Goal: Task Accomplishment & Management: Manage account settings

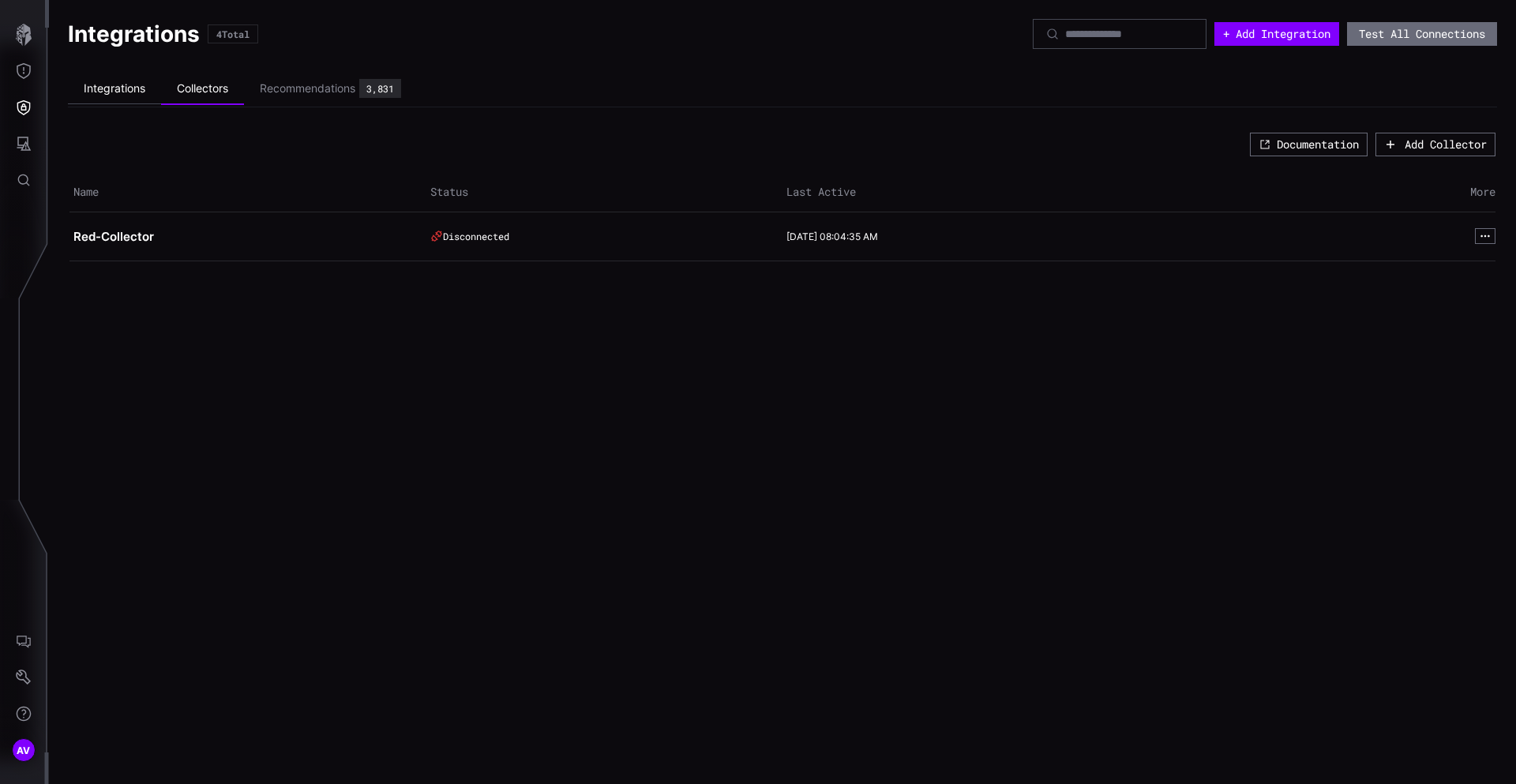
click at [120, 94] on li "Integrations" at bounding box center [115, 88] width 93 height 31
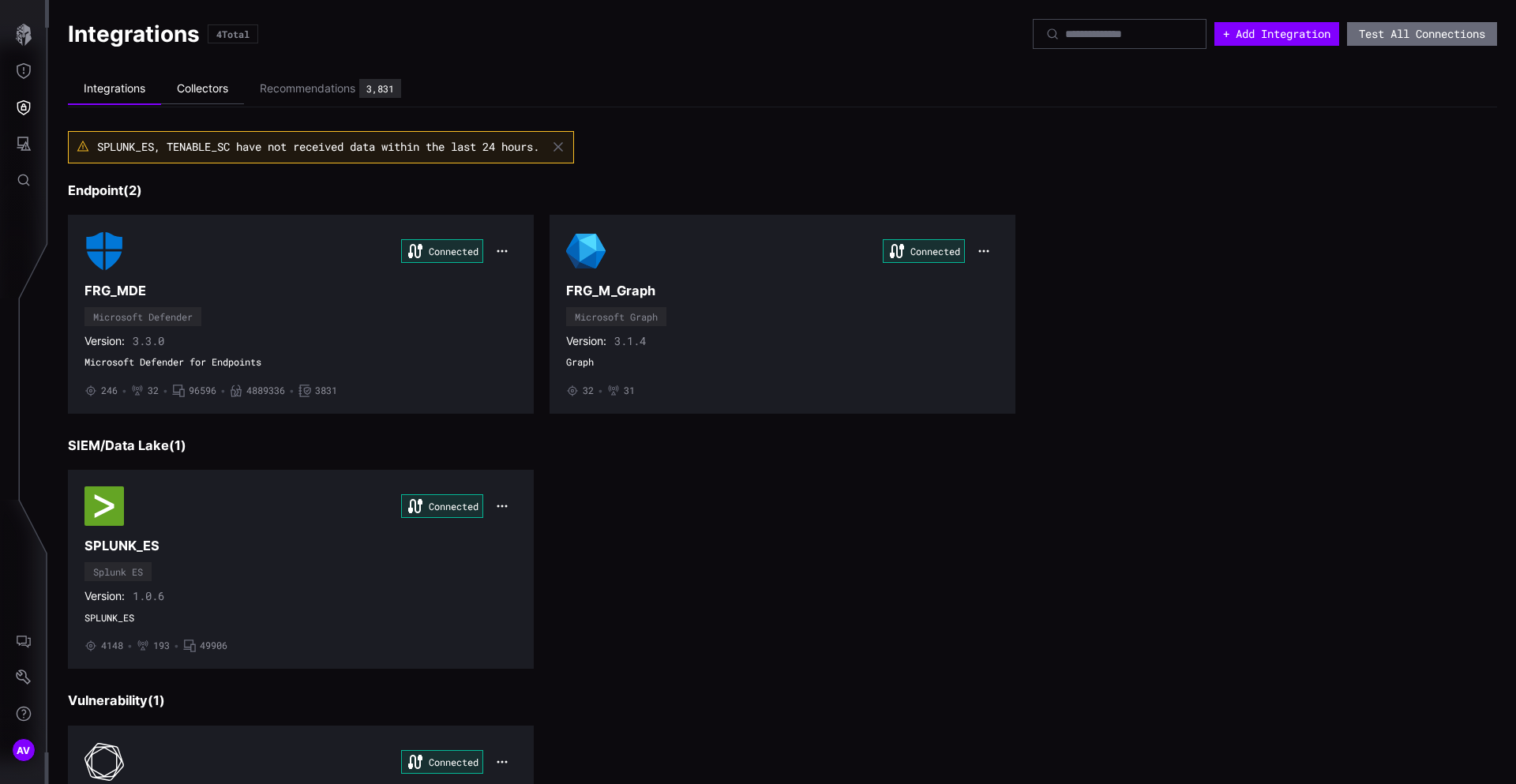
click at [195, 94] on li "Collectors" at bounding box center [203, 88] width 83 height 31
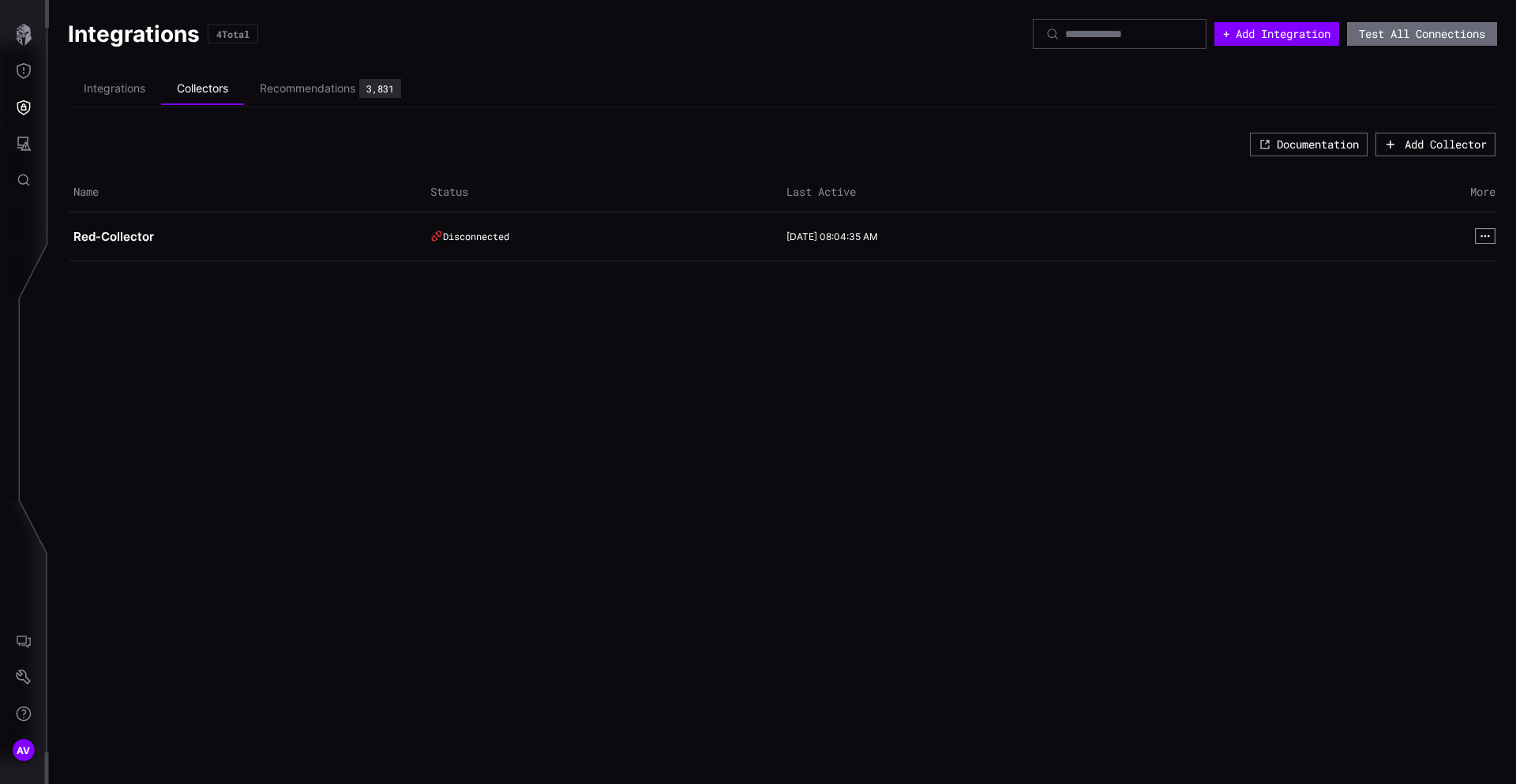
click at [1482, 238] on icon "button" at bounding box center [1485, 235] width 11 height 11
click at [1473, 252] on button "View" at bounding box center [1450, 256] width 86 height 22
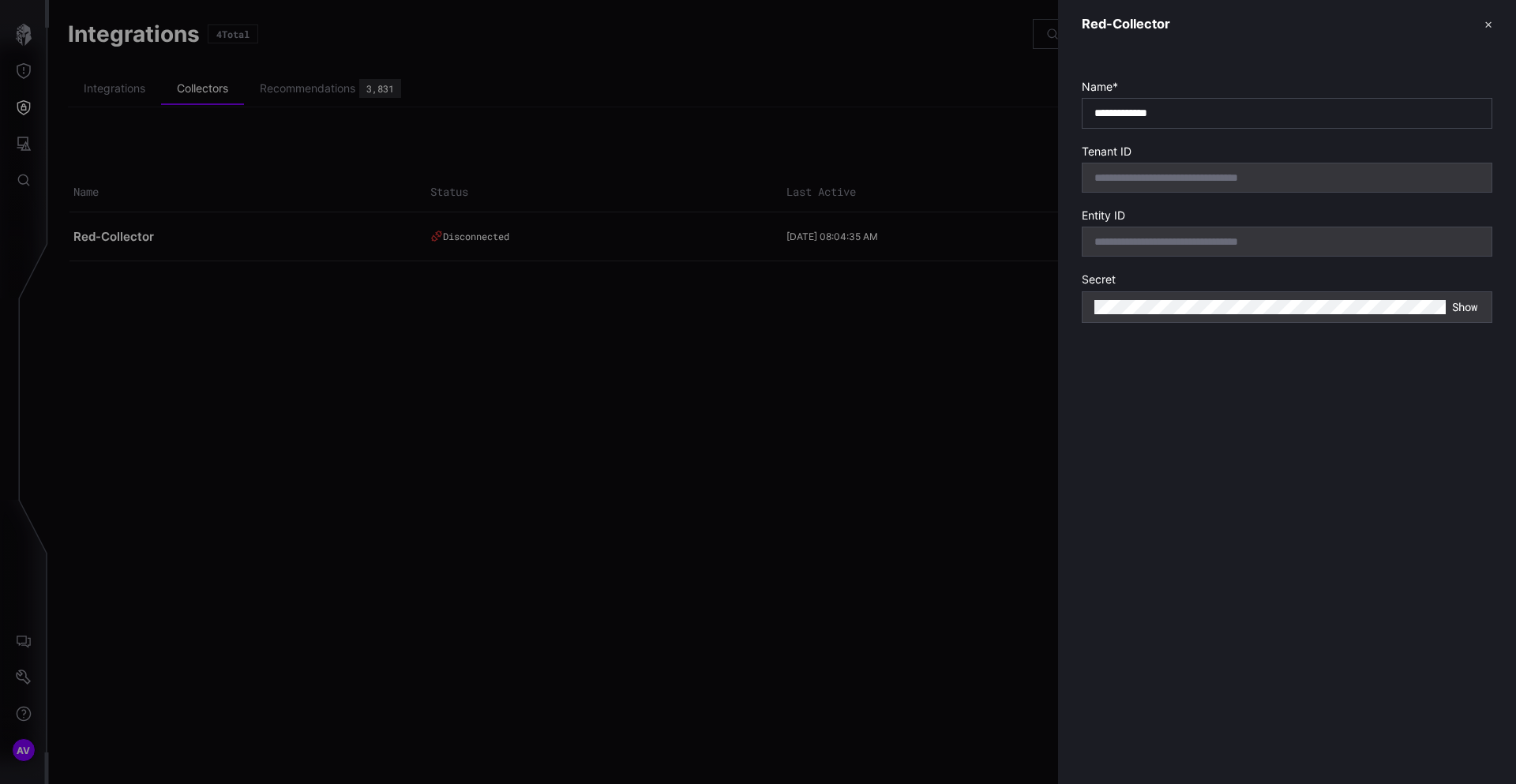
click at [809, 489] on div at bounding box center [758, 392] width 1516 height 784
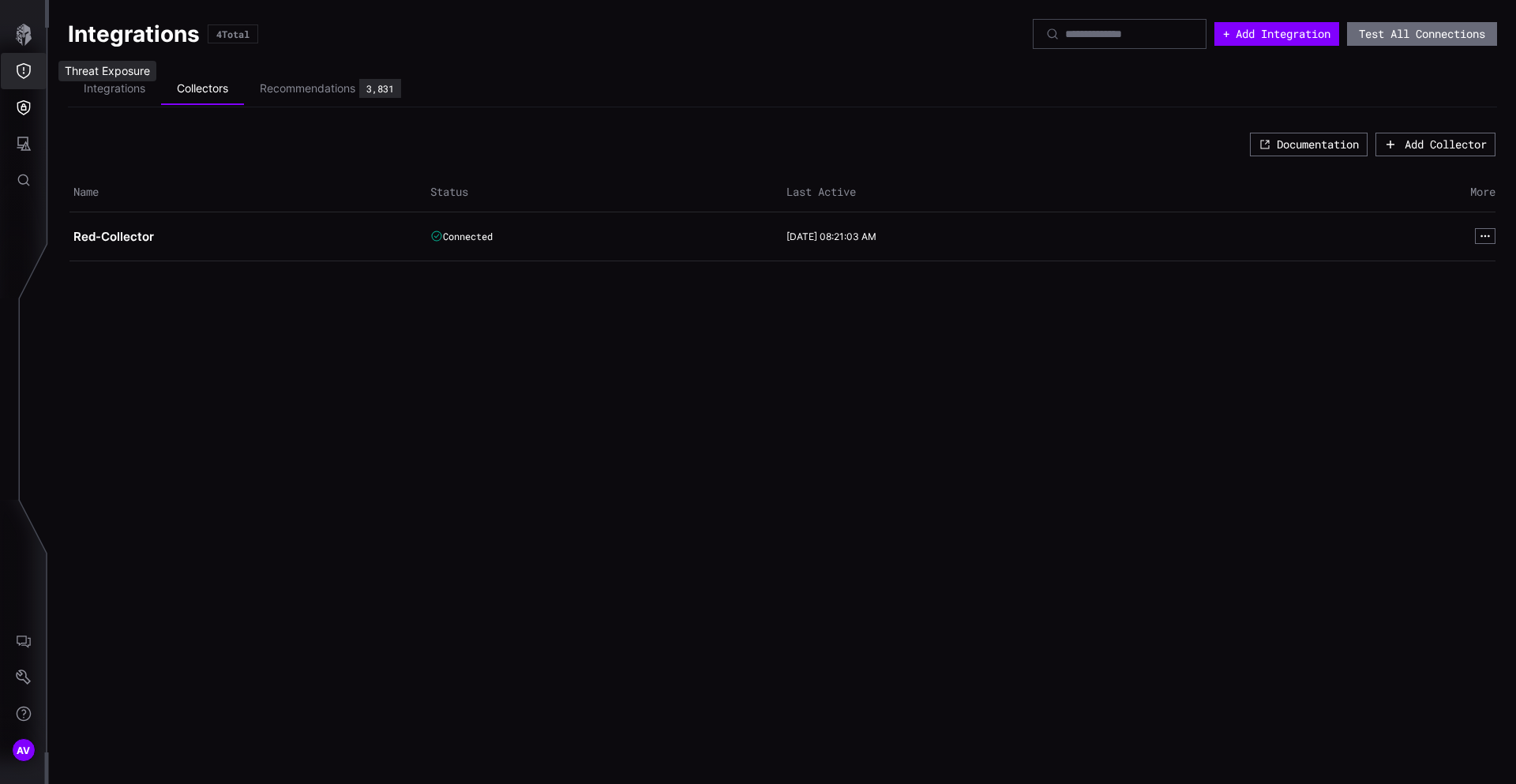
click at [26, 76] on icon "Threat Exposure" at bounding box center [24, 71] width 14 height 16
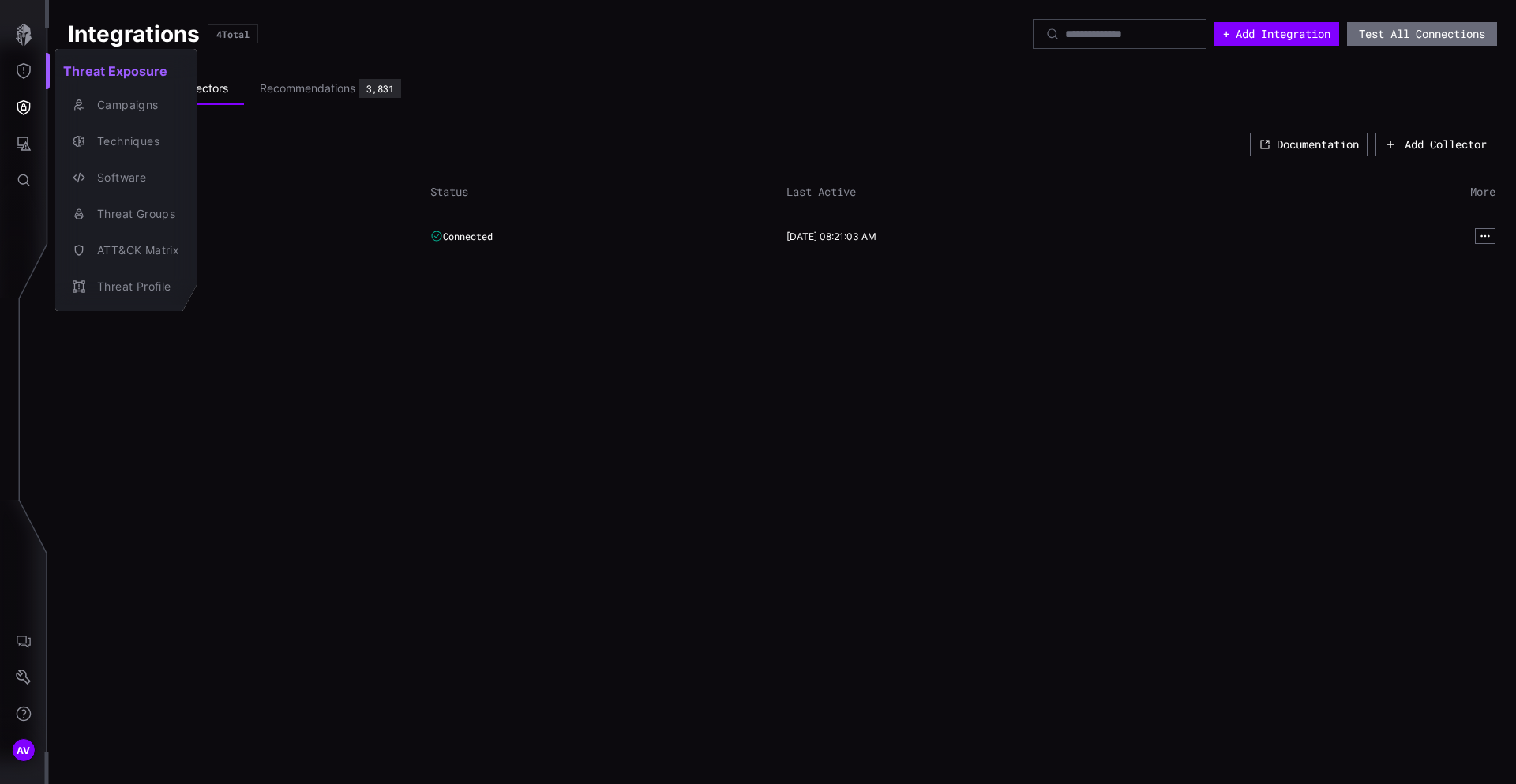
click at [39, 109] on div at bounding box center [758, 392] width 1516 height 784
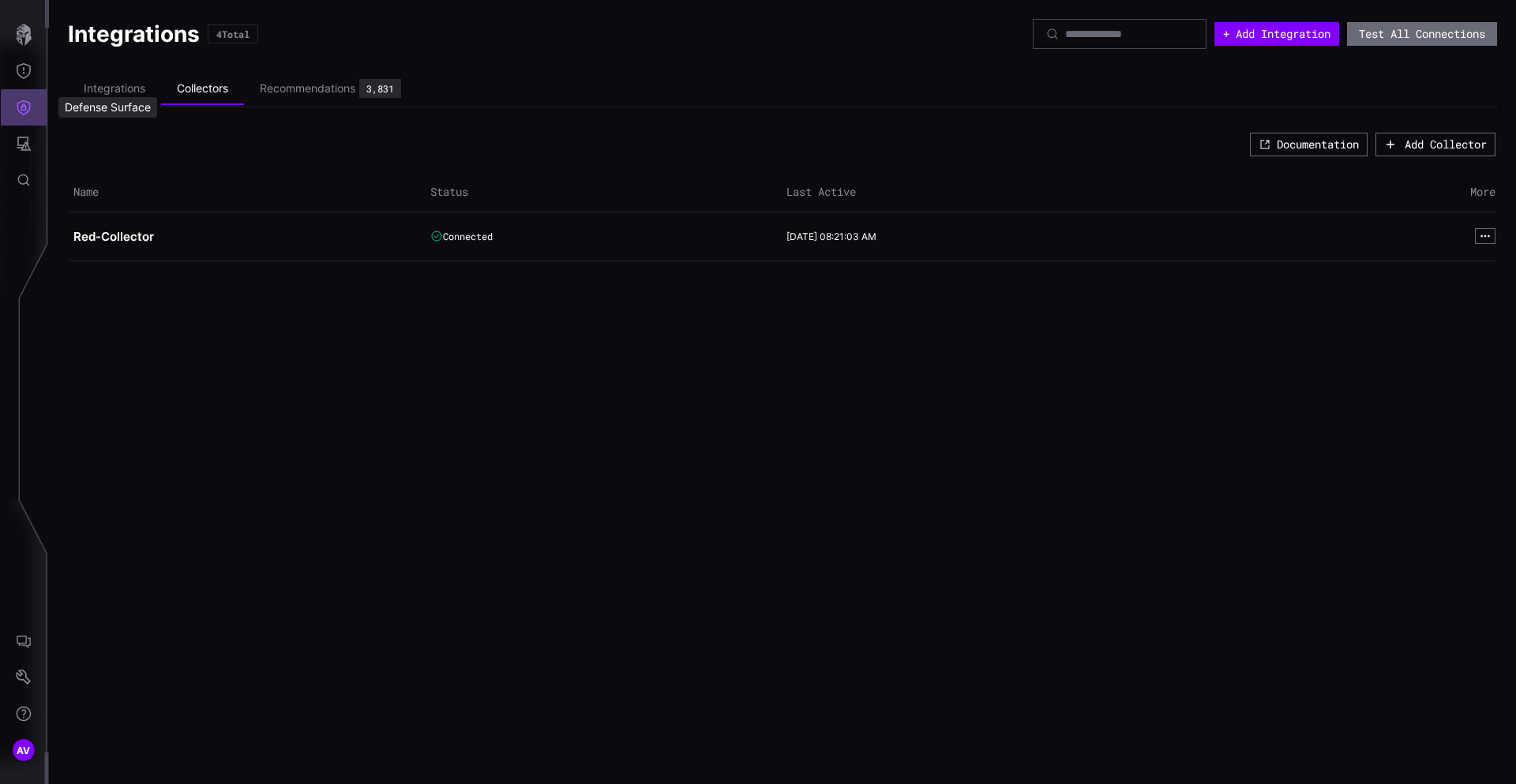
click at [38, 102] on button "Defense Surface" at bounding box center [24, 107] width 46 height 36
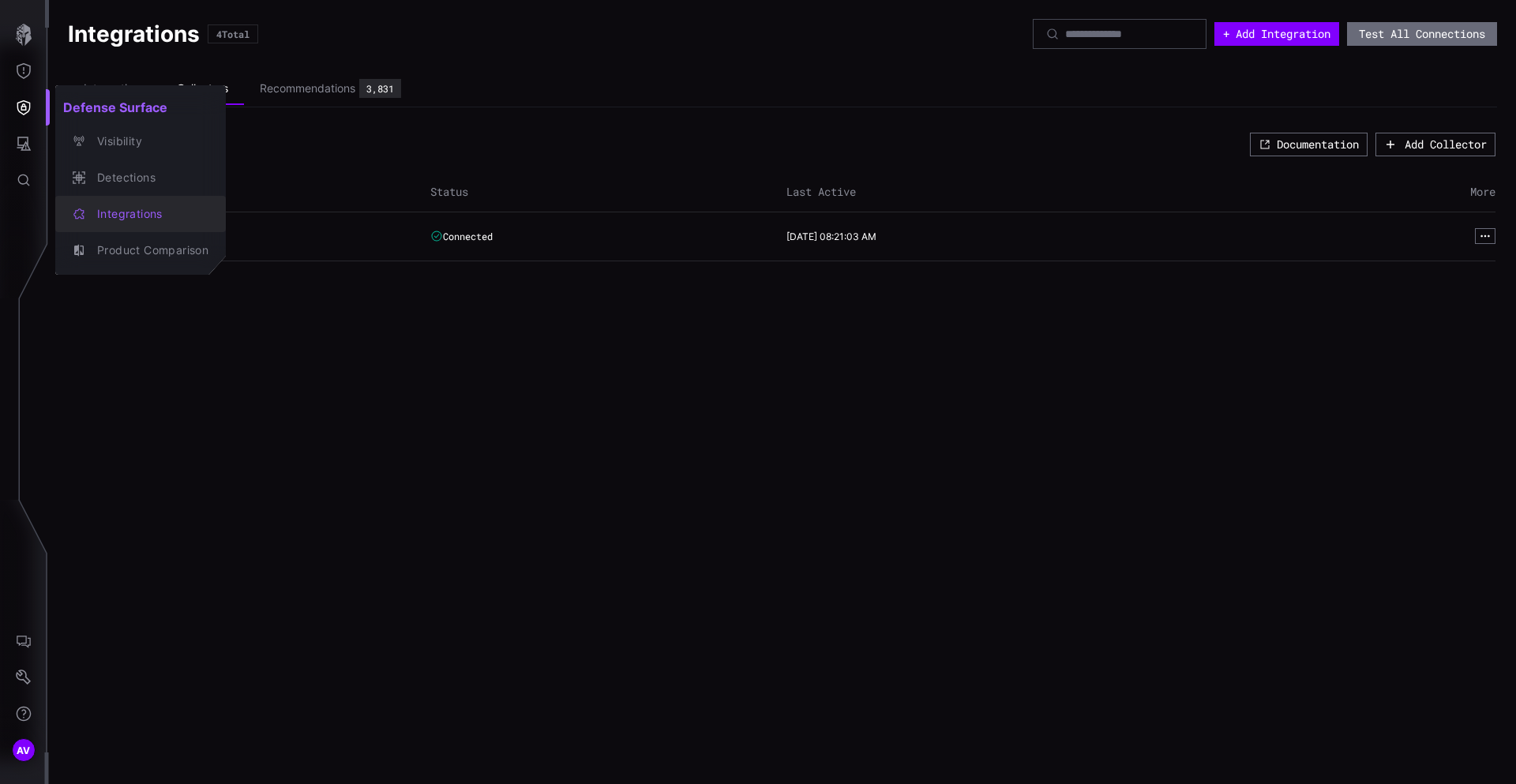
click at [135, 207] on div "Integrations" at bounding box center [148, 214] width 119 height 19
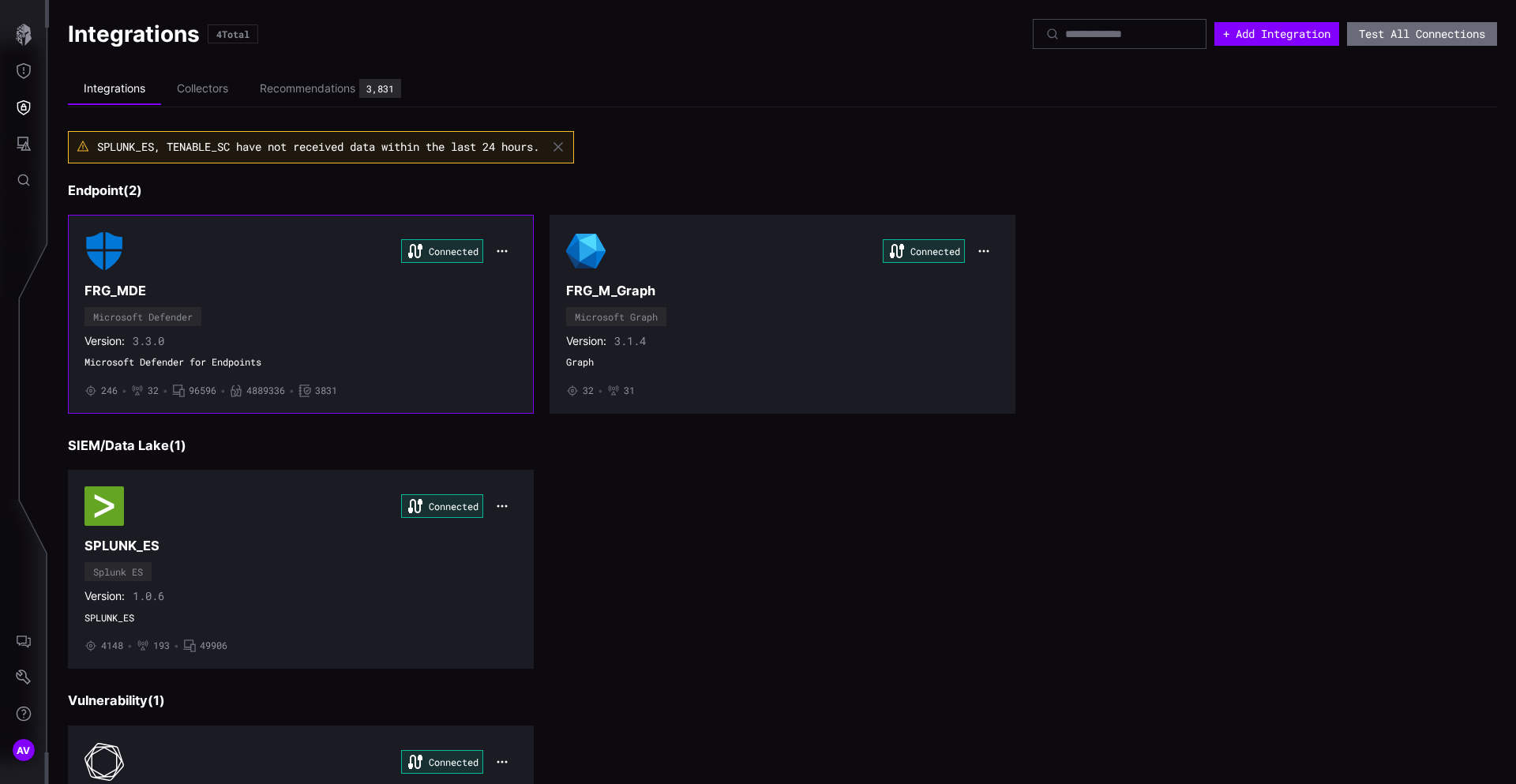
scroll to position [183, 0]
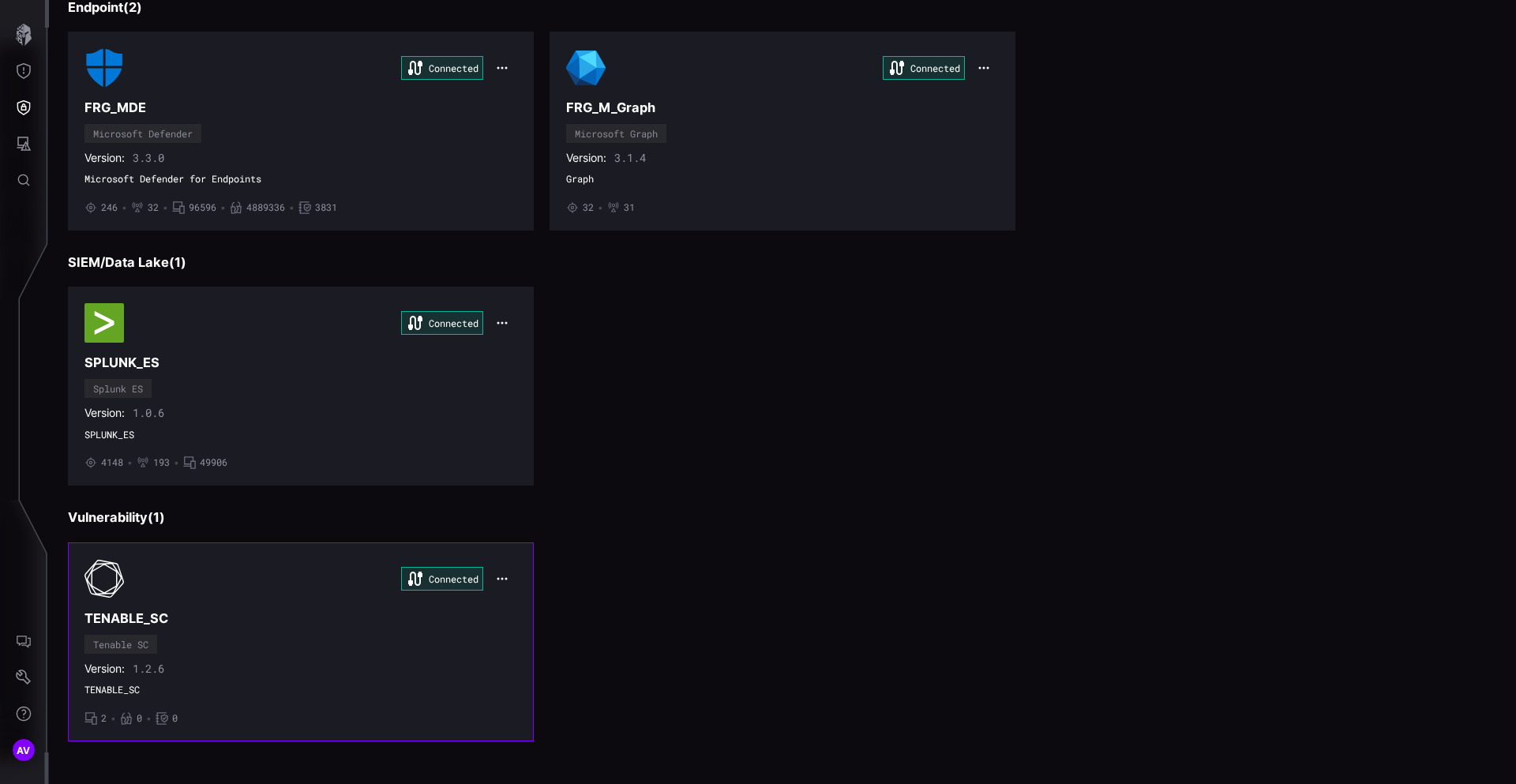
click at [148, 569] on div "Connected" at bounding box center [301, 579] width 433 height 40
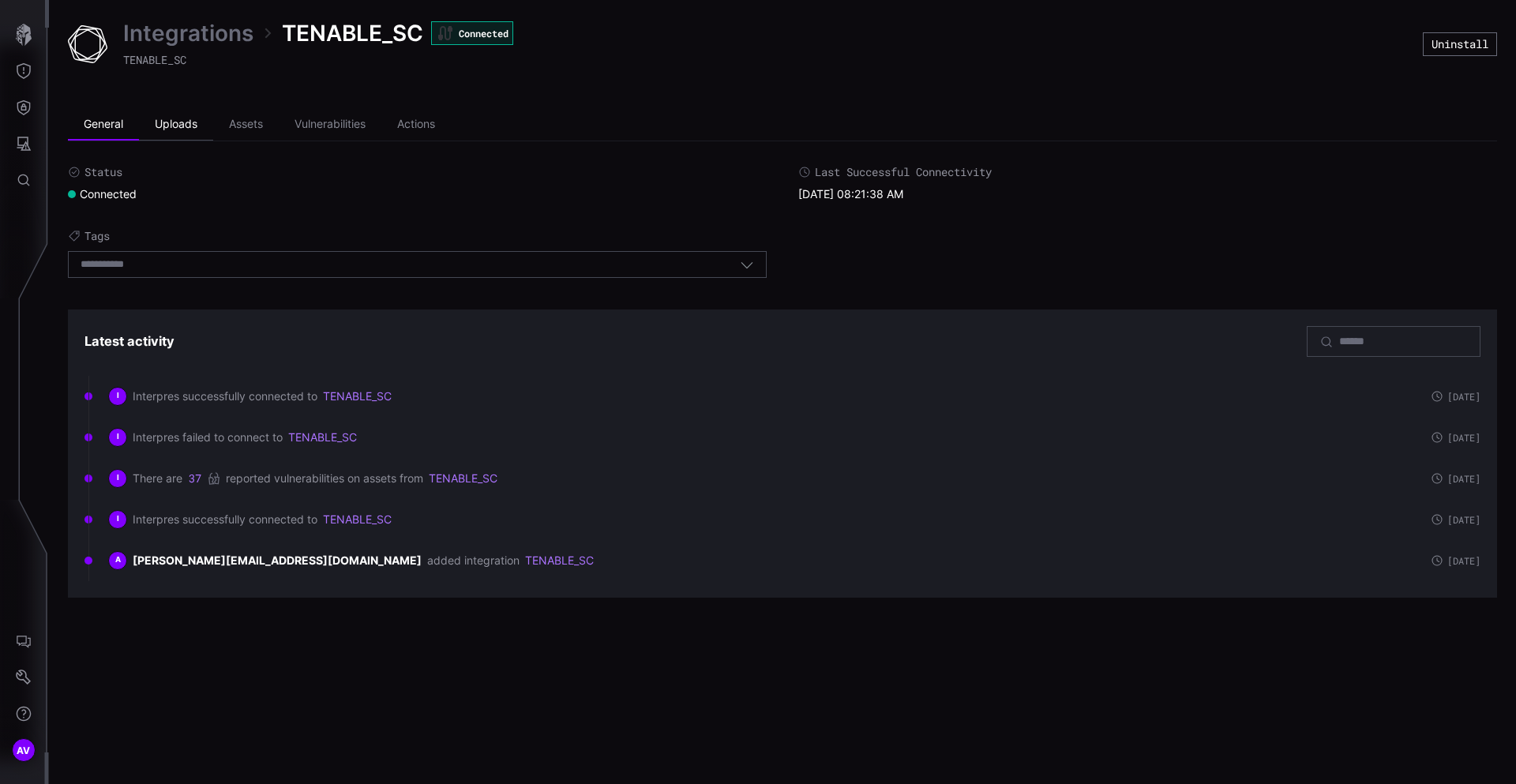
click at [189, 131] on li "Uploads" at bounding box center [176, 125] width 74 height 32
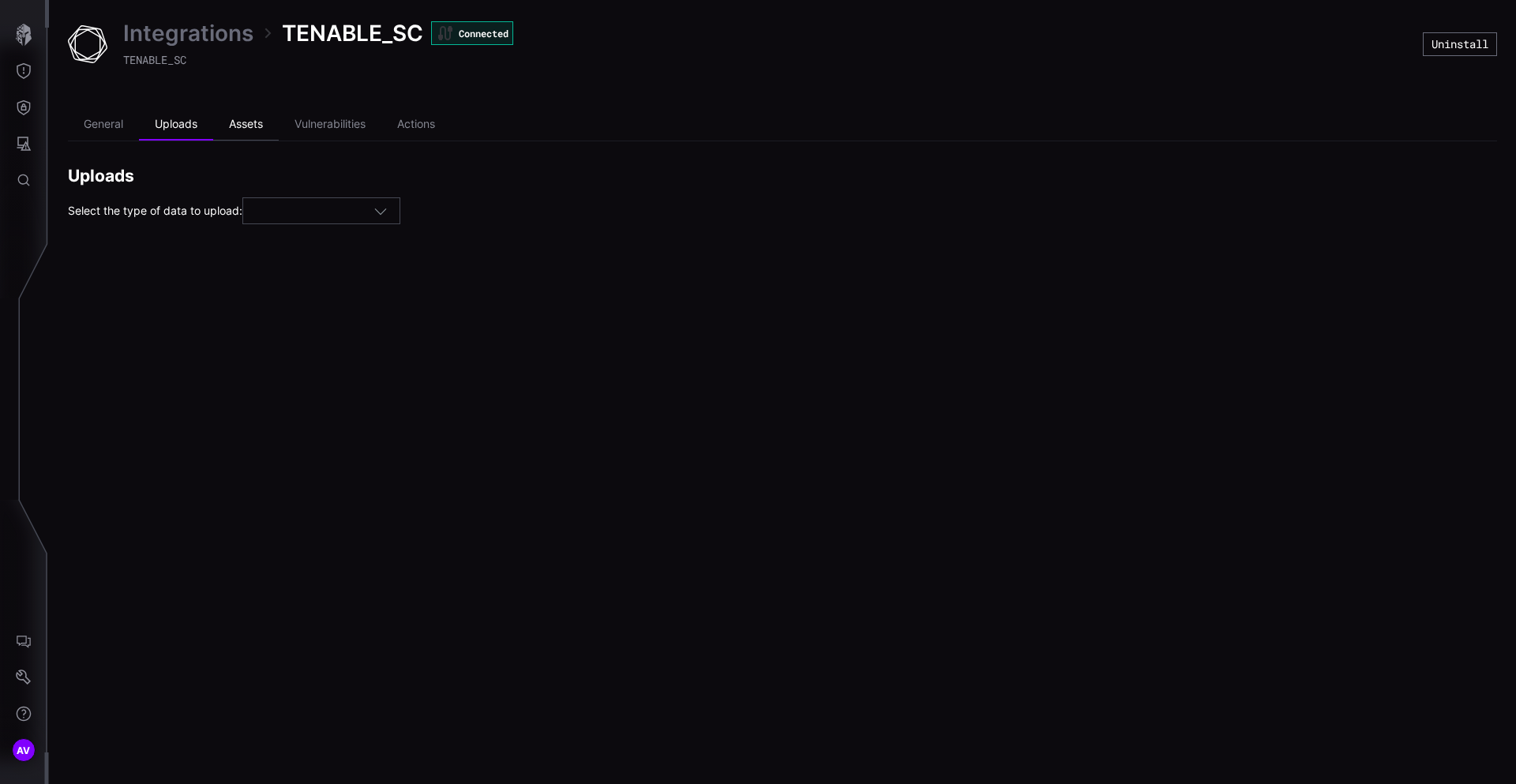
click at [233, 131] on li "Assets" at bounding box center [246, 125] width 65 height 32
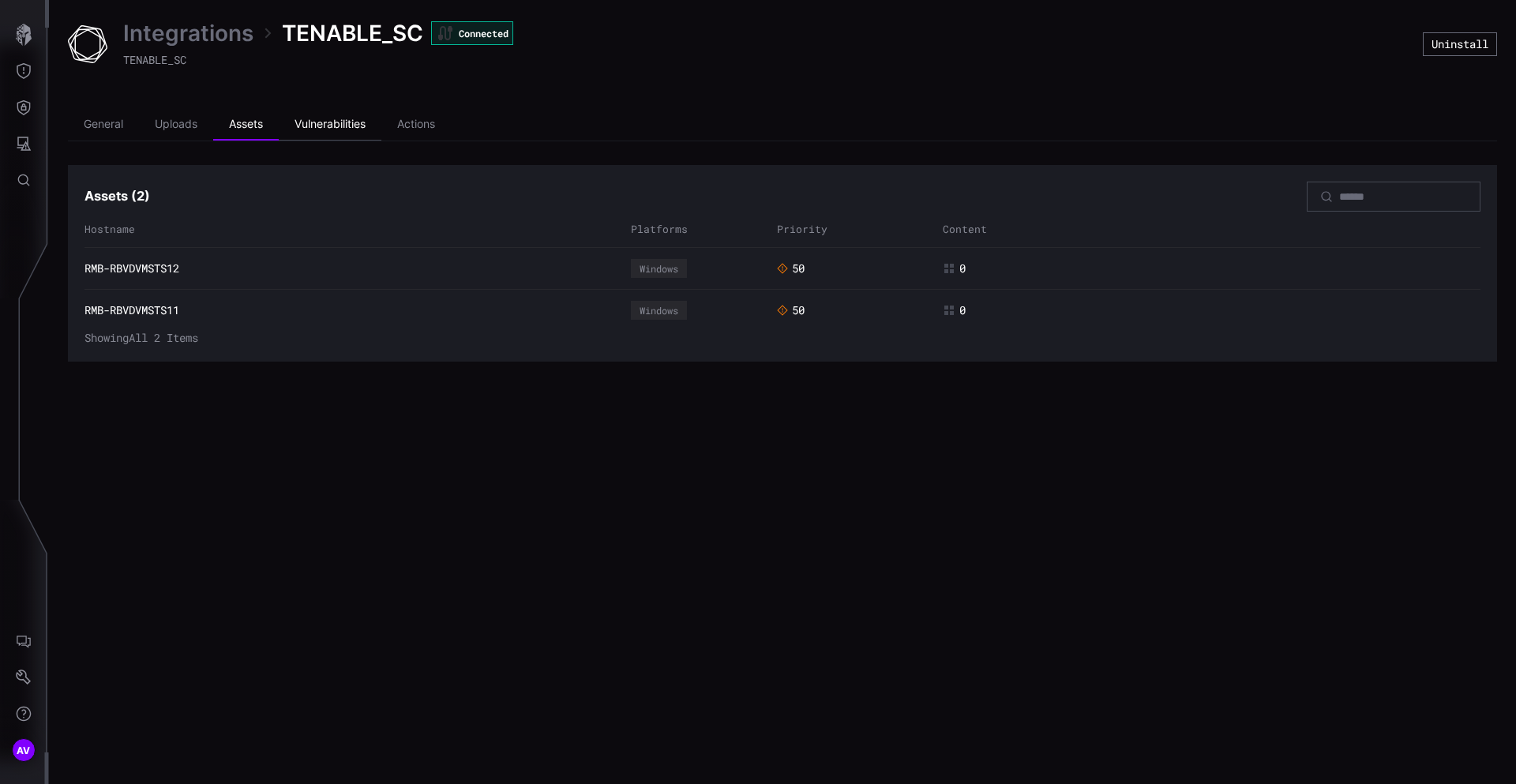
click at [320, 124] on li "Vulnerabilities" at bounding box center [330, 125] width 102 height 32
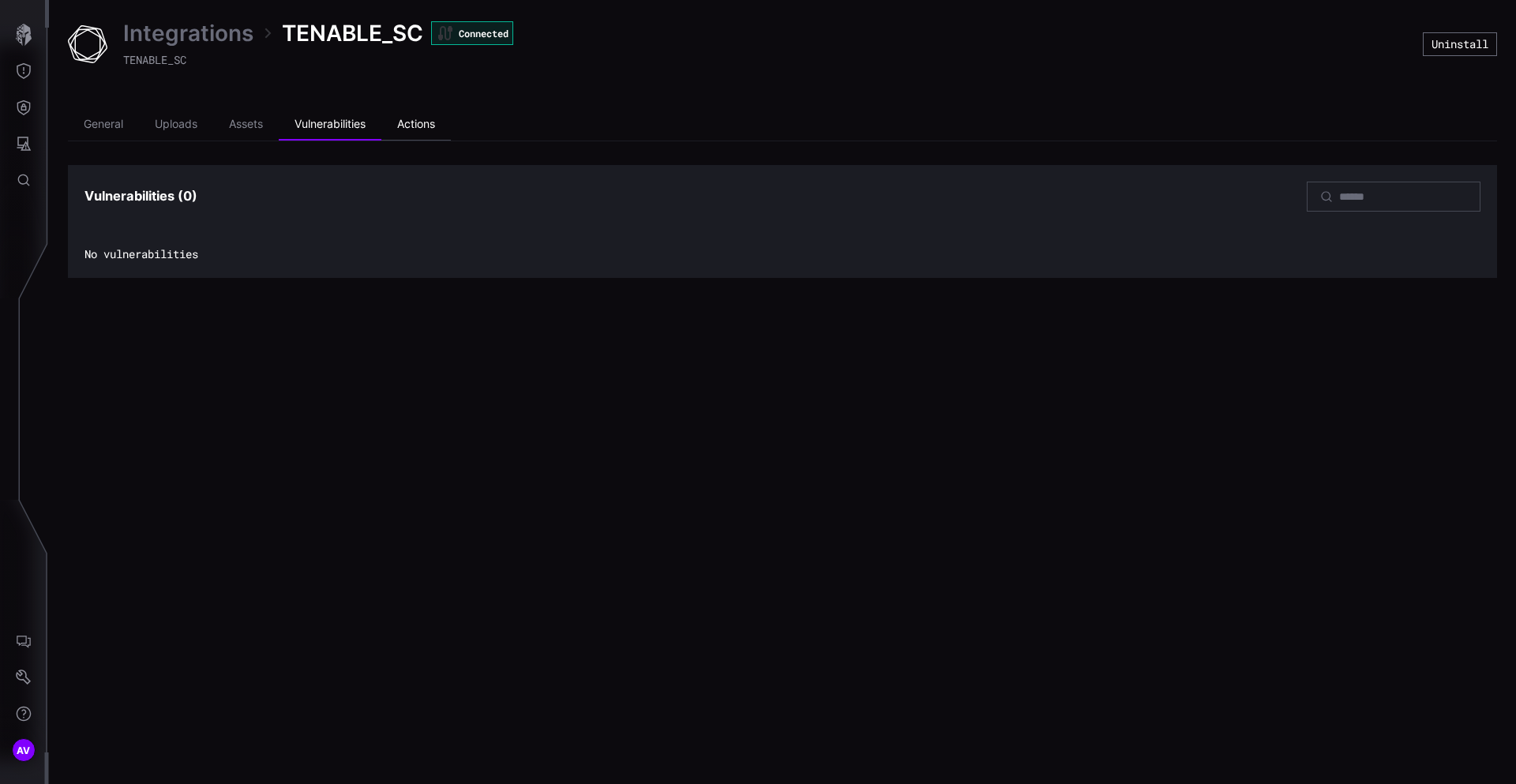
click at [417, 131] on li "Actions" at bounding box center [415, 125] width 70 height 32
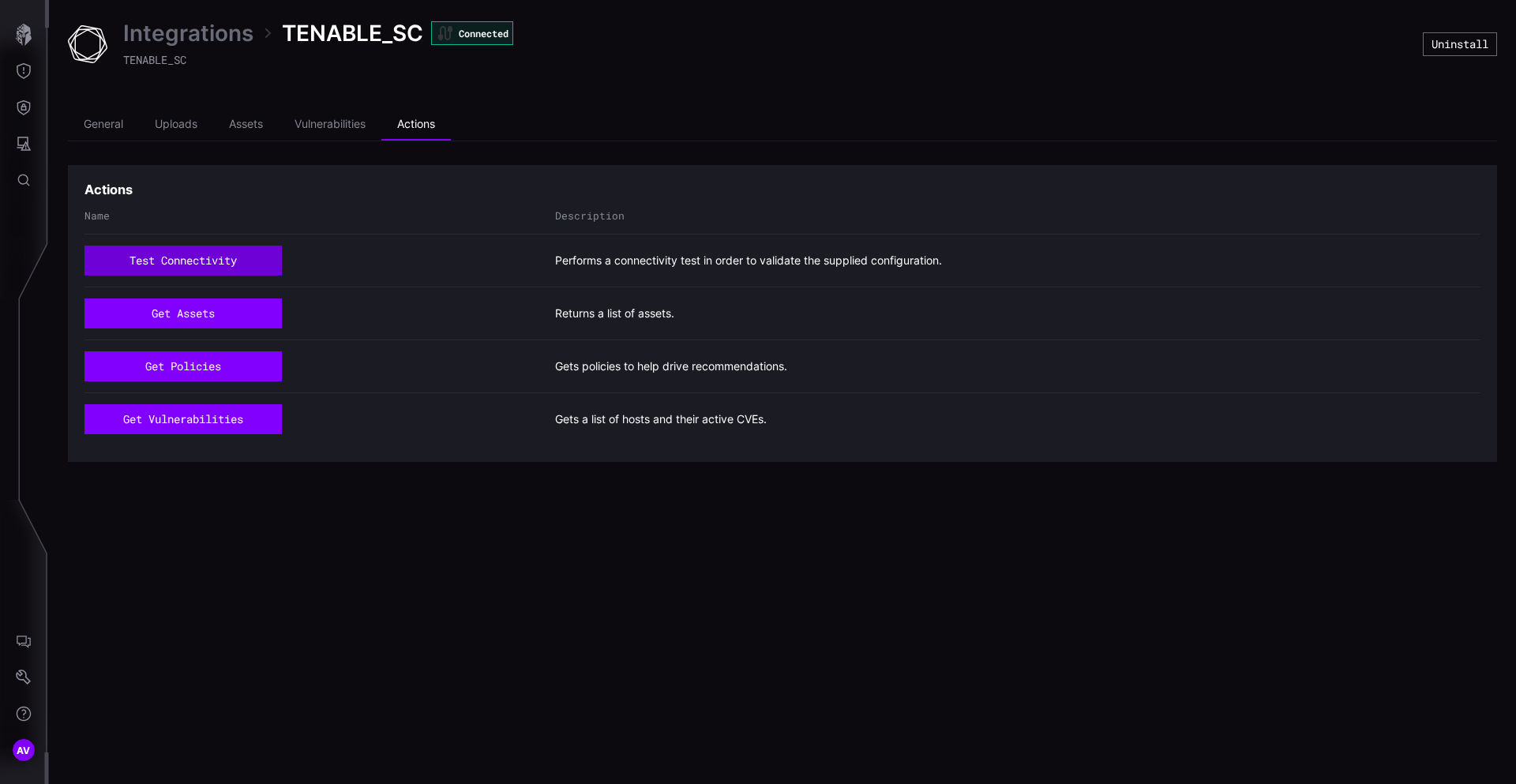
click at [174, 258] on button "test connectivity" at bounding box center [183, 260] width 198 height 30
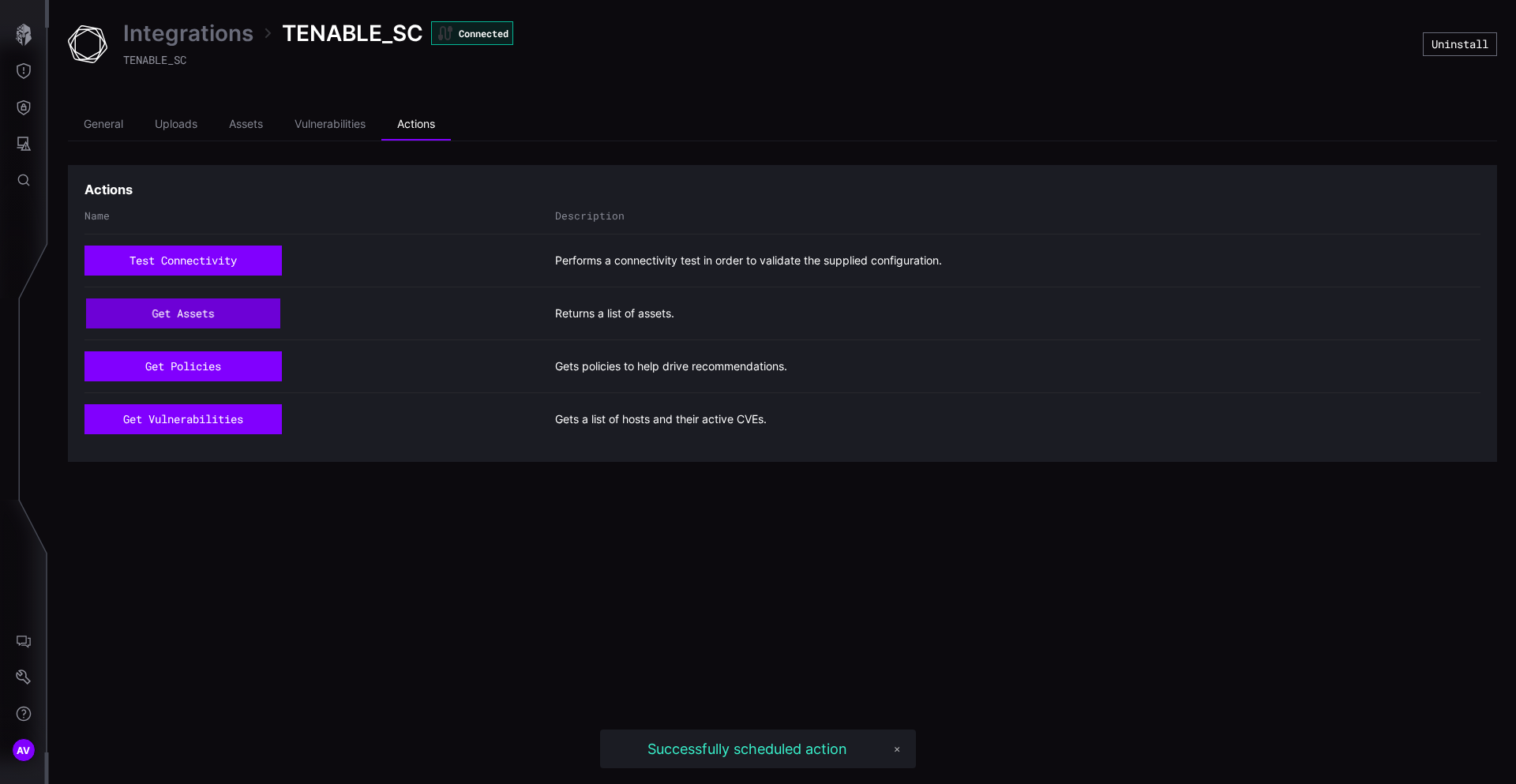
click at [183, 322] on button "get assets" at bounding box center [183, 312] width 195 height 29
click at [190, 374] on button "get policies" at bounding box center [183, 366] width 198 height 30
click at [190, 424] on button "get vulnerabilities" at bounding box center [183, 419] width 198 height 30
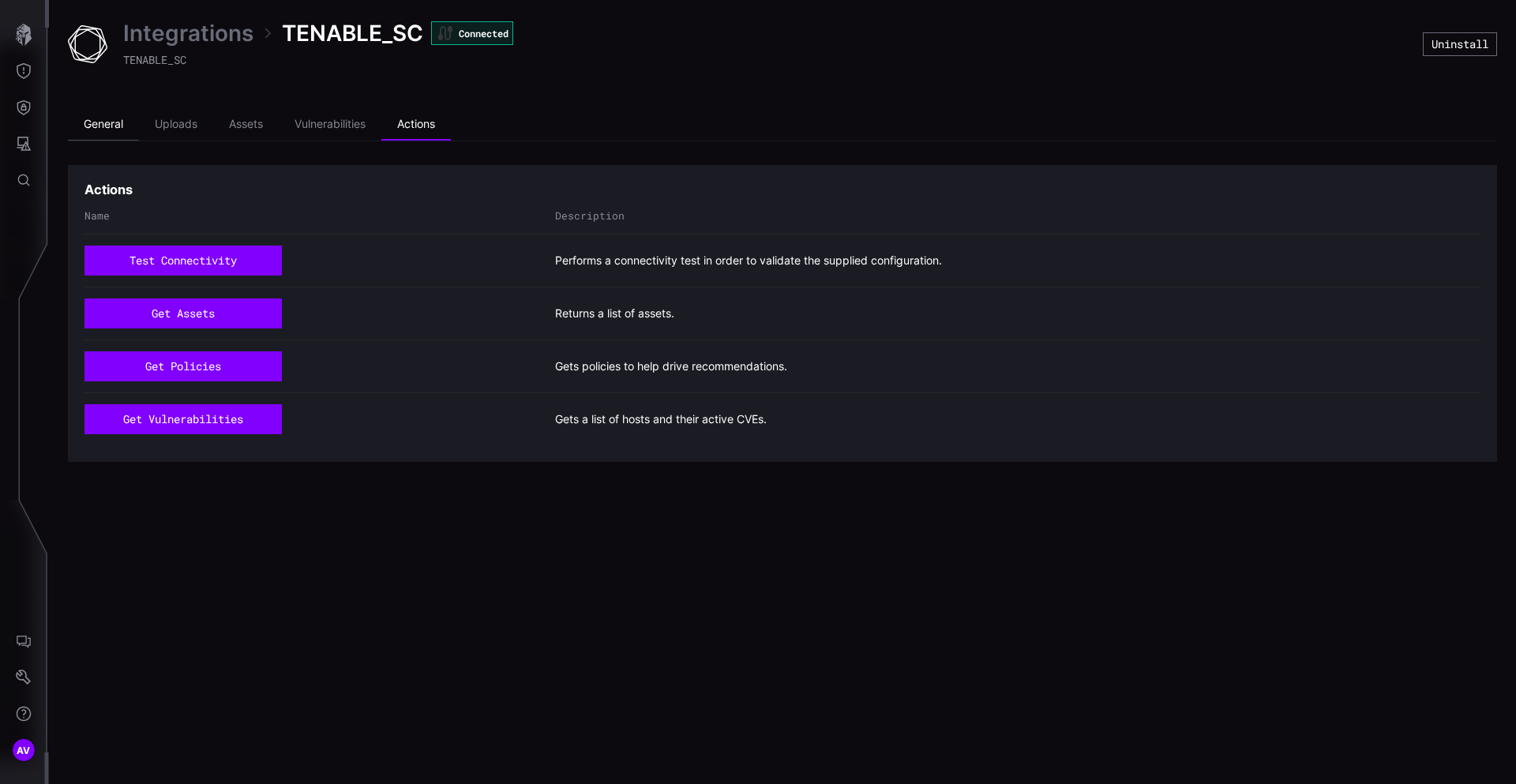
click at [109, 138] on li "General" at bounding box center [103, 125] width 71 height 32
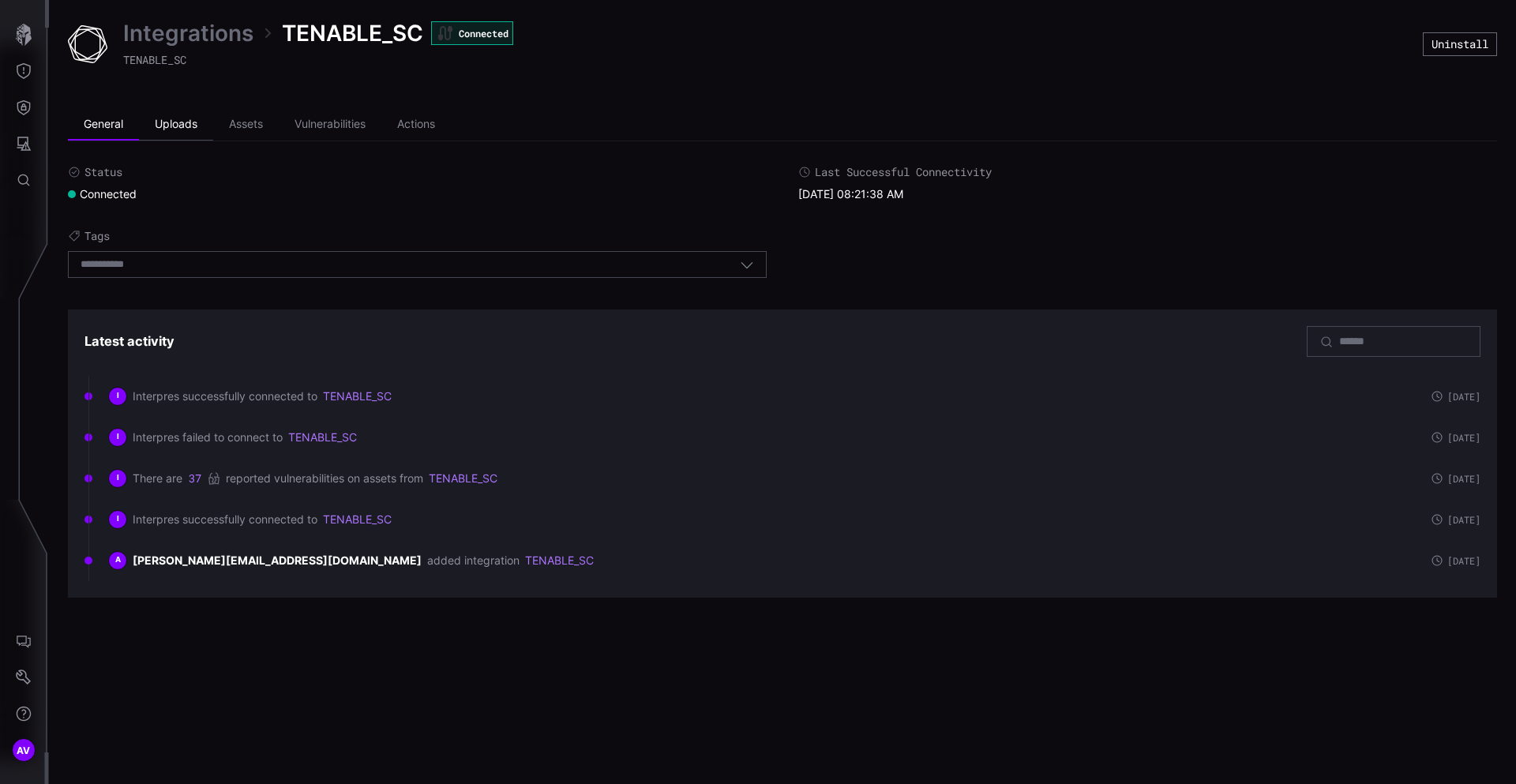
click at [177, 128] on li "Uploads" at bounding box center [176, 125] width 74 height 32
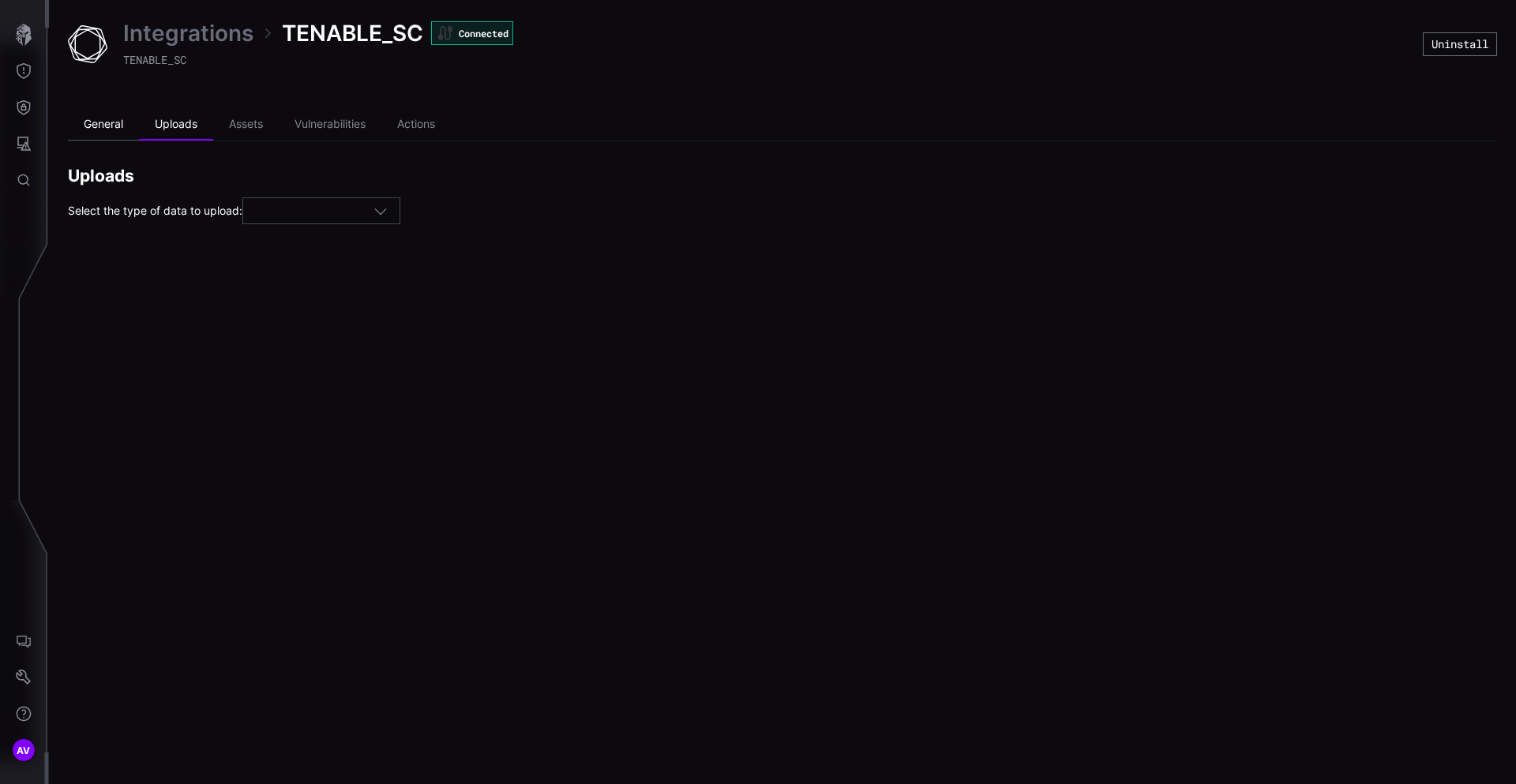
click at [120, 127] on li "General" at bounding box center [103, 125] width 71 height 32
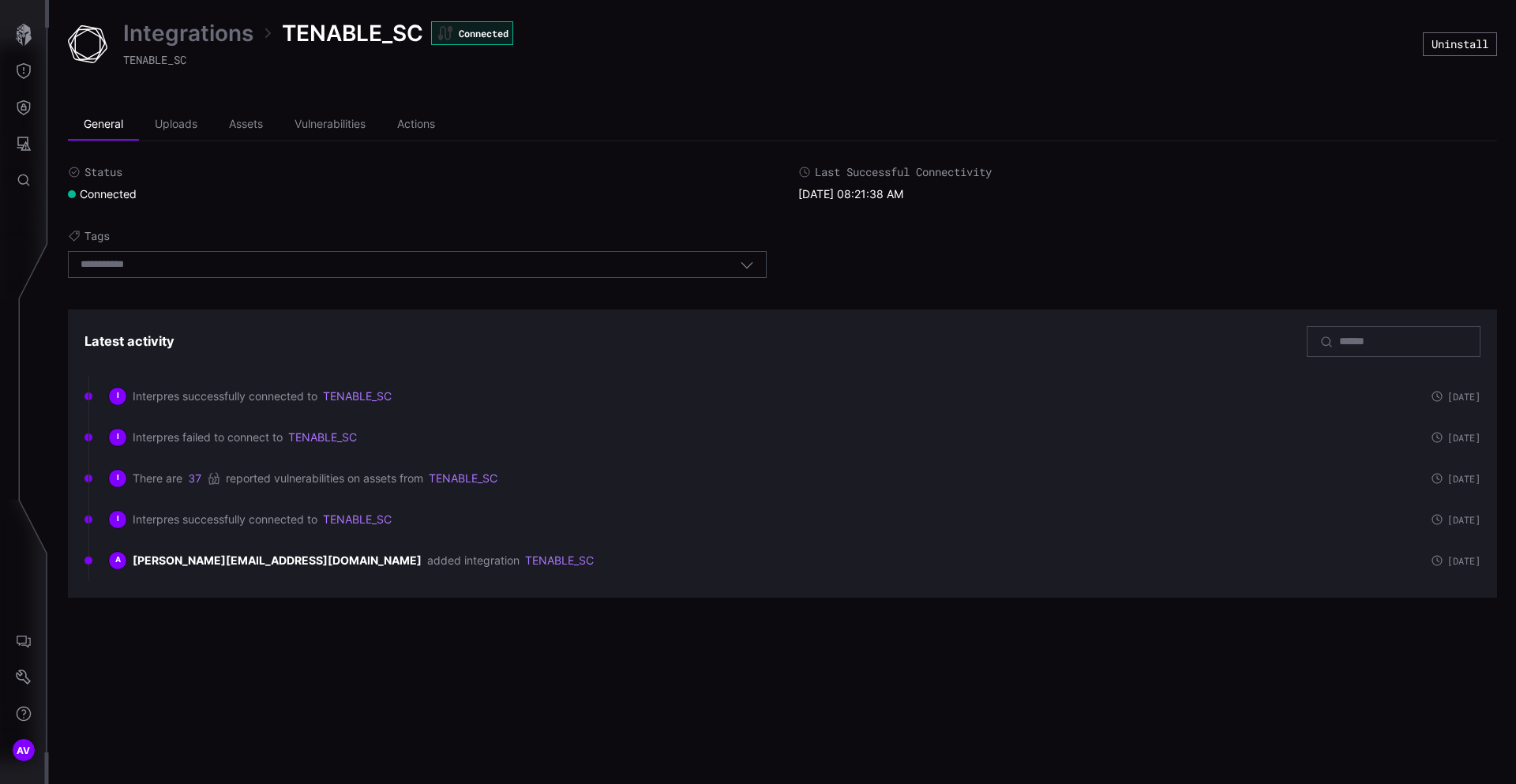
drag, startPoint x: 798, startPoint y: 197, endPoint x: 1077, endPoint y: 165, distance: 280.8
click at [1077, 165] on div "Last Successful Connectivity 09/10/25 08:21:38 AM" at bounding box center [1147, 183] width 698 height 36
click at [826, 198] on time "09/10/25 08:21:38 AM" at bounding box center [850, 193] width 105 height 13
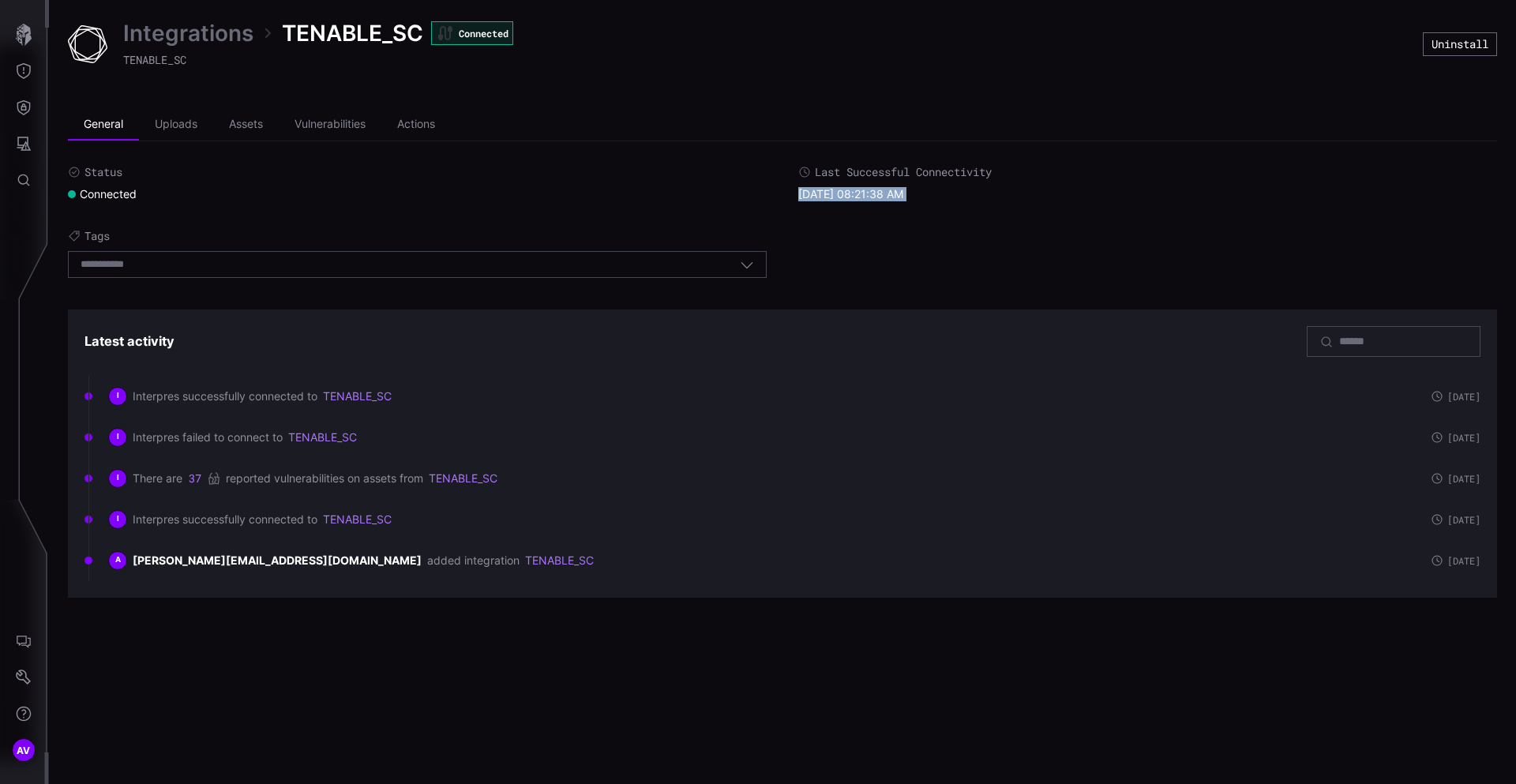
click at [826, 198] on time "09/10/25 08:21:38 AM" at bounding box center [850, 193] width 105 height 13
click at [751, 264] on icon "button" at bounding box center [747, 265] width 14 height 14
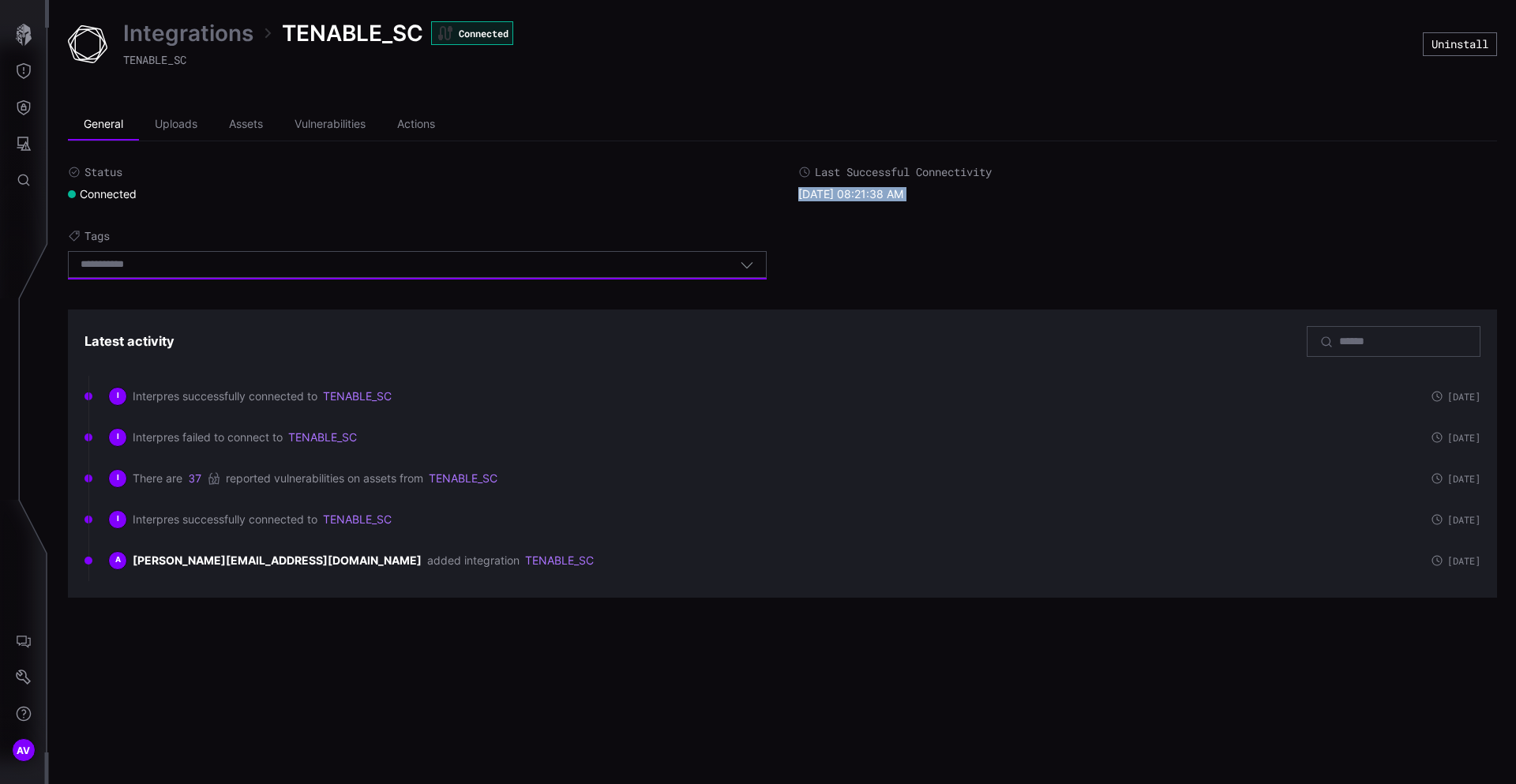
click at [751, 264] on icon "button" at bounding box center [747, 265] width 14 height 14
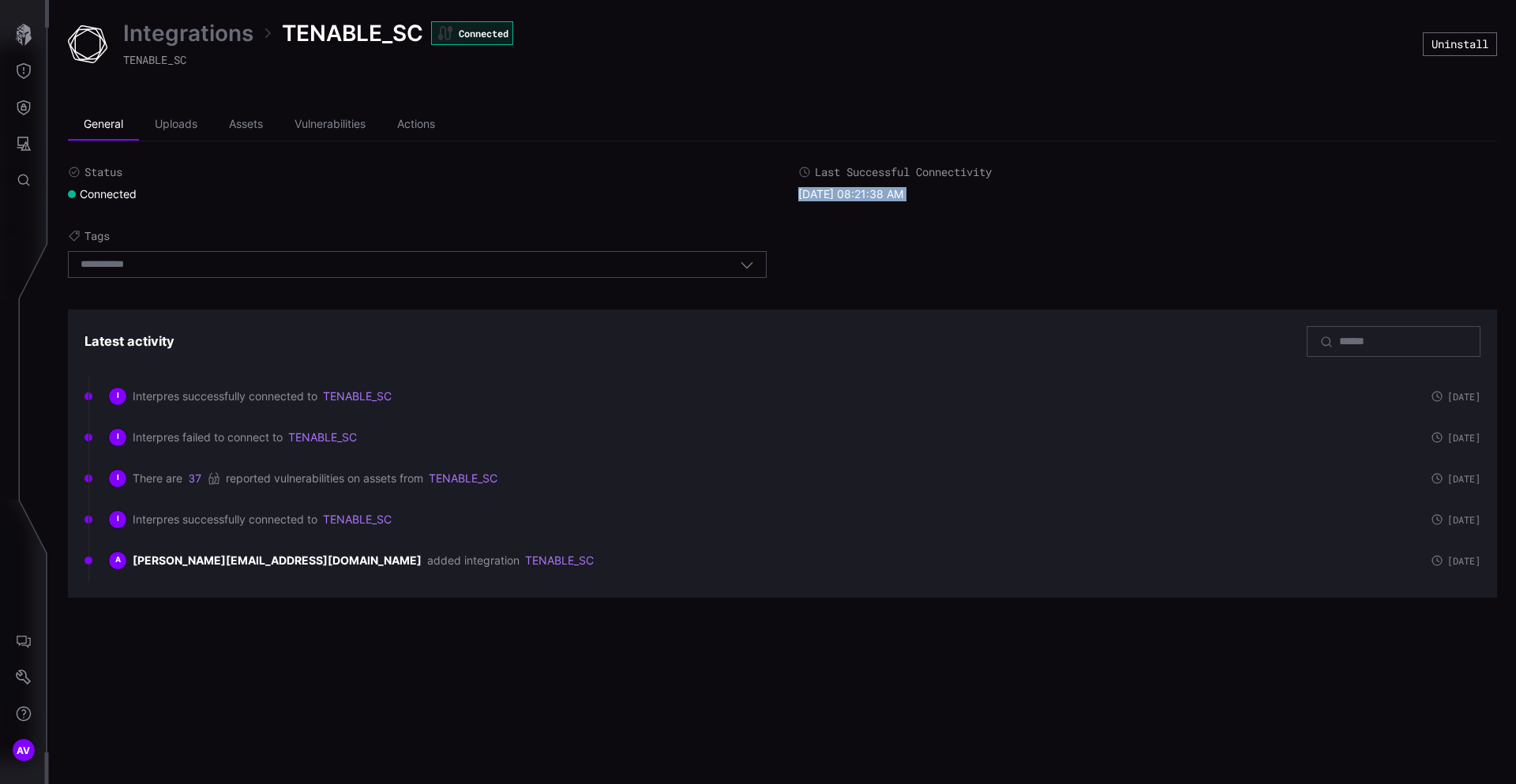
click at [751, 264] on icon "button" at bounding box center [747, 265] width 14 height 14
click at [409, 131] on li "Actions" at bounding box center [415, 125] width 70 height 32
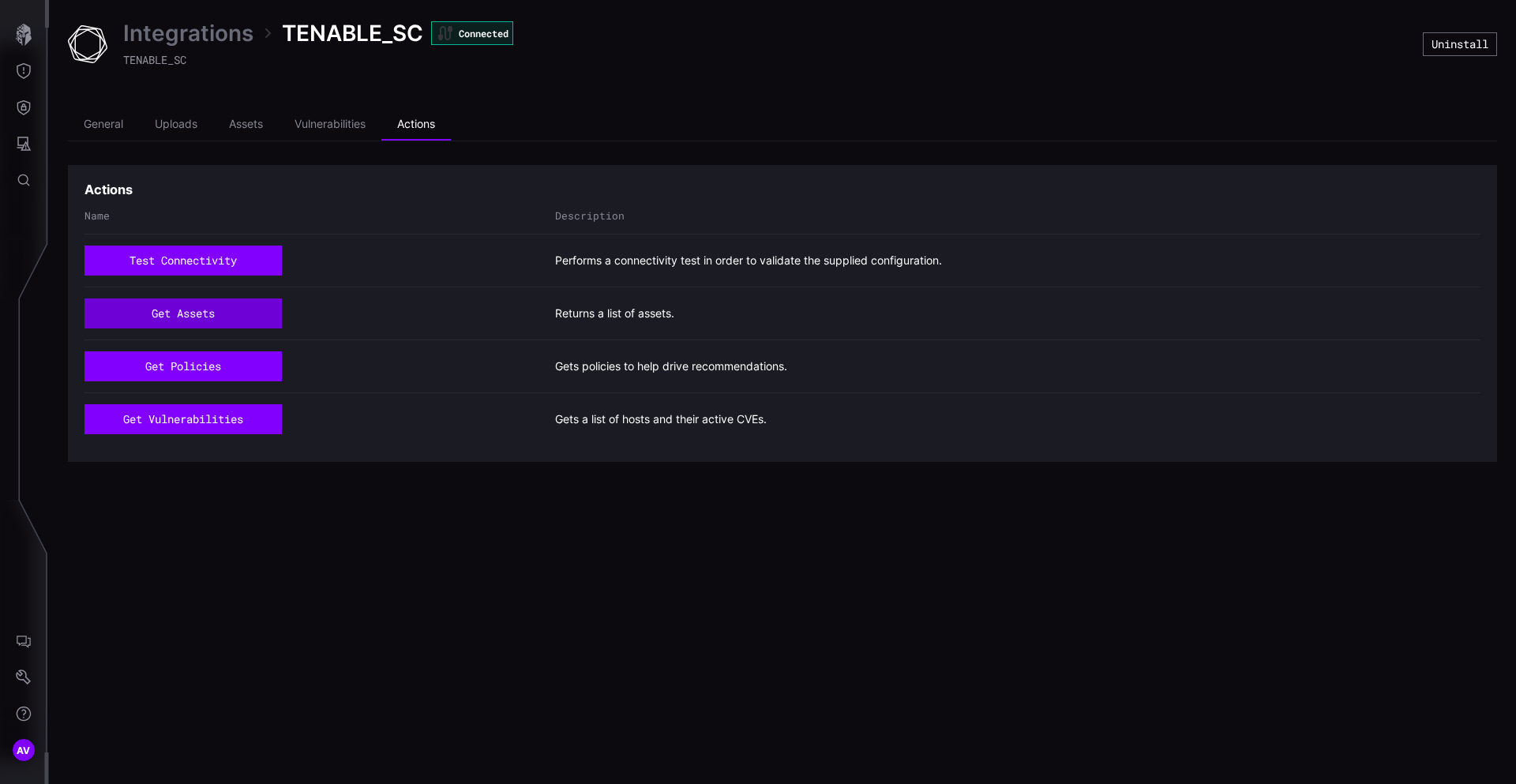
click at [192, 316] on button "get assets" at bounding box center [183, 313] width 198 height 30
click at [206, 314] on button "get assets" at bounding box center [183, 313] width 198 height 30
click at [93, 125] on li "General" at bounding box center [103, 125] width 71 height 32
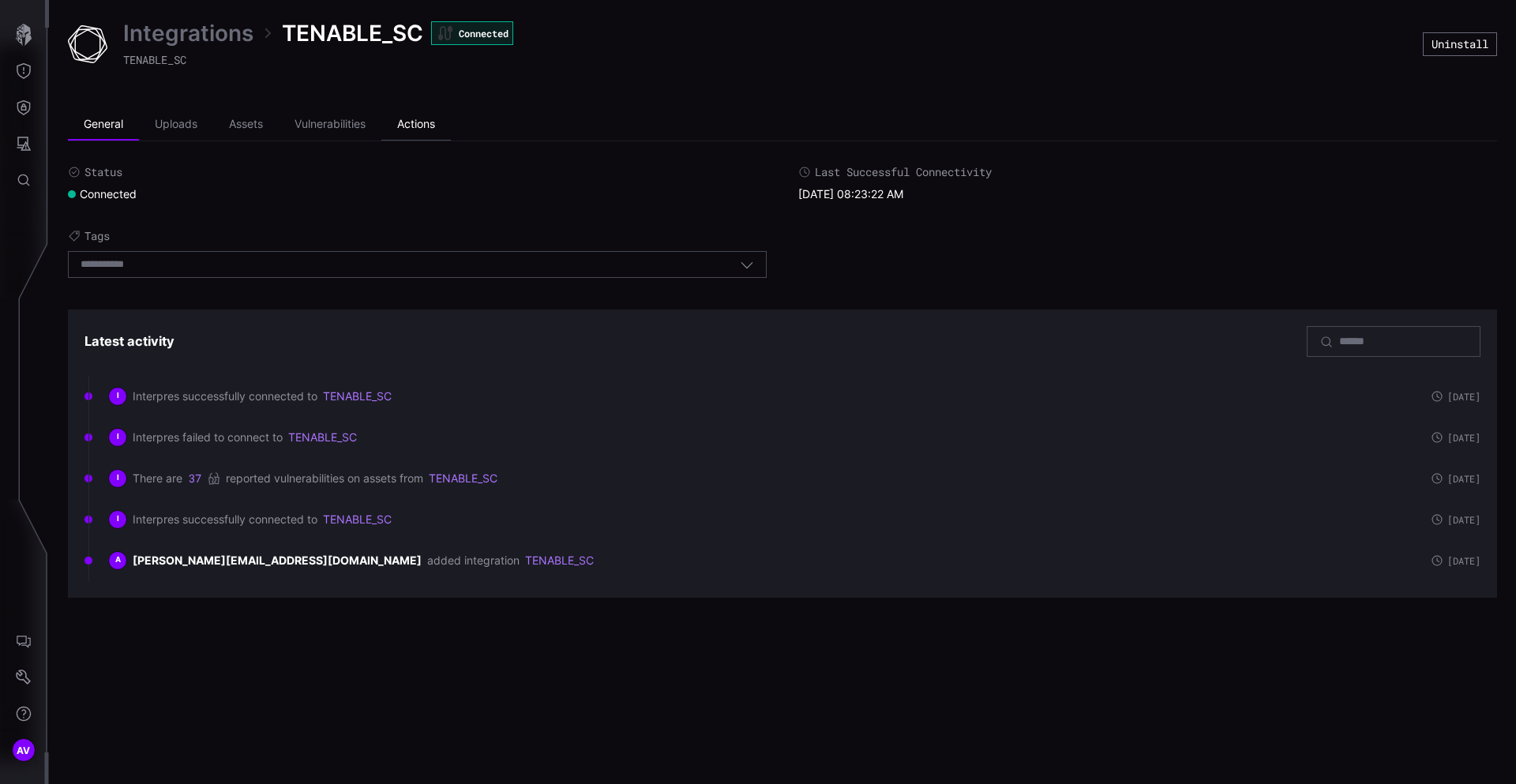
click at [435, 124] on li "Actions" at bounding box center [415, 125] width 70 height 32
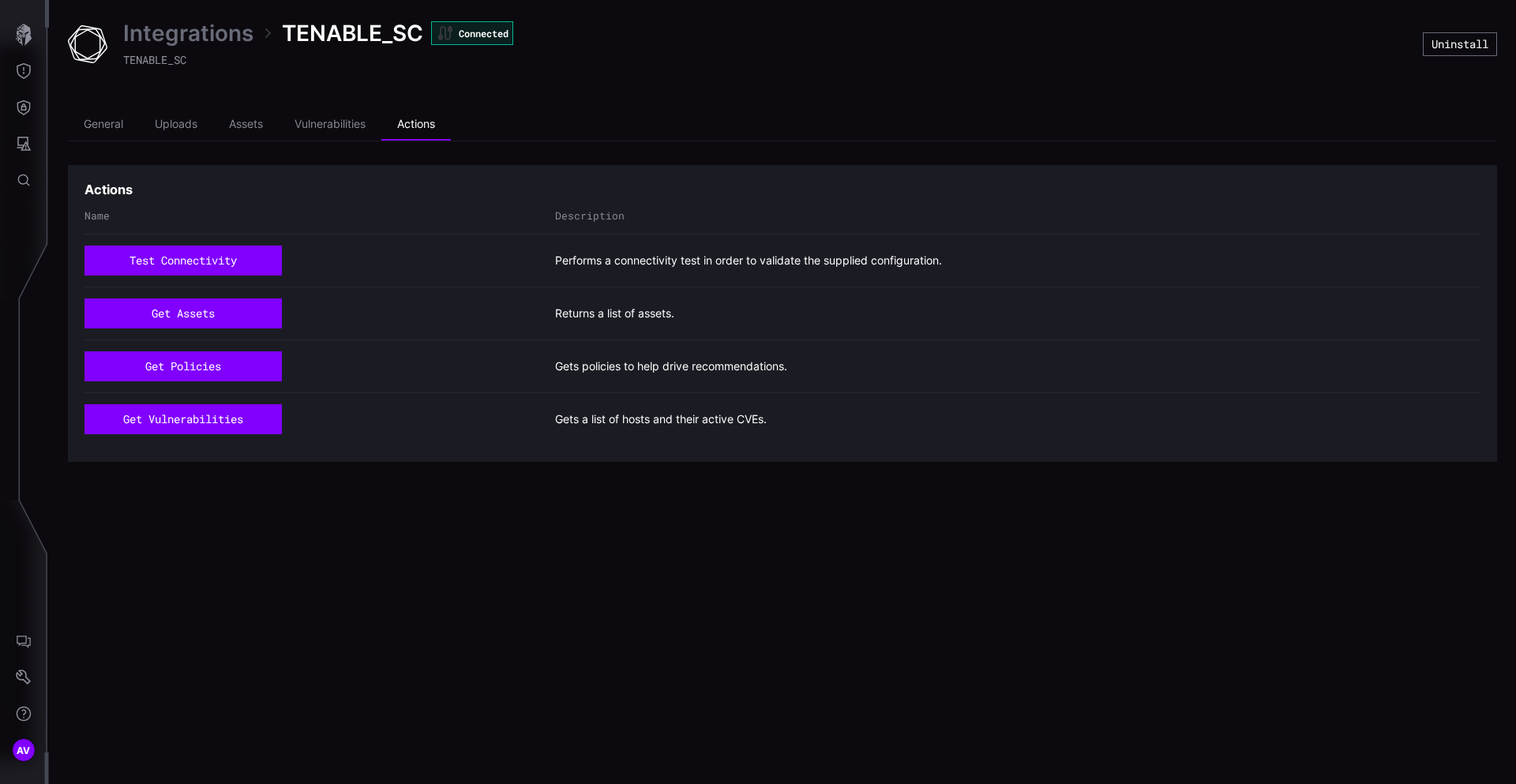
click at [162, 35] on link "Integrations" at bounding box center [189, 33] width 131 height 28
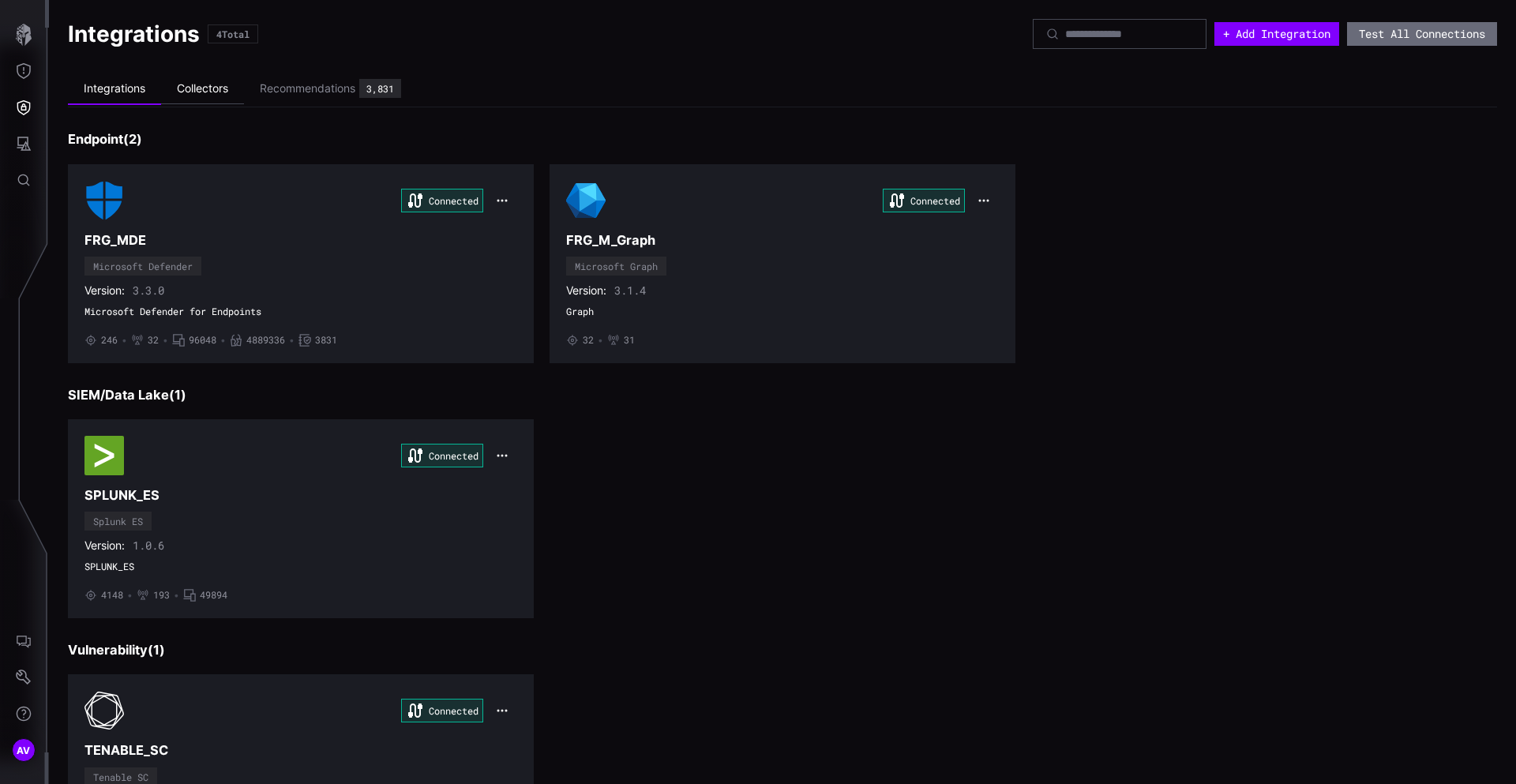
click at [221, 83] on li "Collectors" at bounding box center [203, 88] width 83 height 31
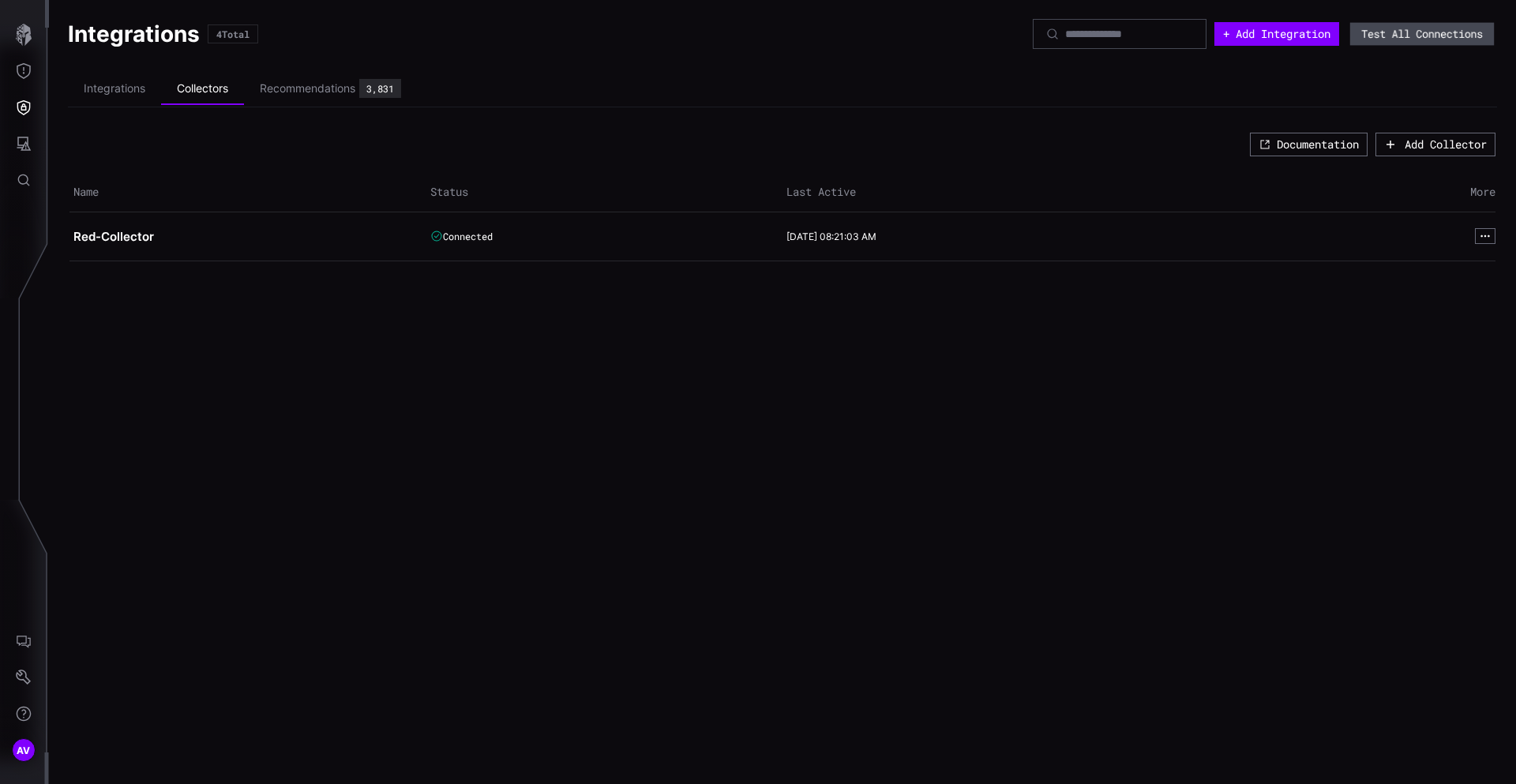
click at [1406, 40] on button "Test All Connections" at bounding box center [1422, 34] width 144 height 23
click at [126, 89] on li "Integrations" at bounding box center [115, 88] width 93 height 31
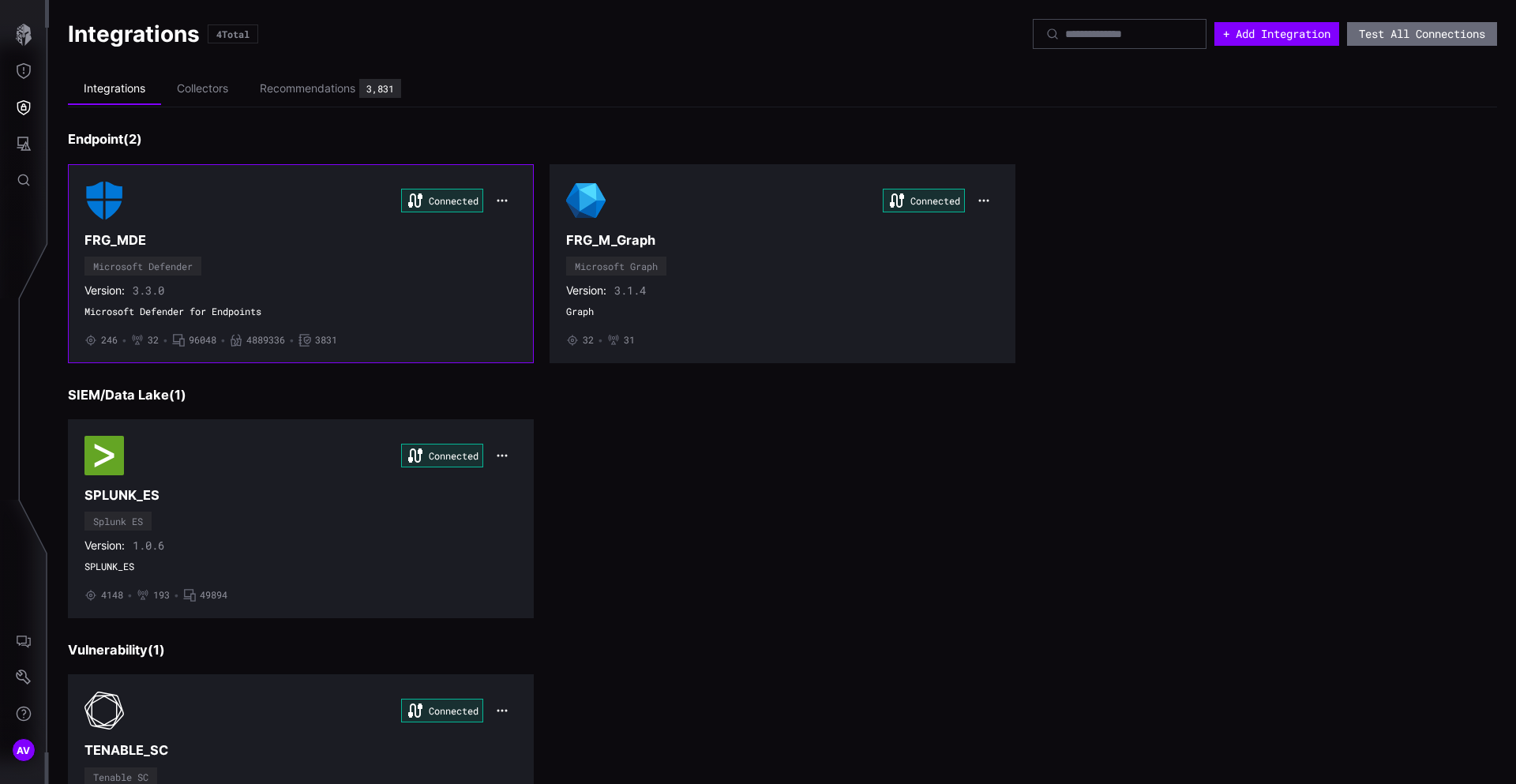
scroll to position [131, 0]
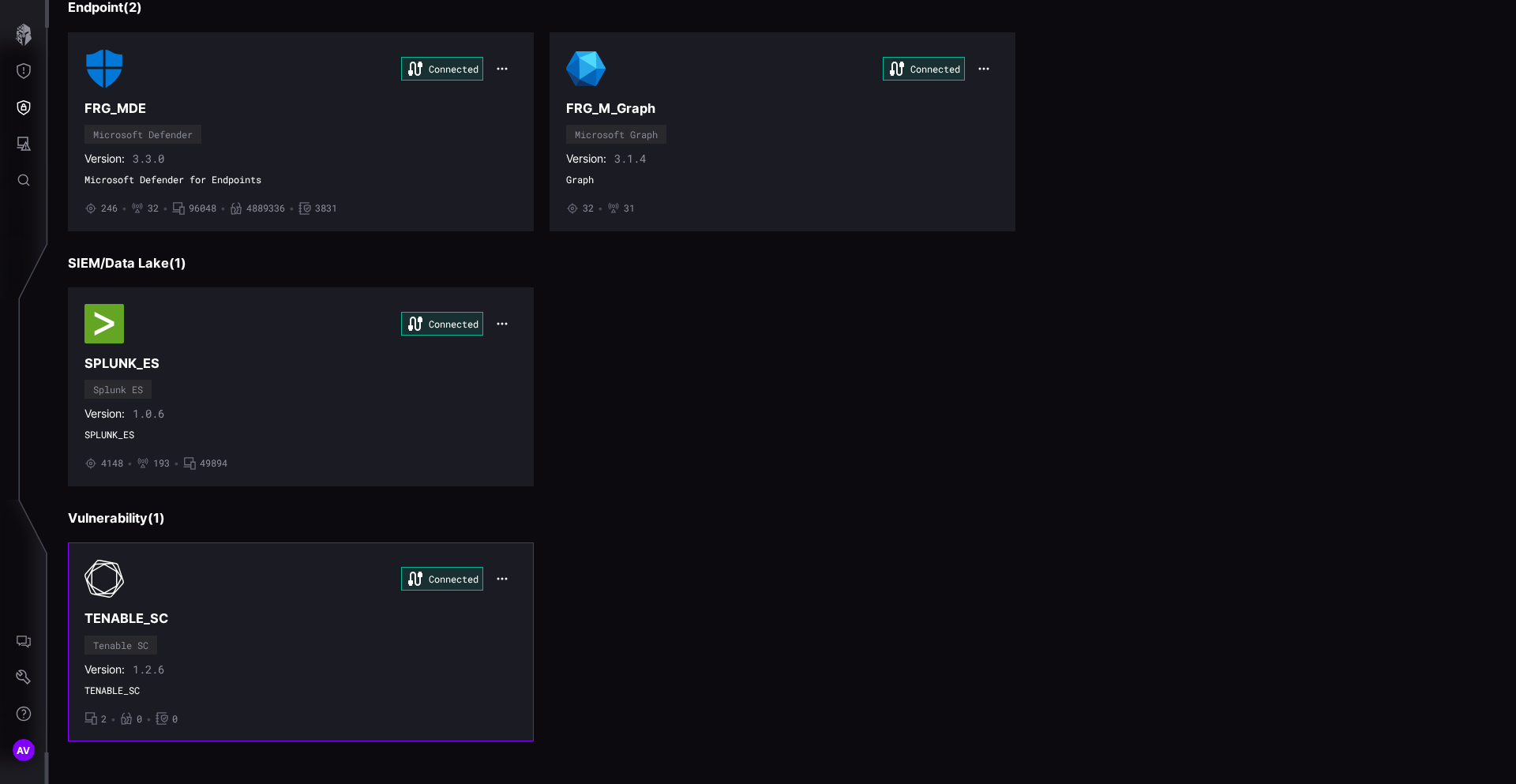
click at [128, 590] on div "Connected" at bounding box center [301, 579] width 433 height 40
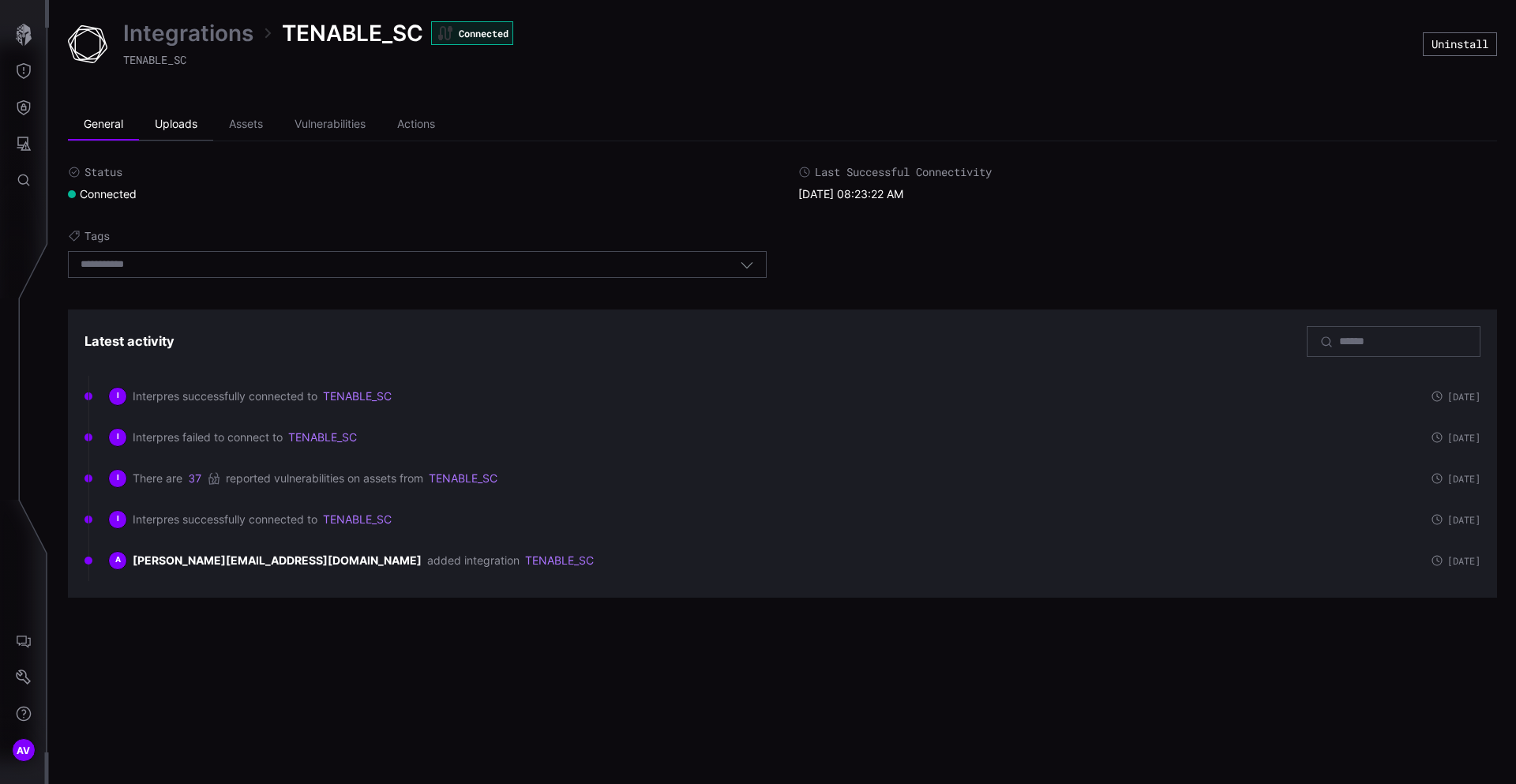
click at [172, 124] on li "Uploads" at bounding box center [176, 125] width 74 height 32
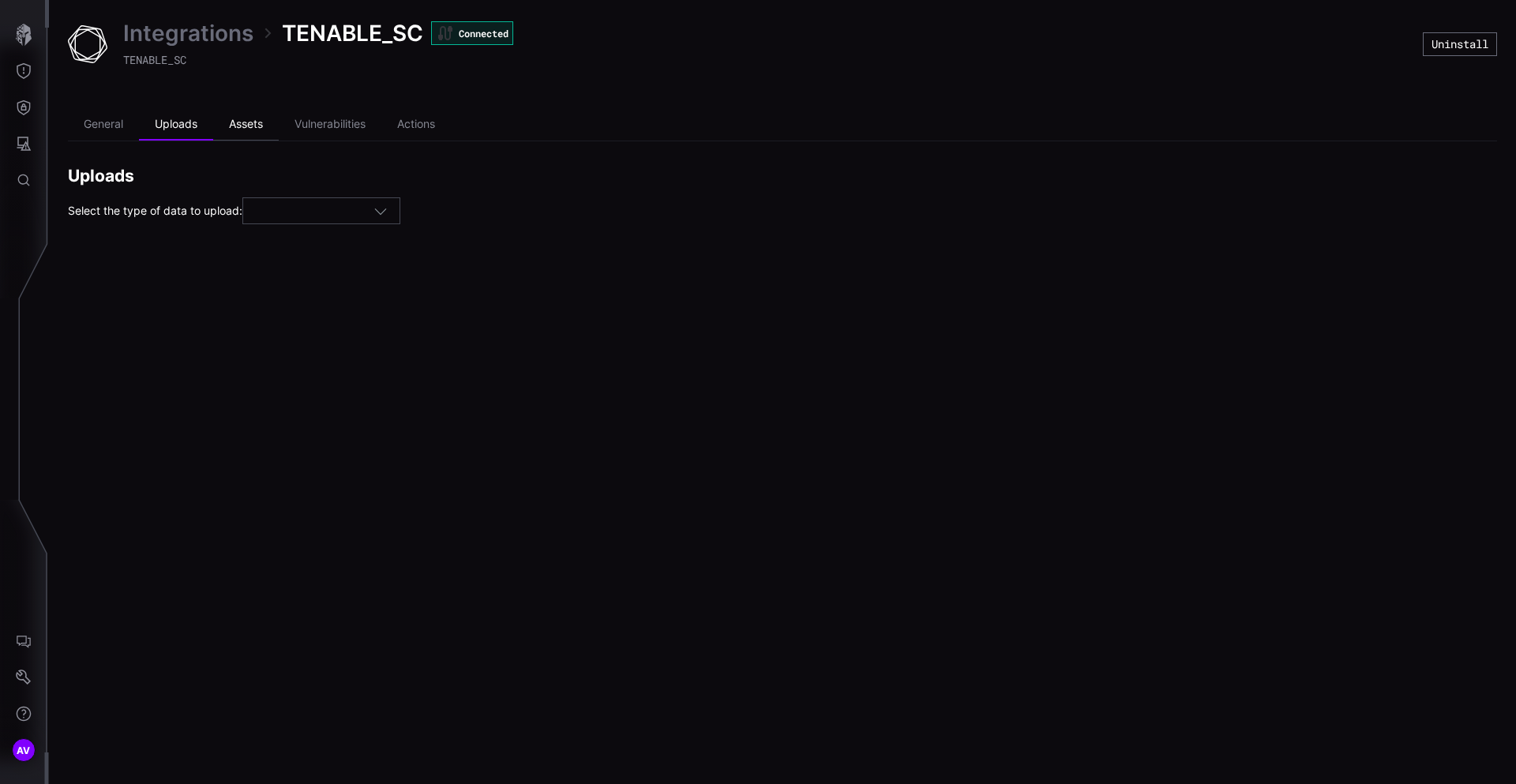
click at [235, 129] on li "Assets" at bounding box center [246, 125] width 65 height 32
click at [301, 129] on li "Vulnerabilities" at bounding box center [330, 125] width 102 height 32
click at [409, 126] on li "Actions" at bounding box center [415, 125] width 70 height 32
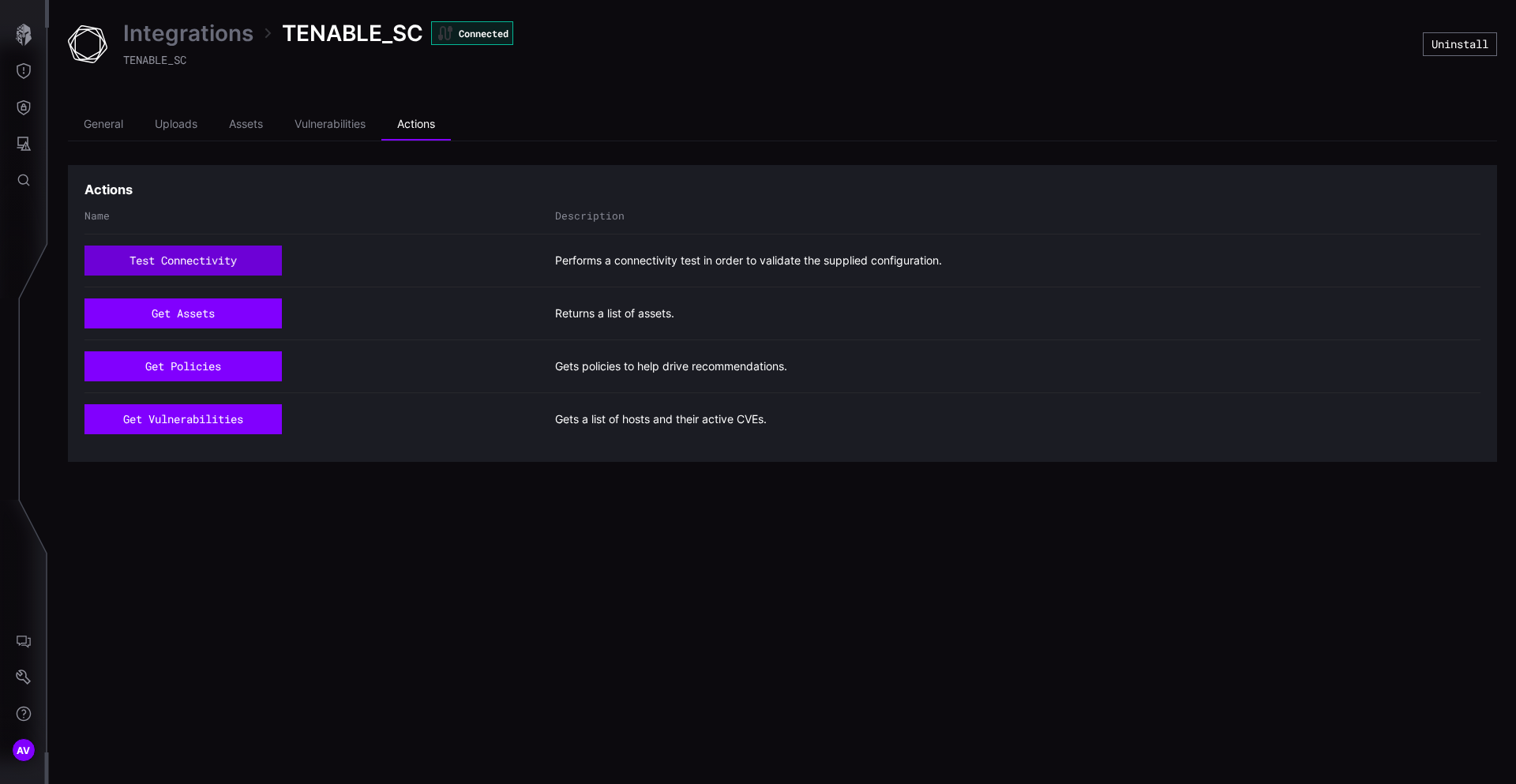
click at [191, 265] on button "test connectivity" at bounding box center [183, 260] width 197 height 30
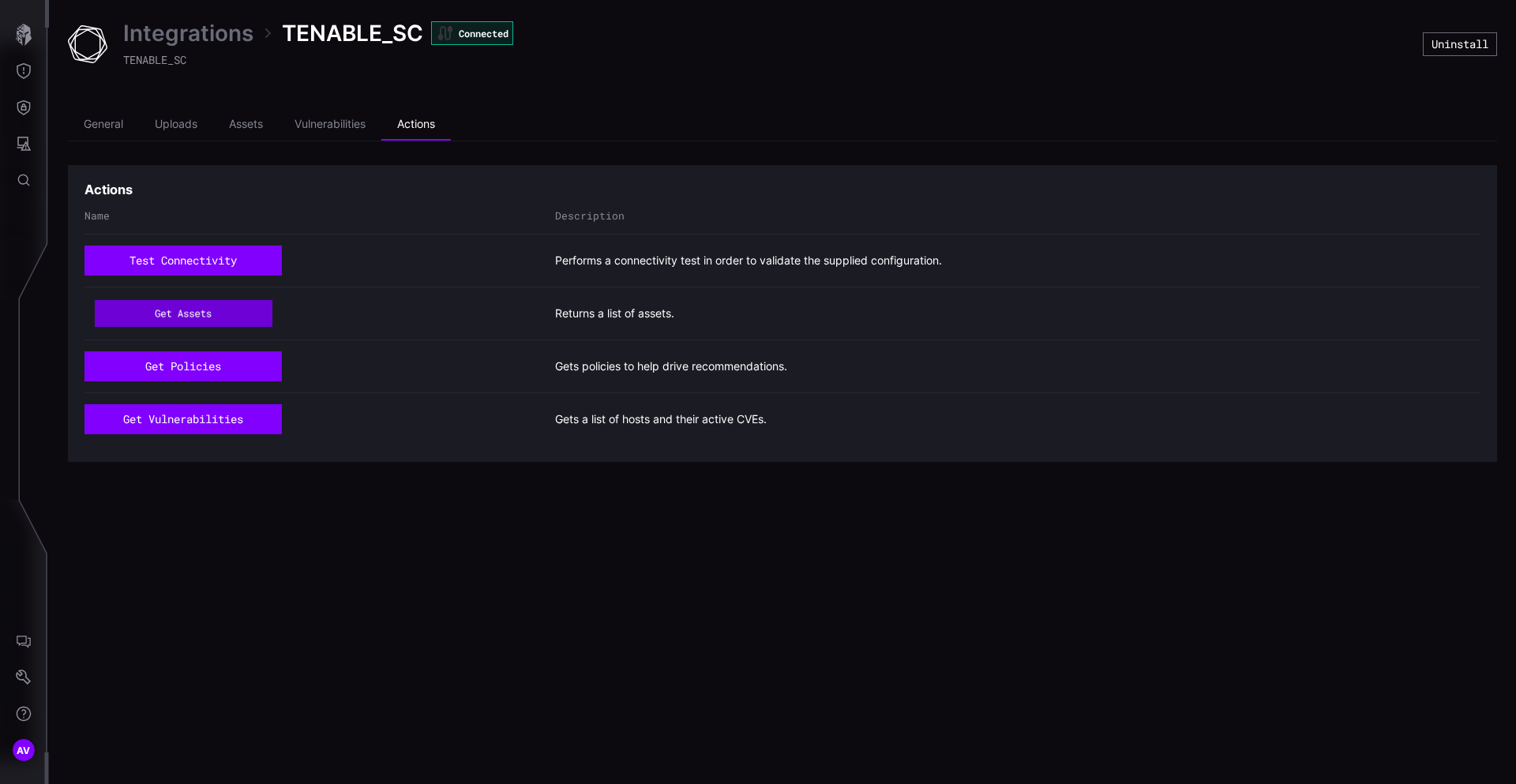
click at [202, 315] on button "get assets" at bounding box center [183, 313] width 177 height 26
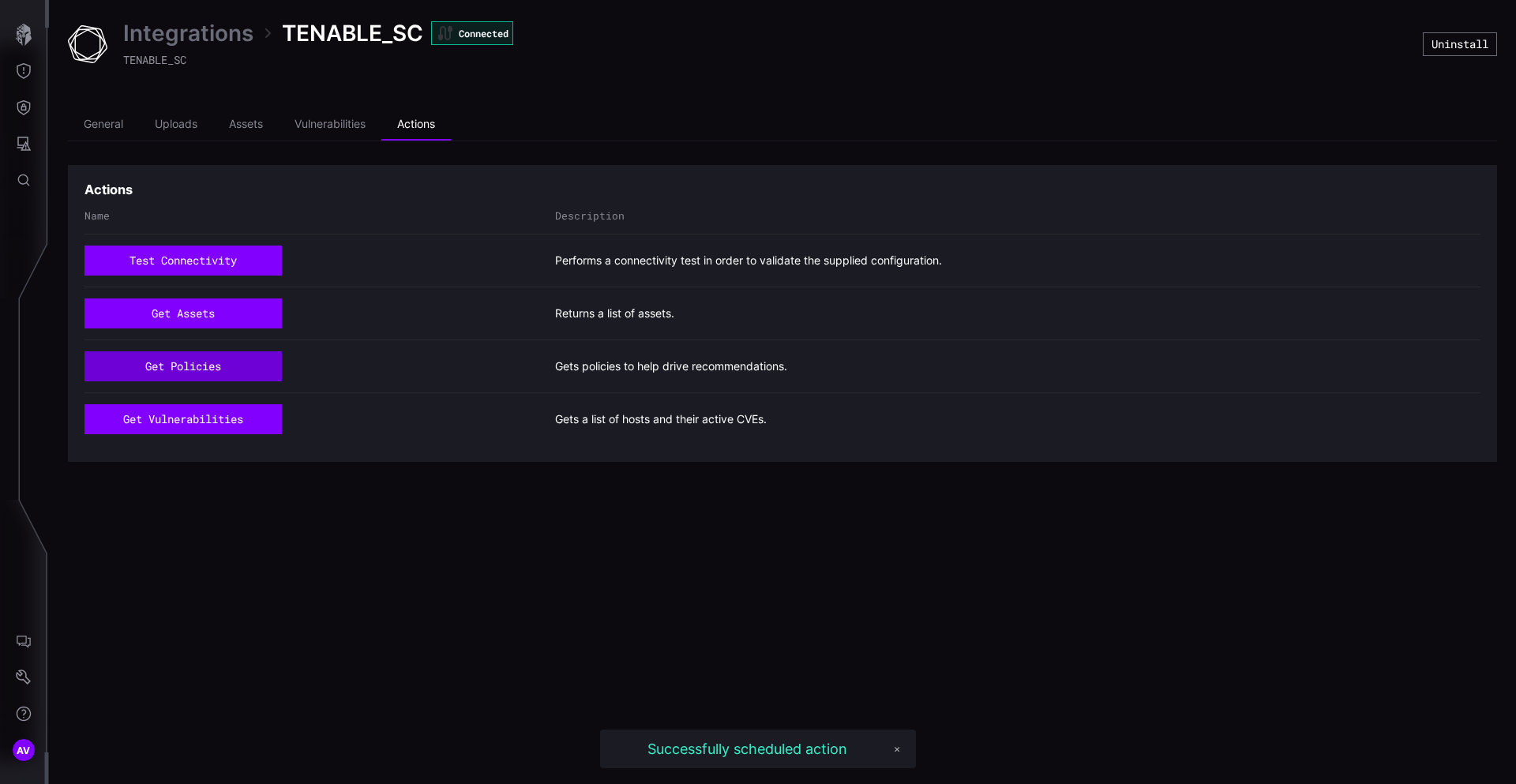
click at [204, 371] on button "get policies" at bounding box center [183, 366] width 198 height 30
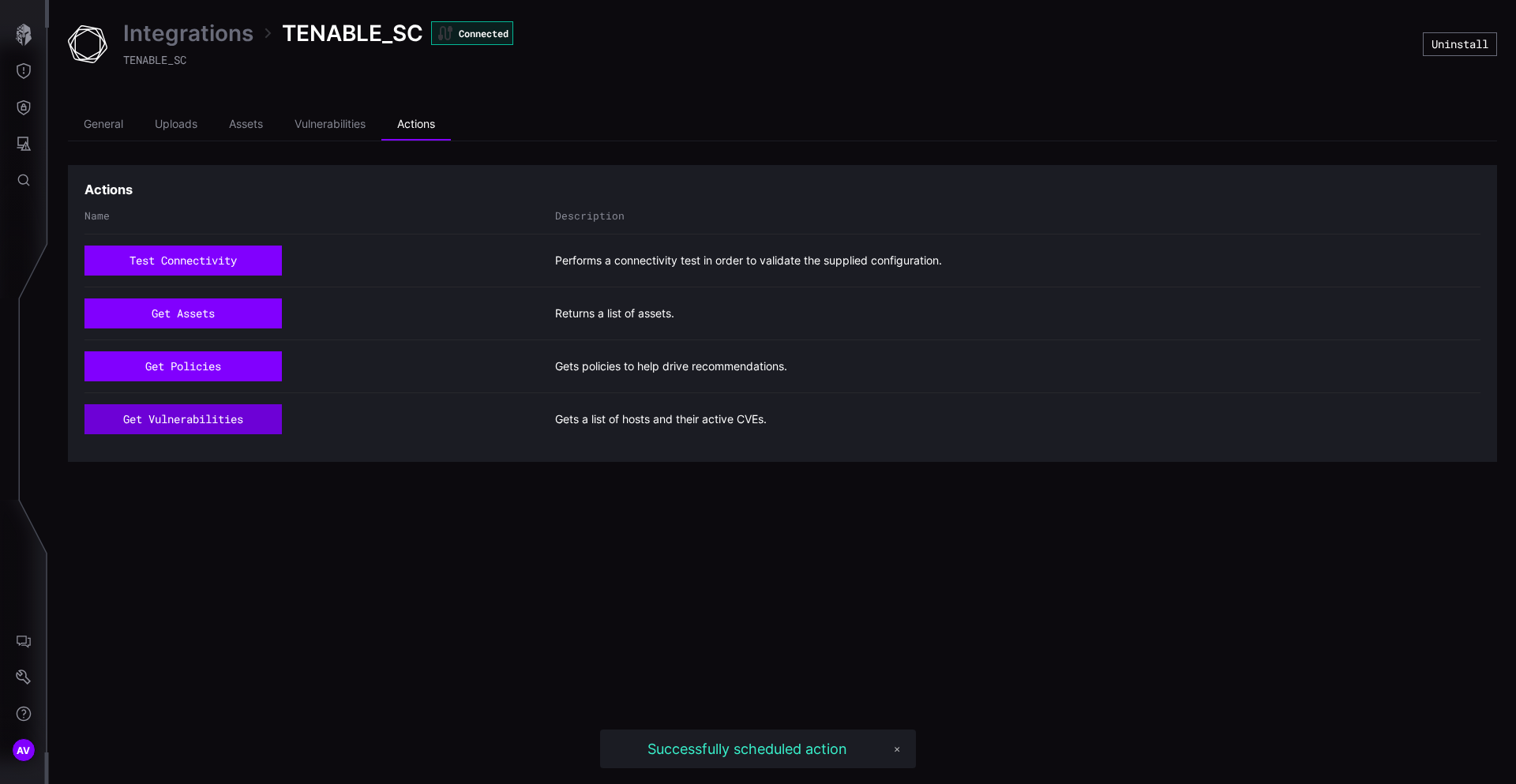
click at [205, 424] on button "get vulnerabilities" at bounding box center [183, 419] width 198 height 30
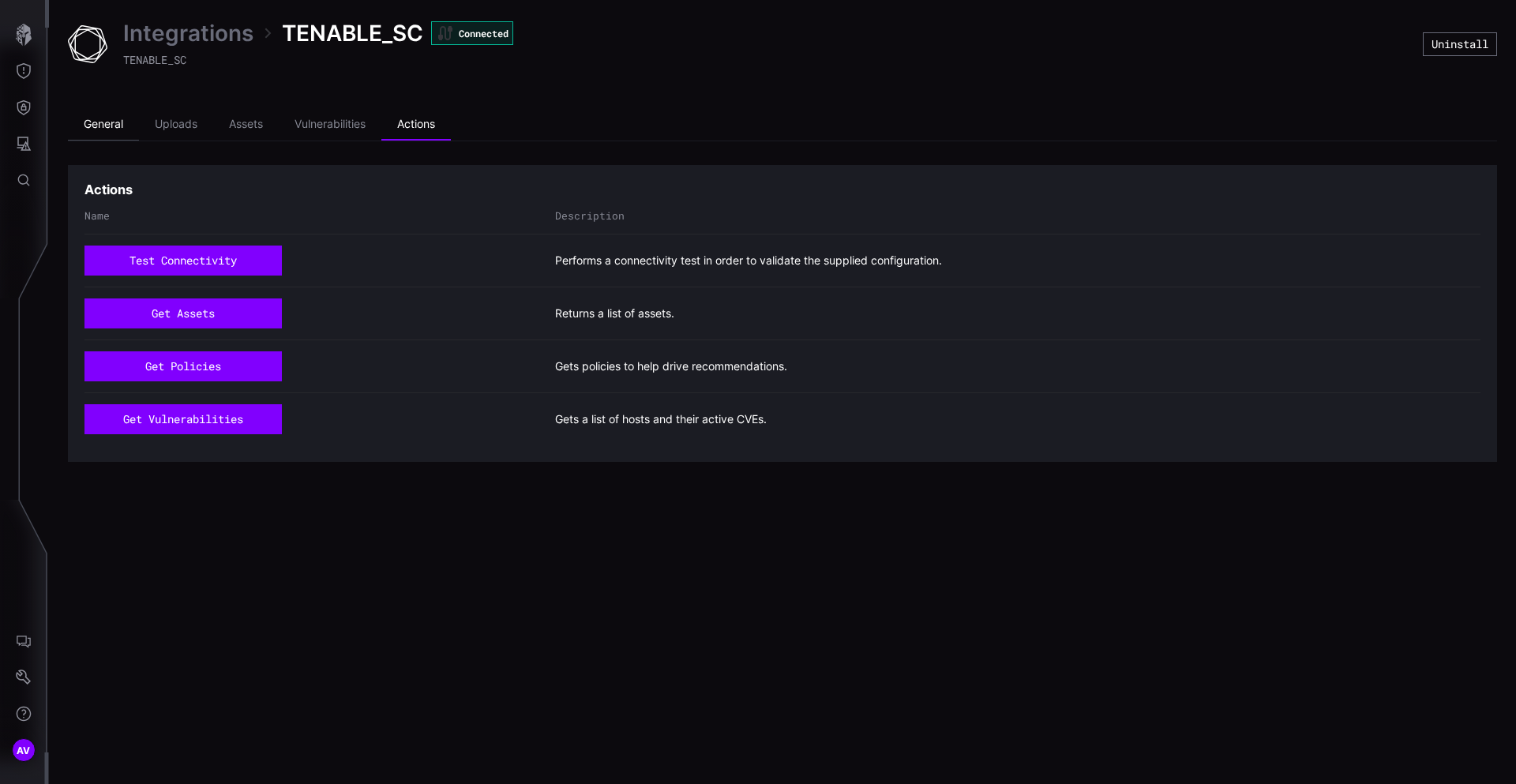
click at [125, 124] on li "General" at bounding box center [103, 125] width 71 height 32
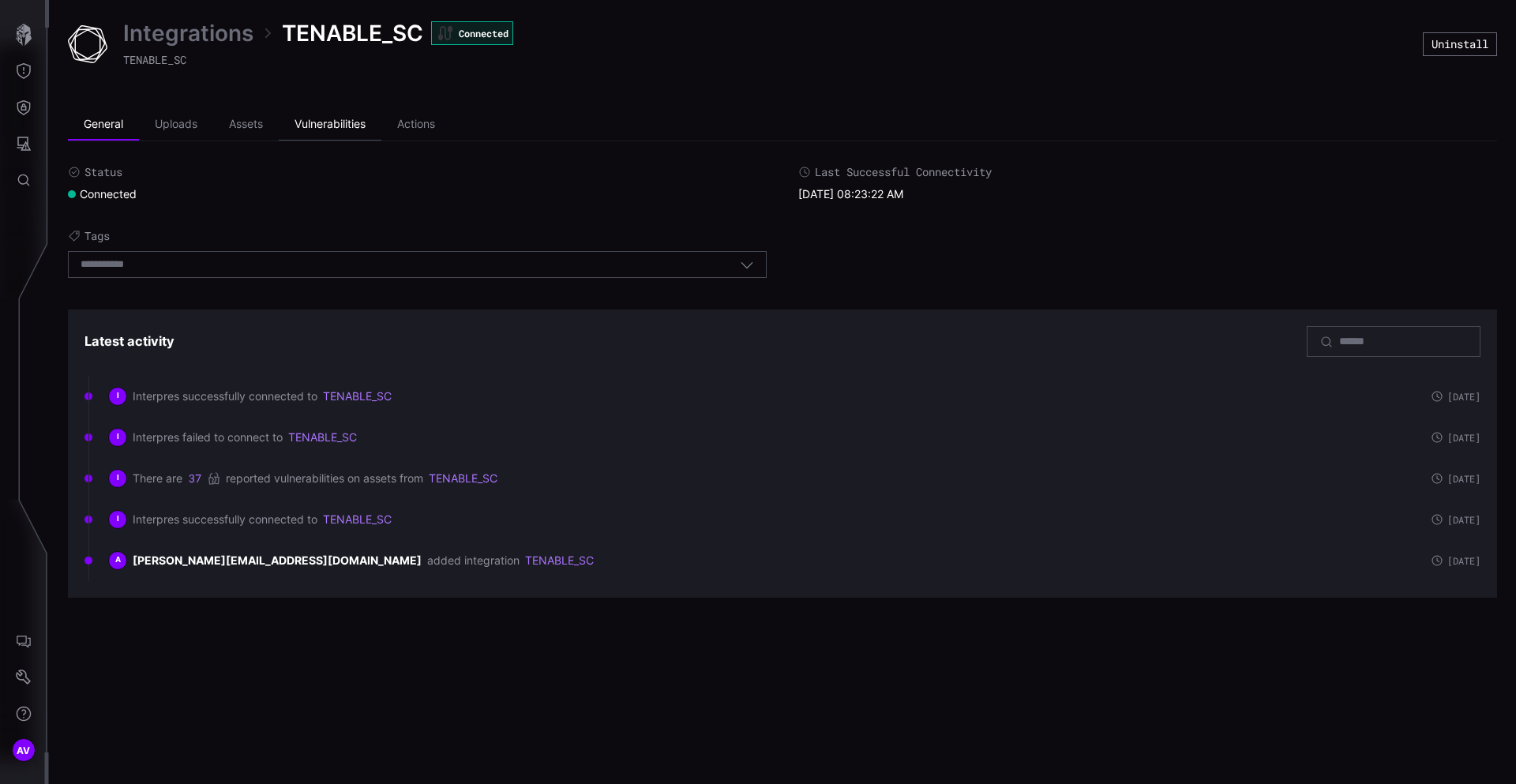
click at [368, 120] on li "Vulnerabilities" at bounding box center [330, 125] width 102 height 32
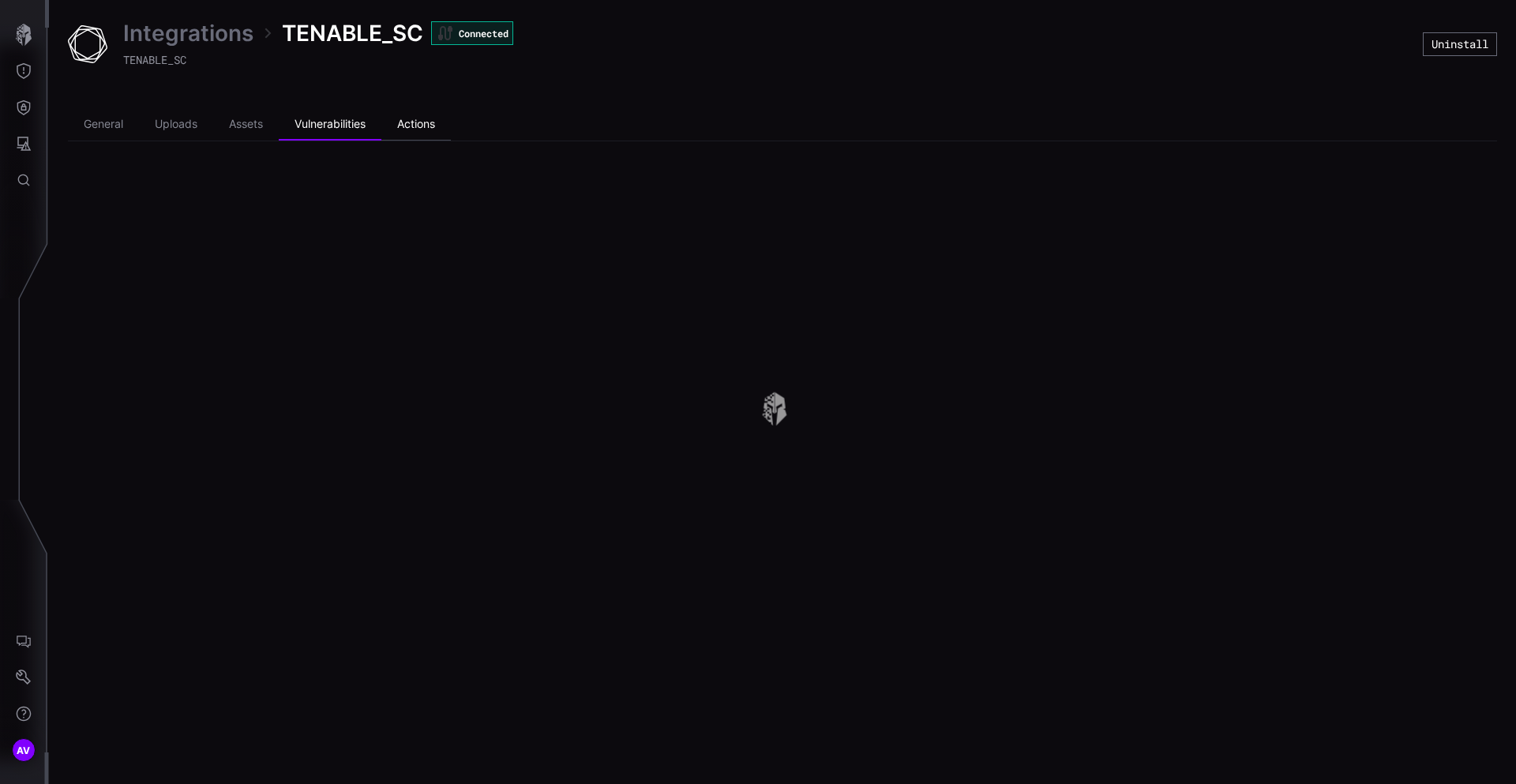
click at [422, 120] on li "Actions" at bounding box center [415, 125] width 70 height 32
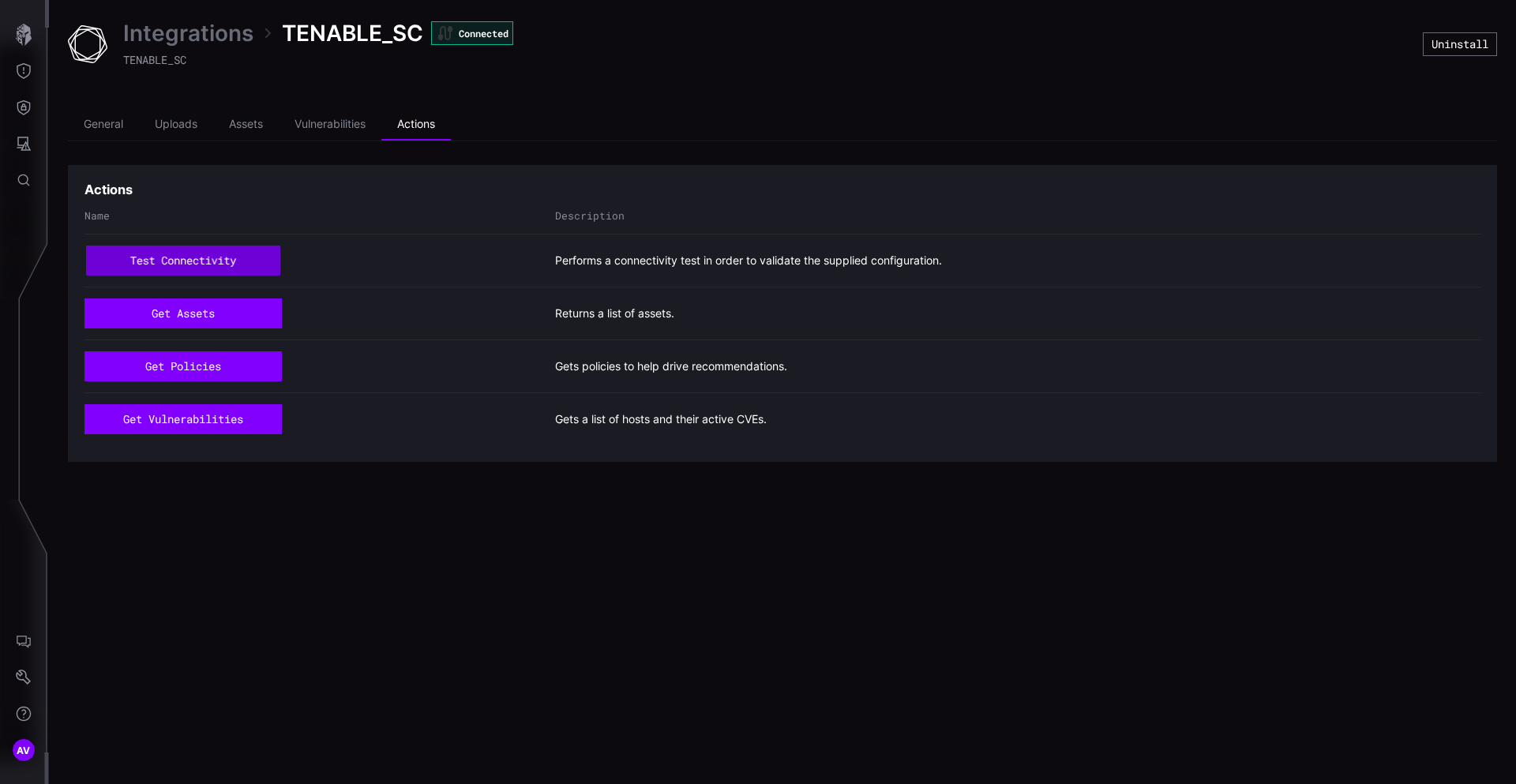
click at [243, 256] on button "test connectivity" at bounding box center [183, 260] width 195 height 30
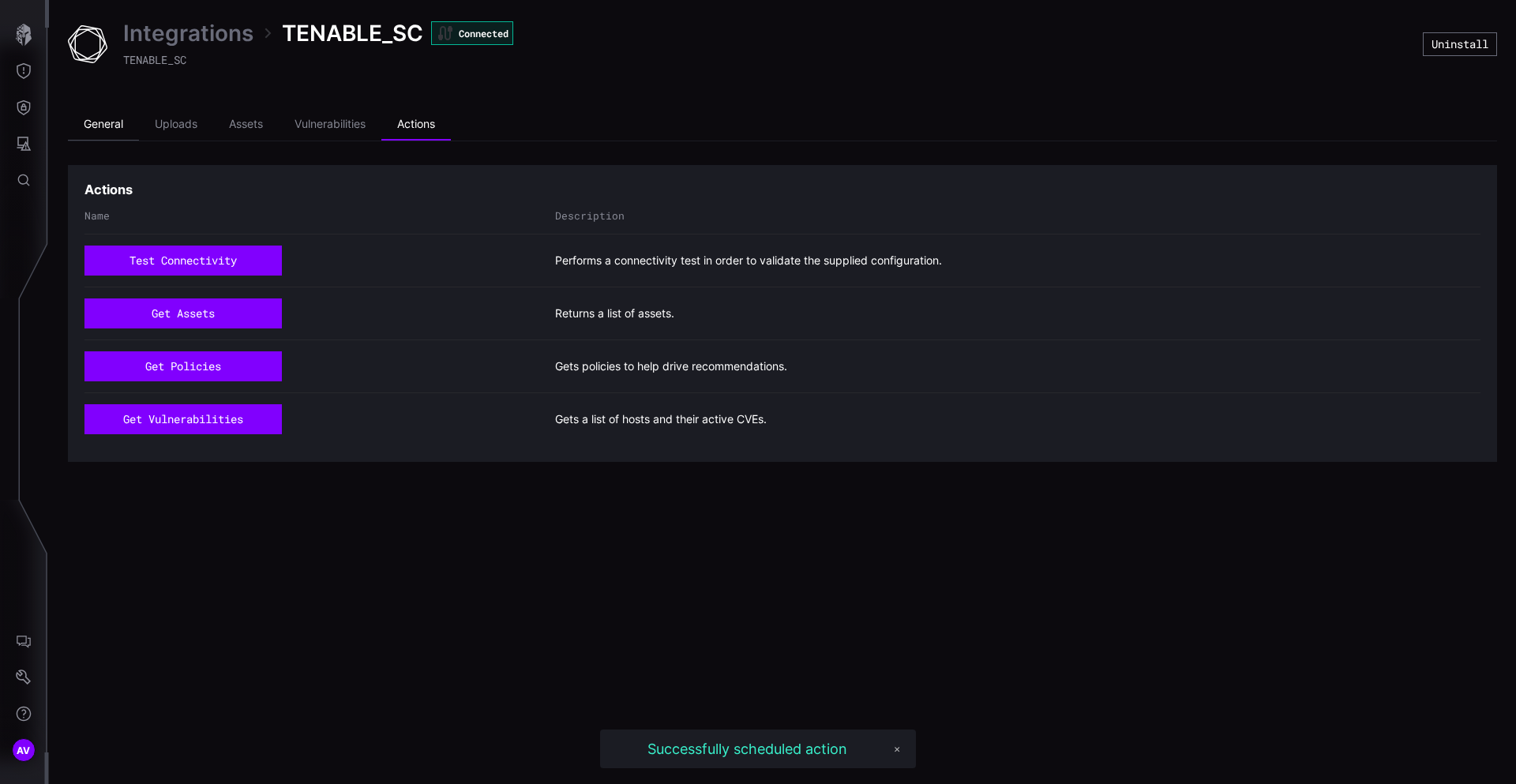
click at [116, 130] on li "General" at bounding box center [103, 125] width 71 height 32
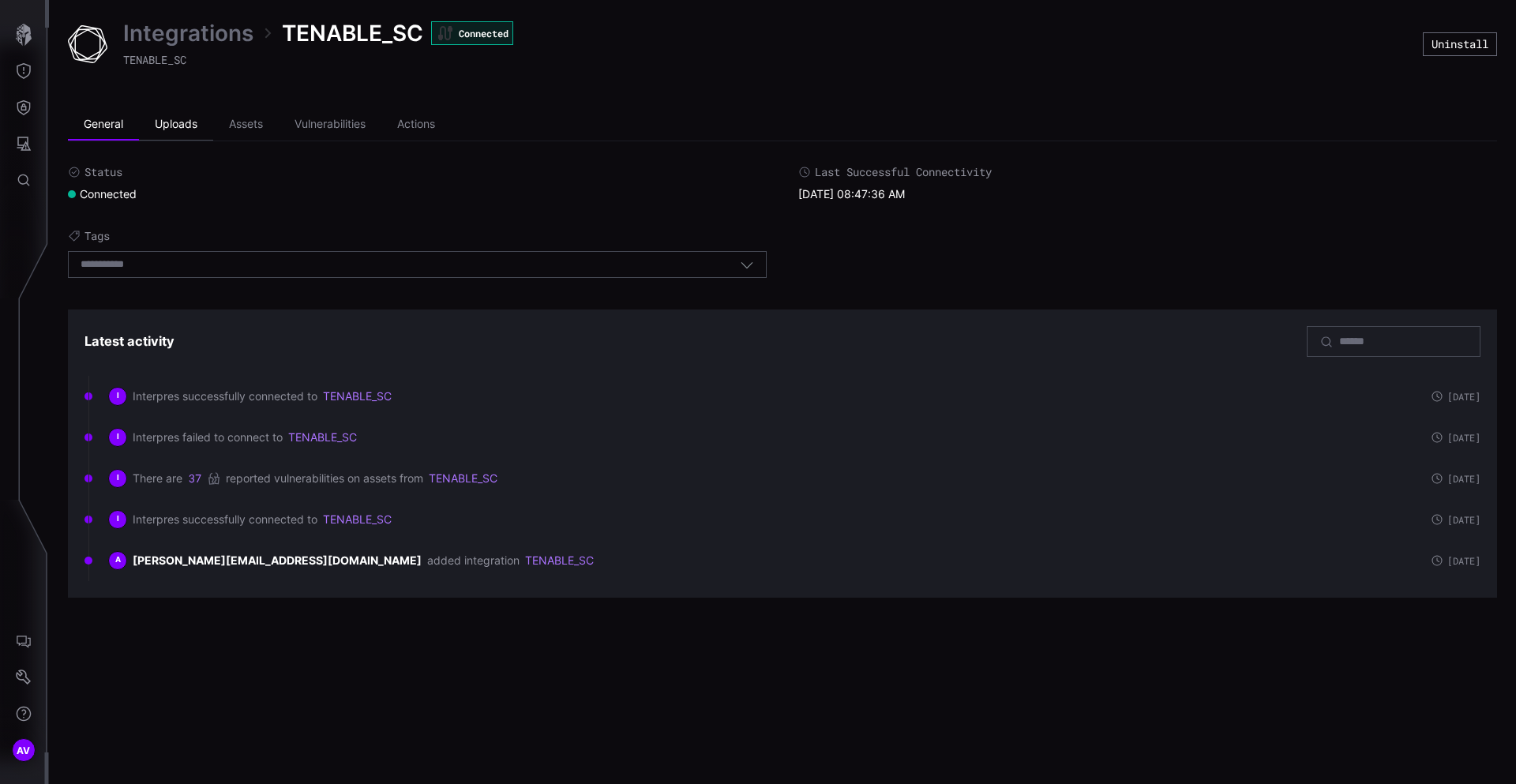
click at [195, 132] on li "Uploads" at bounding box center [176, 125] width 74 height 32
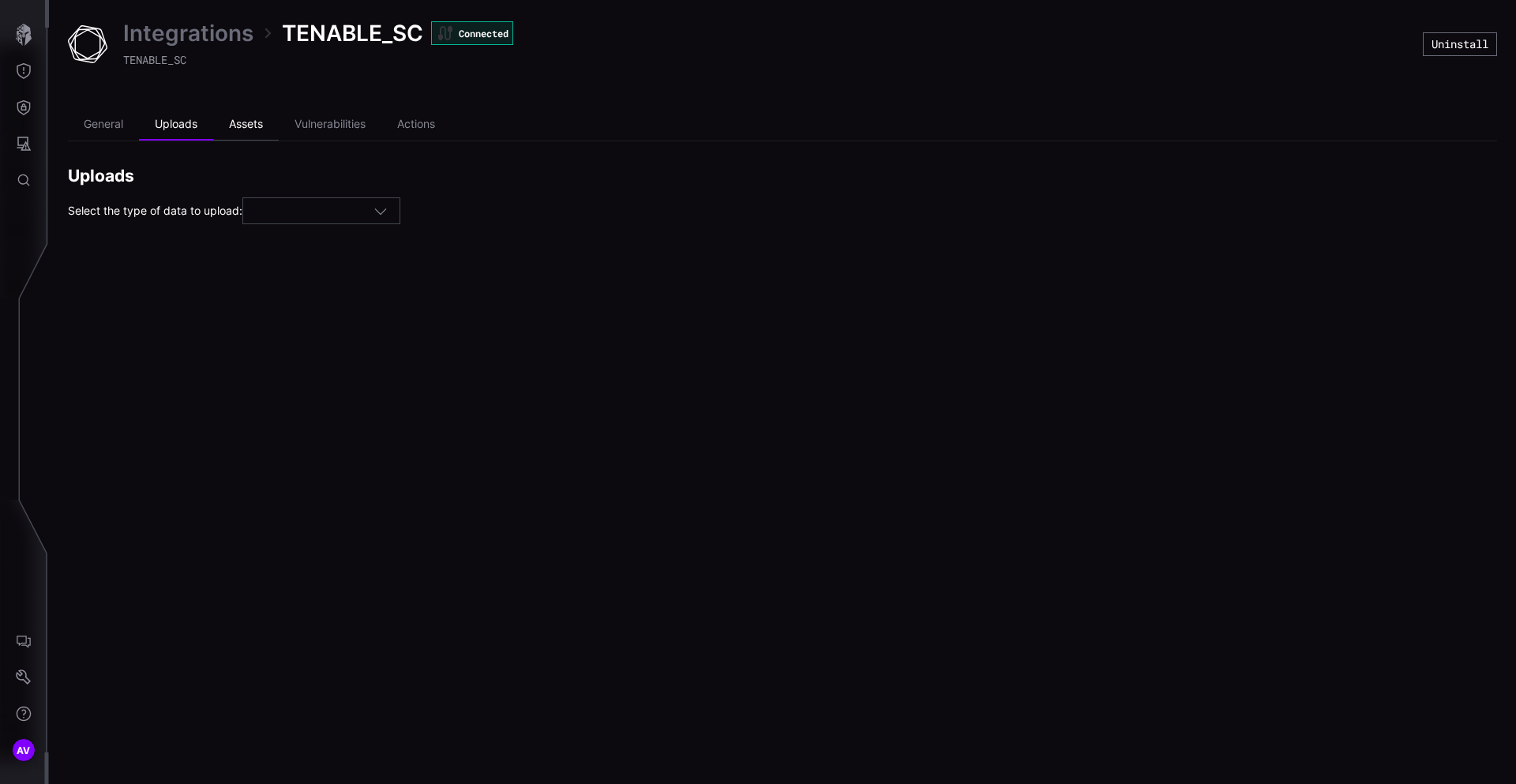
click at [251, 124] on li "Assets" at bounding box center [246, 125] width 65 height 32
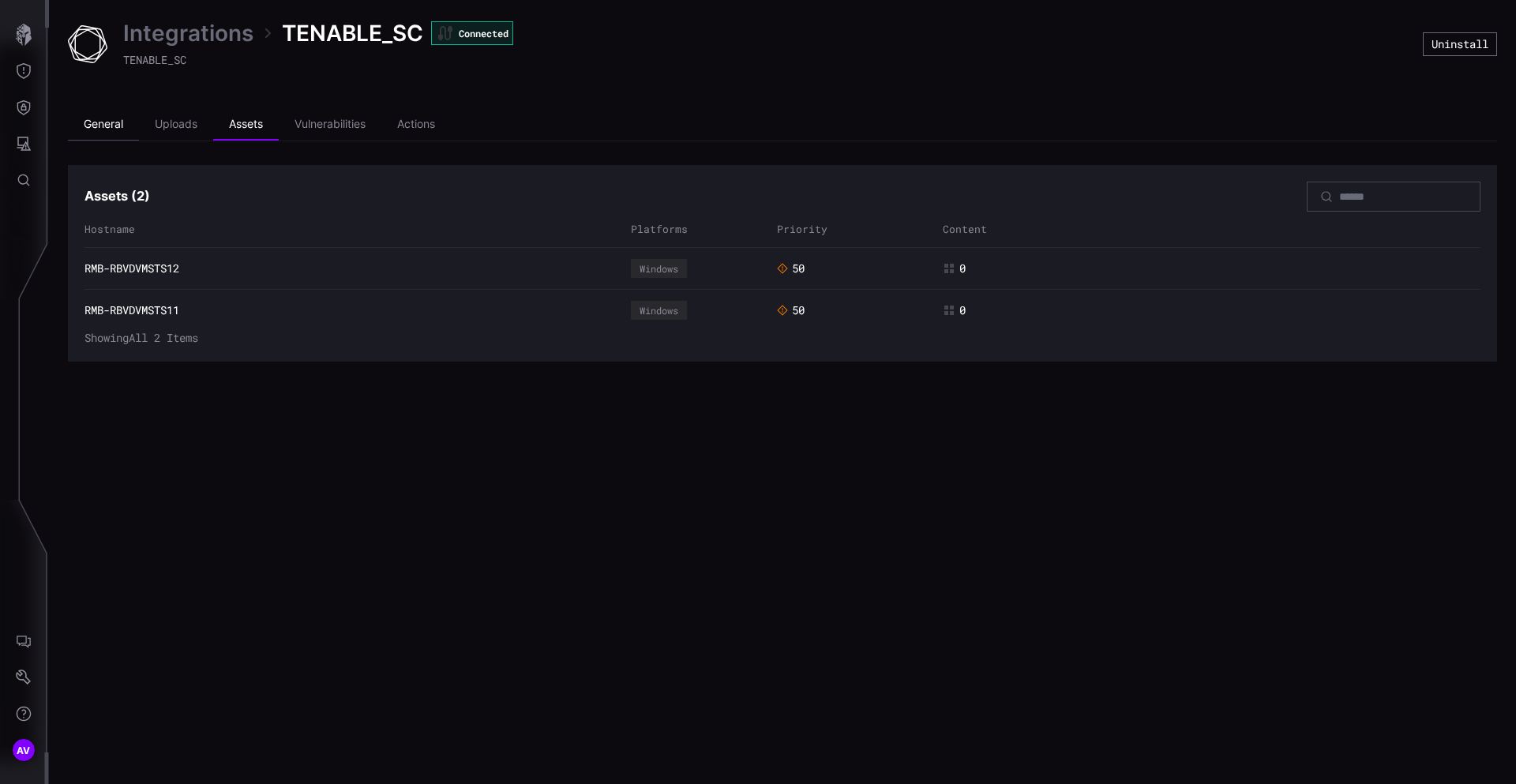
click at [116, 130] on li "General" at bounding box center [103, 125] width 71 height 32
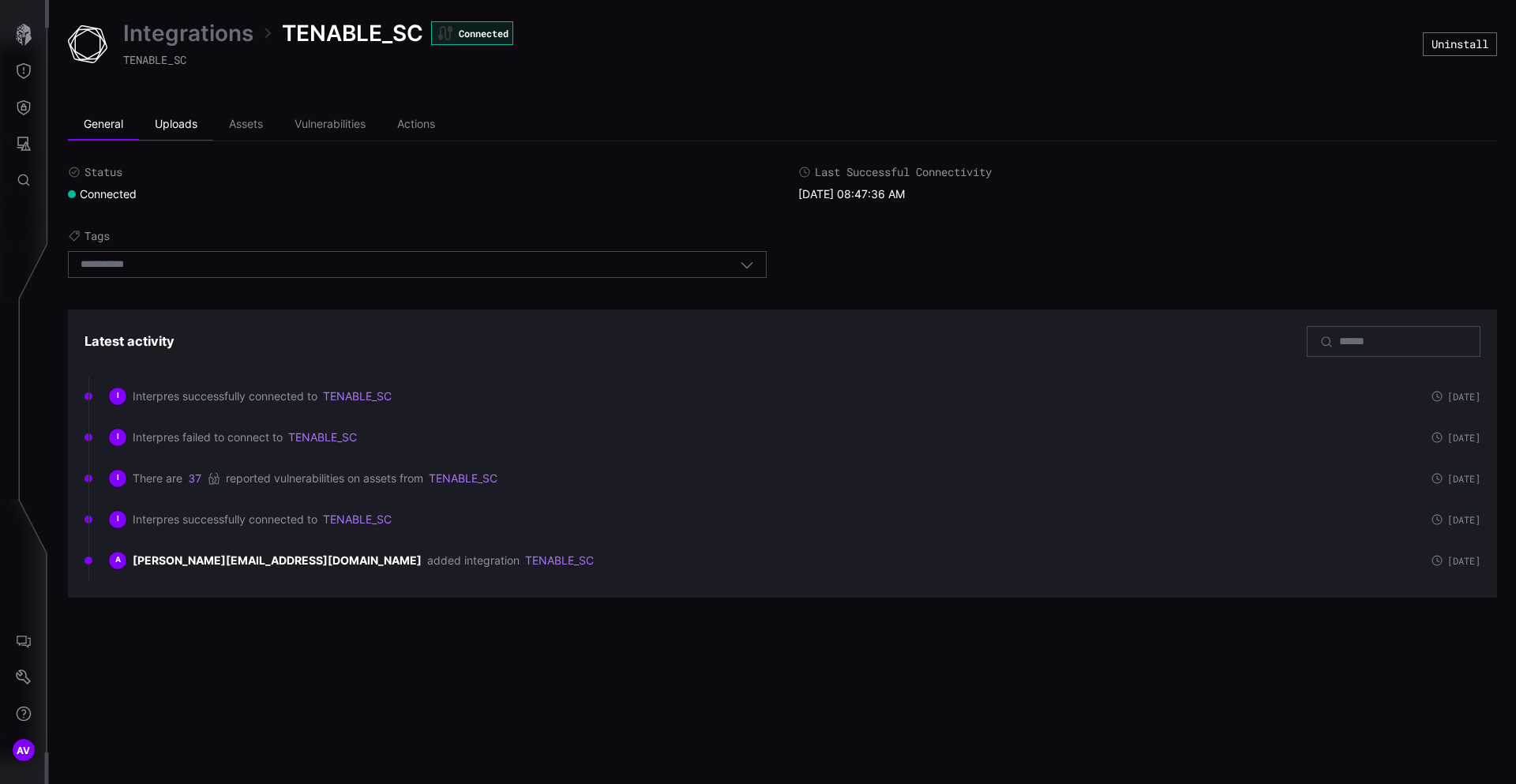
click at [194, 131] on li "Uploads" at bounding box center [176, 125] width 74 height 32
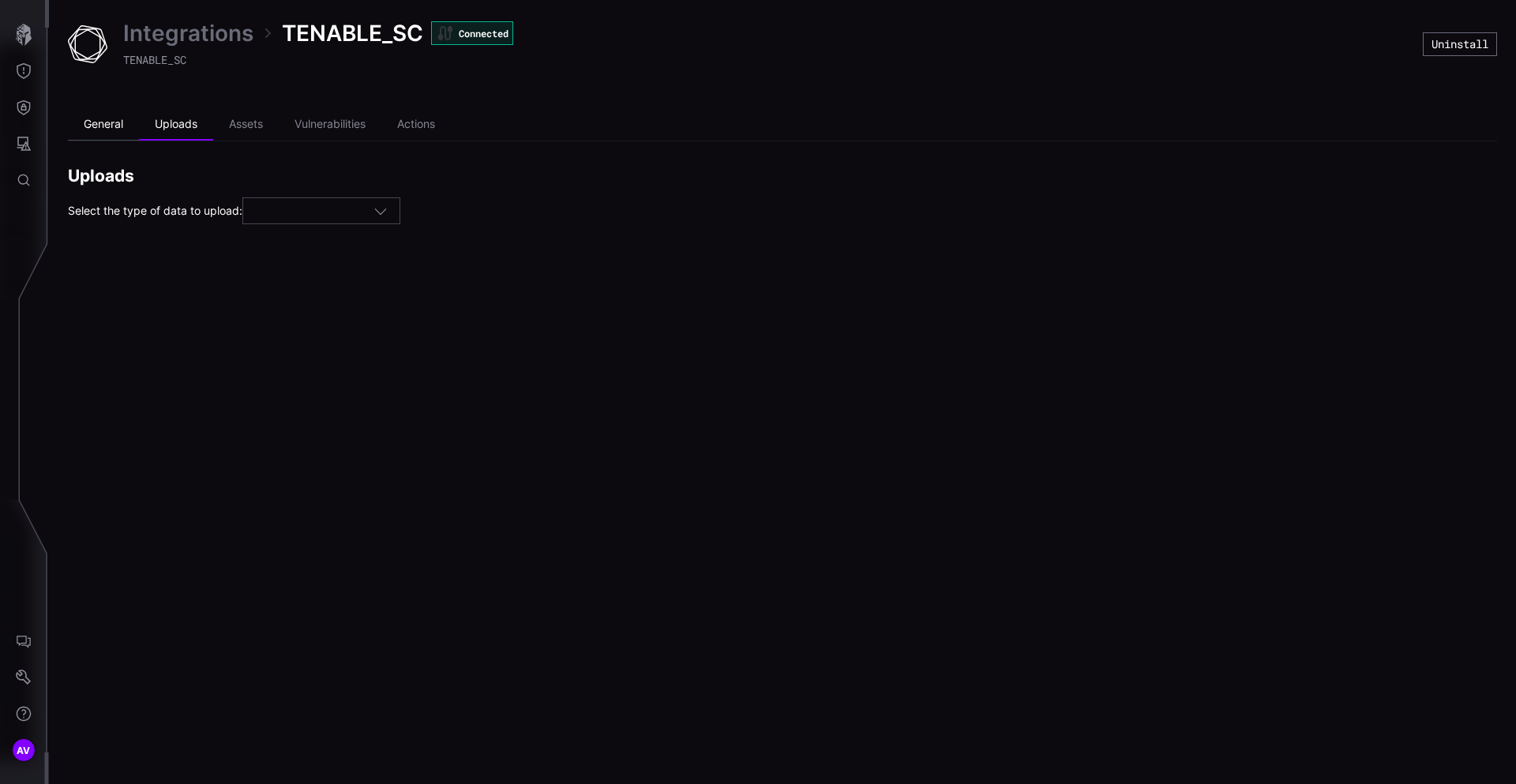
click at [108, 128] on li "General" at bounding box center [103, 125] width 71 height 32
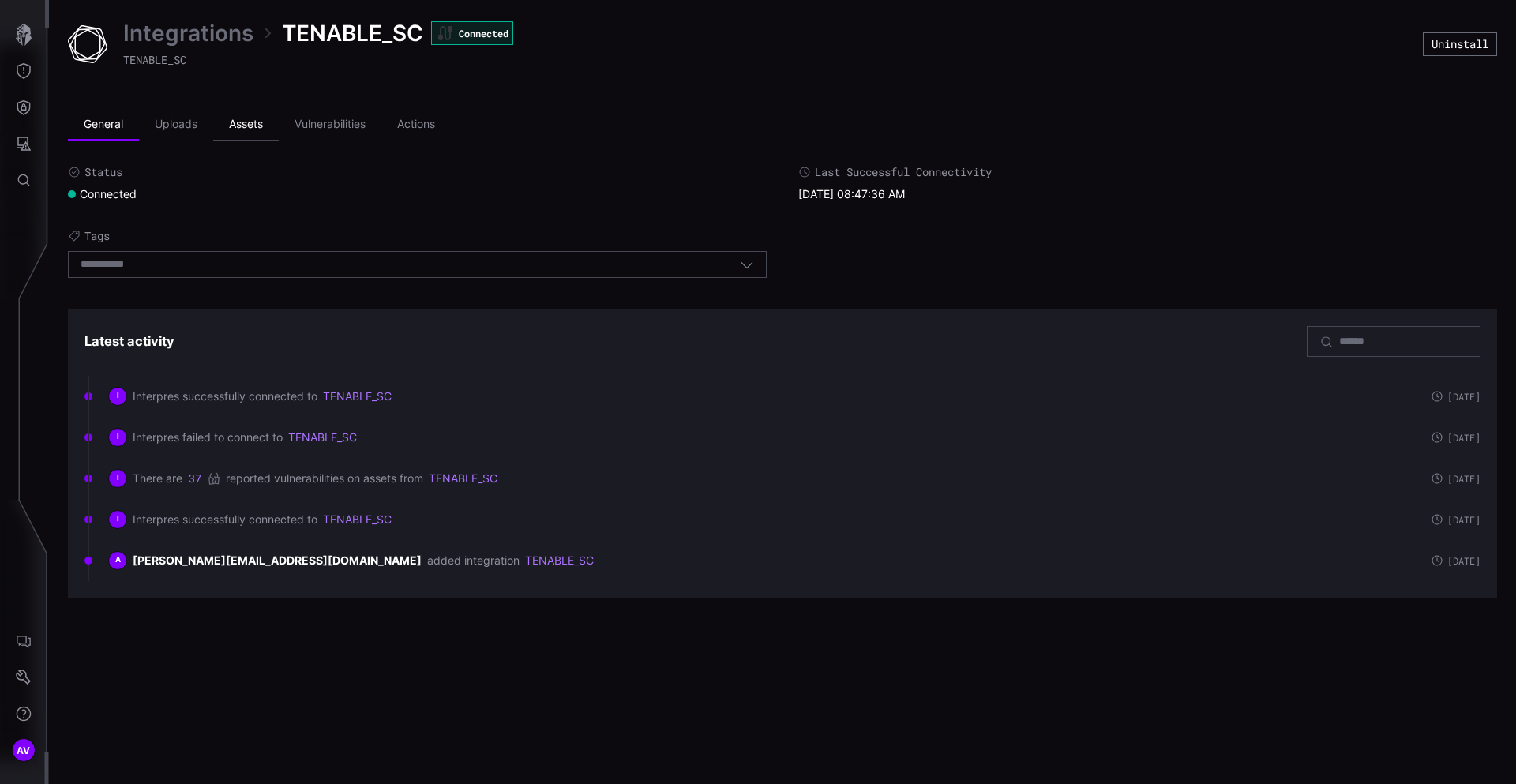
click at [255, 116] on li "Assets" at bounding box center [246, 125] width 65 height 32
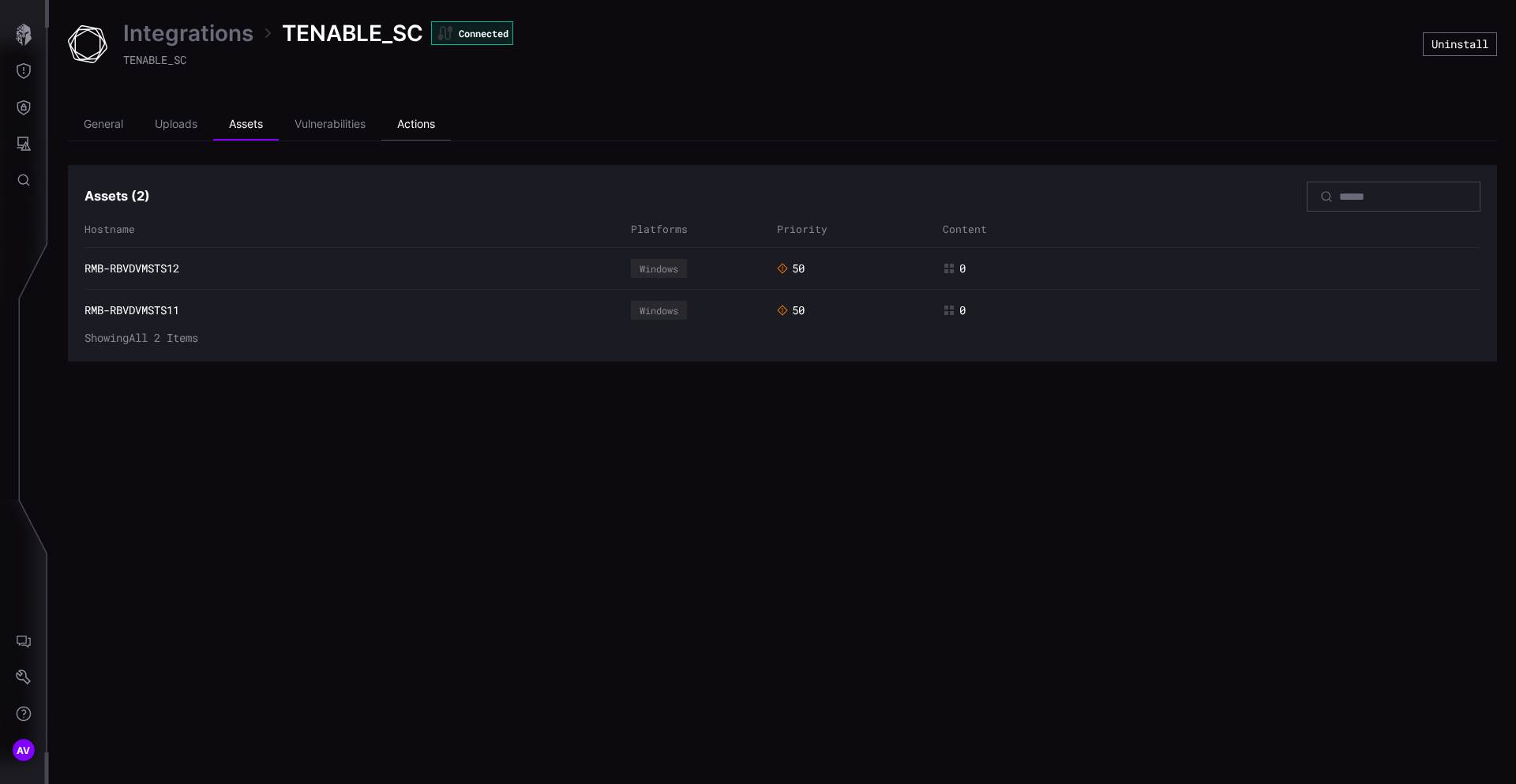
click at [404, 136] on li "Actions" at bounding box center [415, 125] width 70 height 32
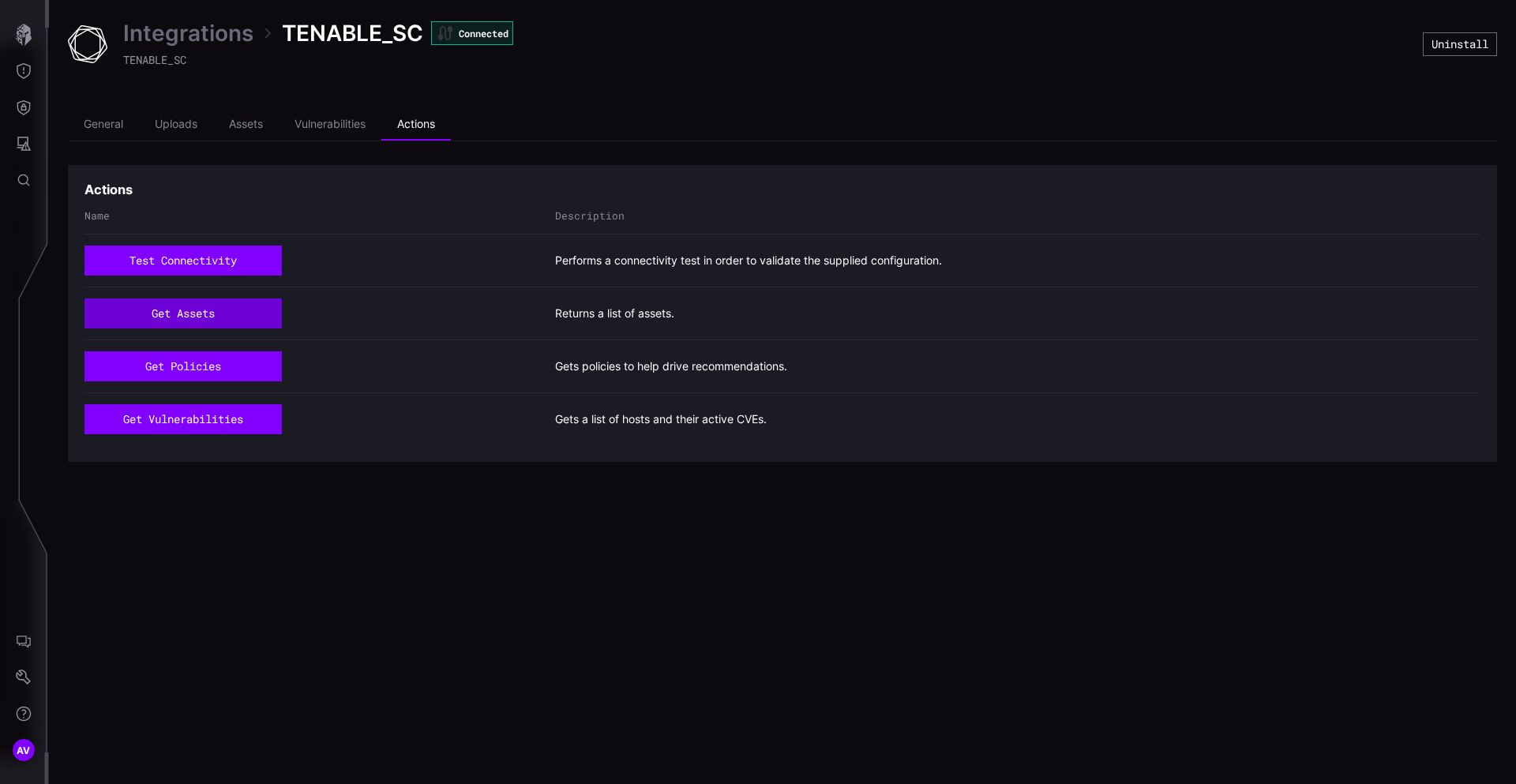
click at [204, 307] on button "get assets" at bounding box center [183, 313] width 198 height 30
click at [222, 319] on button "get assets" at bounding box center [183, 313] width 198 height 30
click at [102, 119] on li "General" at bounding box center [103, 125] width 71 height 32
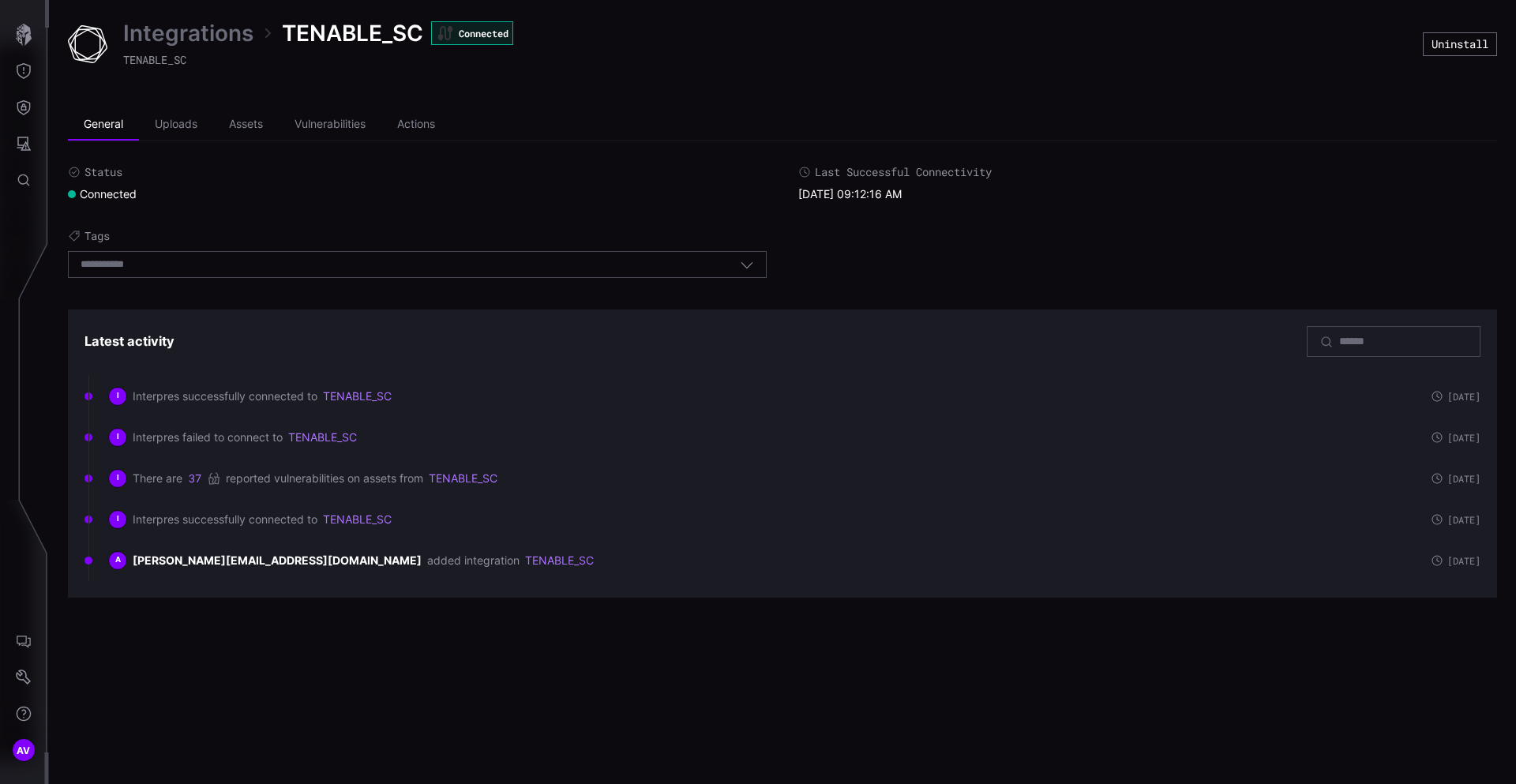
click at [186, 39] on link "Integrations" at bounding box center [189, 33] width 131 height 28
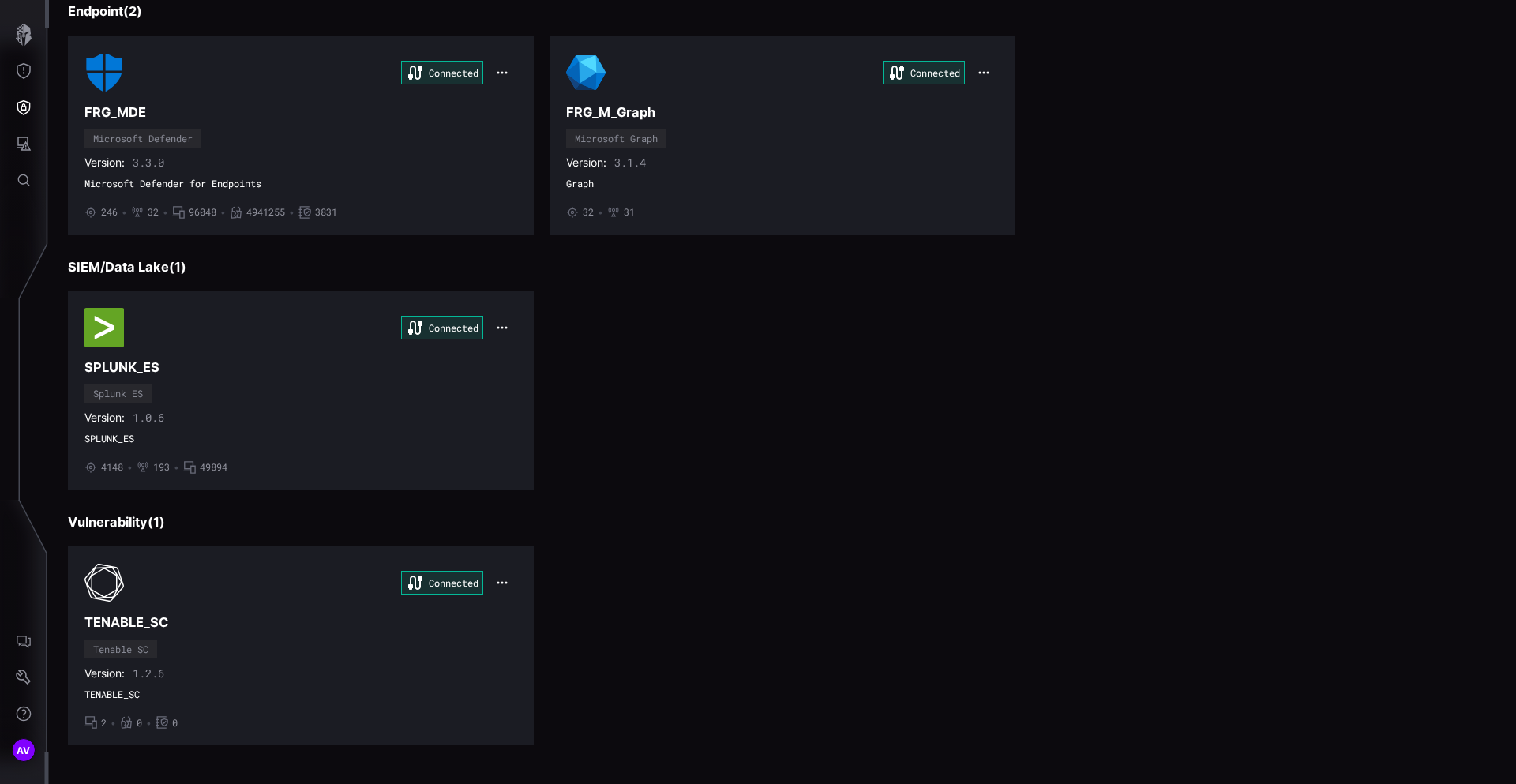
scroll to position [127, 0]
click at [507, 581] on icon "button" at bounding box center [502, 583] width 12 height 12
click at [536, 607] on div "Edit" at bounding box center [533, 617] width 70 height 29
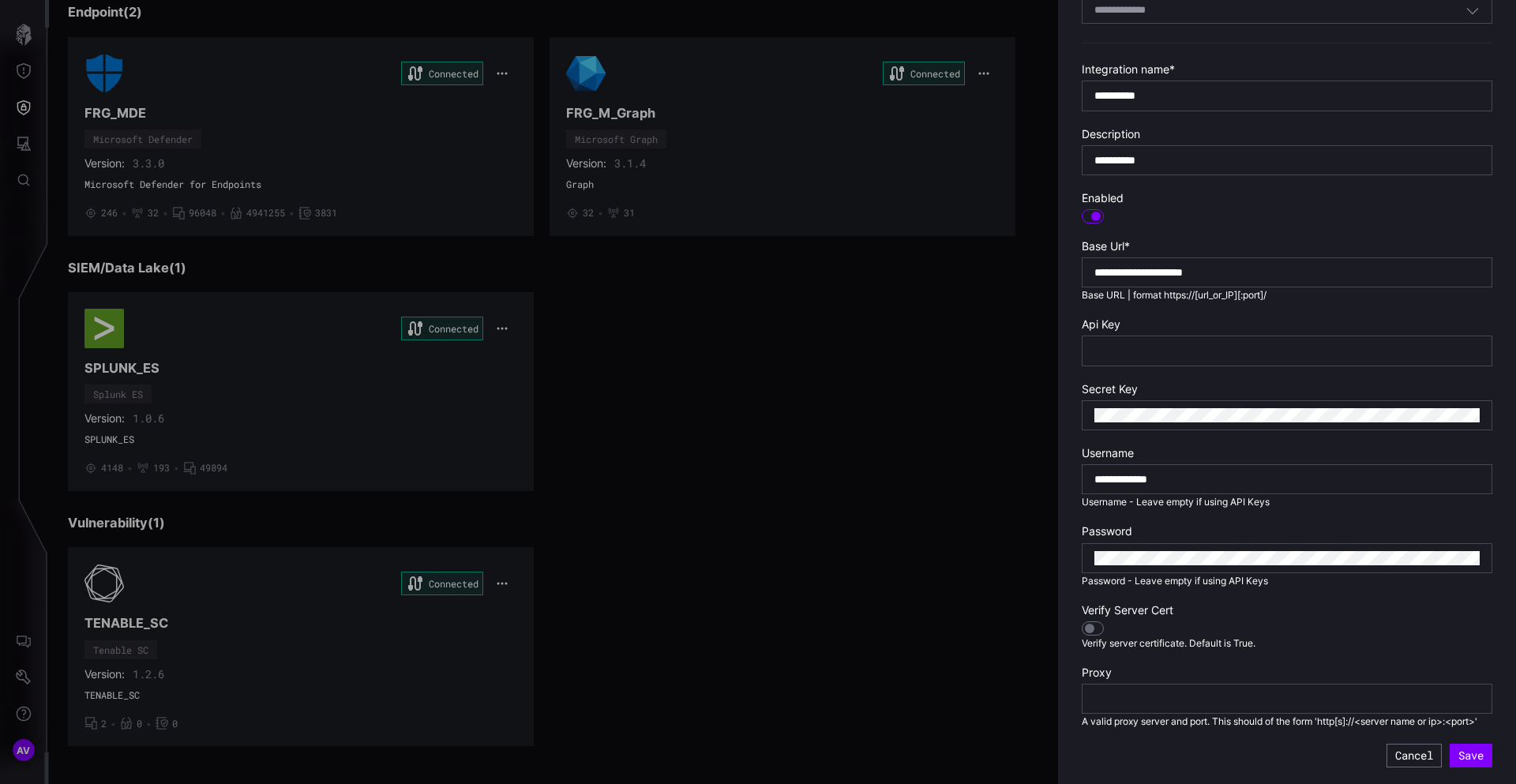
scroll to position [0, 0]
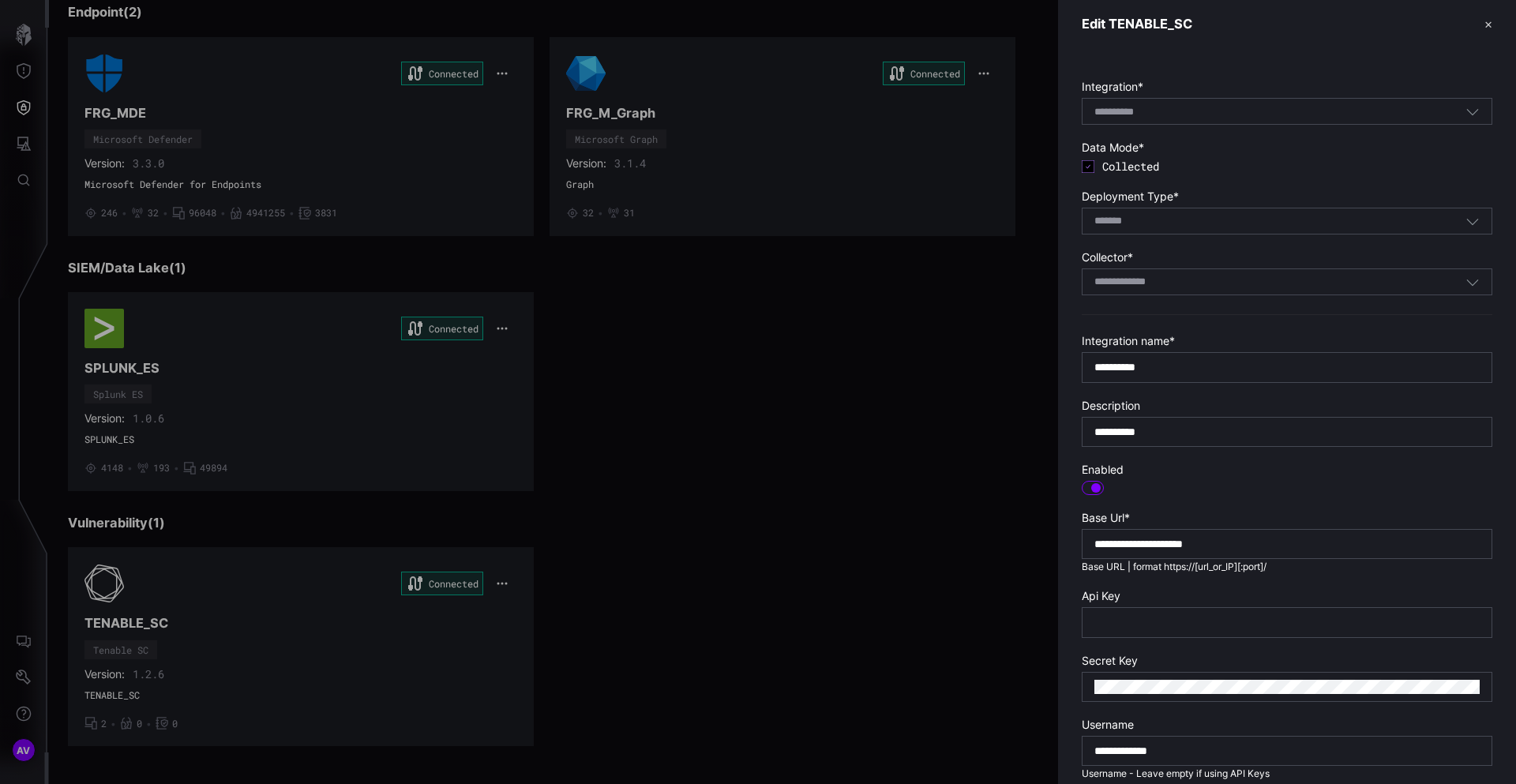
click at [870, 327] on div at bounding box center [758, 392] width 1516 height 784
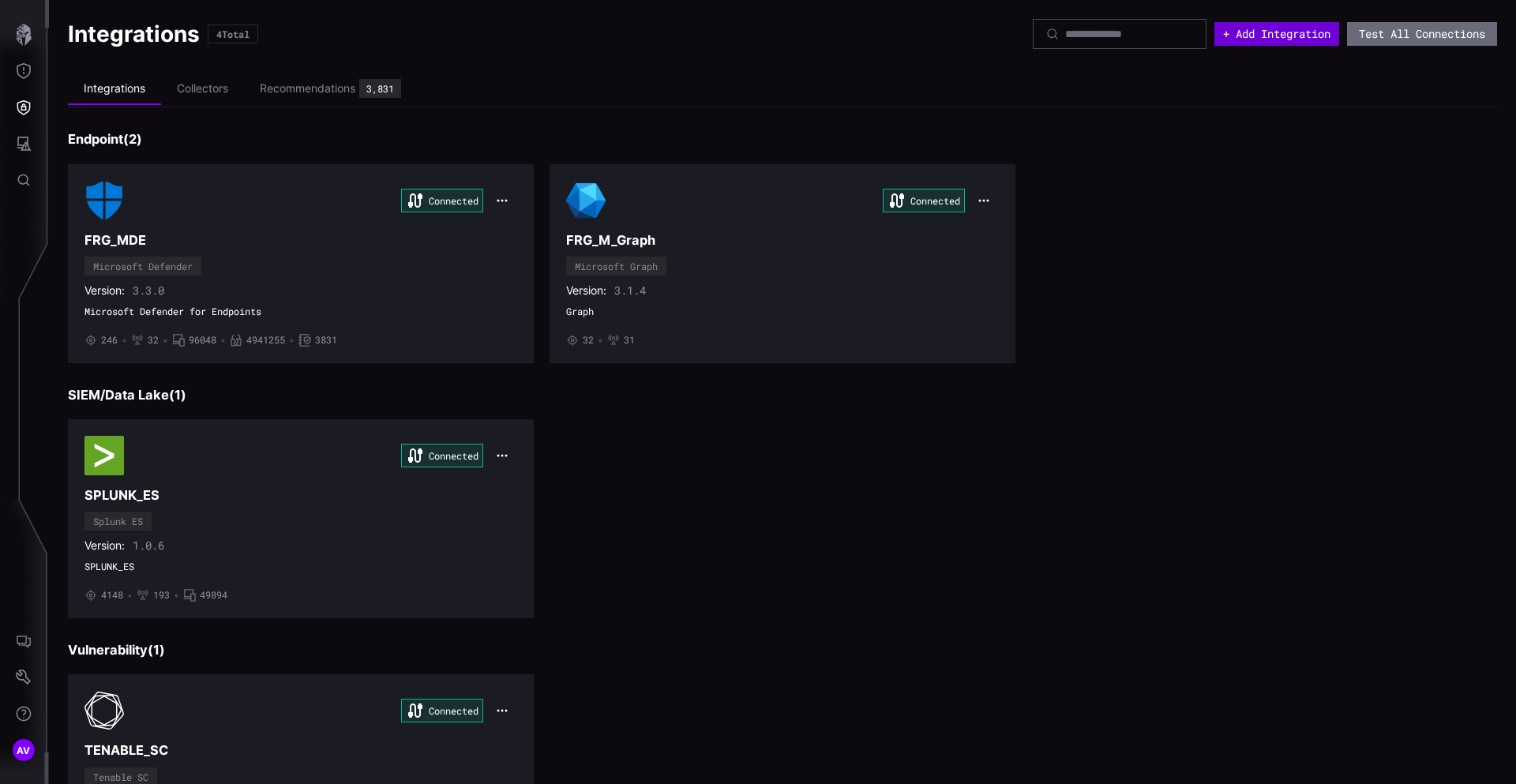
click at [1294, 40] on button "+ Add Integration" at bounding box center [1276, 34] width 124 height 24
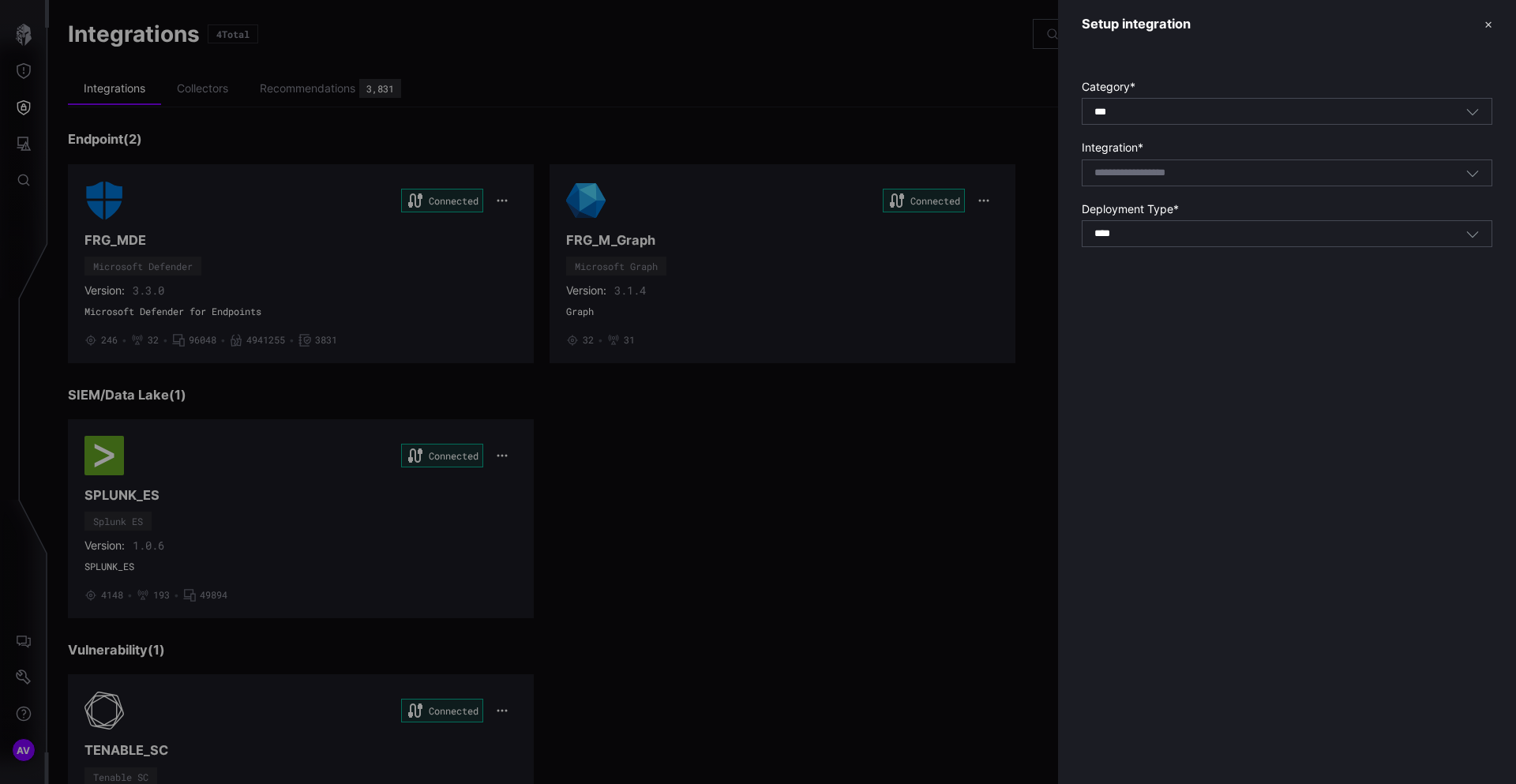
click at [1134, 160] on div "Select integration" at bounding box center [1287, 173] width 411 height 26
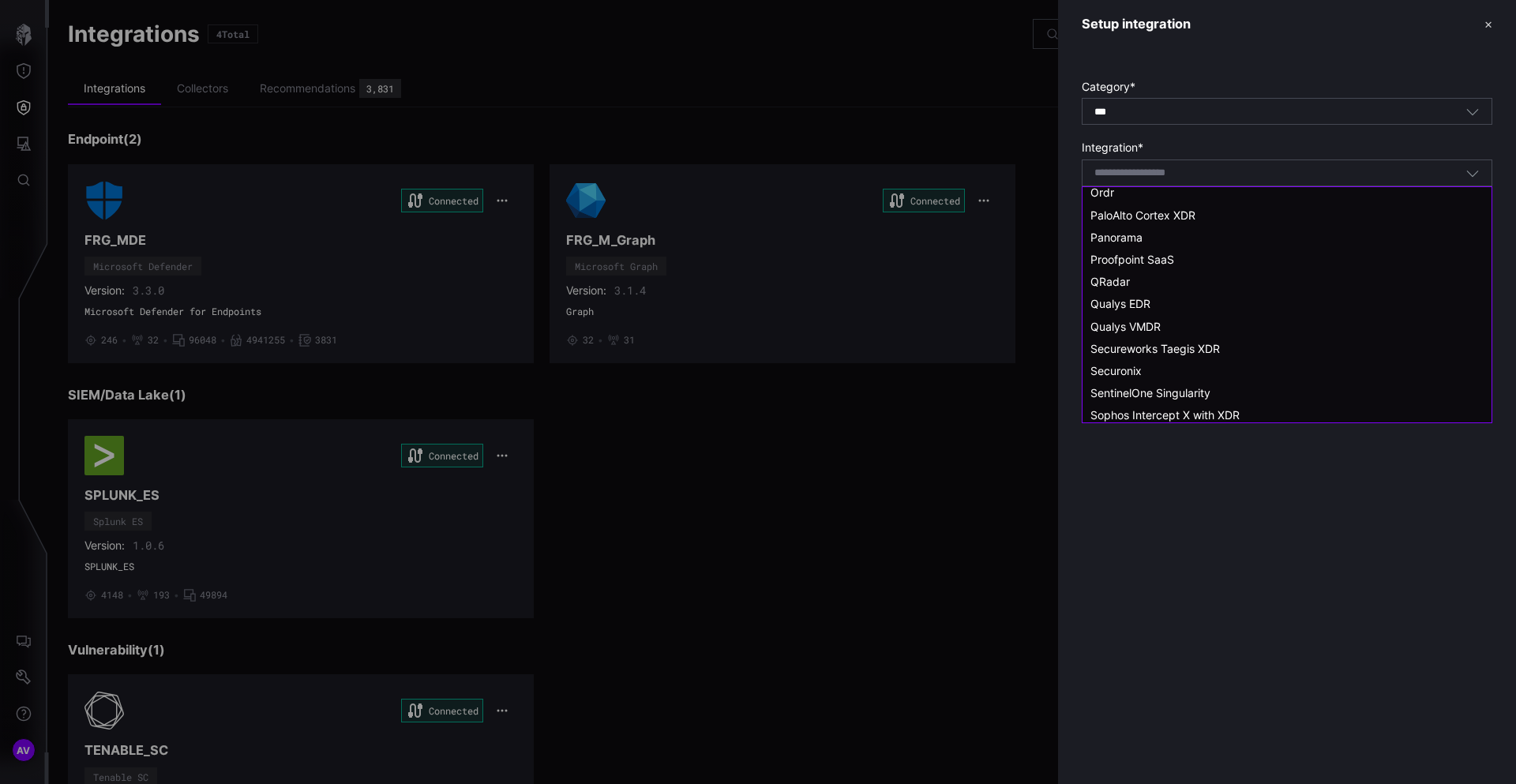
scroll to position [1345, 0]
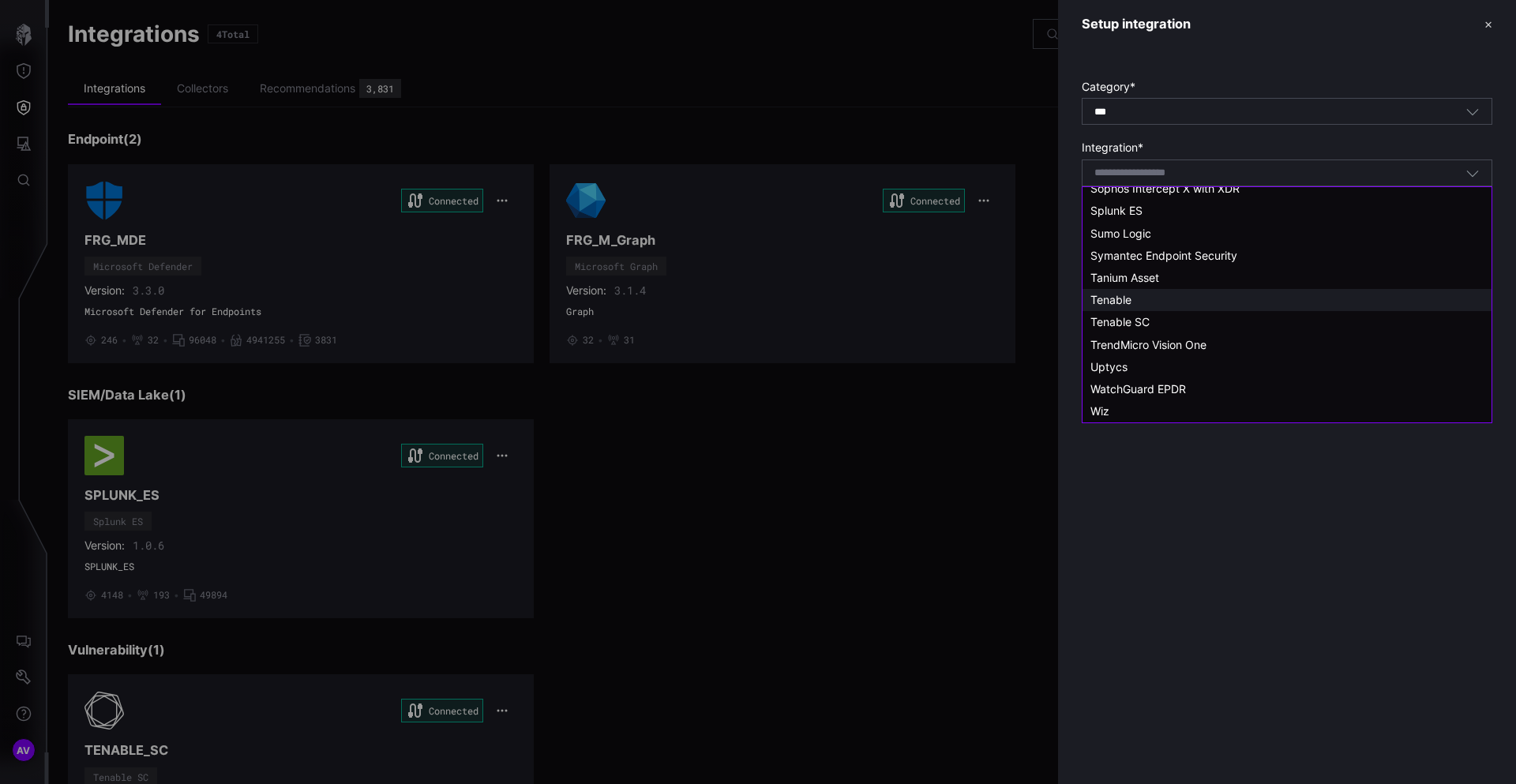
click at [1102, 300] on span "Tenable" at bounding box center [1110, 299] width 41 height 13
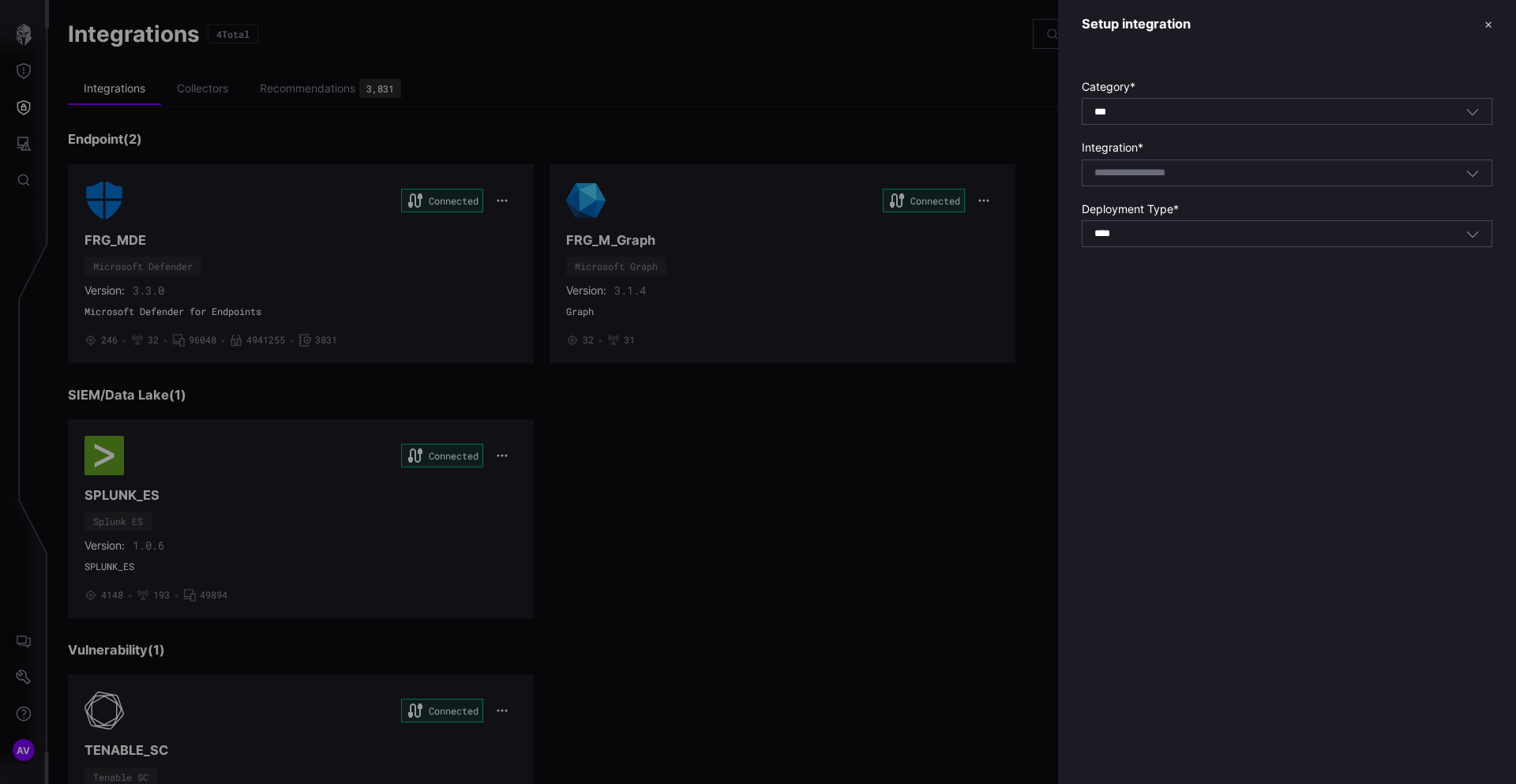
type input "*******"
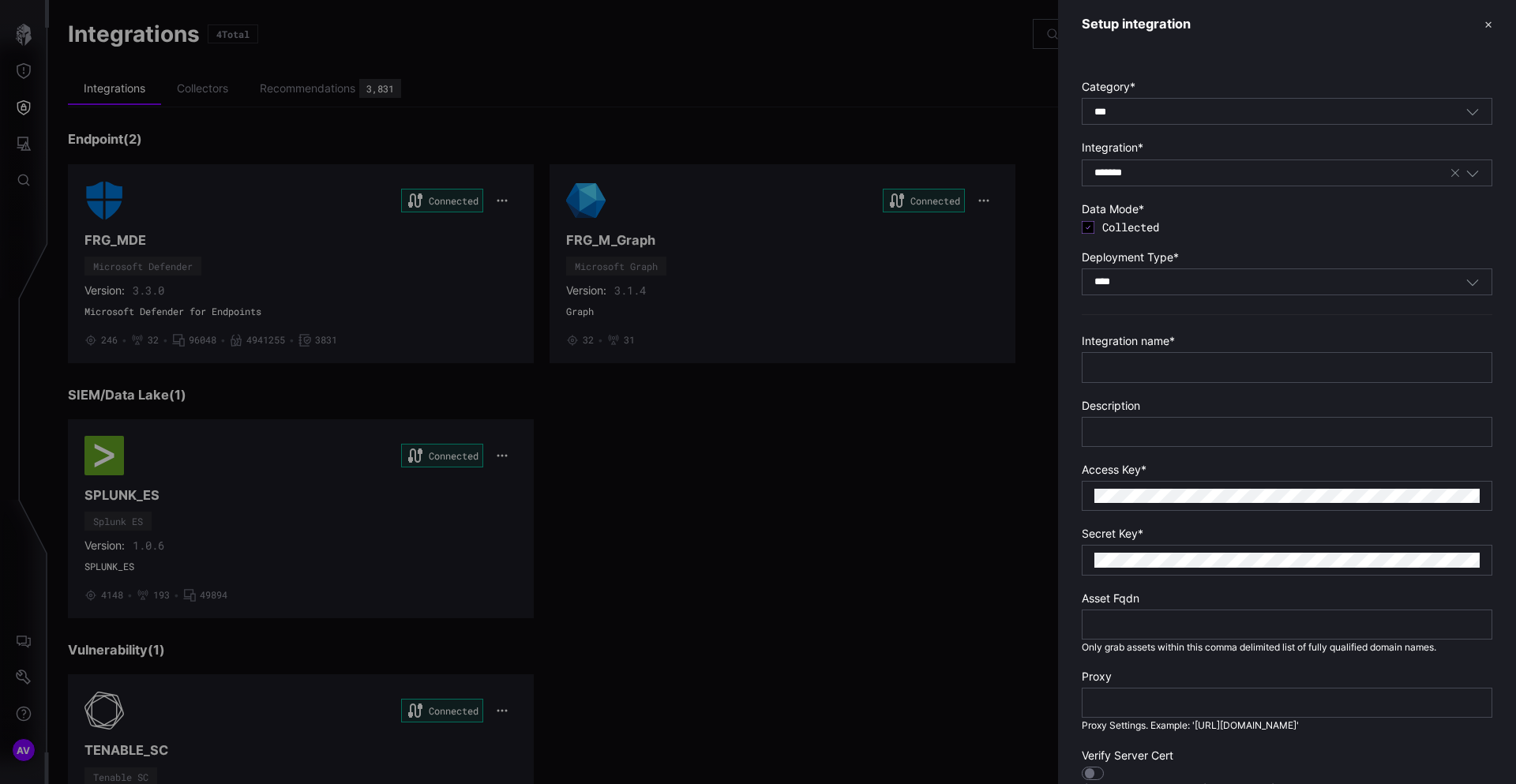
click at [1107, 282] on input "****" at bounding box center [1108, 281] width 26 height 13
click at [1113, 312] on span "On Prem" at bounding box center [1112, 306] width 45 height 13
type input "*******"
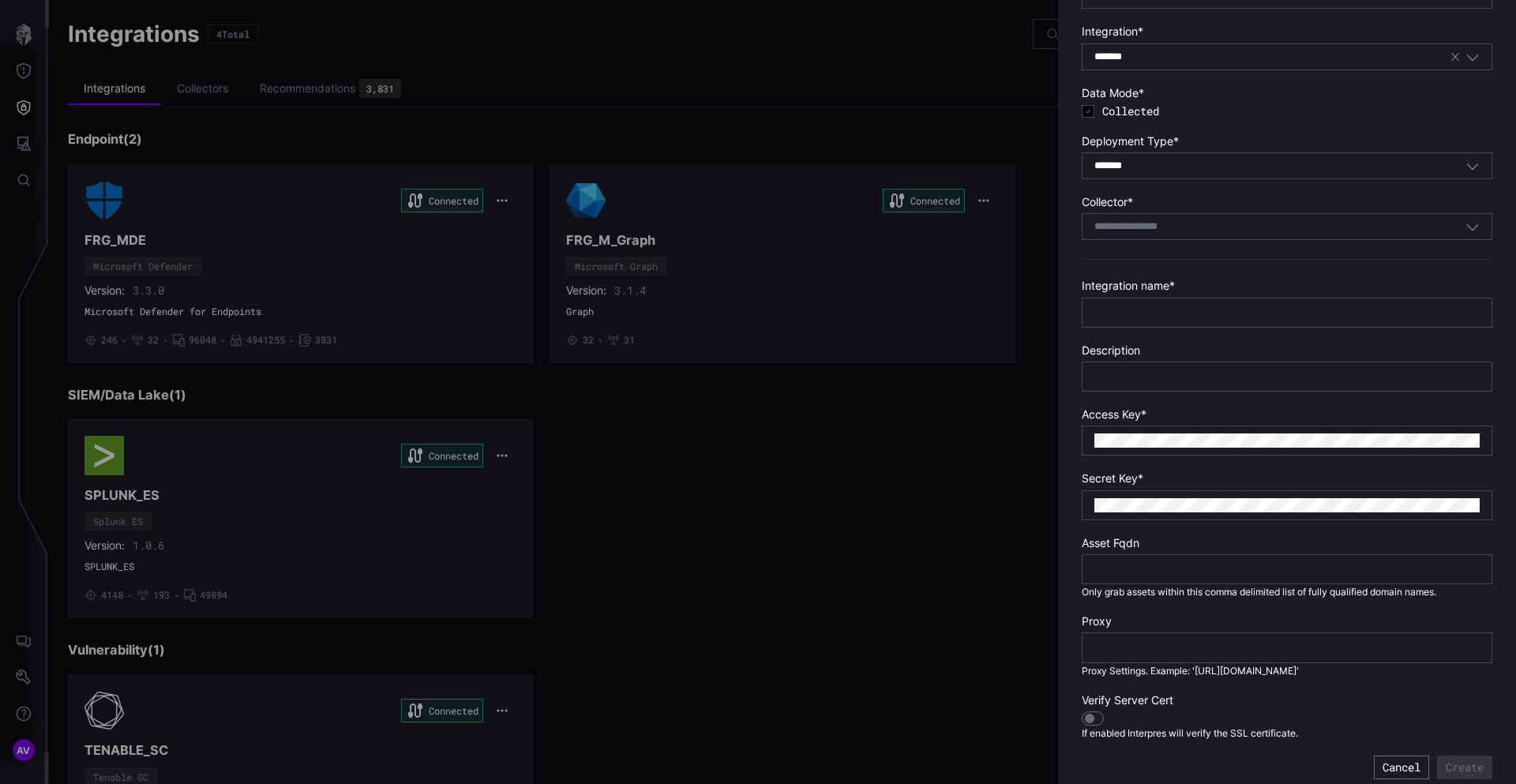
scroll to position [127, 0]
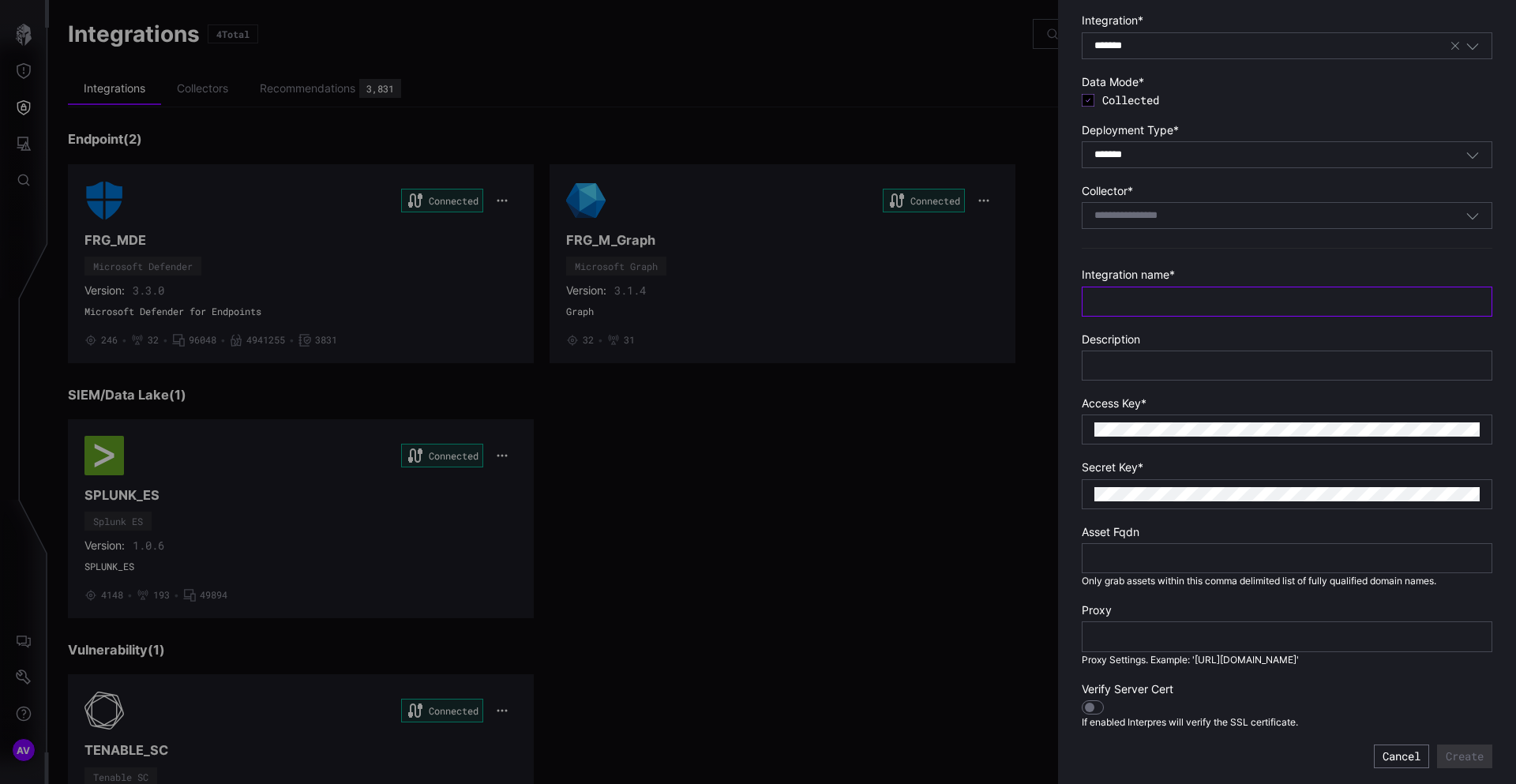
click at [1113, 308] on input "text" at bounding box center [1287, 302] width 385 height 14
type input "**********"
click at [1202, 295] on input "**********" at bounding box center [1287, 302] width 385 height 14
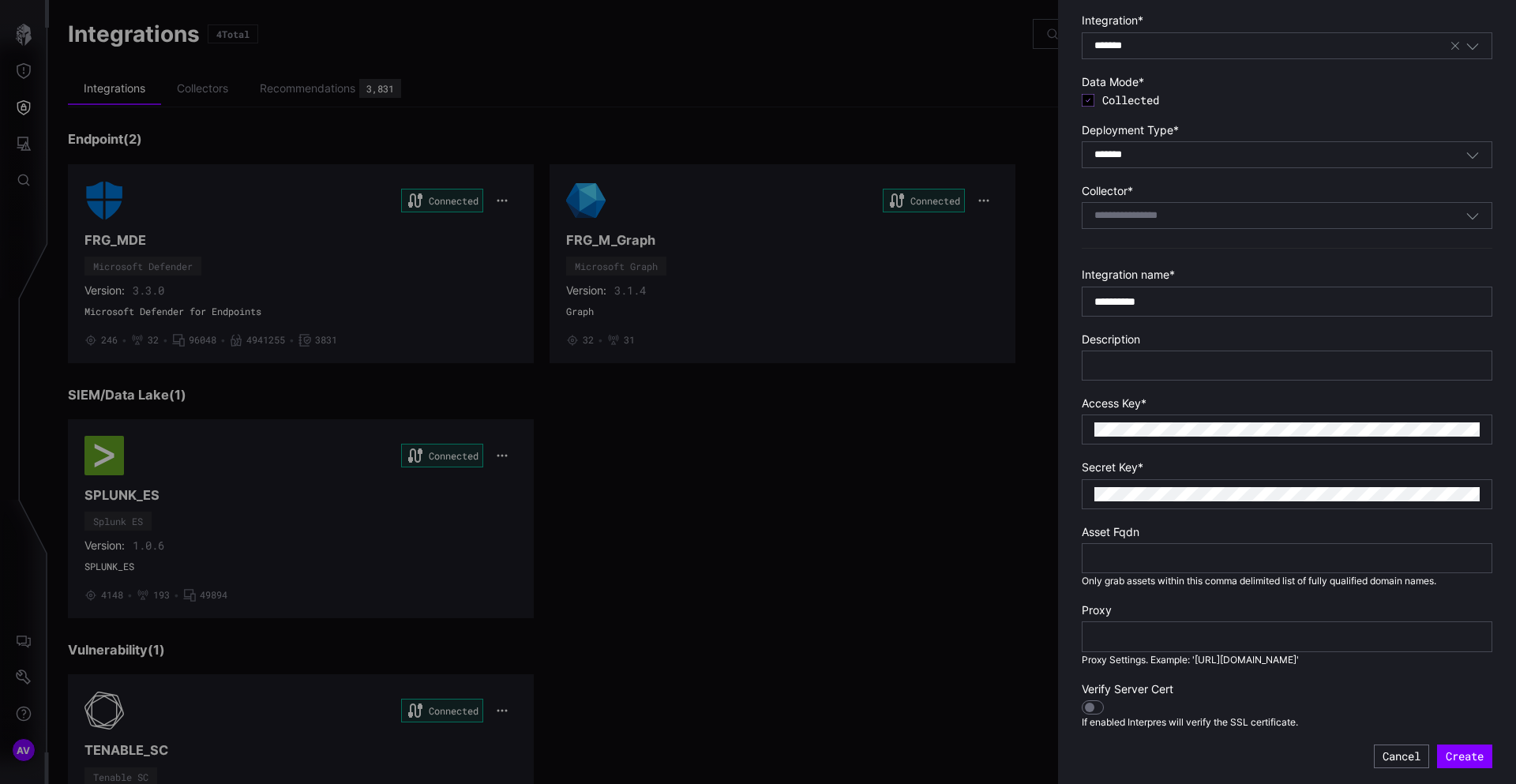
click at [1169, 351] on div at bounding box center [1287, 365] width 411 height 30
click at [1169, 363] on input "text" at bounding box center [1287, 365] width 385 height 14
paste input "**********"
type input "**********"
click at [1091, 707] on div at bounding box center [1090, 708] width 11 height 11
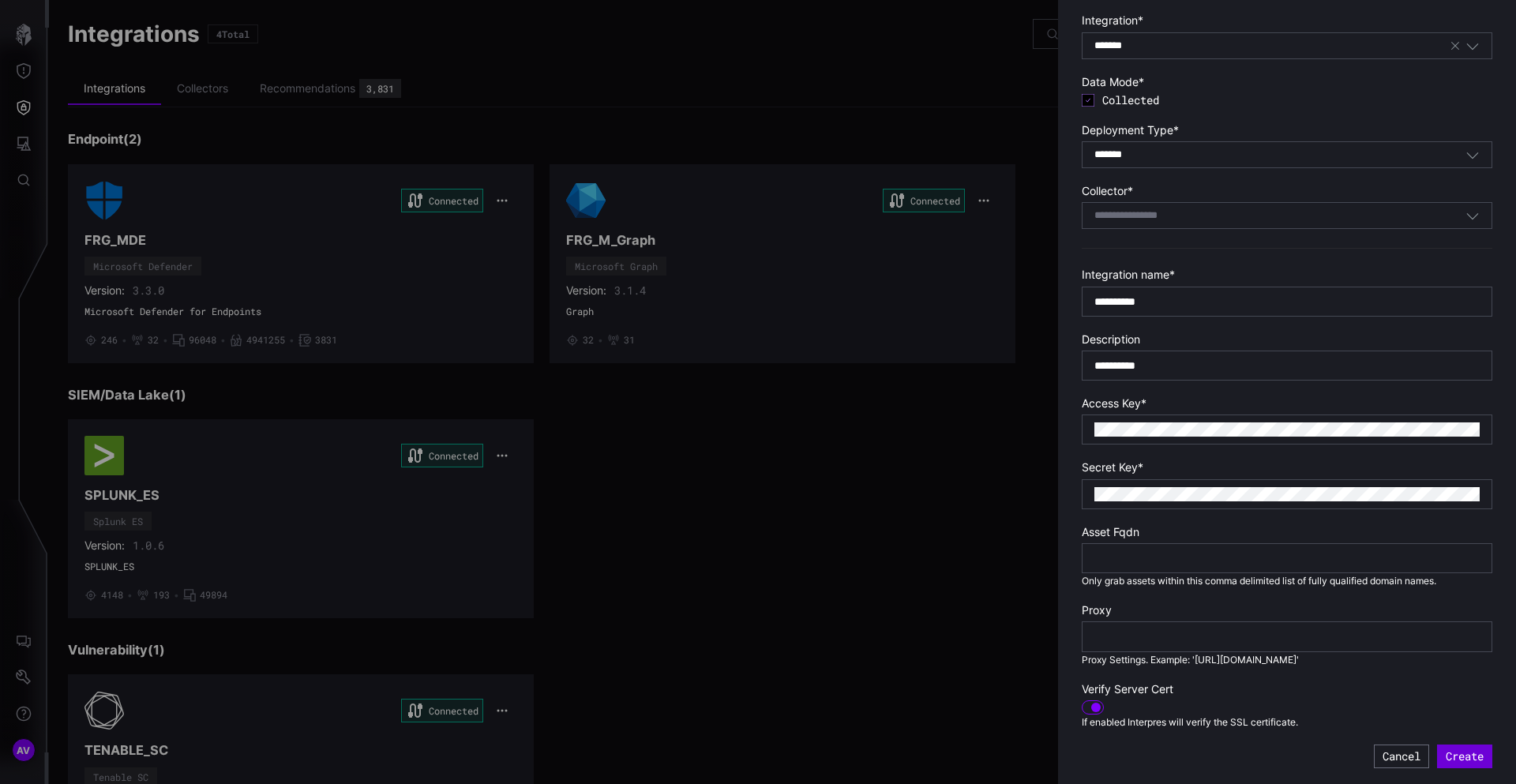
click at [1449, 748] on button "Create" at bounding box center [1464, 756] width 56 height 24
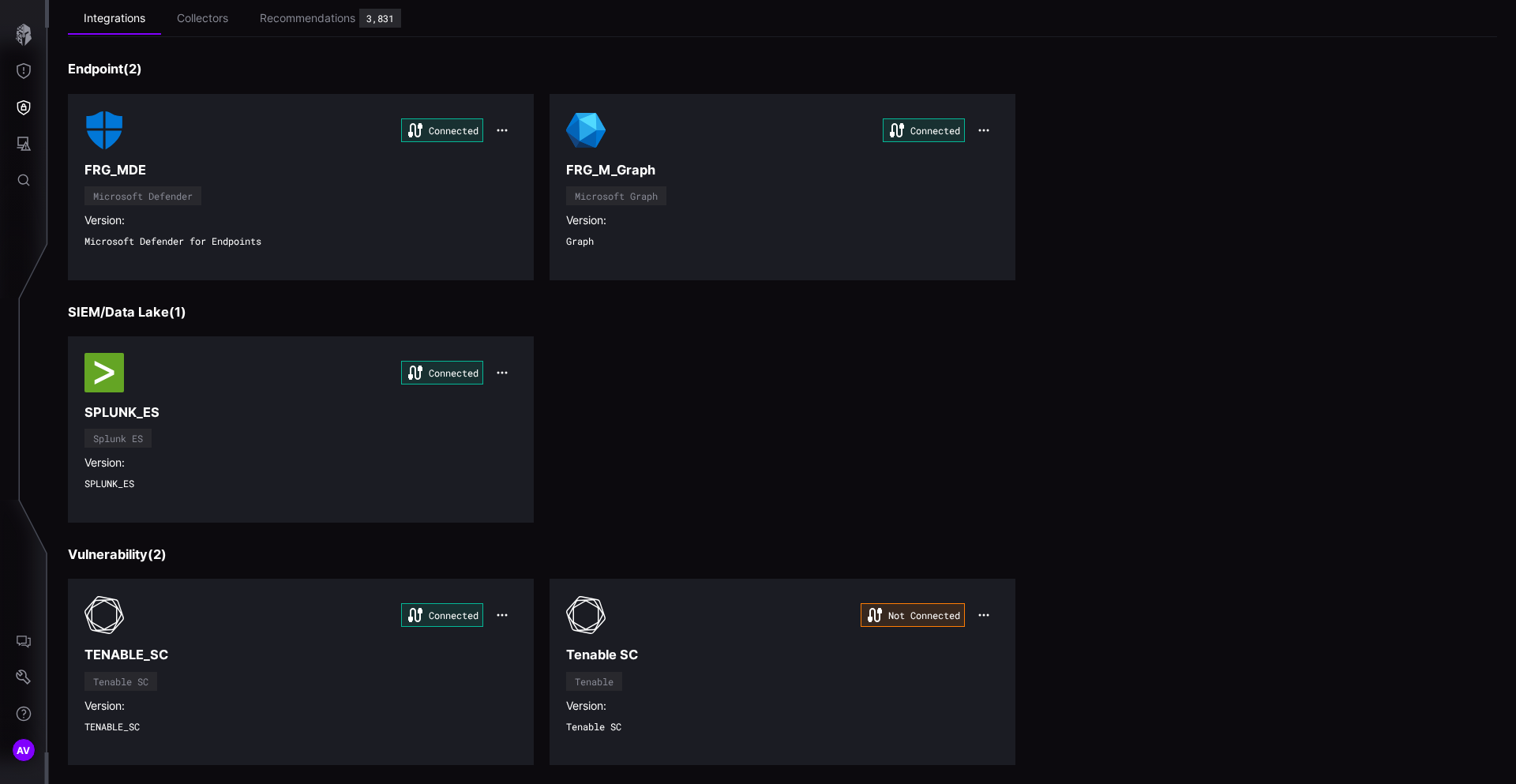
scroll to position [94, 0]
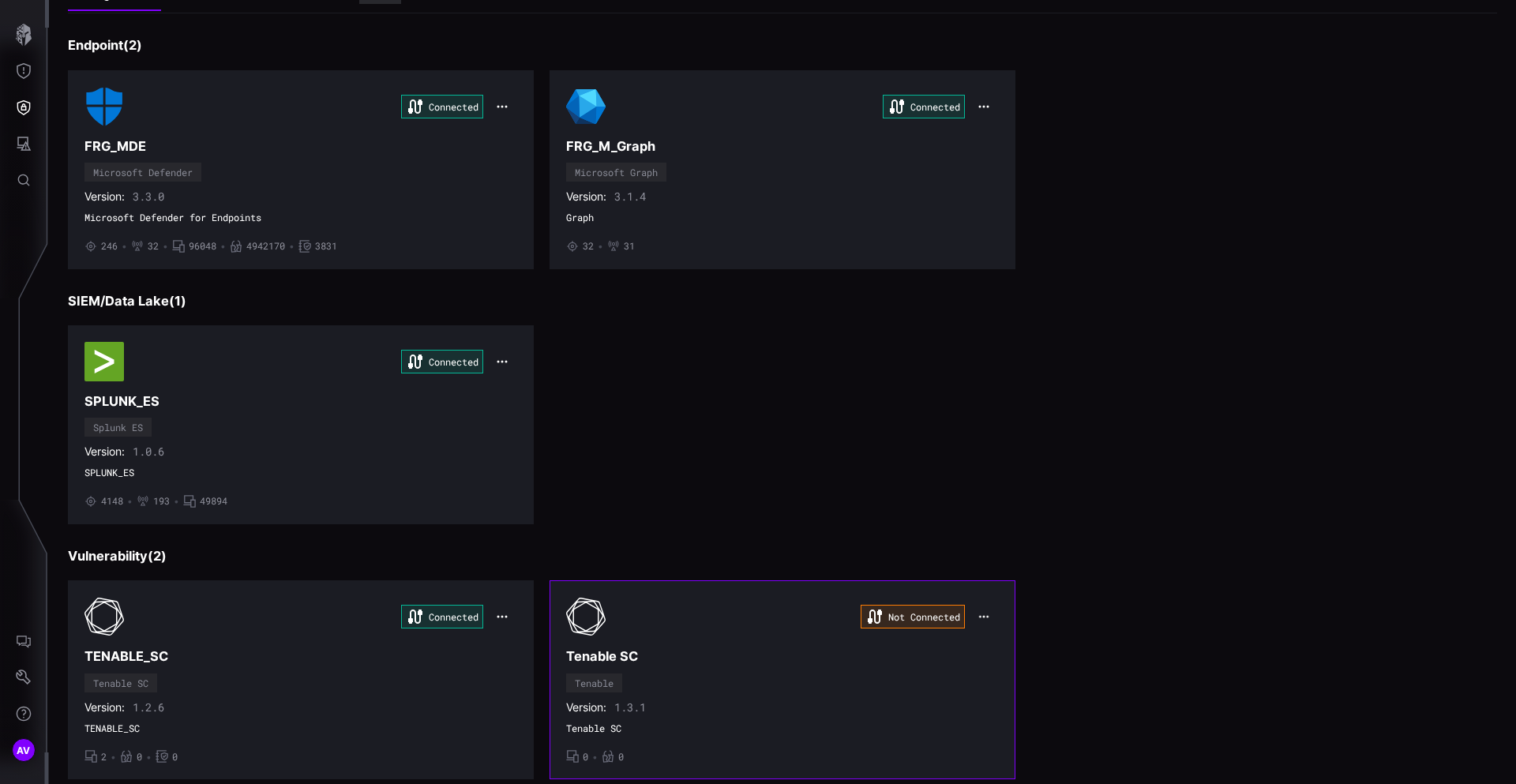
click at [982, 614] on icon "button" at bounding box center [983, 616] width 11 height 11
click at [1002, 651] on div "Edit" at bounding box center [1014, 650] width 54 height 13
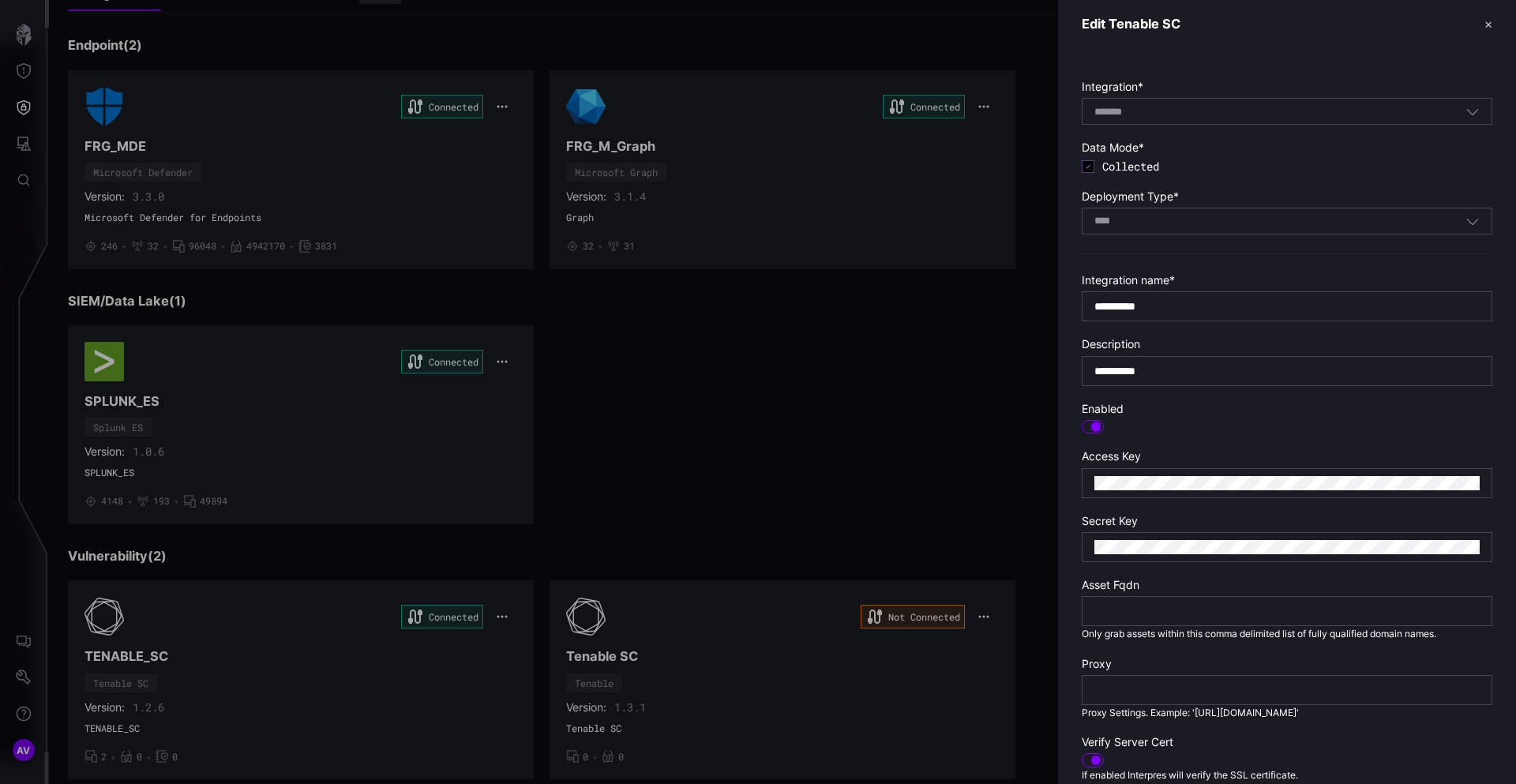
click at [1182, 228] on div "**** SaaS" at bounding box center [1287, 220] width 411 height 26
click at [1283, 206] on section "Deployment Type * **** SaaS" at bounding box center [1287, 212] width 411 height 45
click at [1488, 26] on button "✕" at bounding box center [1488, 24] width 8 height 17
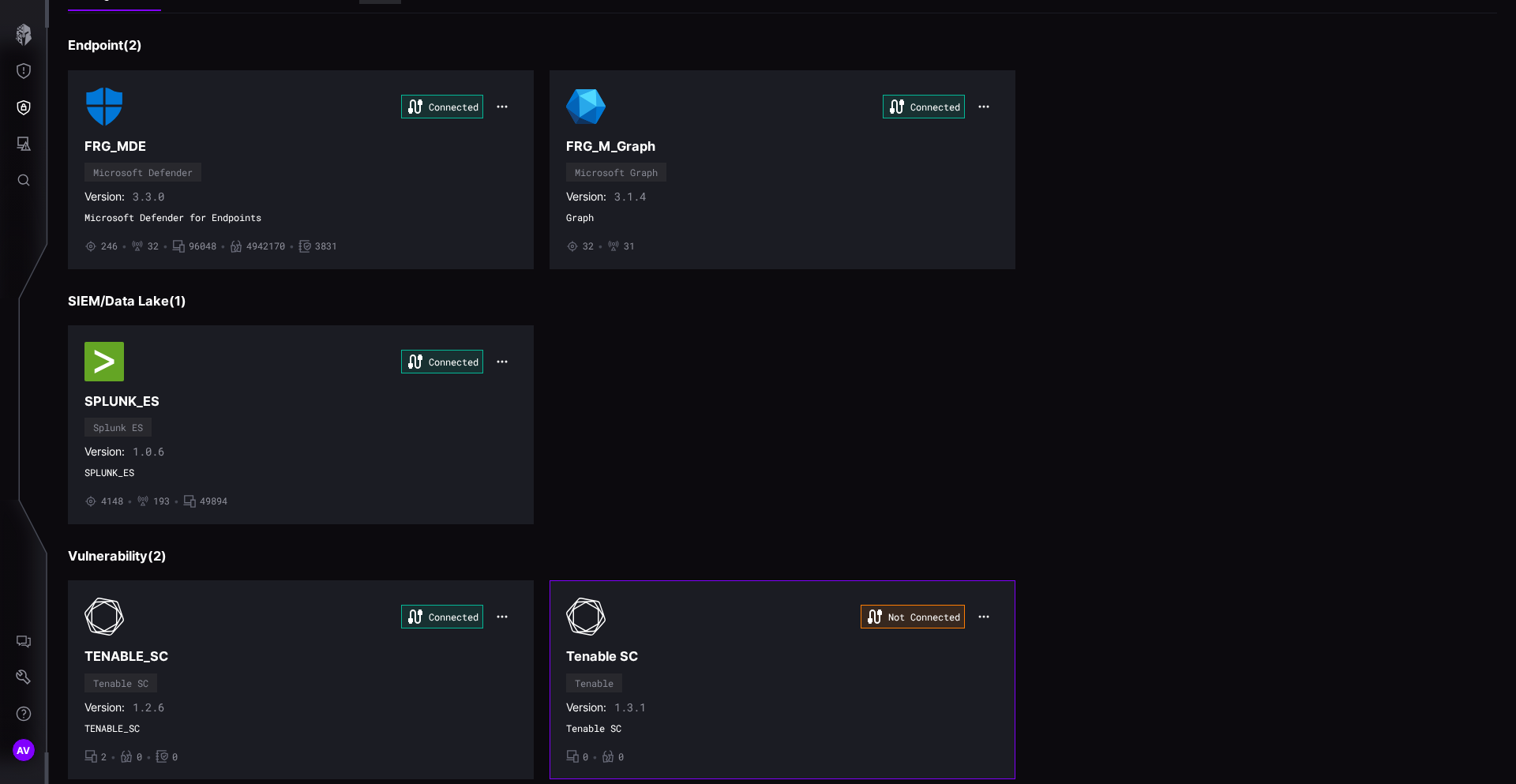
click at [989, 614] on icon "button" at bounding box center [983, 616] width 12 height 12
click at [1023, 683] on div "Uninstall" at bounding box center [1014, 680] width 54 height 13
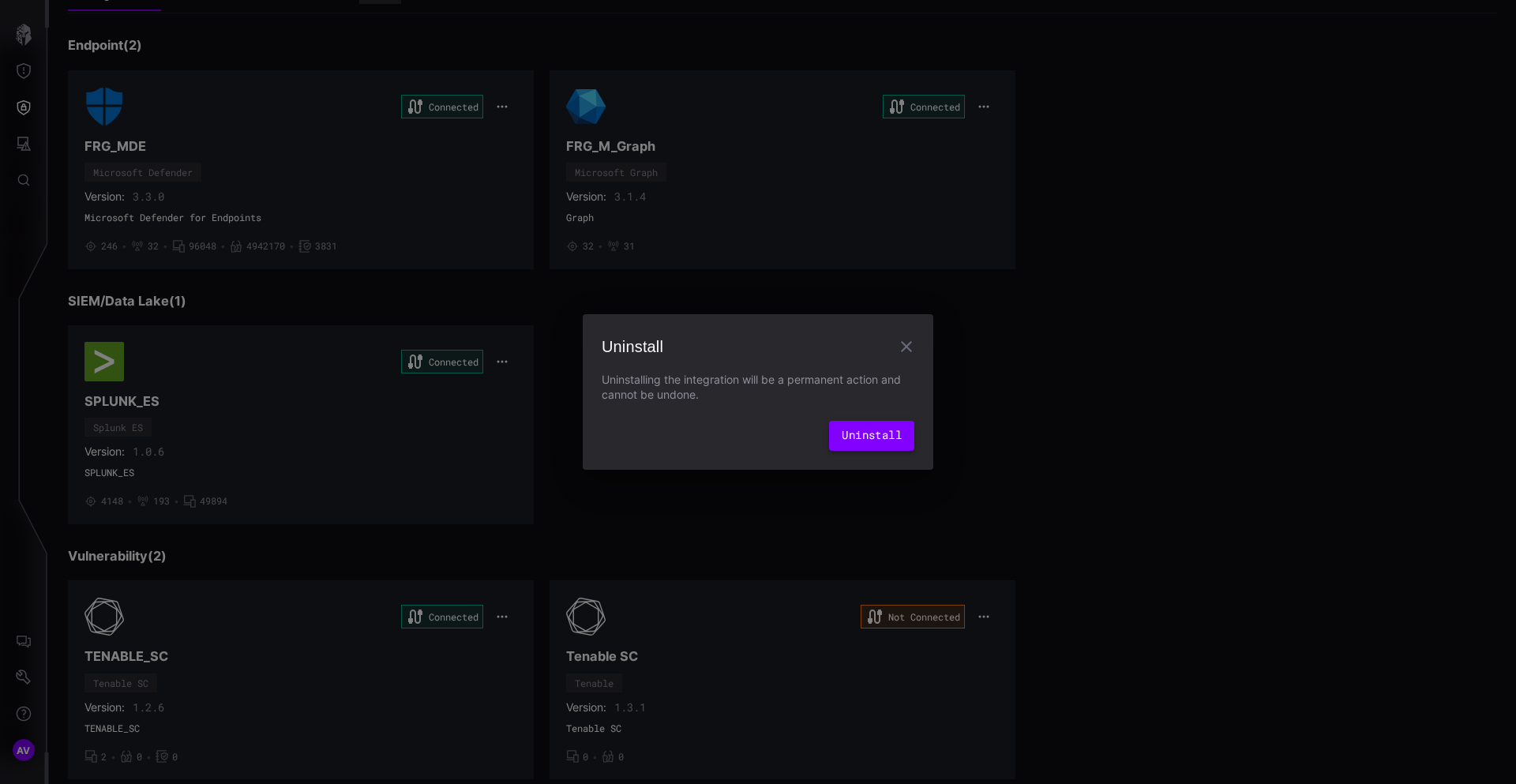
click at [882, 431] on button "Uninstall" at bounding box center [871, 436] width 86 height 30
click at [1035, 331] on div "Uninstall Uninstalling the integration will be a permanent action and cannot be…" at bounding box center [758, 392] width 1516 height 784
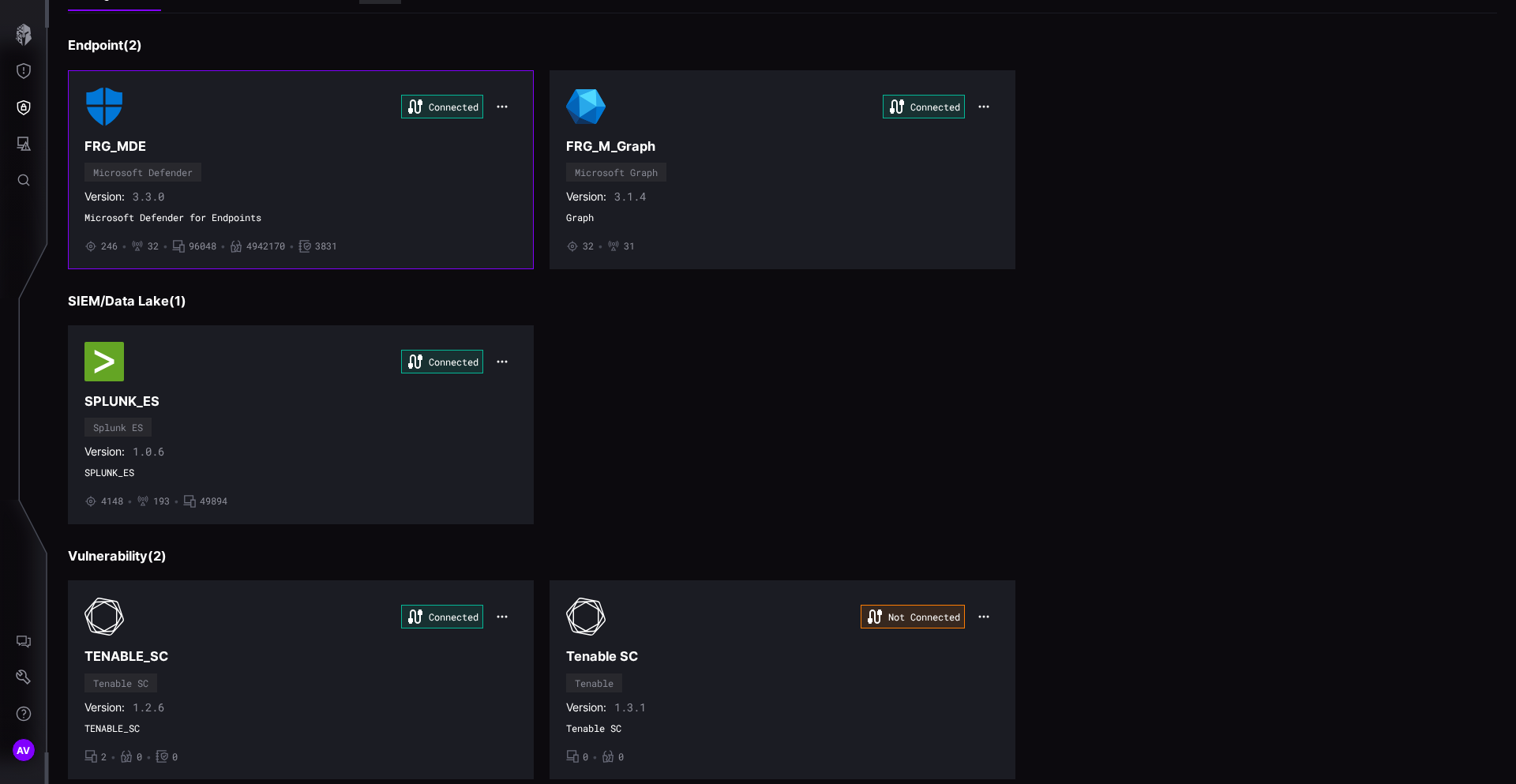
scroll to position [0, 0]
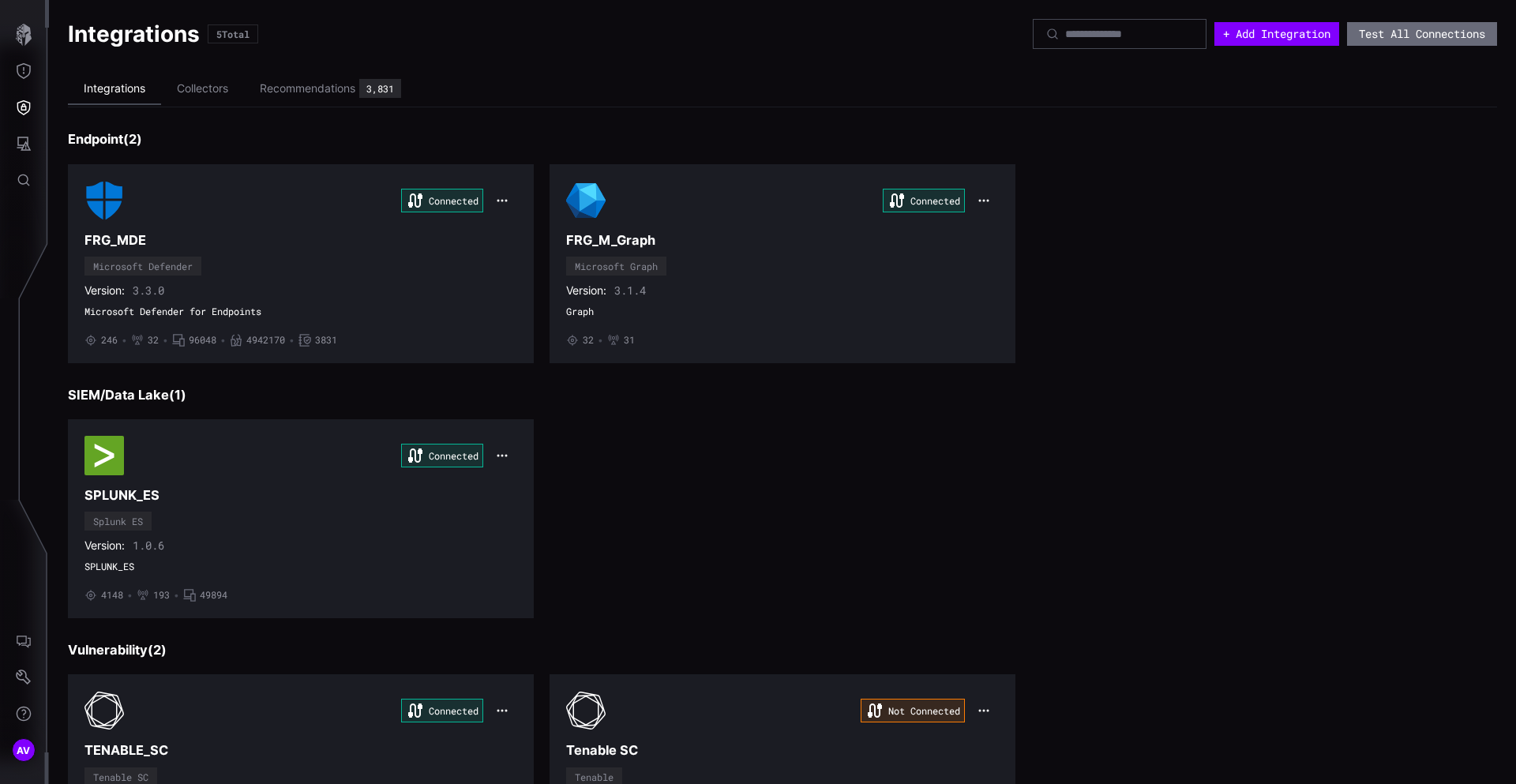
click at [138, 96] on li "Integrations" at bounding box center [115, 89] width 93 height 32
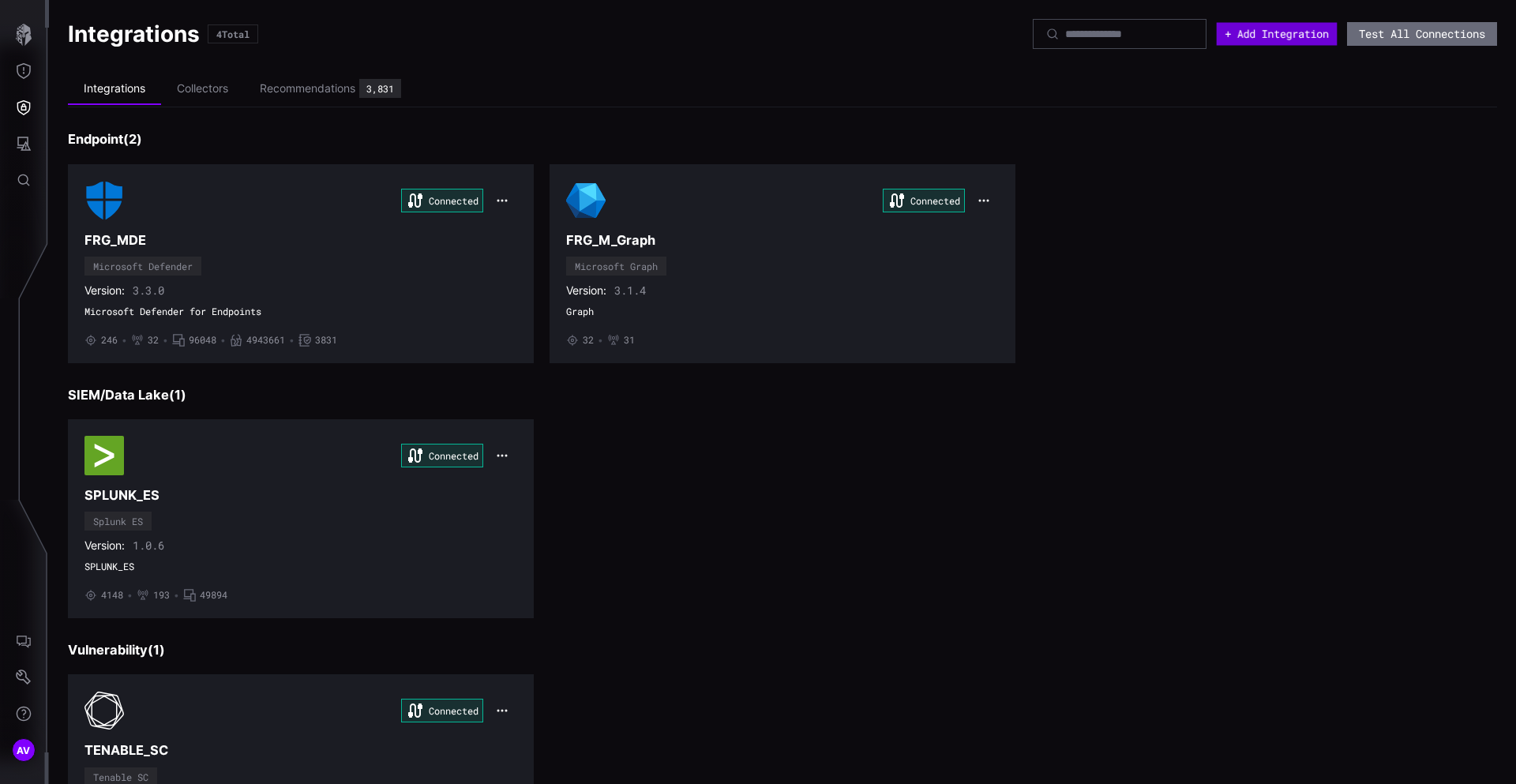
click at [1245, 37] on button "+ Add Integration" at bounding box center [1276, 34] width 121 height 23
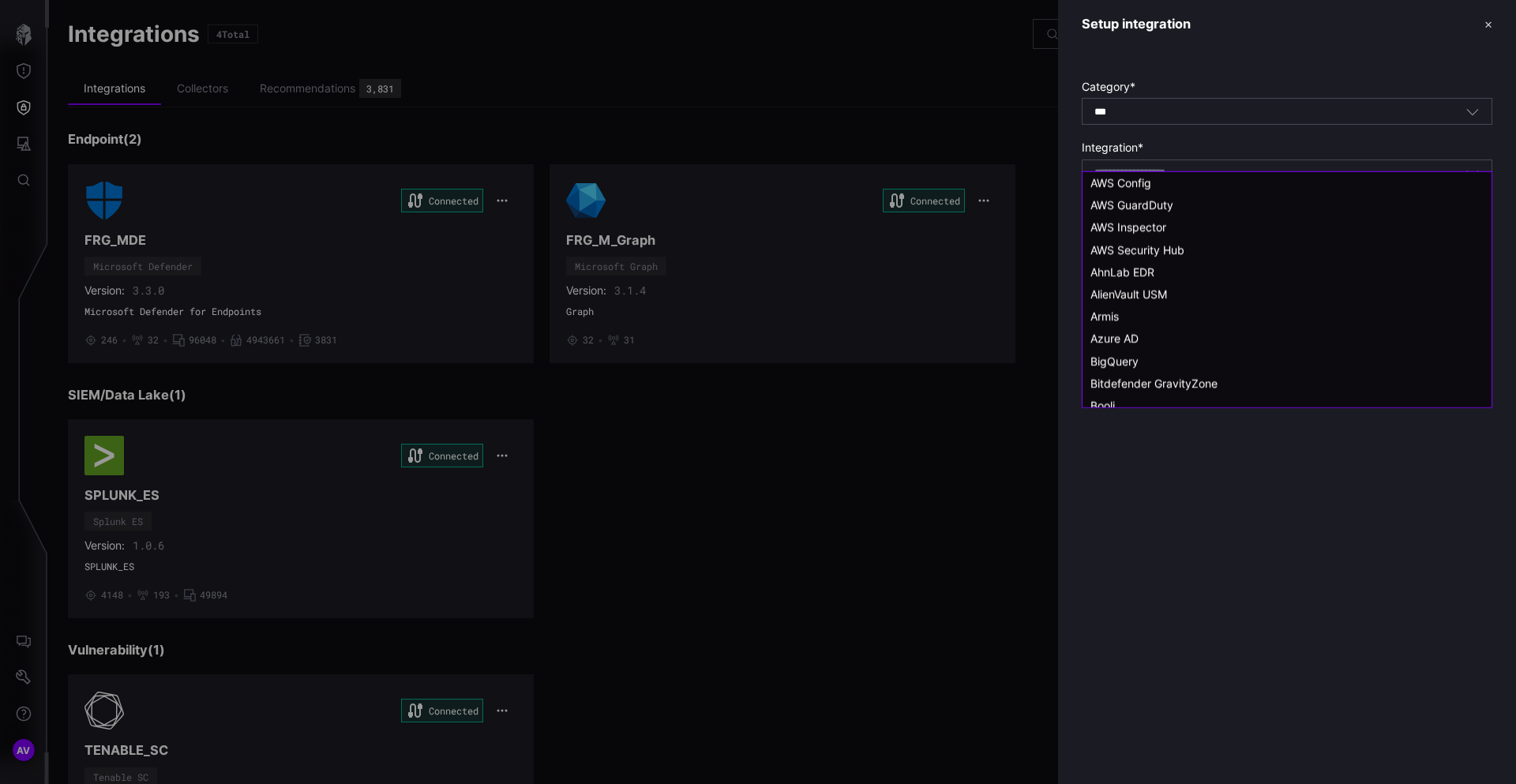
click at [1137, 175] on input at bounding box center [1150, 173] width 112 height 13
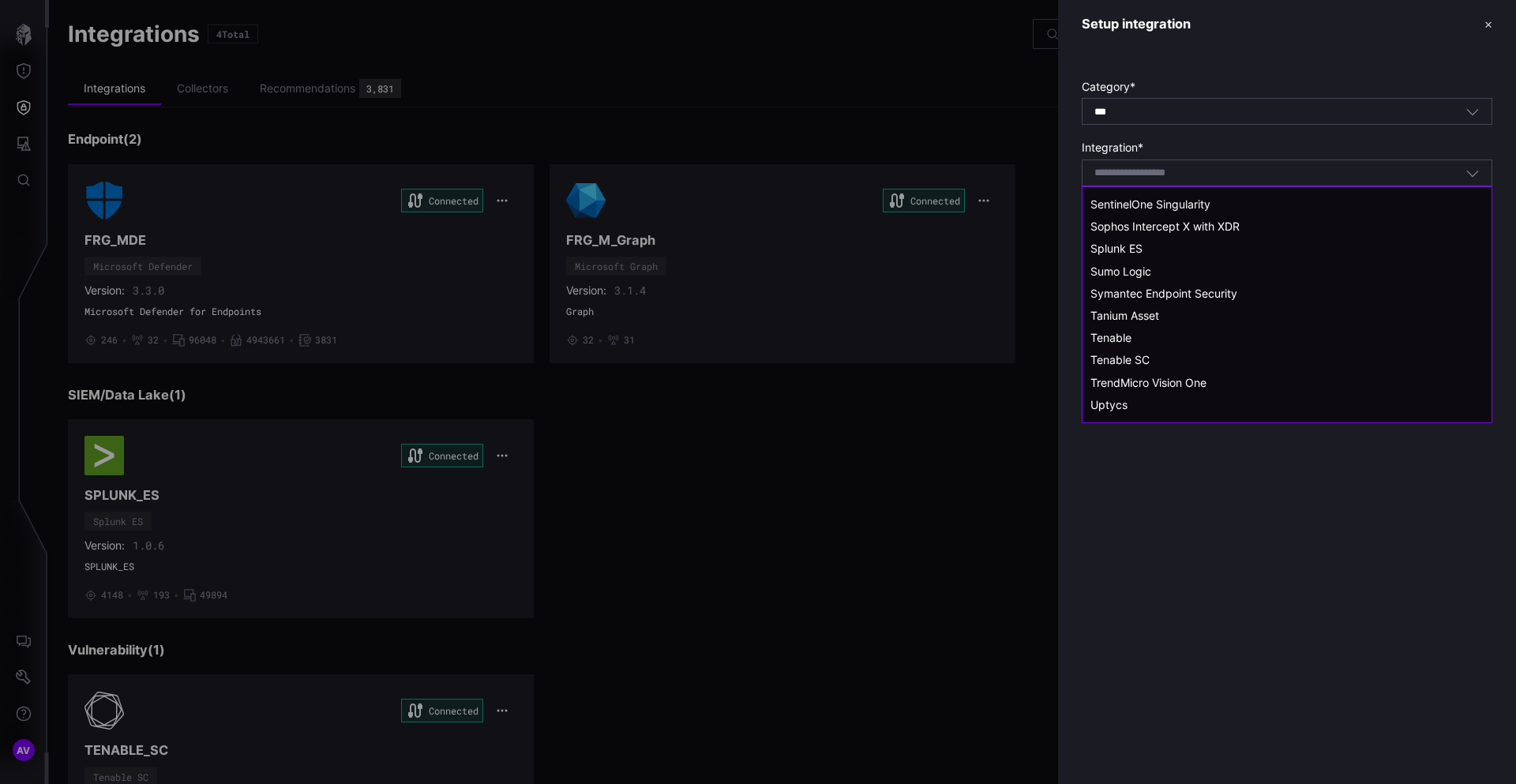
scroll to position [1345, 0]
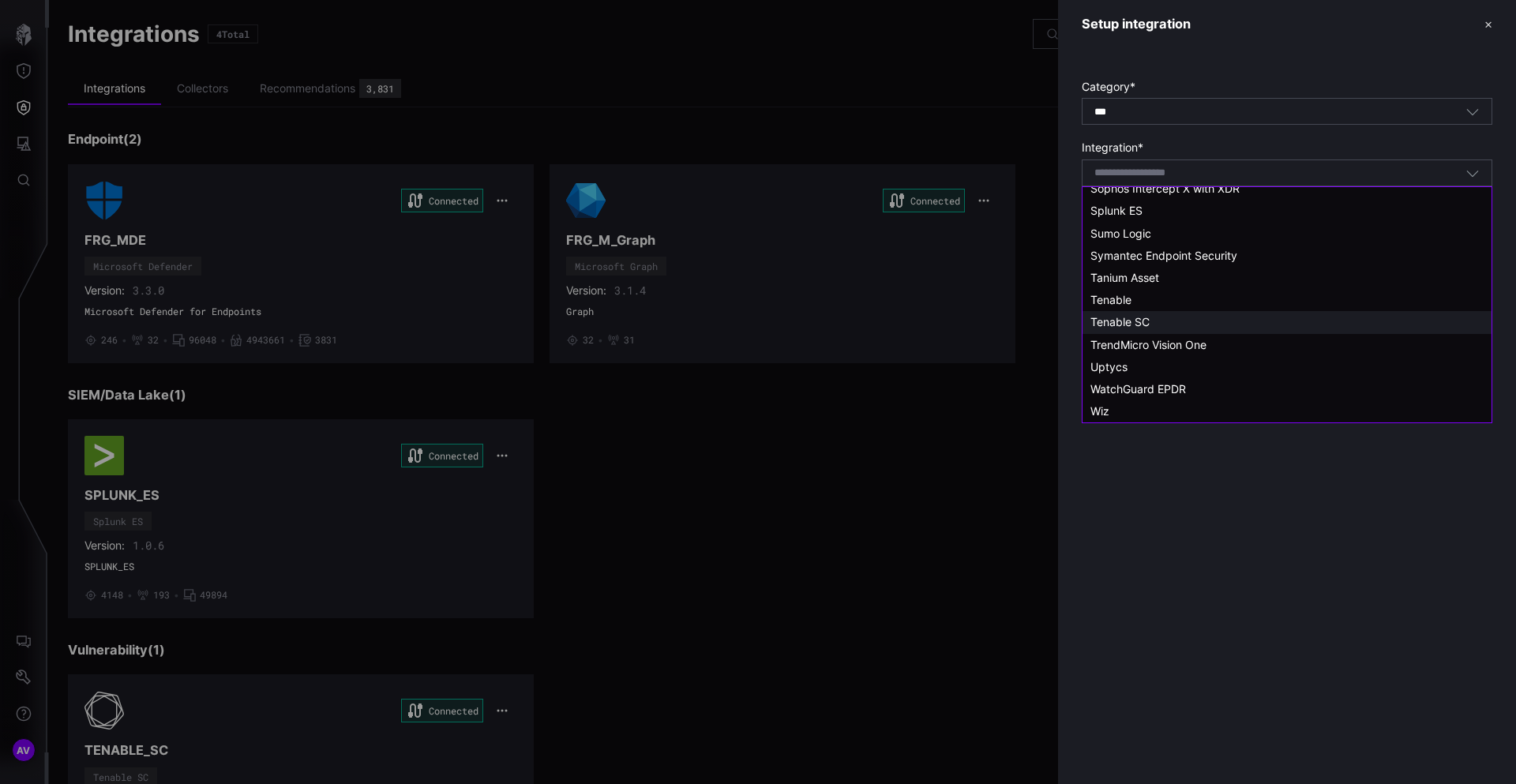
click at [1138, 329] on div "Tenable SC" at bounding box center [1287, 322] width 409 height 22
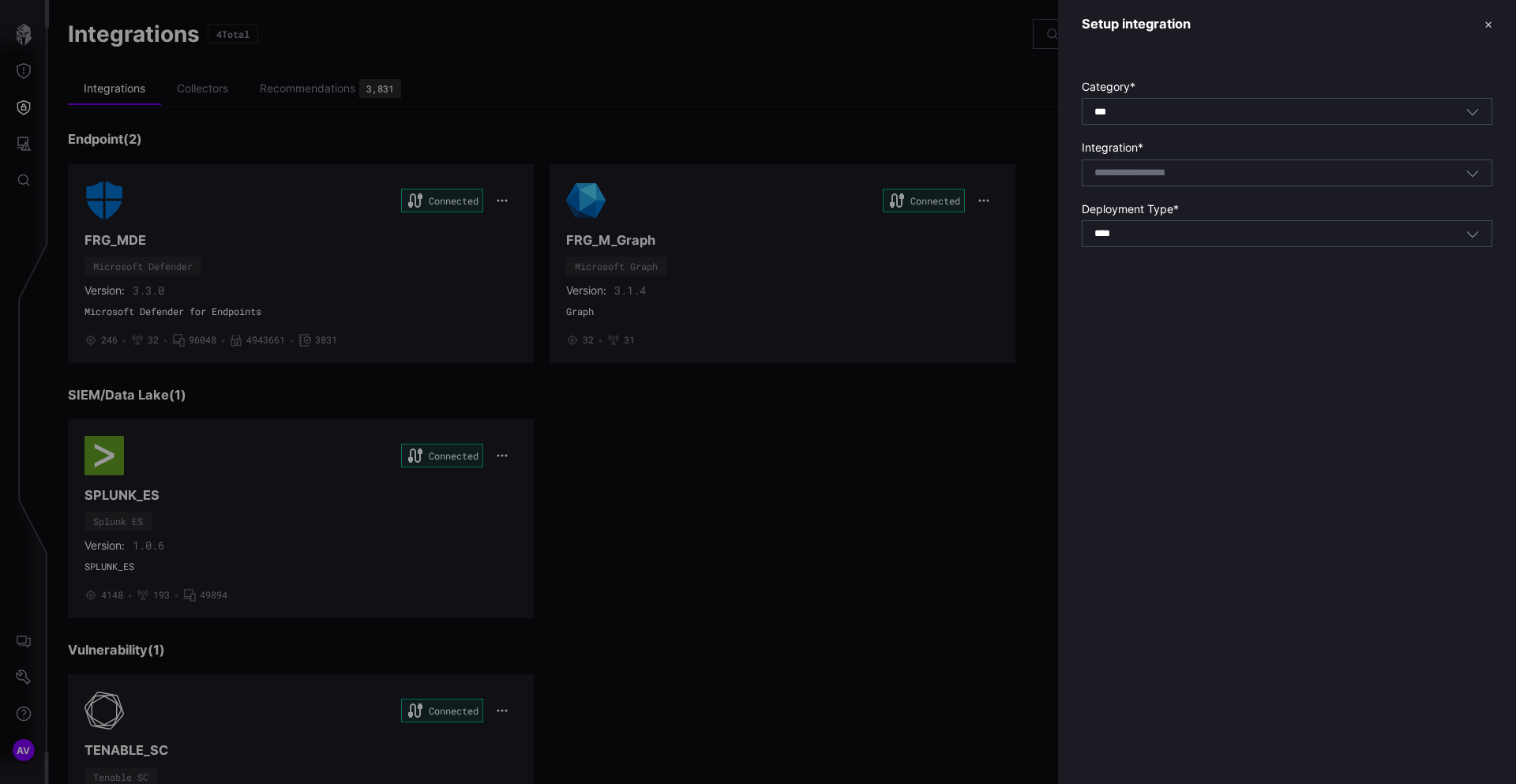
type input "**********"
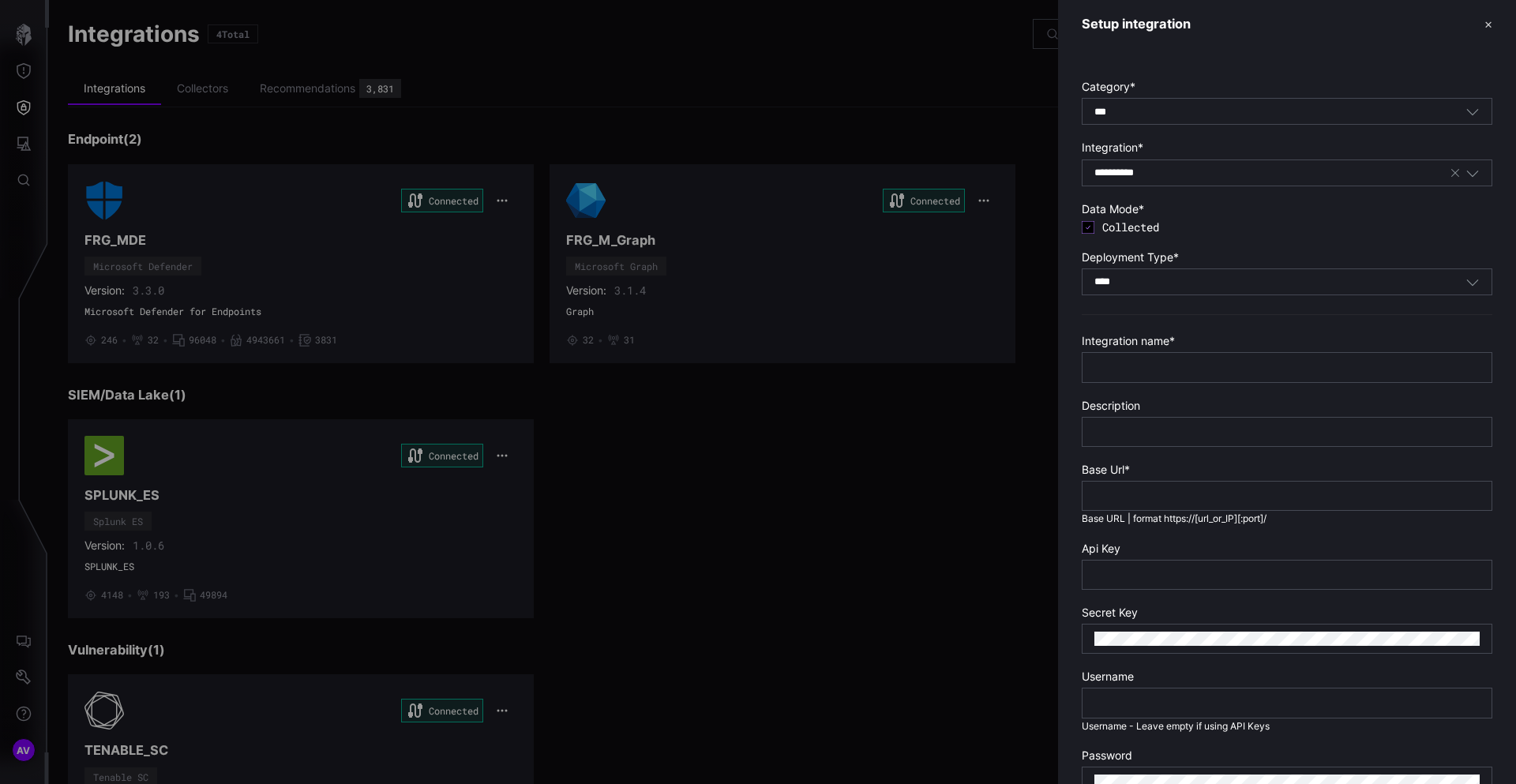
click at [1162, 287] on div "**** SaaS" at bounding box center [1287, 281] width 411 height 26
click at [1134, 310] on span "On Prem" at bounding box center [1112, 306] width 45 height 13
type input "*******"
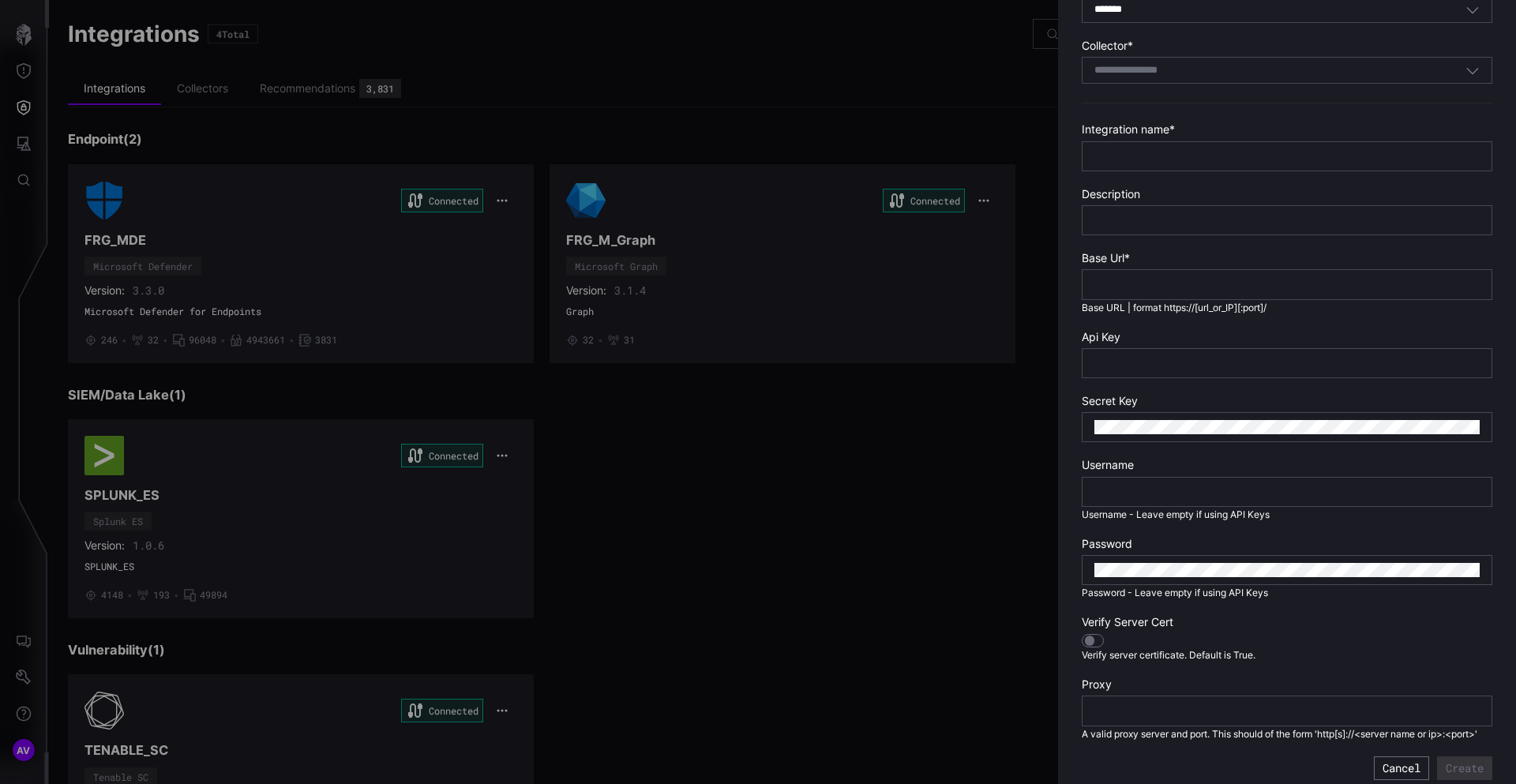
scroll to position [0, 0]
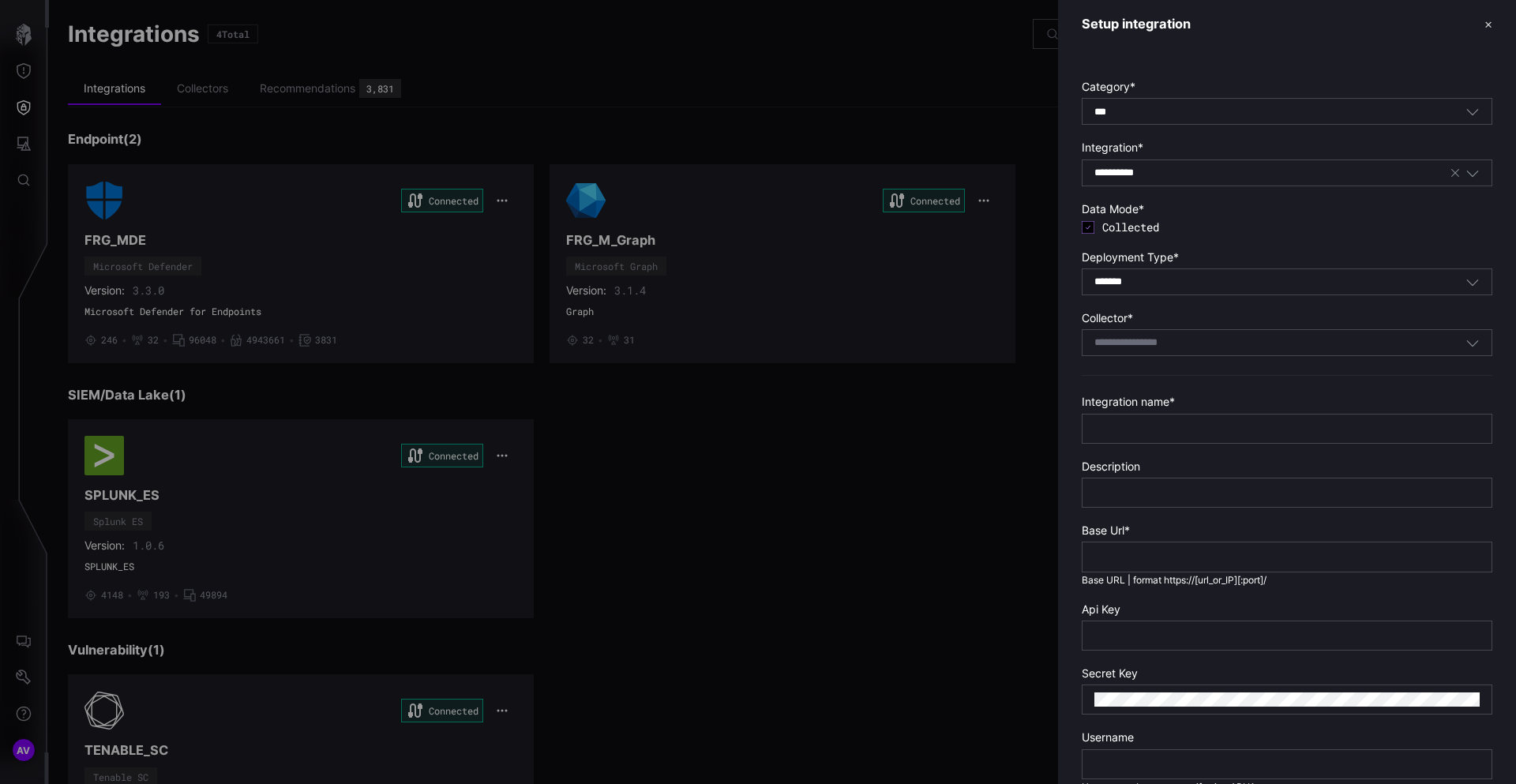
click at [1158, 176] on div "**********" at bounding box center [1272, 173] width 355 height 14
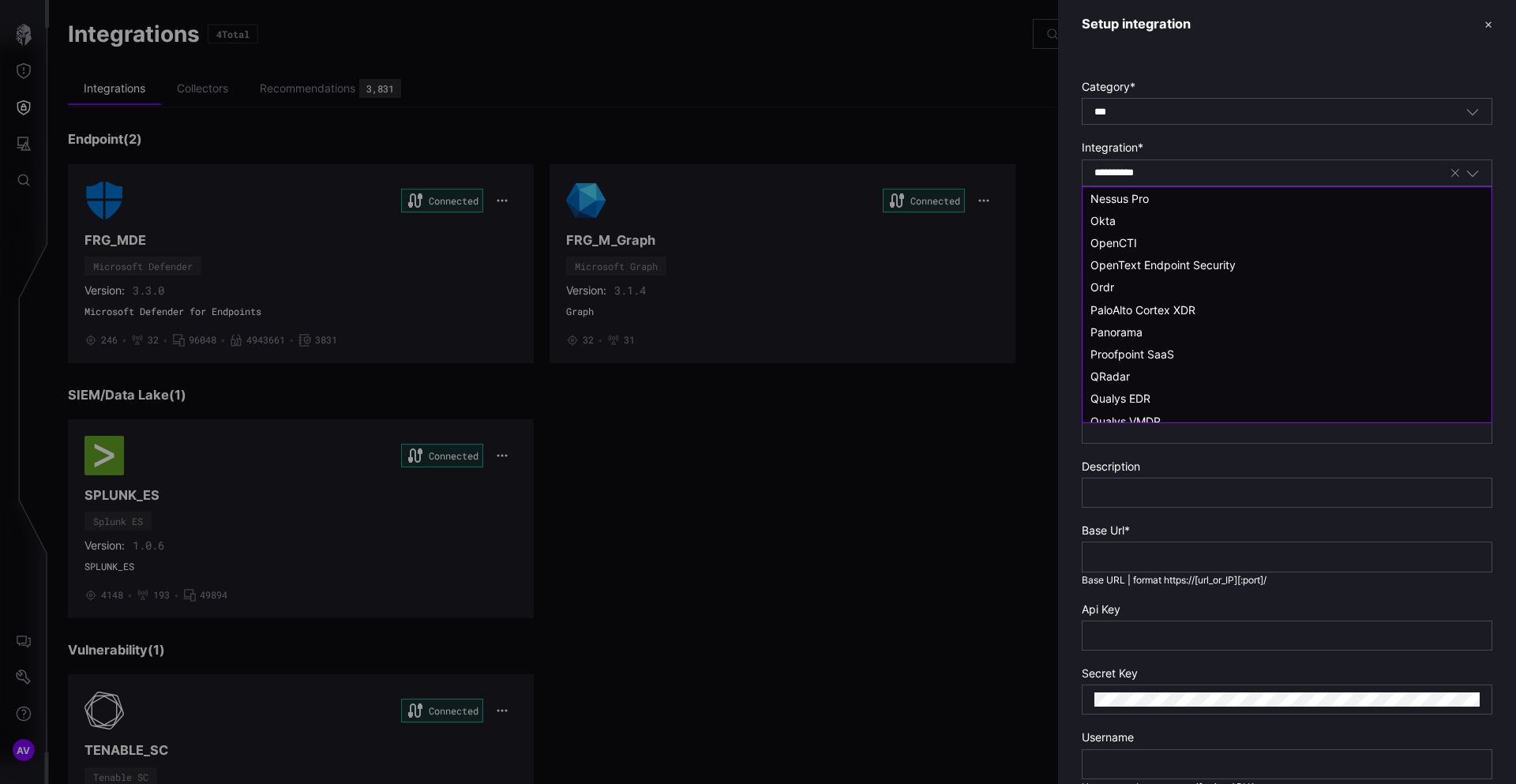
scroll to position [1345, 0]
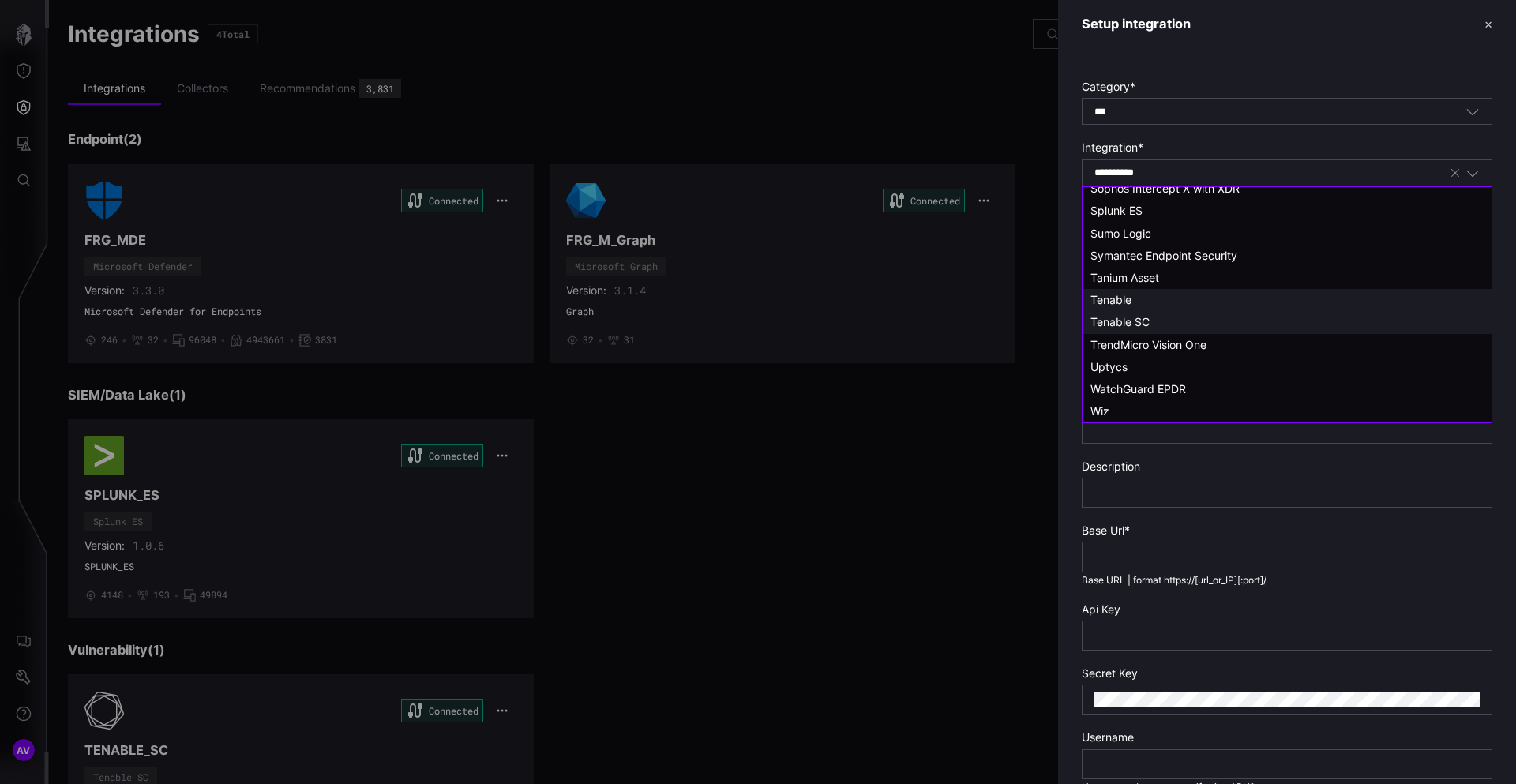
click at [1119, 305] on span "Tenable" at bounding box center [1110, 299] width 41 height 13
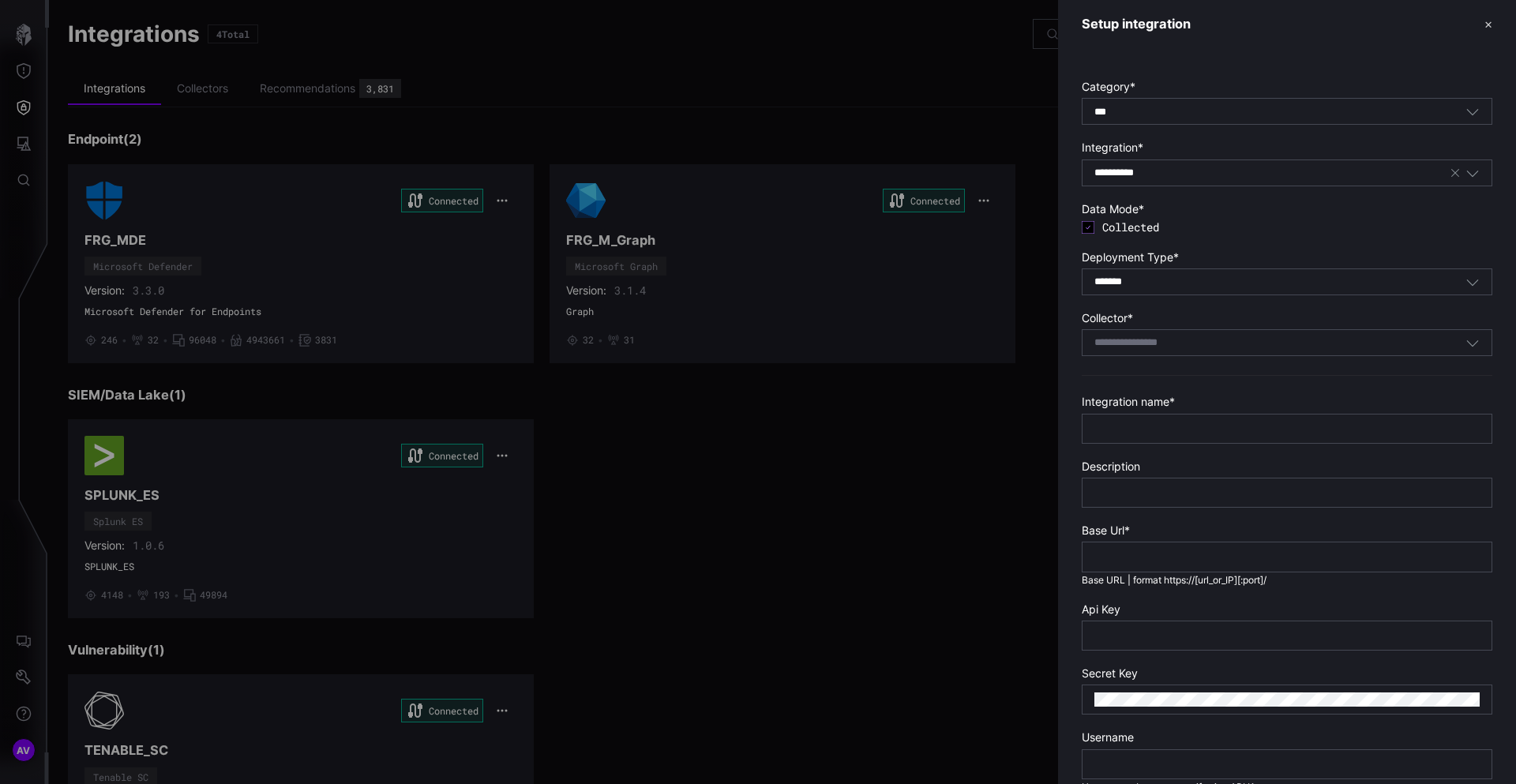
type input "*******"
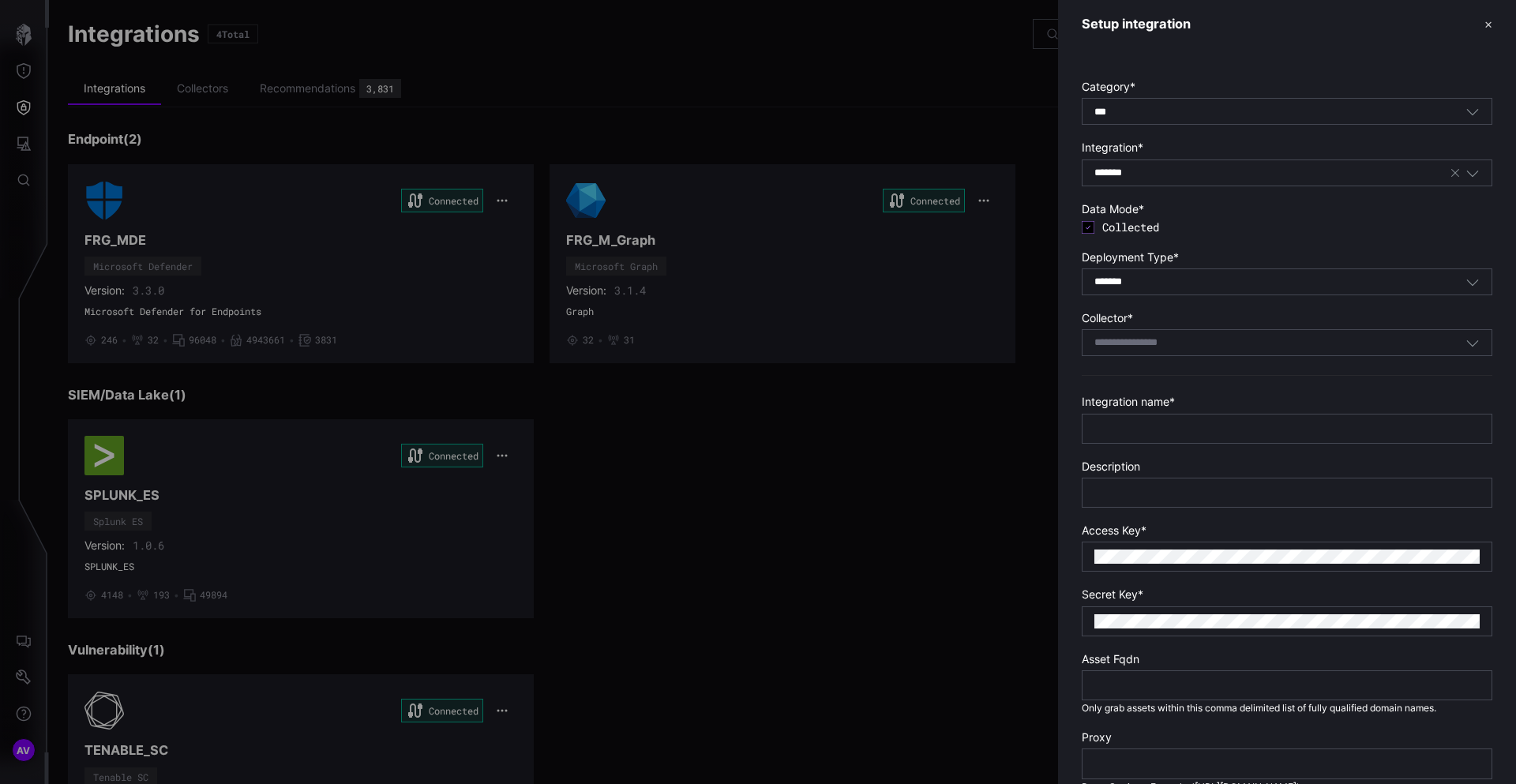
click at [1128, 342] on input at bounding box center [1145, 342] width 101 height 13
click at [1127, 368] on span "Red-Collector" at bounding box center [1125, 367] width 71 height 13
type input "**********"
click at [1126, 417] on div at bounding box center [1287, 429] width 411 height 30
click at [1124, 424] on input "text" at bounding box center [1287, 429] width 385 height 14
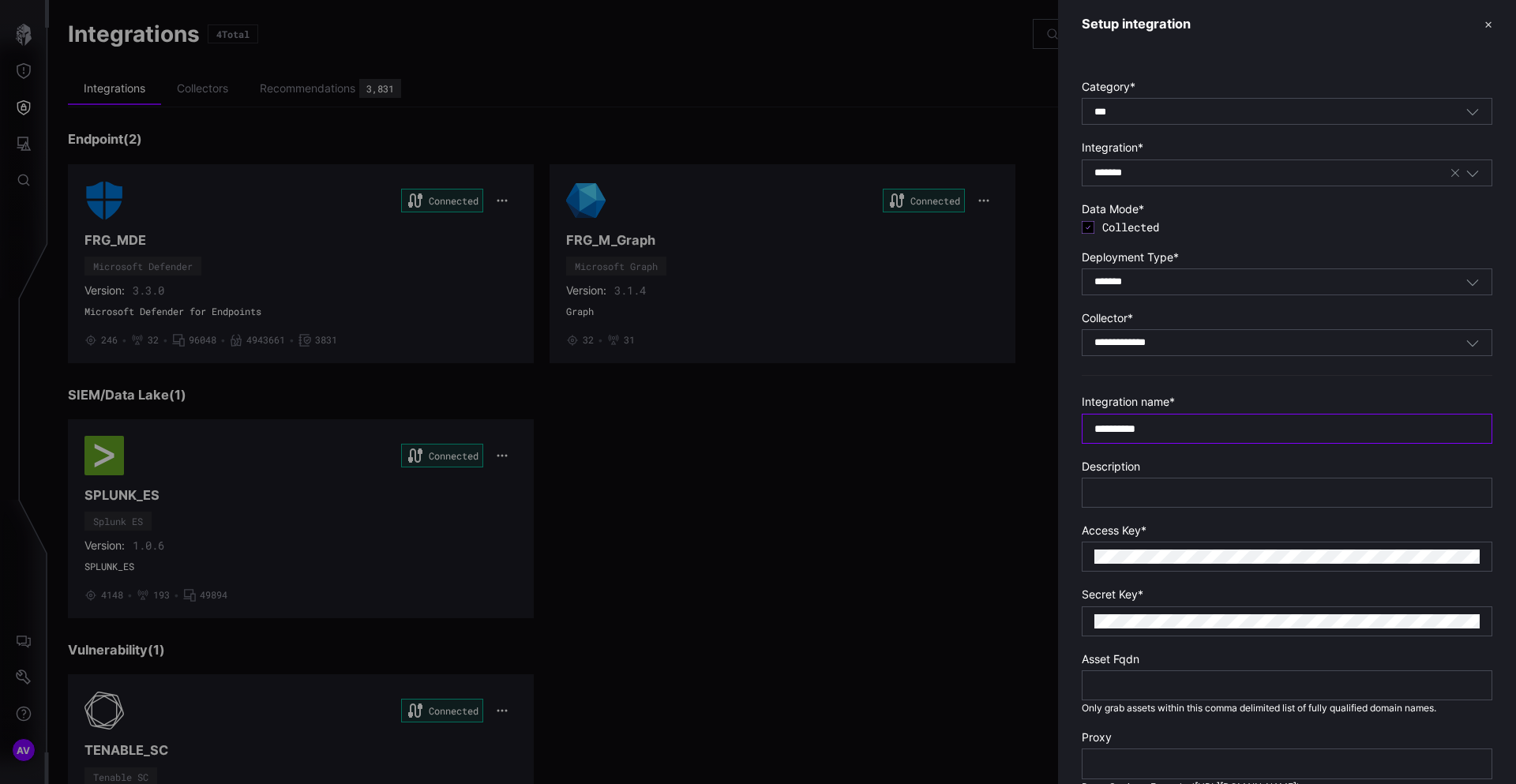
type input "**********"
click at [1187, 433] on input "**********" at bounding box center [1287, 429] width 385 height 14
click at [1171, 497] on input "text" at bounding box center [1287, 493] width 385 height 14
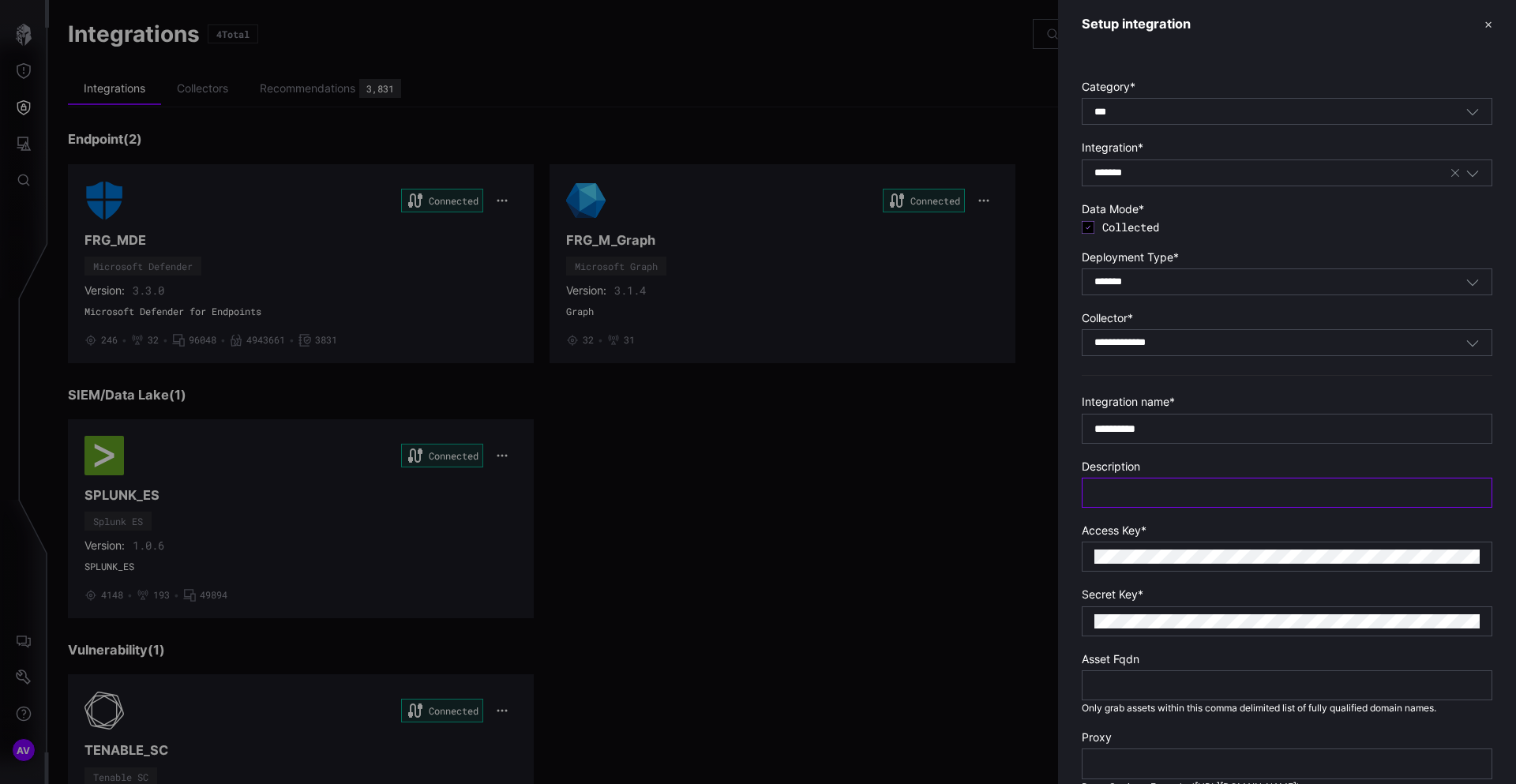
paste input "**********"
type input "**********"
click at [1149, 426] on input "**********" at bounding box center [1287, 429] width 385 height 14
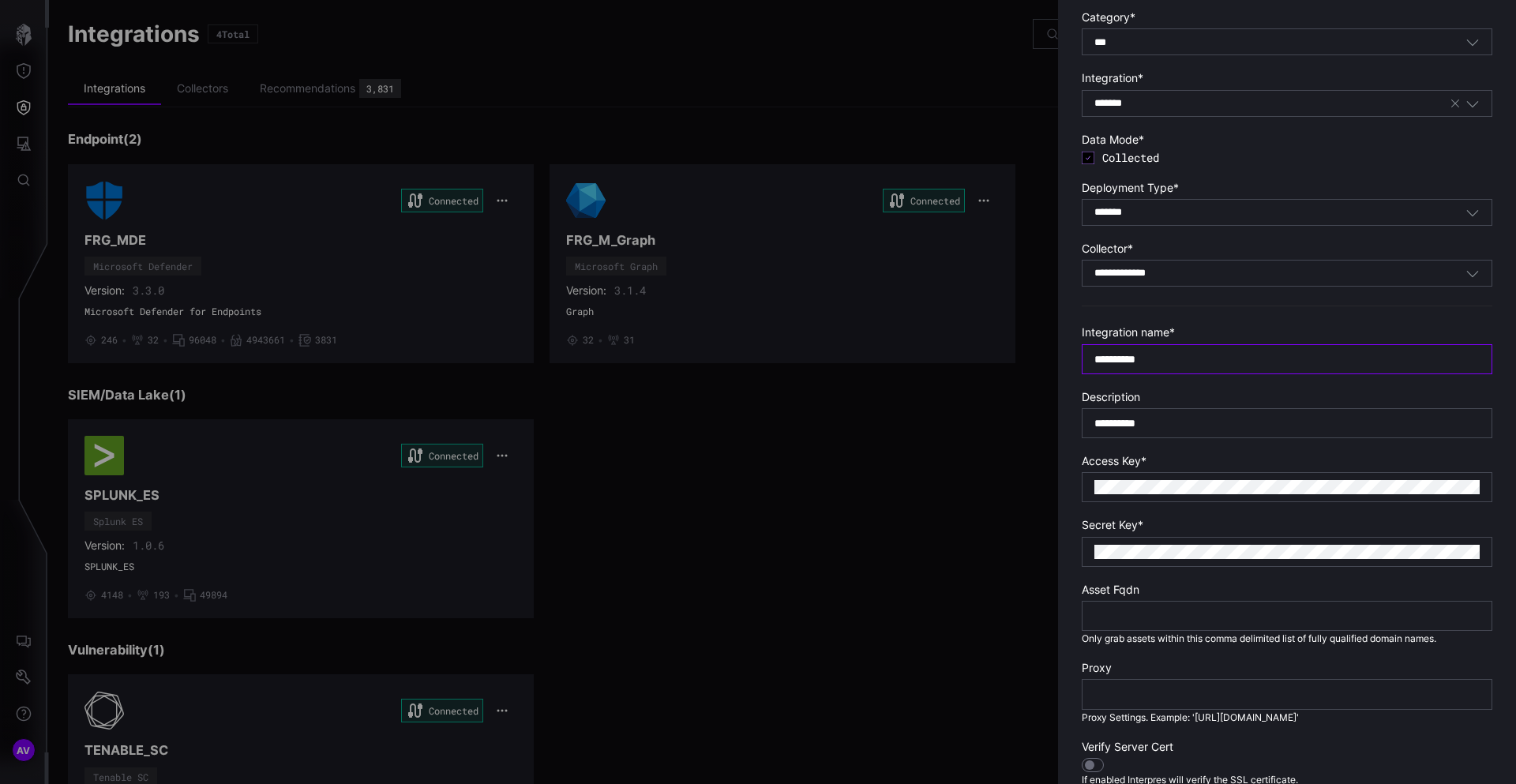
scroll to position [0, 0]
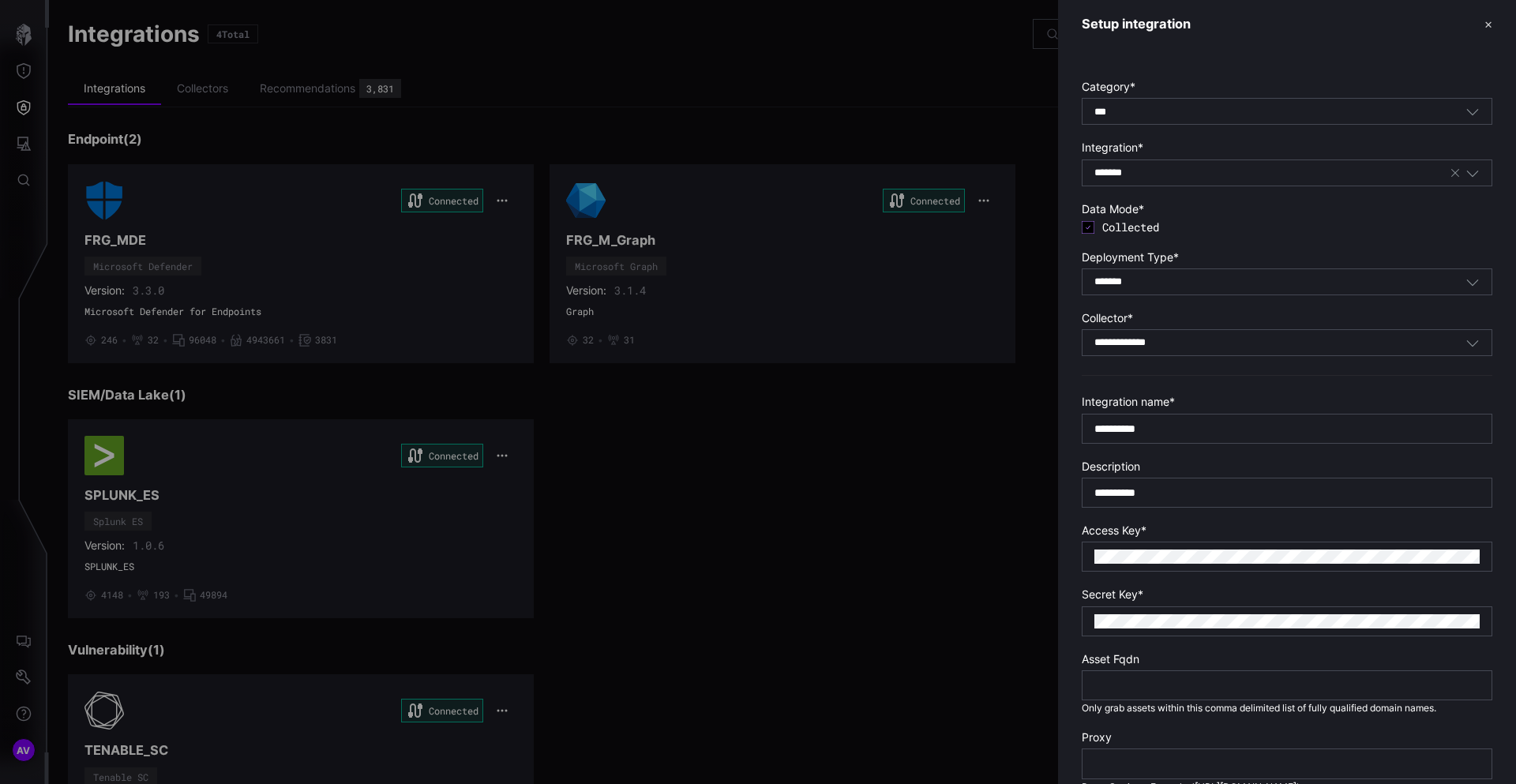
click at [1199, 181] on div "******* Tenable" at bounding box center [1287, 173] width 411 height 26
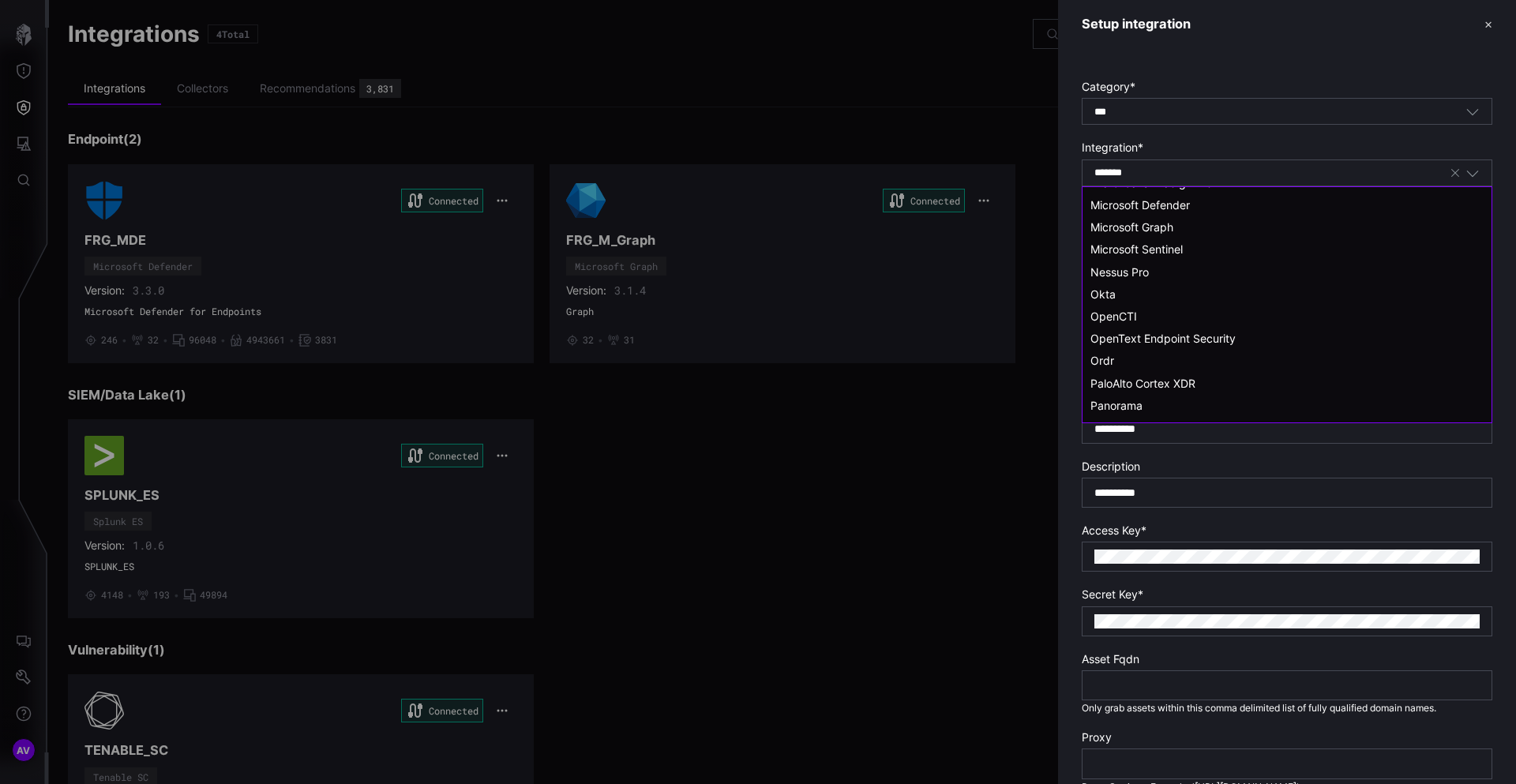
scroll to position [1345, 0]
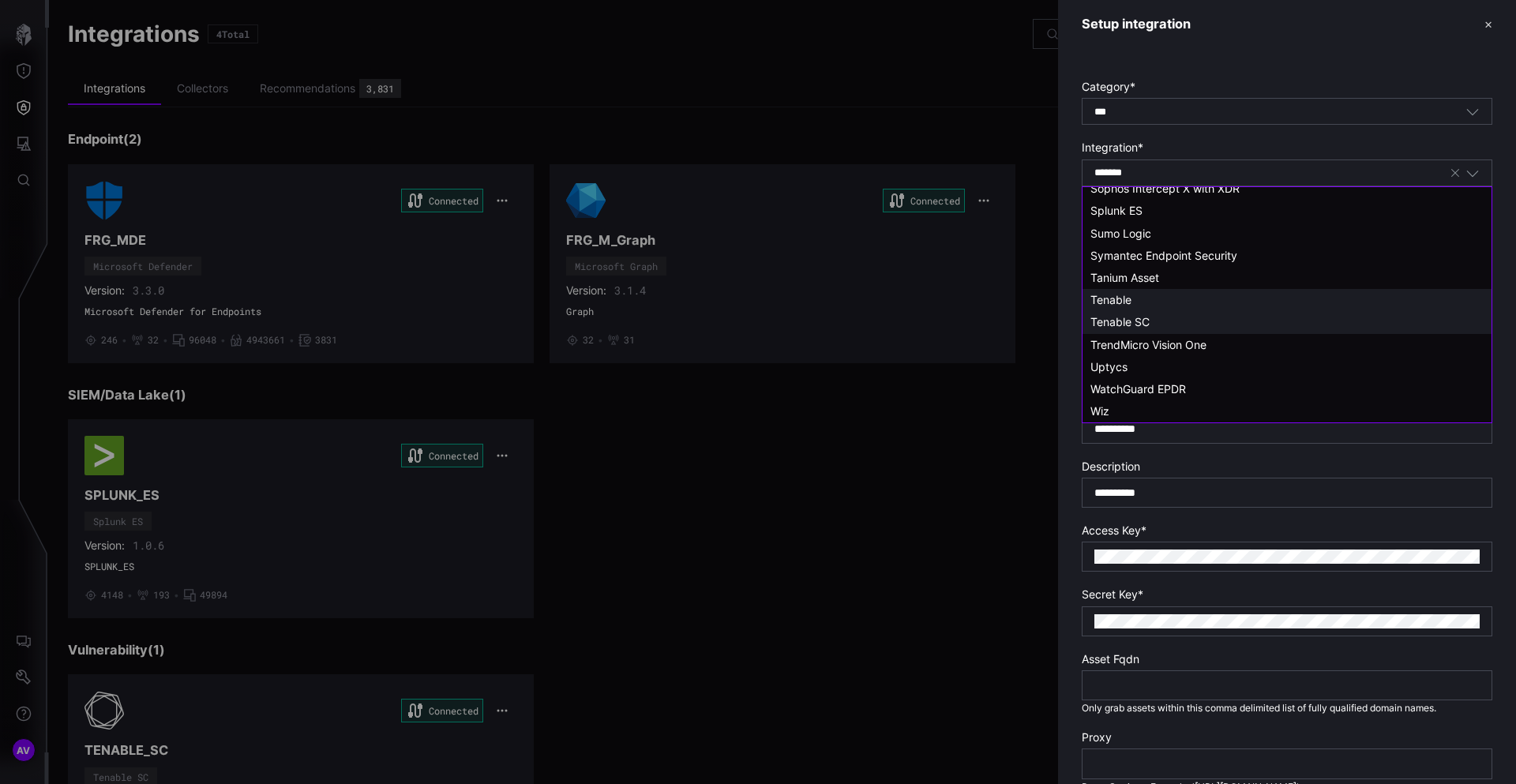
click at [1138, 326] on span "Tenable SC" at bounding box center [1119, 321] width 59 height 13
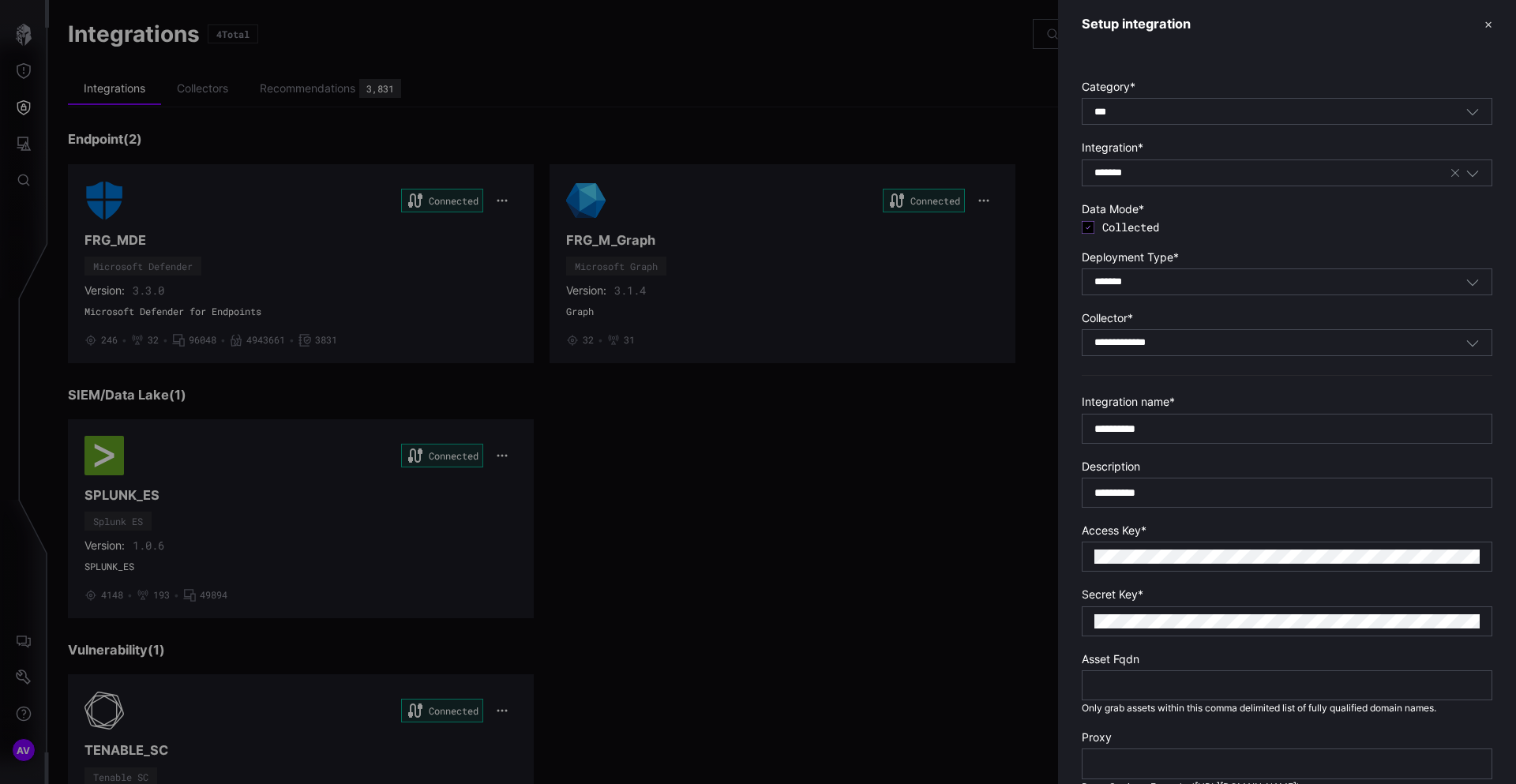
type input "**********"
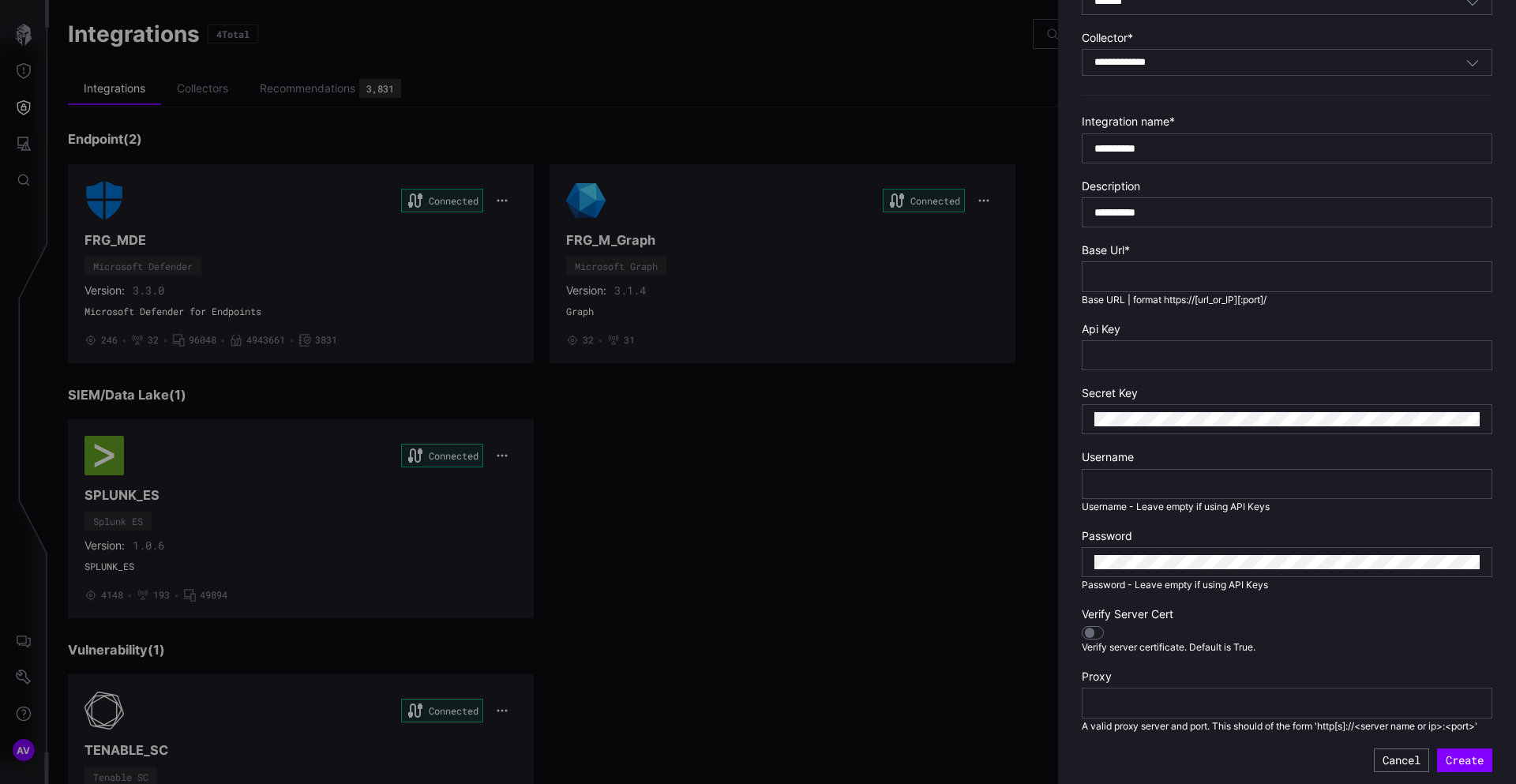
scroll to position [284, 0]
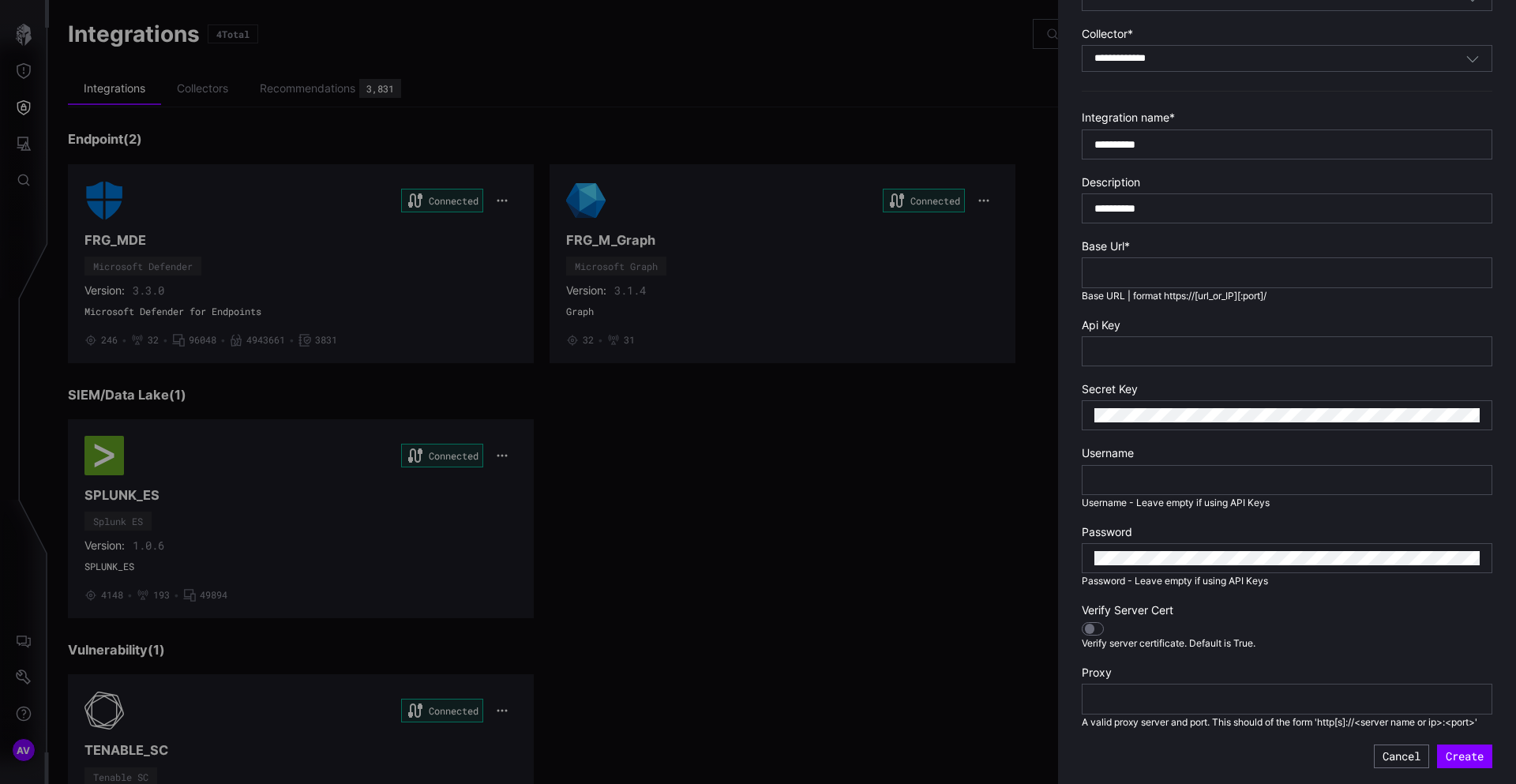
click at [1146, 359] on div at bounding box center [1287, 351] width 411 height 30
click at [1146, 358] on div at bounding box center [1287, 351] width 411 height 30
paste input "**********"
type input "**********"
click at [1095, 630] on div at bounding box center [1092, 629] width 22 height 14
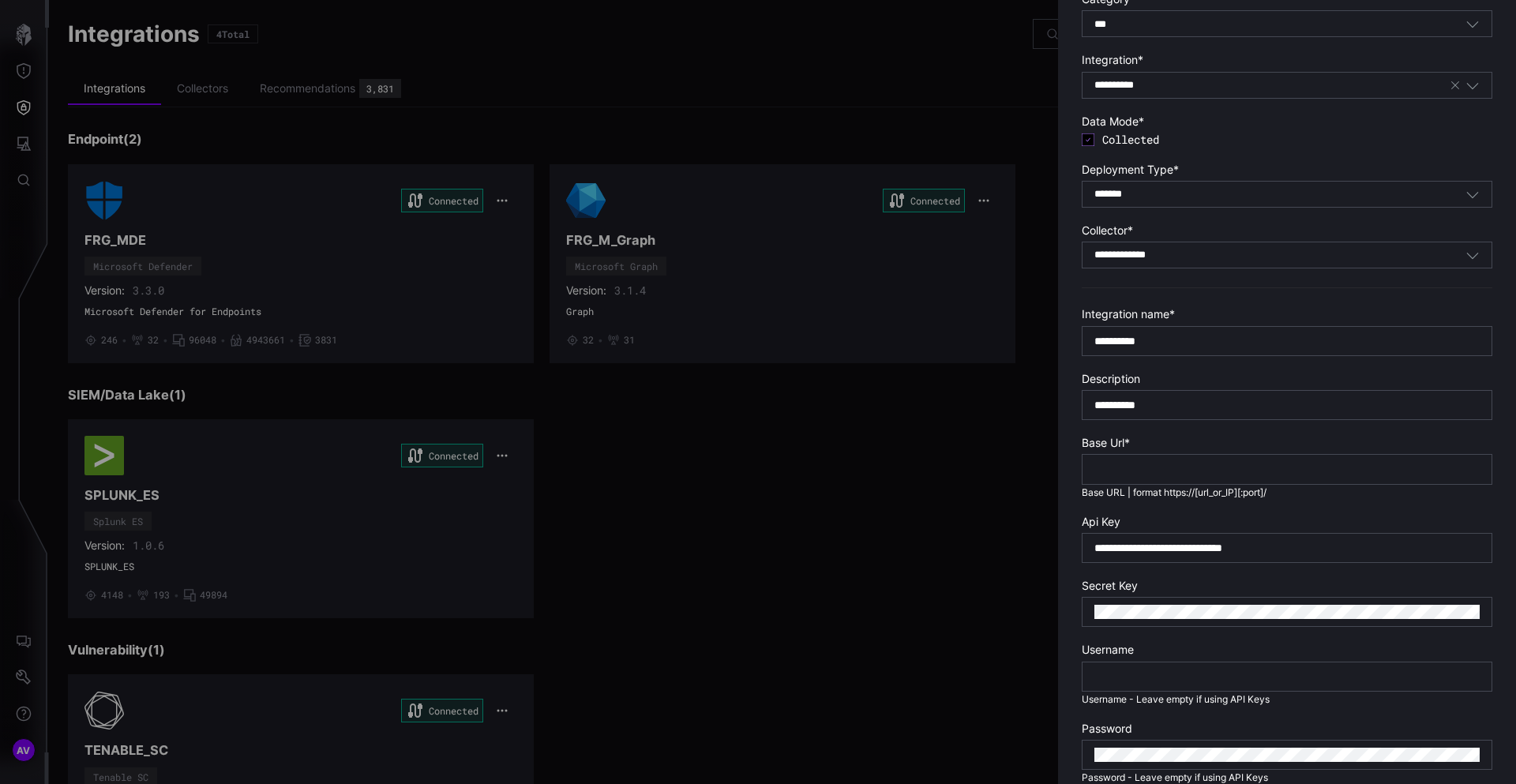
scroll to position [88, 0]
click at [1107, 471] on input "text" at bounding box center [1287, 468] width 385 height 14
paste input "**********"
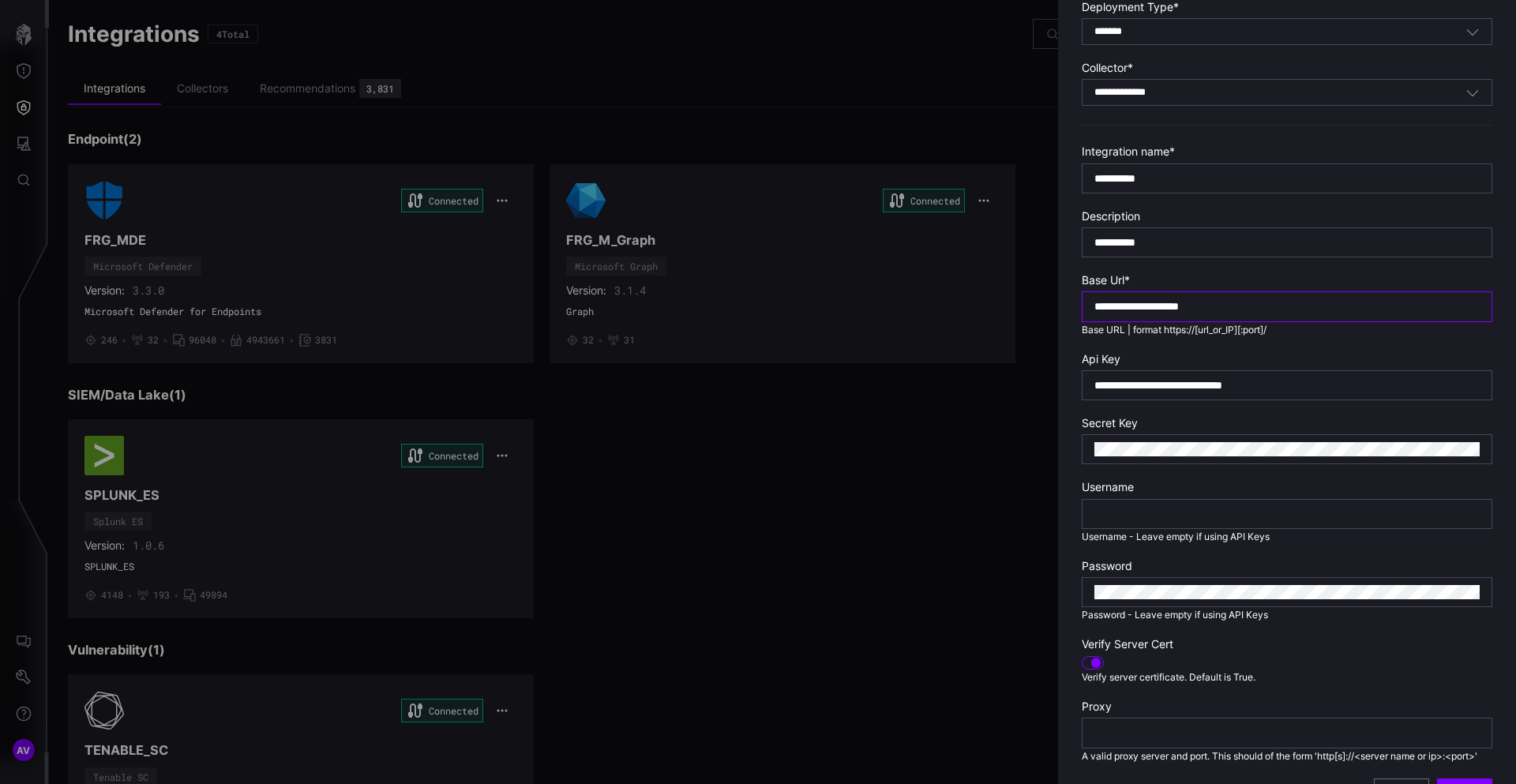
scroll to position [284, 0]
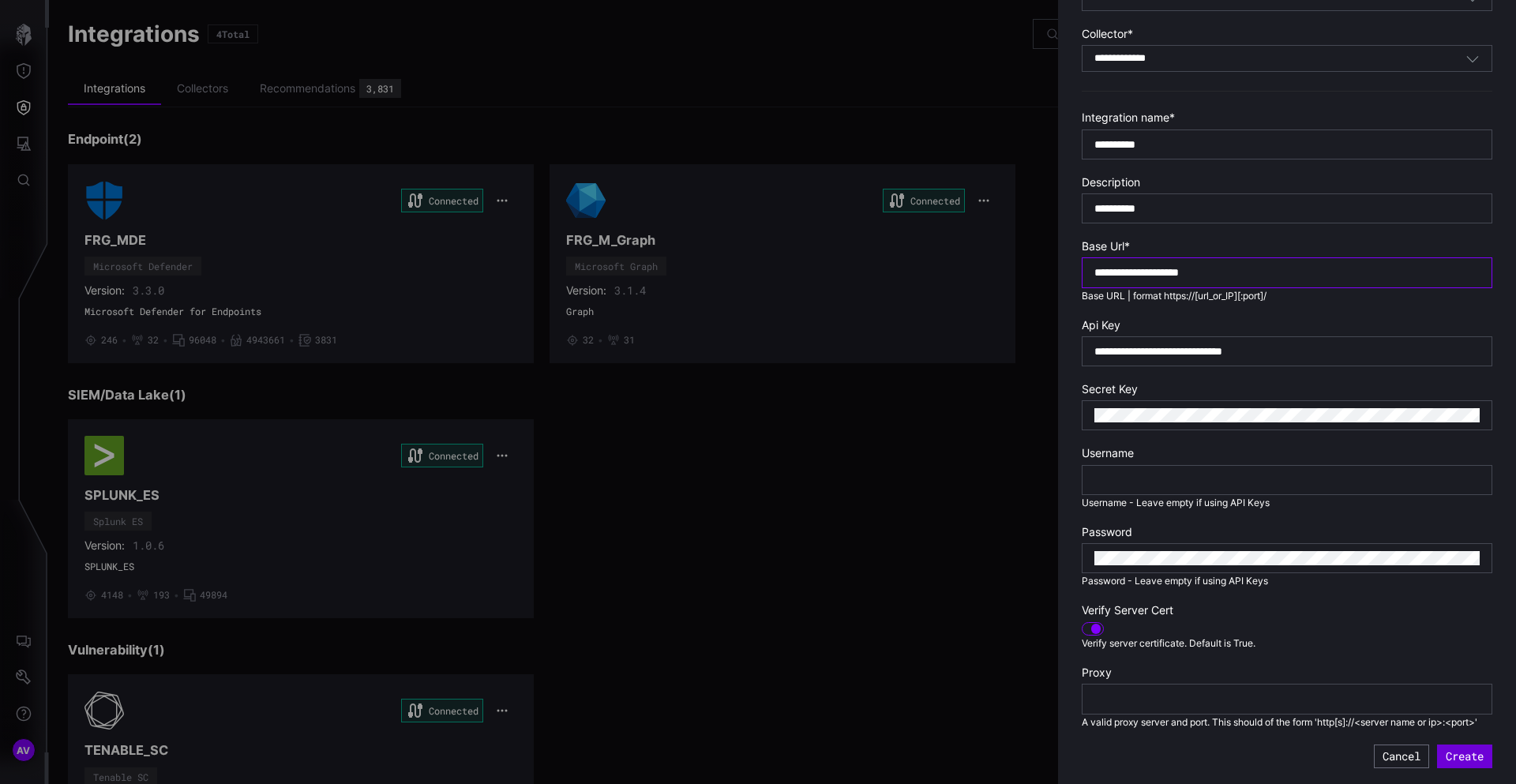
type input "**********"
click at [1465, 755] on button "Create" at bounding box center [1464, 756] width 56 height 24
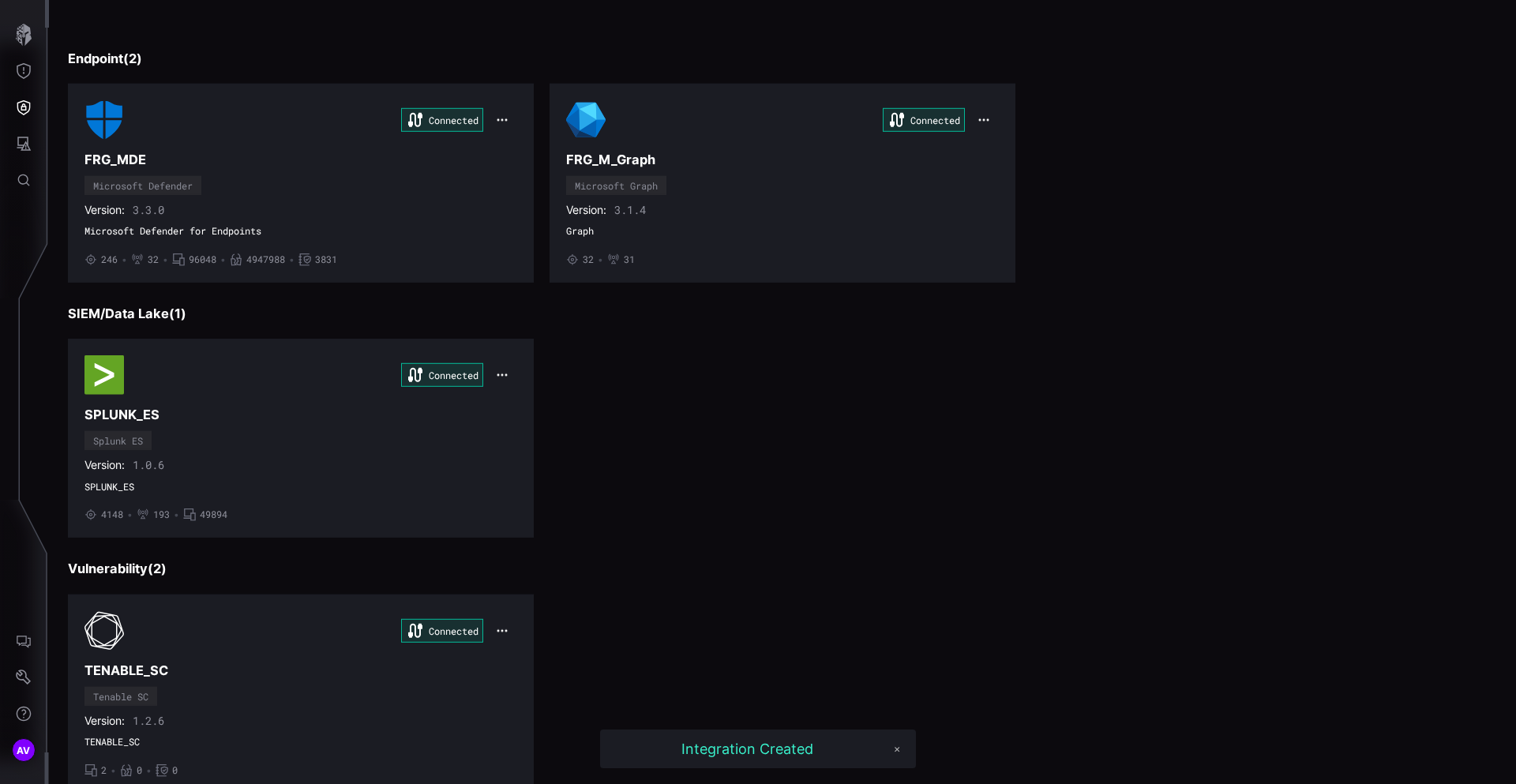
scroll to position [183, 0]
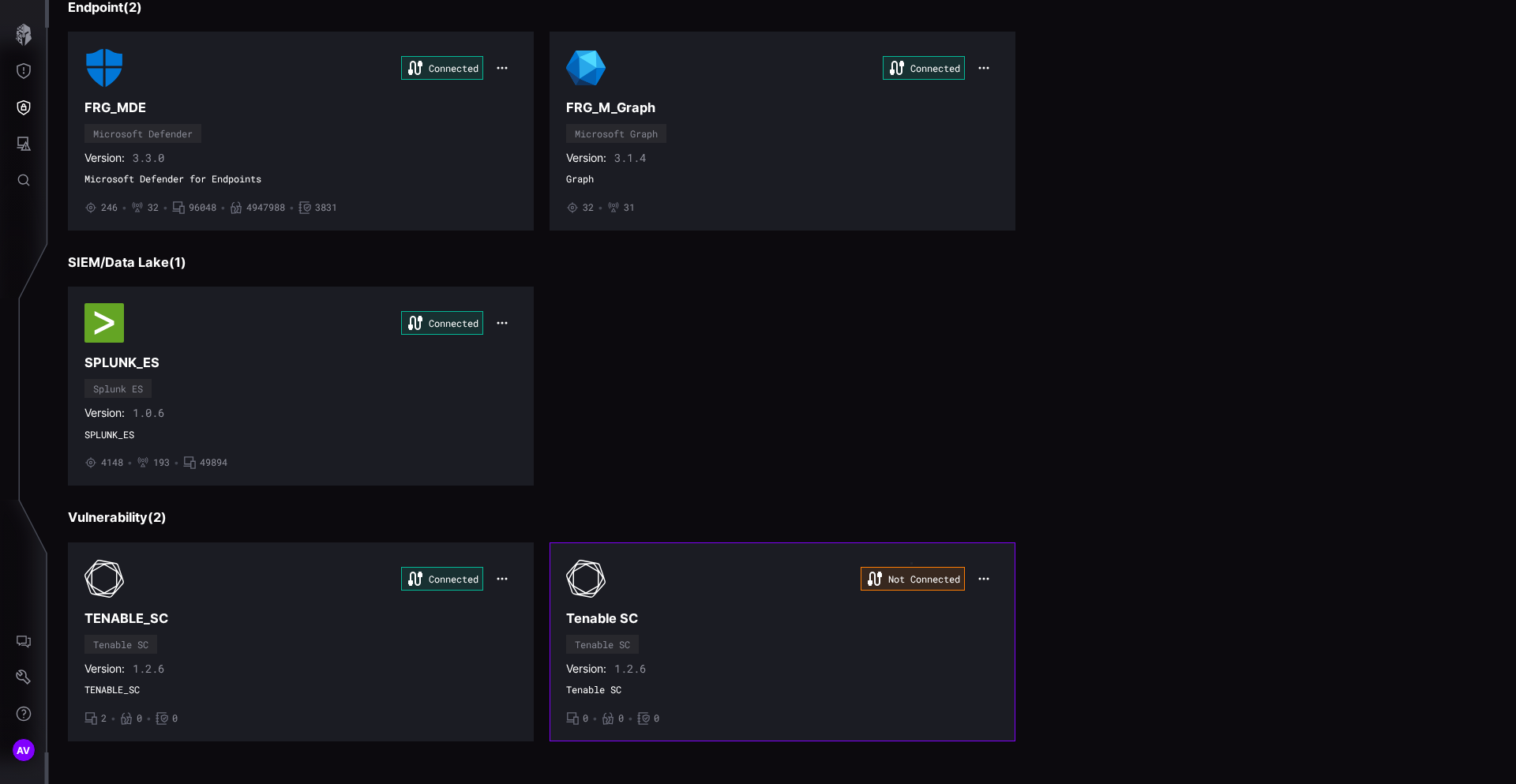
click at [757, 606] on div "Not Connected Tenable SC Tenable SC Version: 1.2.6 Tenable SC • 0 • 0 • 0" at bounding box center [782, 642] width 433 height 166
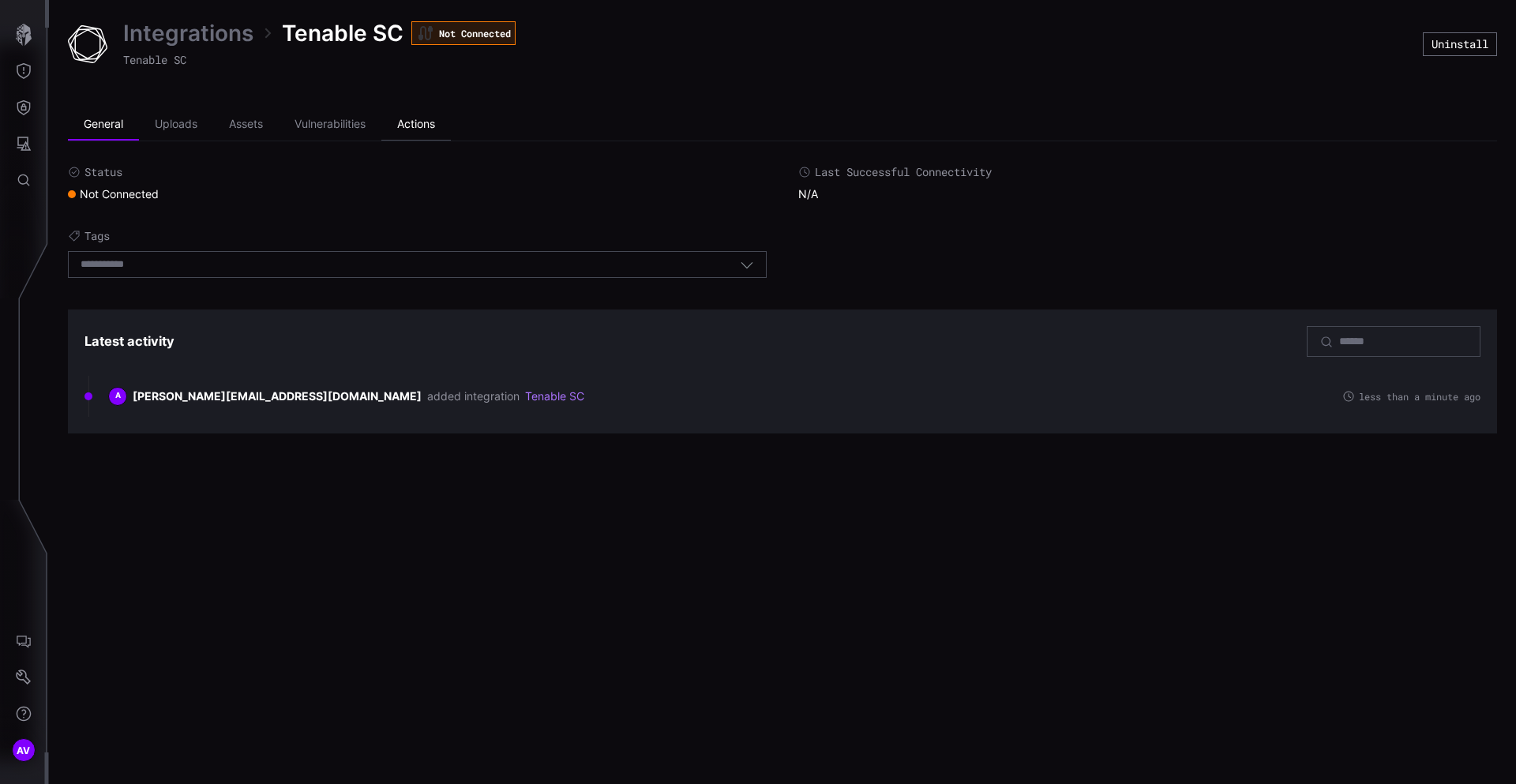
click at [426, 123] on li "Actions" at bounding box center [415, 125] width 70 height 32
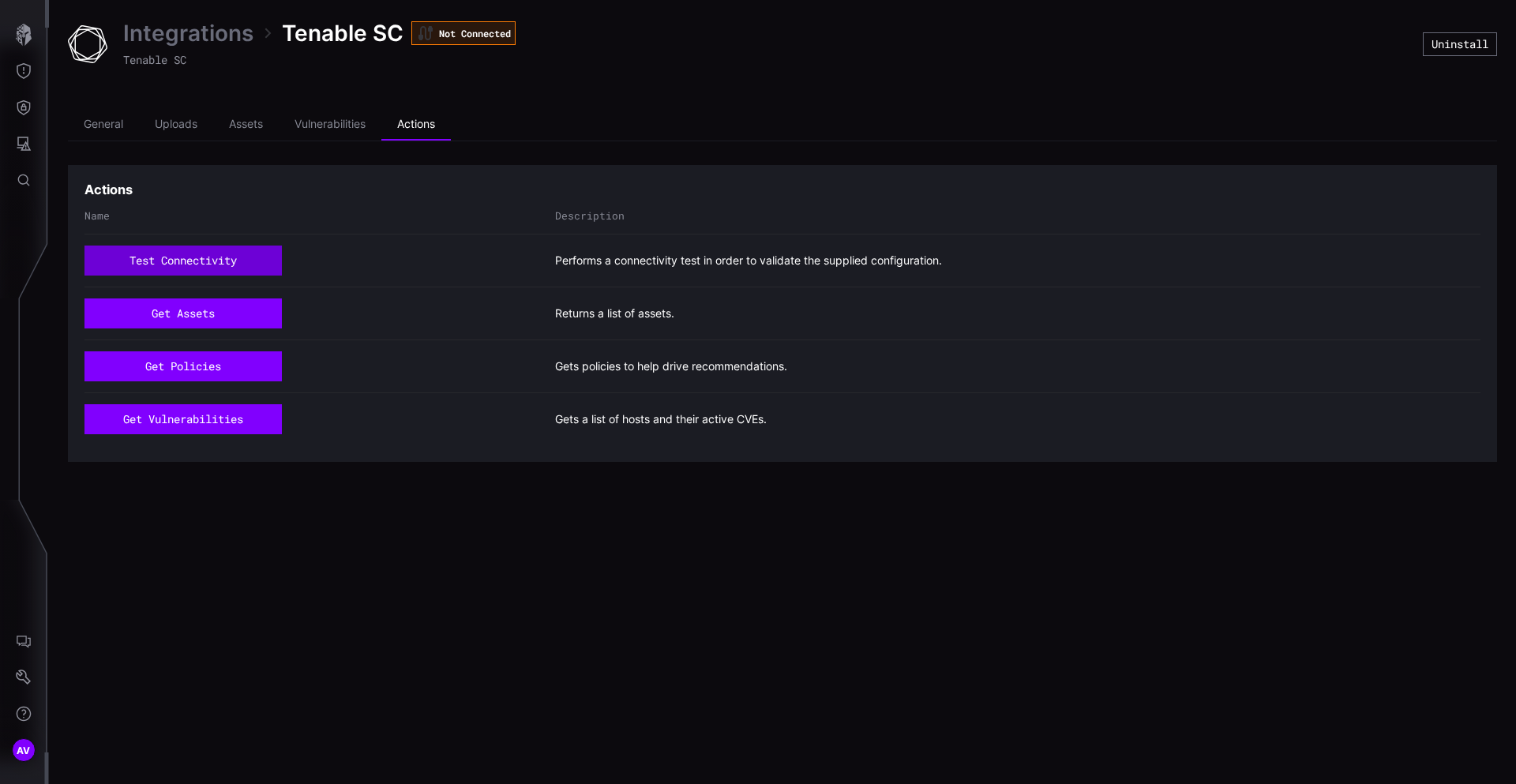
click at [176, 260] on button "test connectivity" at bounding box center [183, 260] width 198 height 30
click at [102, 124] on li "General" at bounding box center [103, 125] width 71 height 32
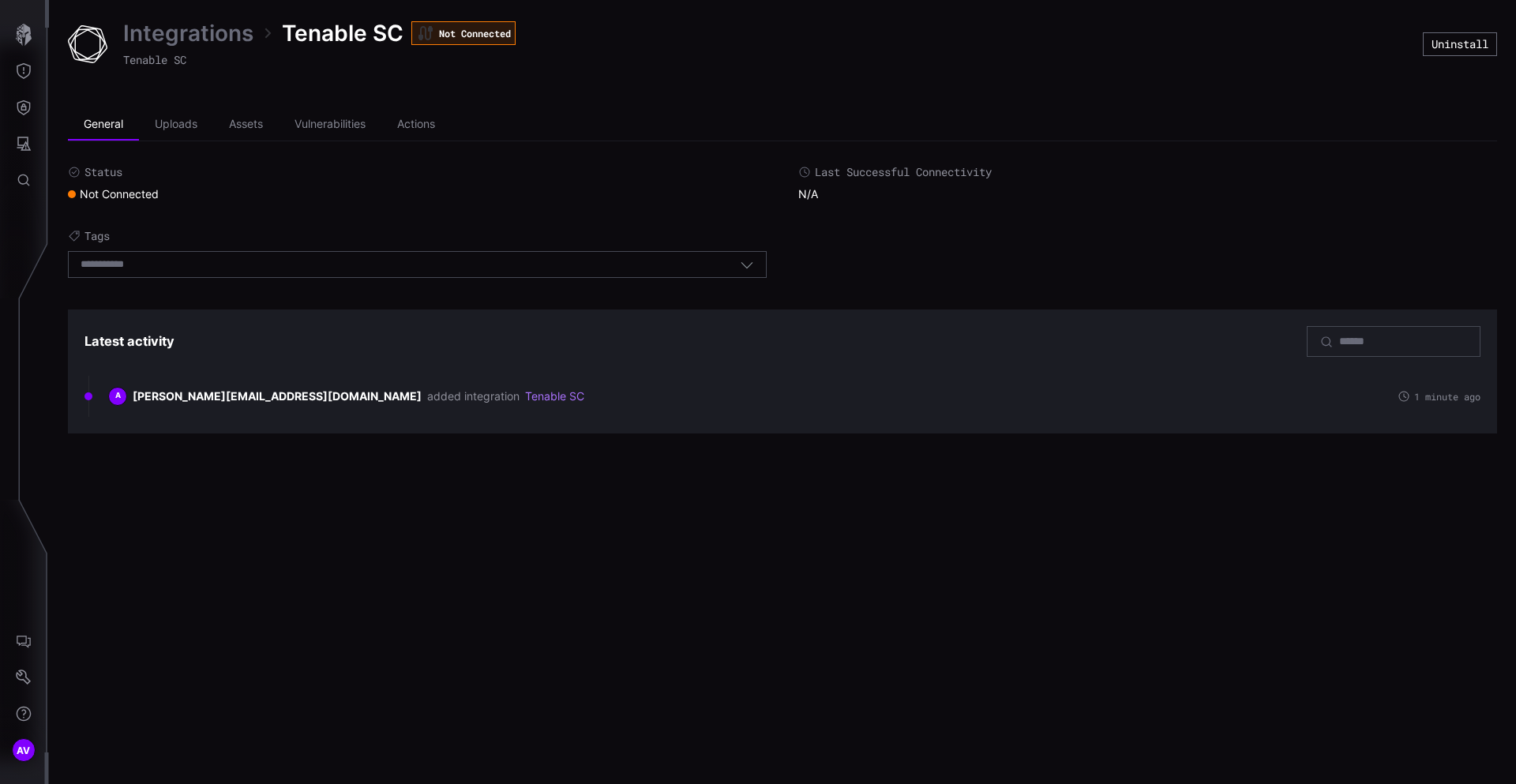
click at [235, 15] on div "Integrations Tenable SC Not Connected Tenable SC Uninstall General Uploads Asse…" at bounding box center [782, 226] width 1467 height 452
click at [192, 116] on li "Uploads" at bounding box center [176, 125] width 74 height 32
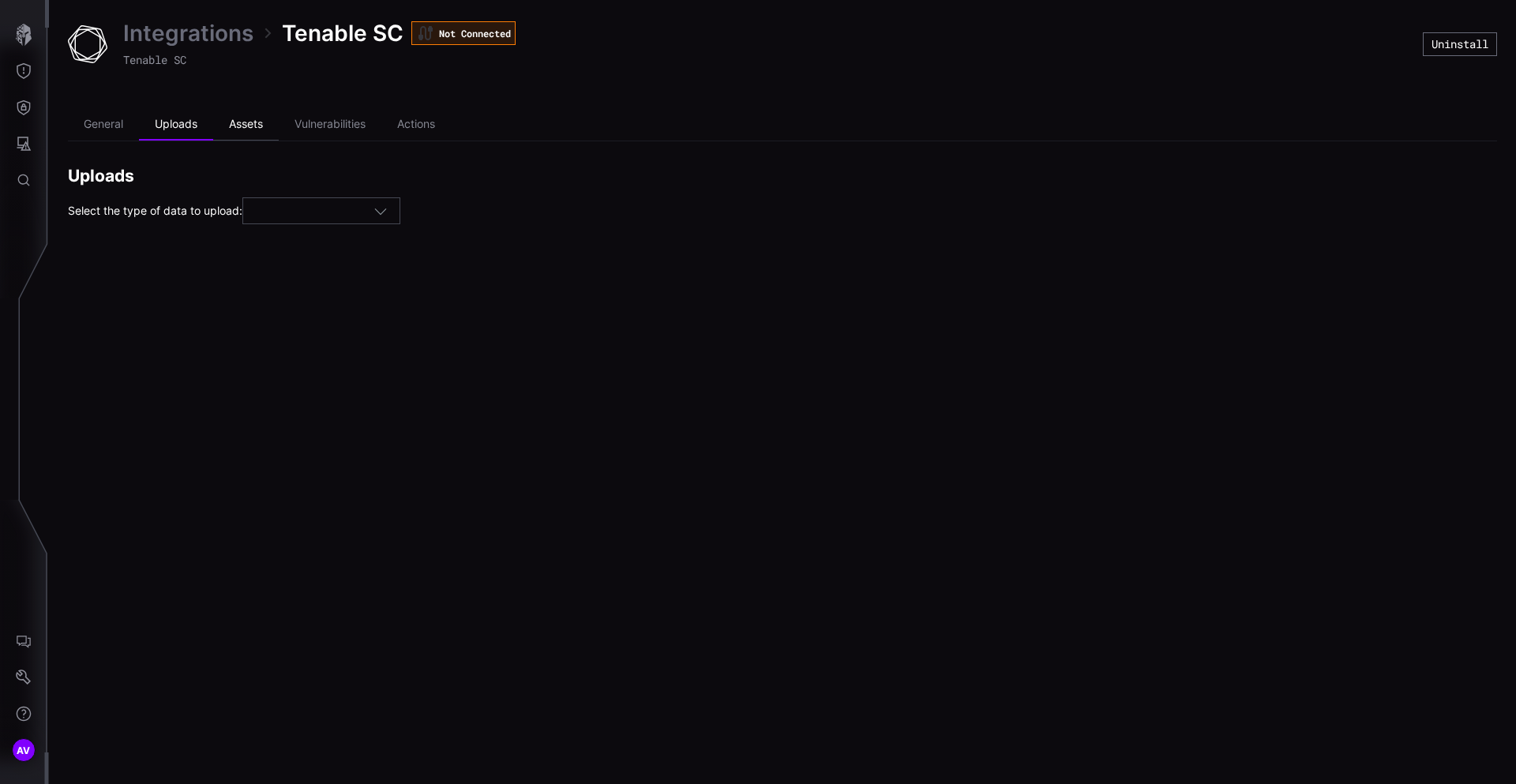
click at [279, 116] on li "Assets" at bounding box center [246, 125] width 65 height 32
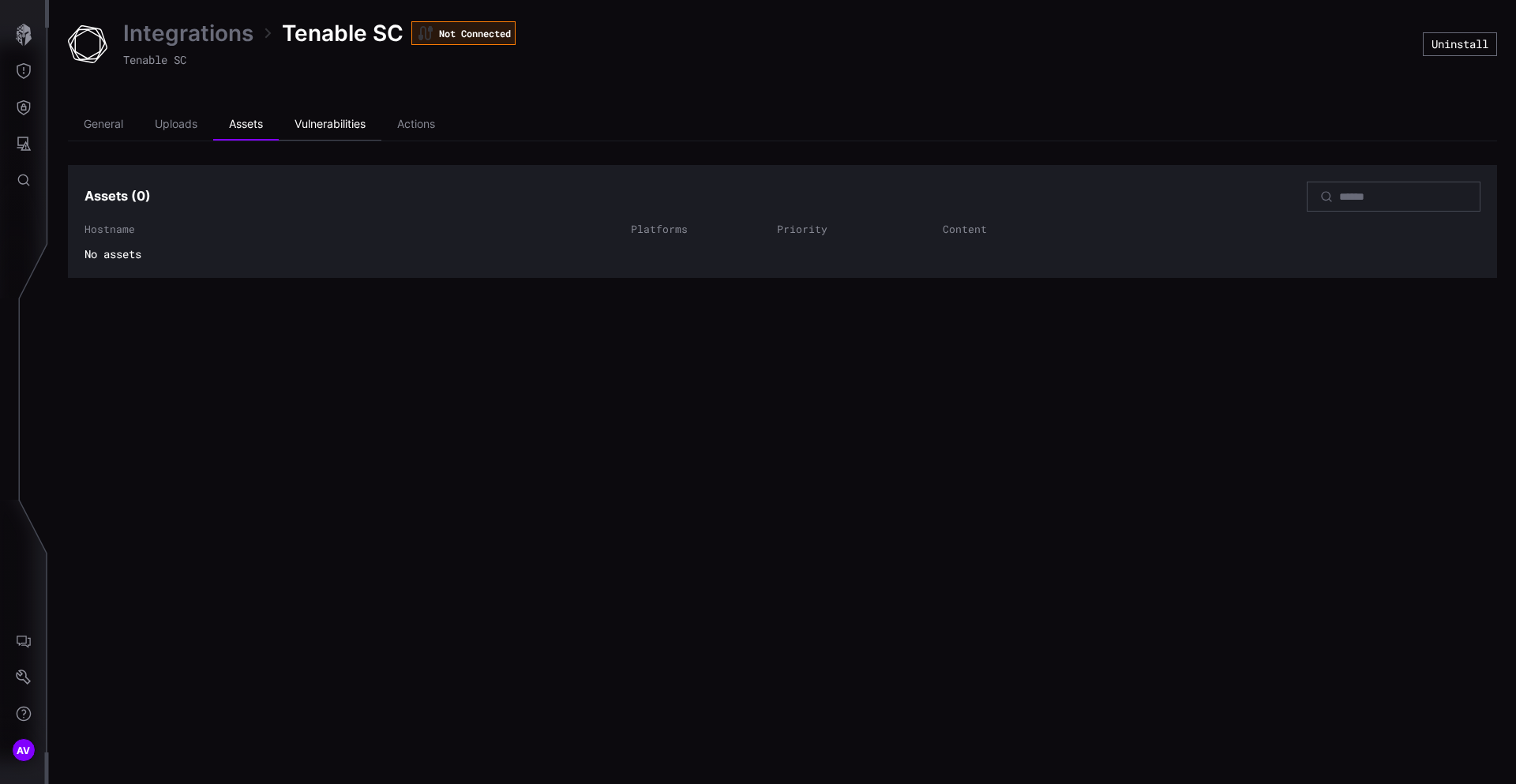
click at [354, 131] on li "Vulnerabilities" at bounding box center [330, 125] width 102 height 32
click at [435, 124] on li "Actions" at bounding box center [415, 125] width 70 height 32
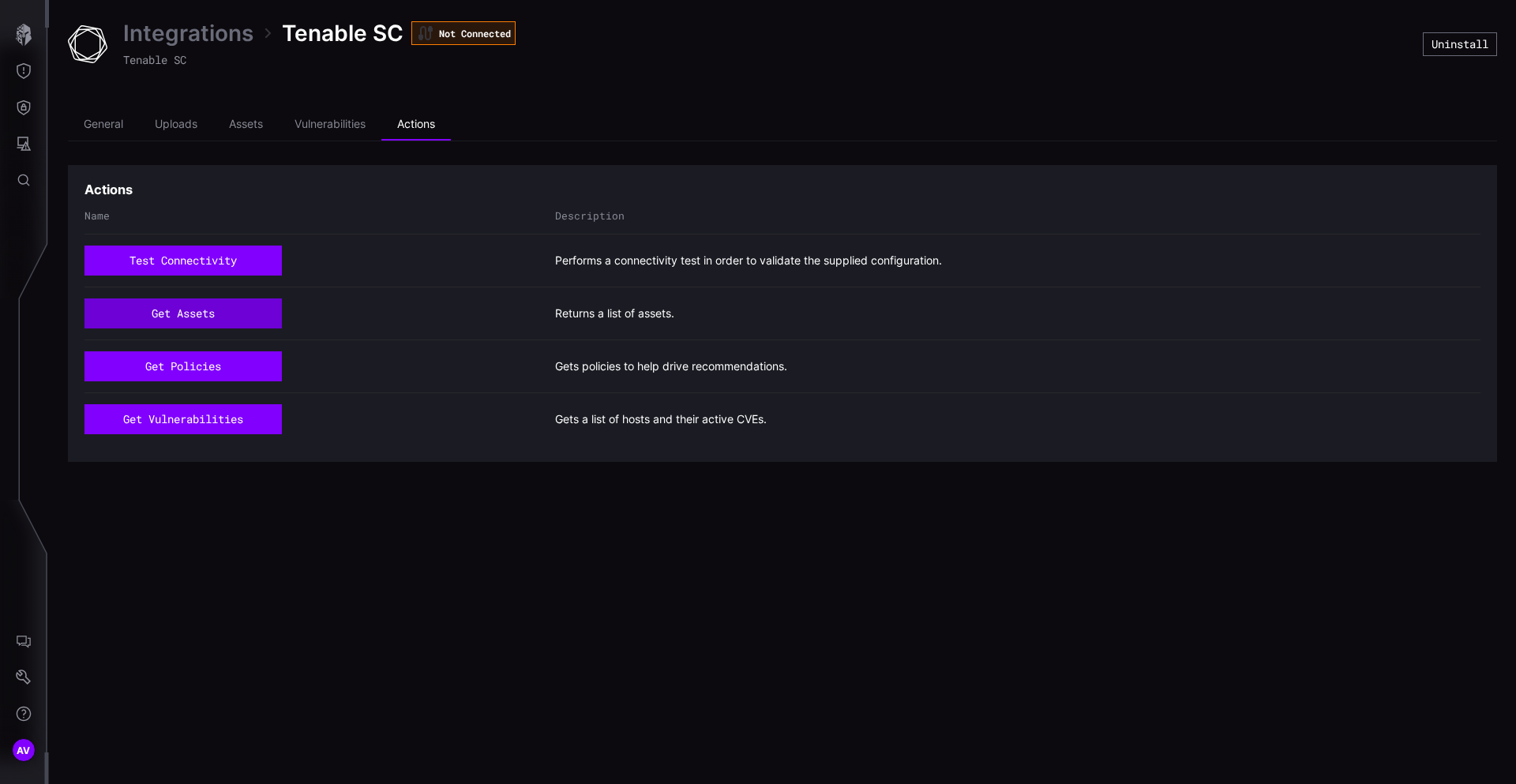
click at [205, 317] on button "get assets" at bounding box center [183, 313] width 198 height 30
click at [214, 368] on button "get policies" at bounding box center [183, 366] width 198 height 30
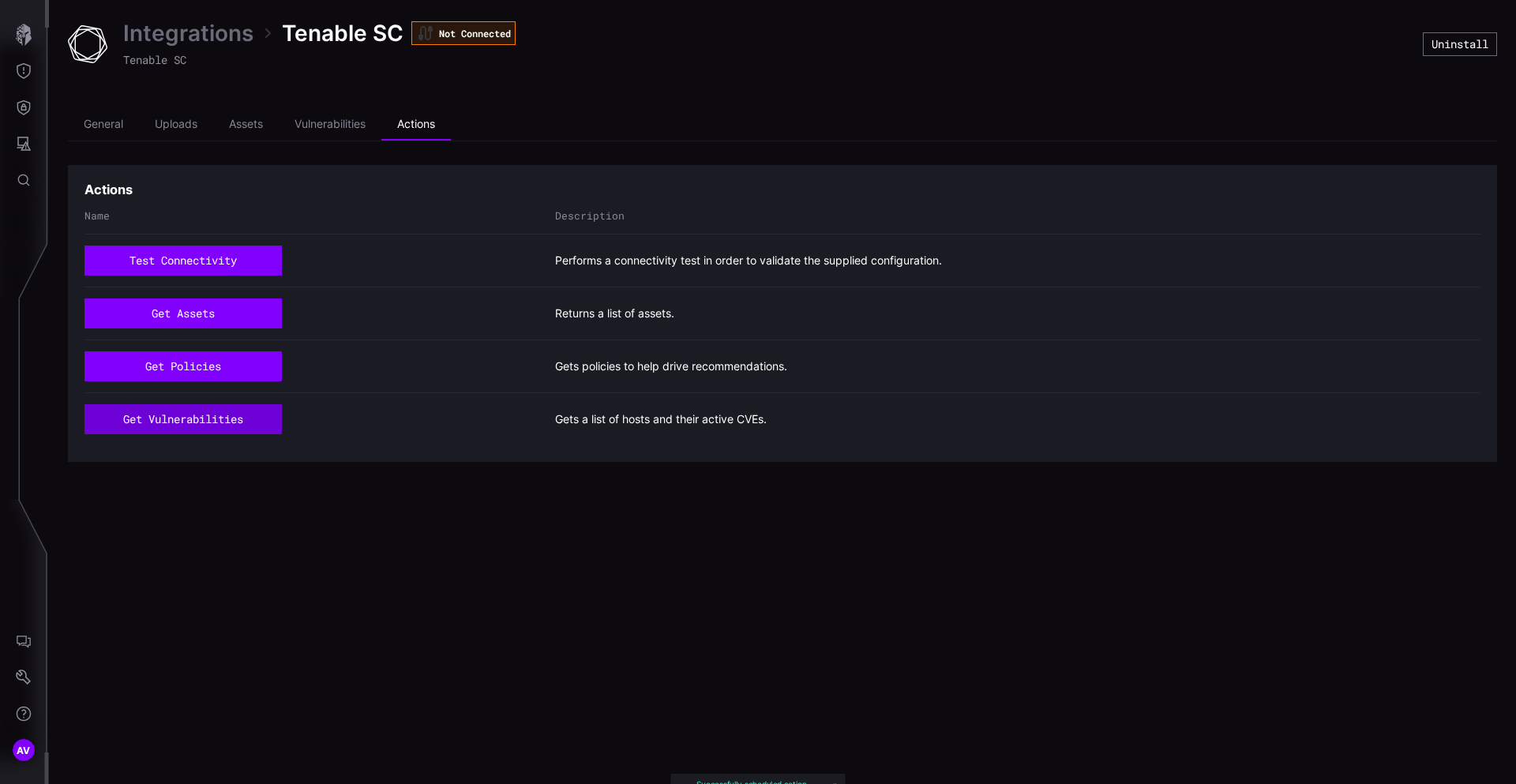
click at [210, 426] on button "get vulnerabilities" at bounding box center [183, 419] width 198 height 30
click at [95, 129] on li "General" at bounding box center [103, 125] width 71 height 32
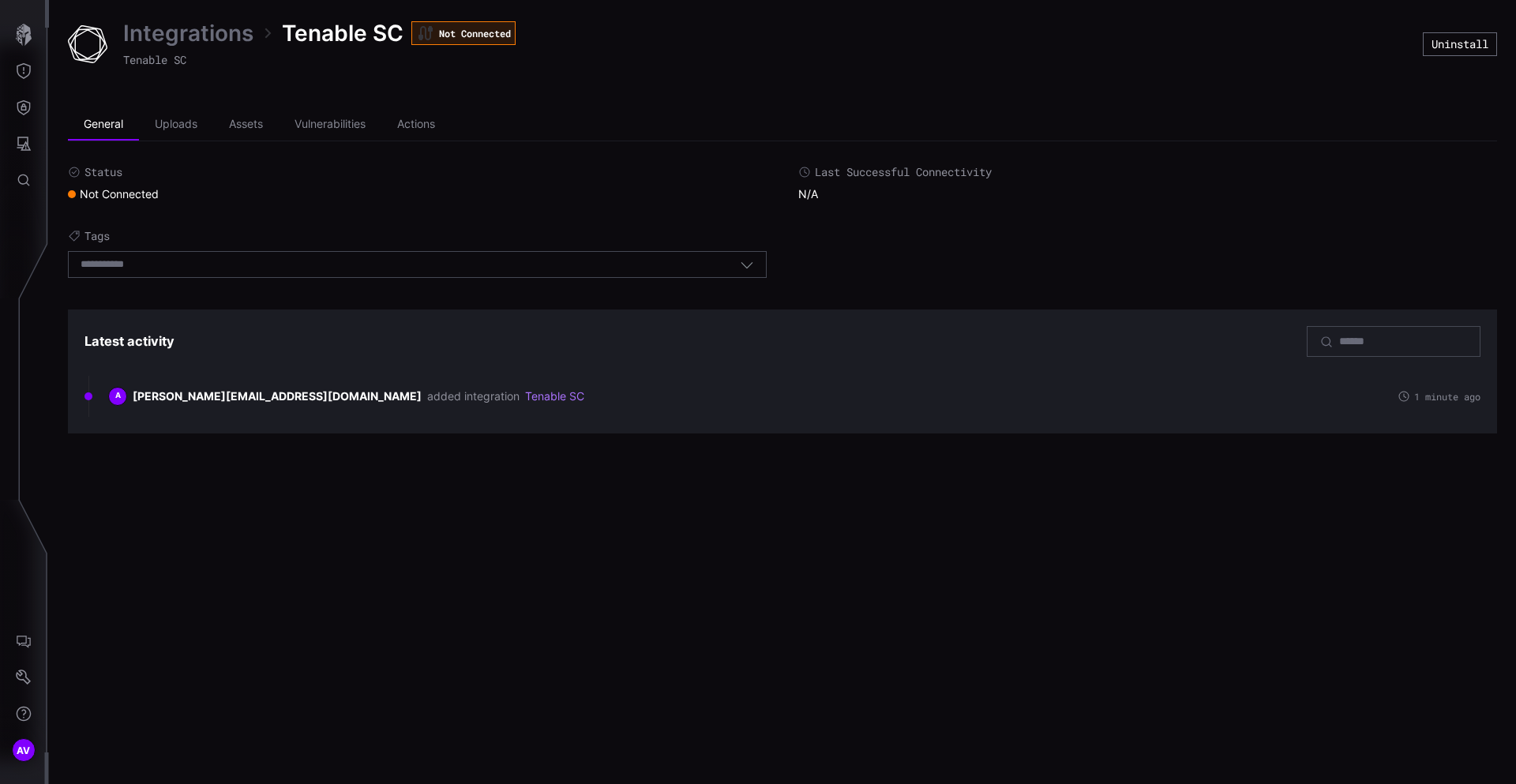
click at [222, 27] on link "Integrations" at bounding box center [189, 33] width 131 height 28
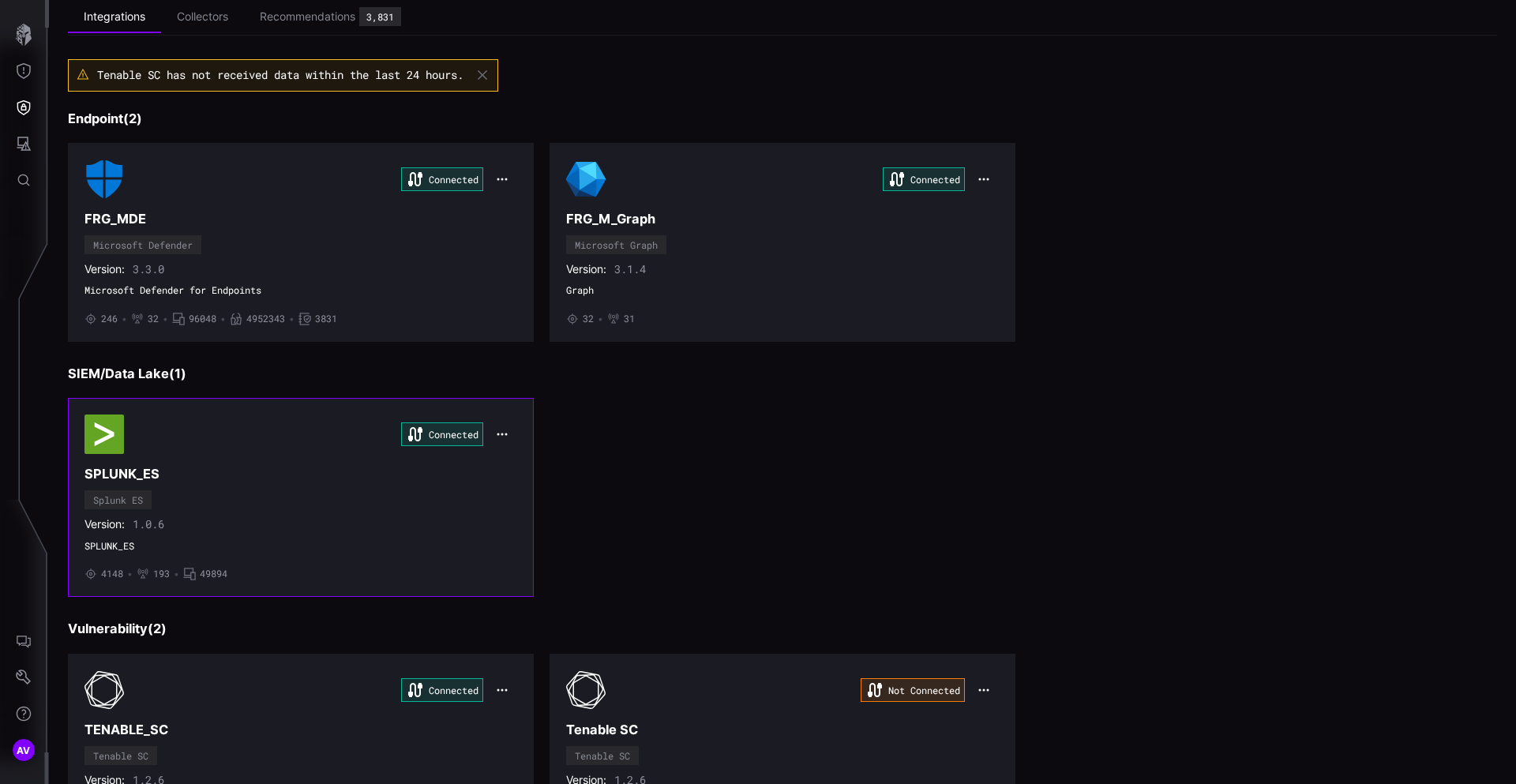
scroll to position [183, 0]
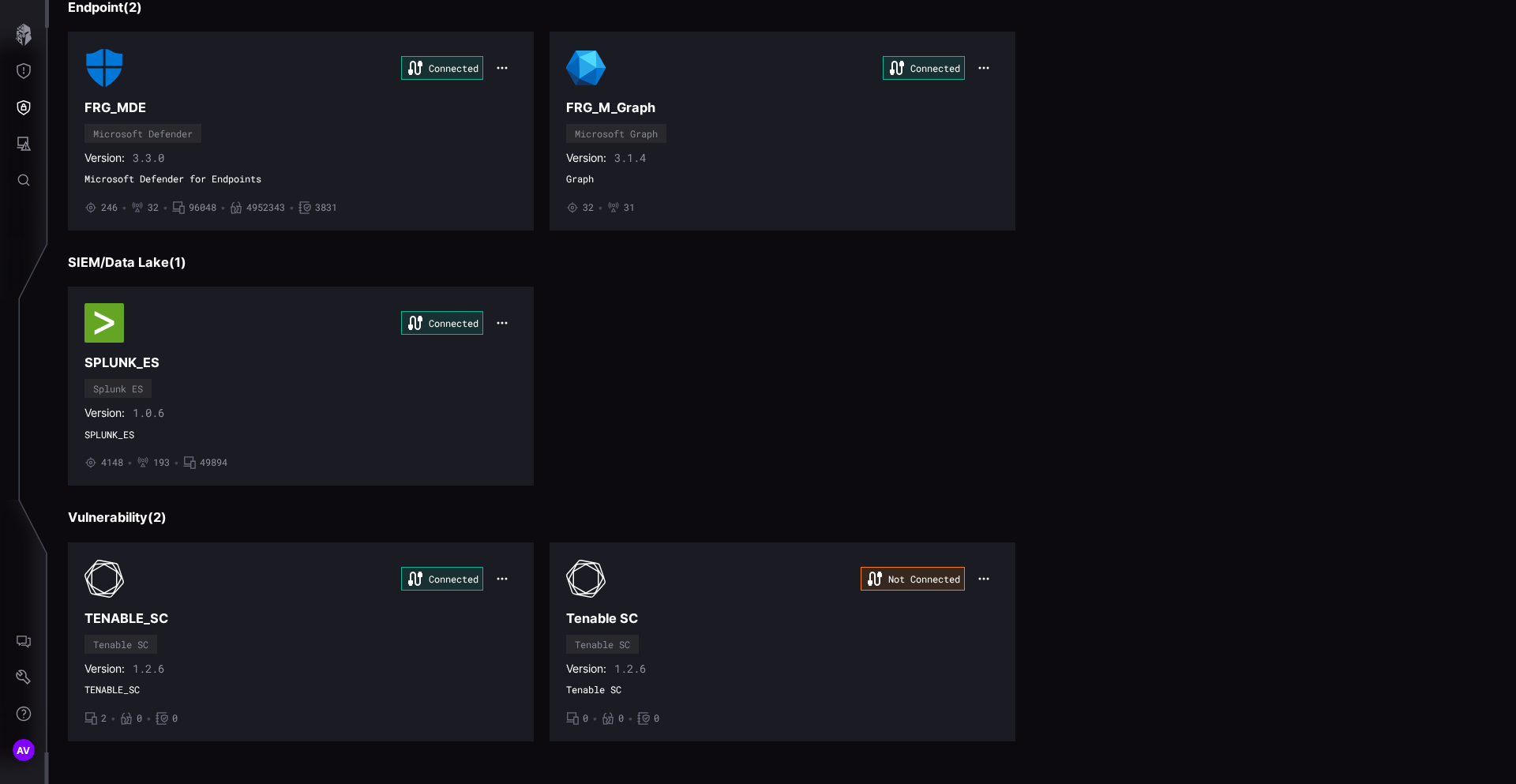
click at [772, 350] on div "Connected SPLUNK_ES Splunk ES Version: 1.0.6 SPLUNK_ES • 4148 • 193 • 49894" at bounding box center [782, 386] width 1429 height 199
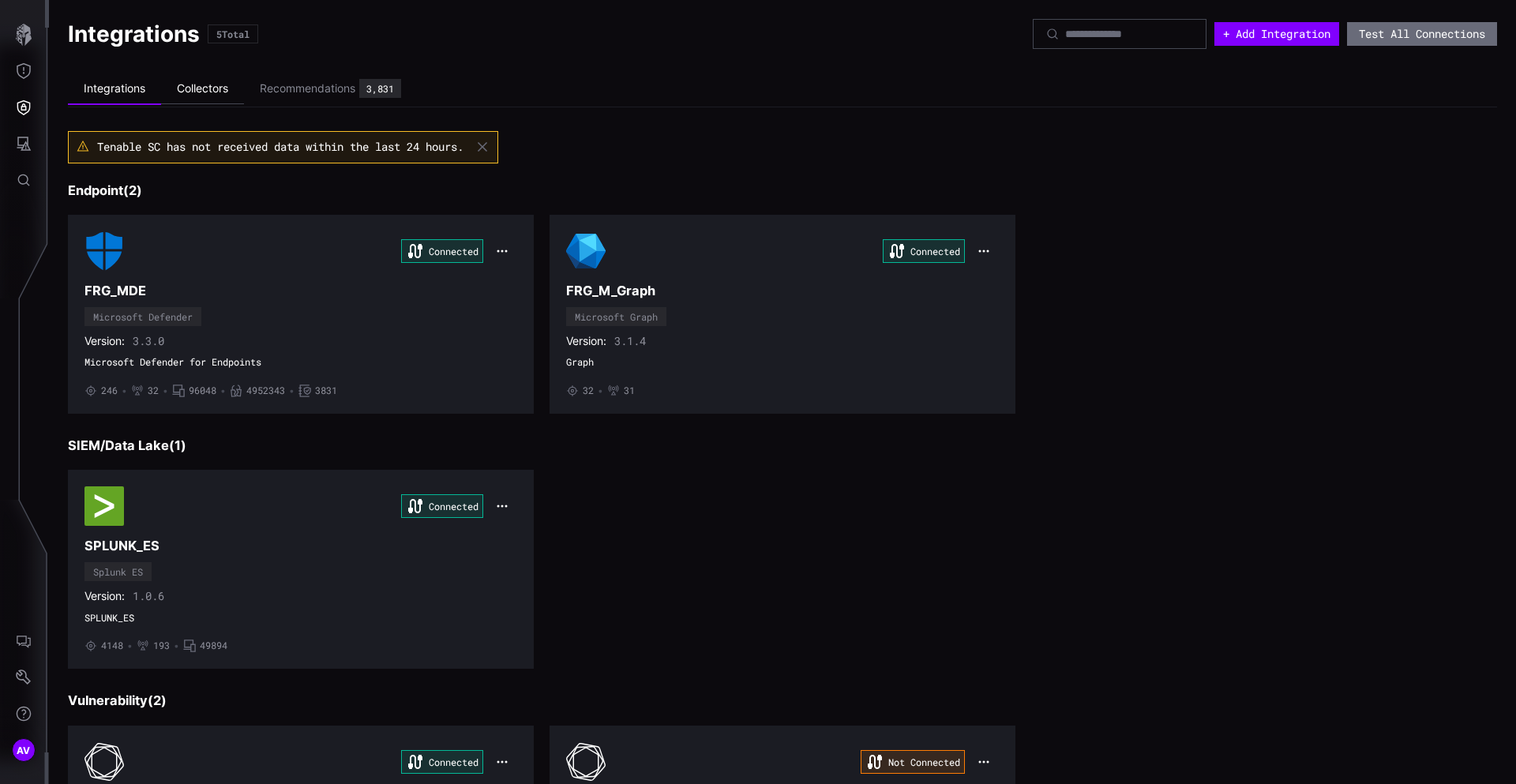
click at [213, 86] on li "Collectors" at bounding box center [203, 88] width 83 height 31
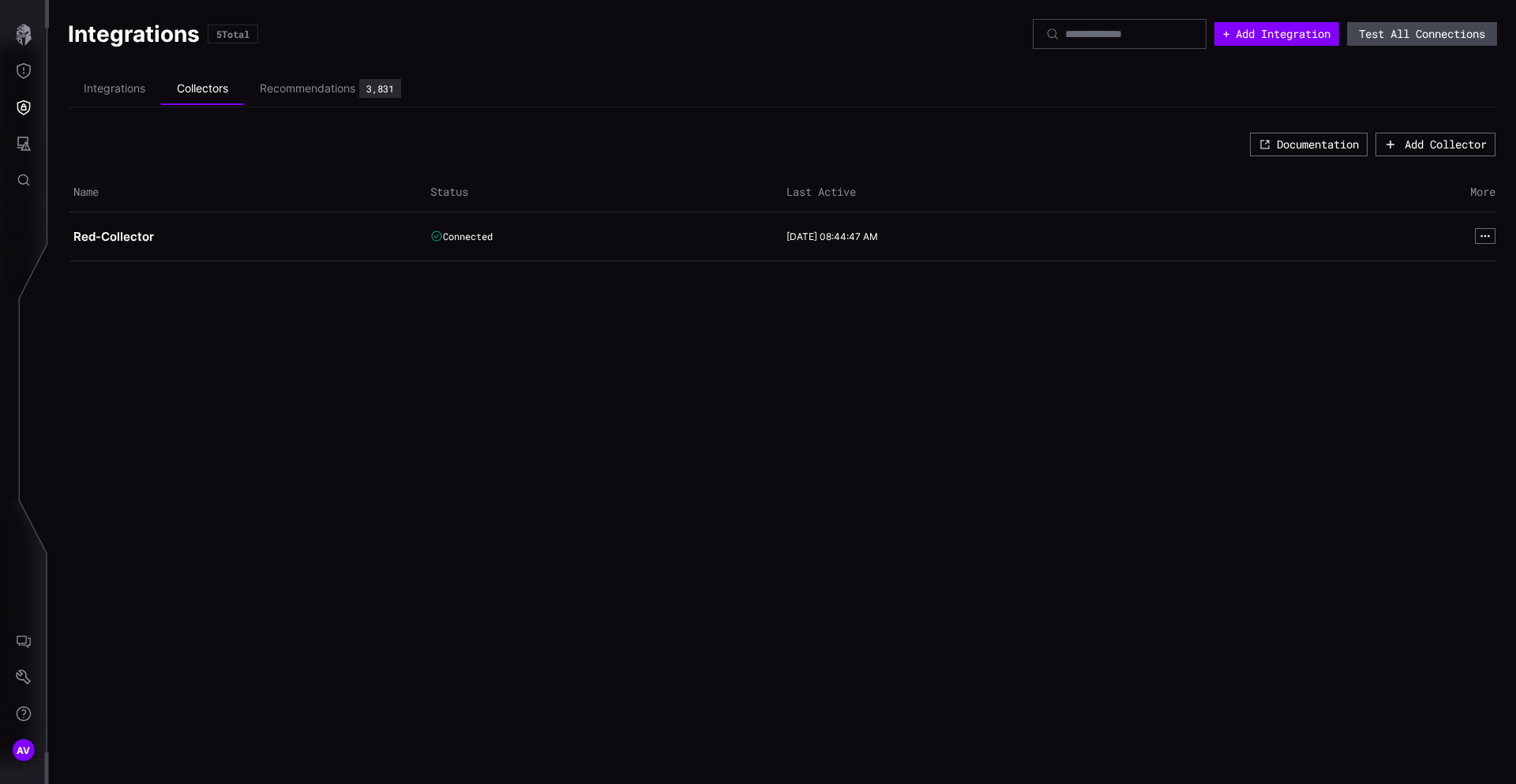
click at [1456, 34] on button "Test All Connections" at bounding box center [1422, 34] width 150 height 24
click at [118, 89] on li "Integrations" at bounding box center [115, 88] width 93 height 31
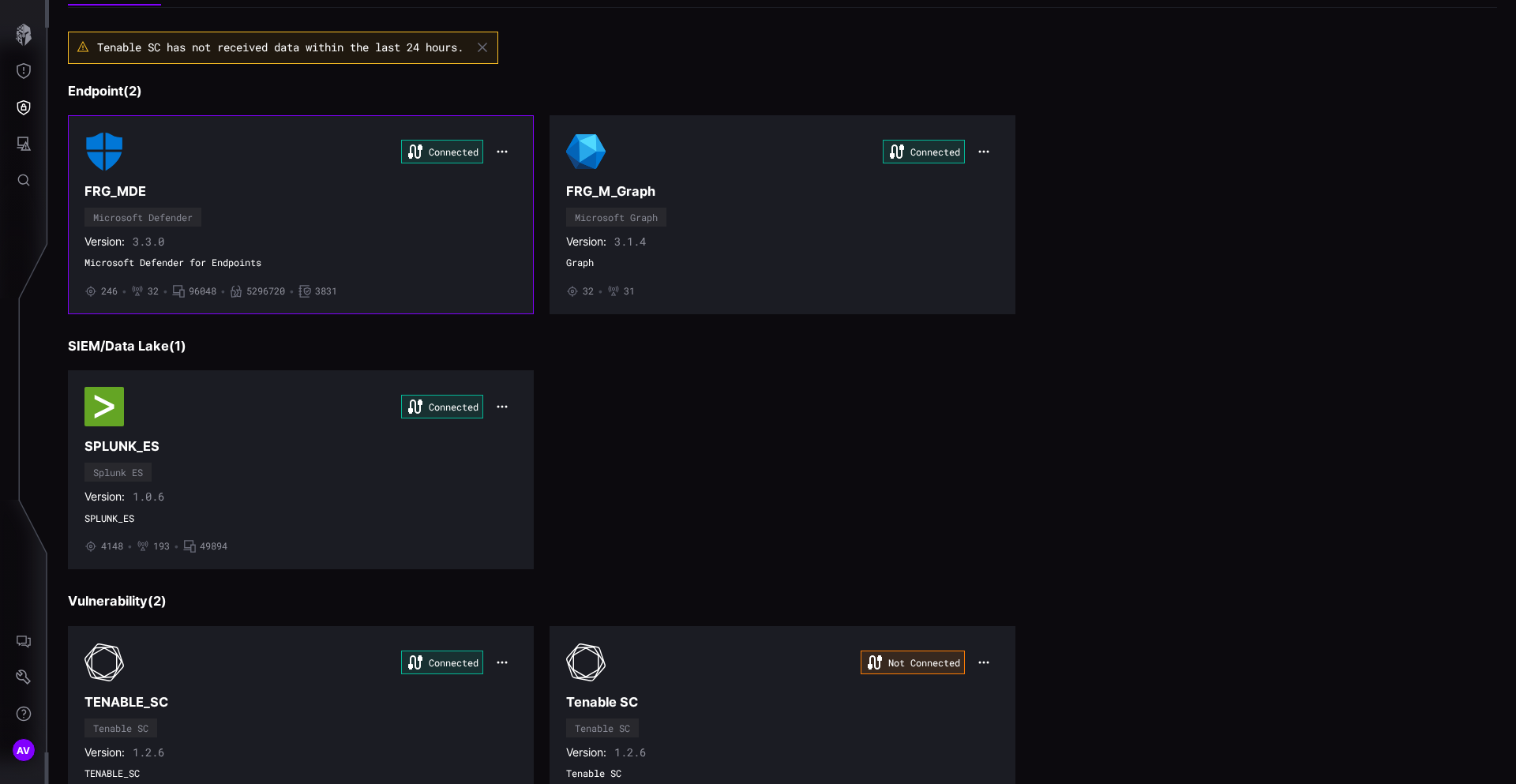
scroll to position [183, 0]
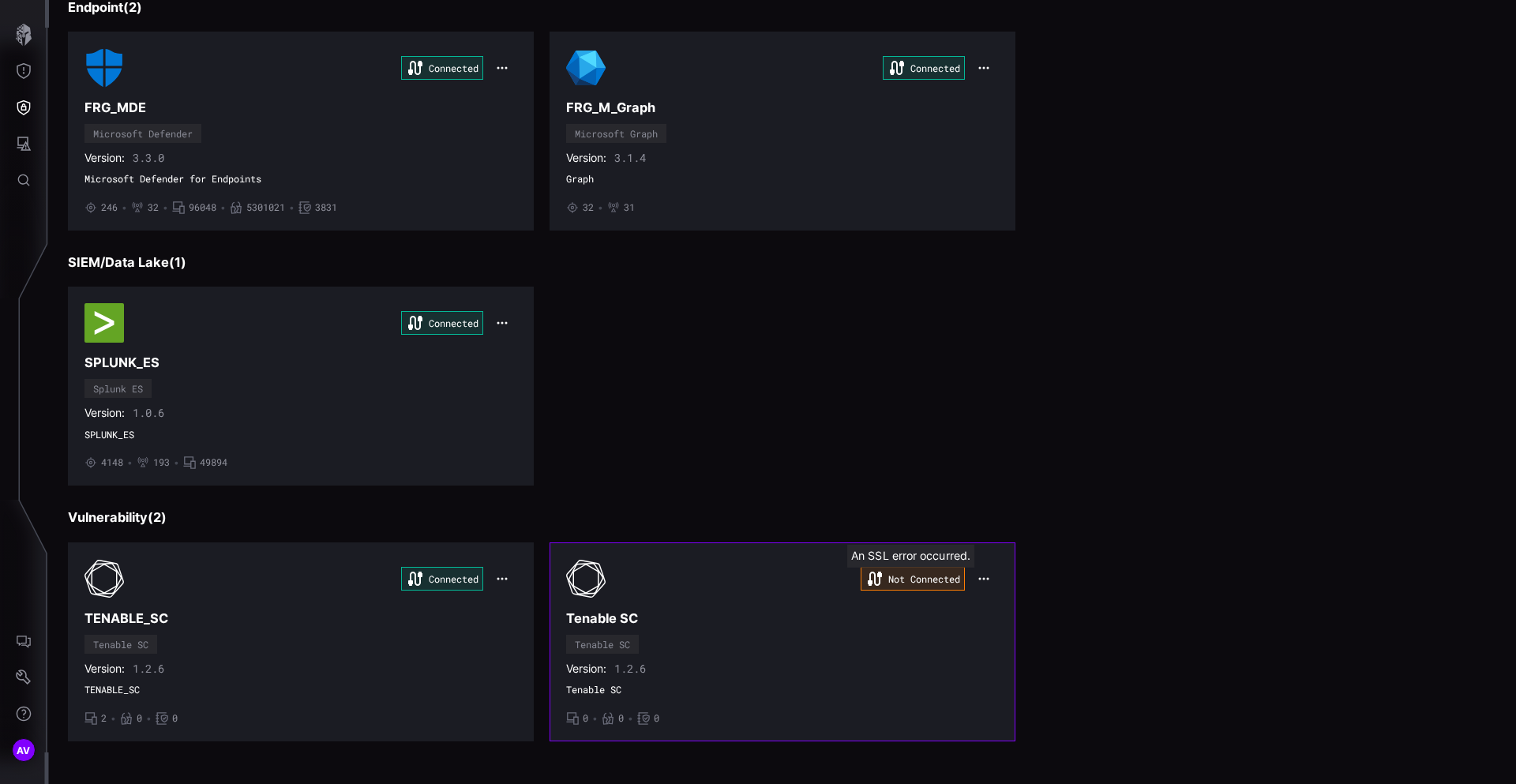
click at [911, 581] on div "Not Connected" at bounding box center [913, 579] width 104 height 24
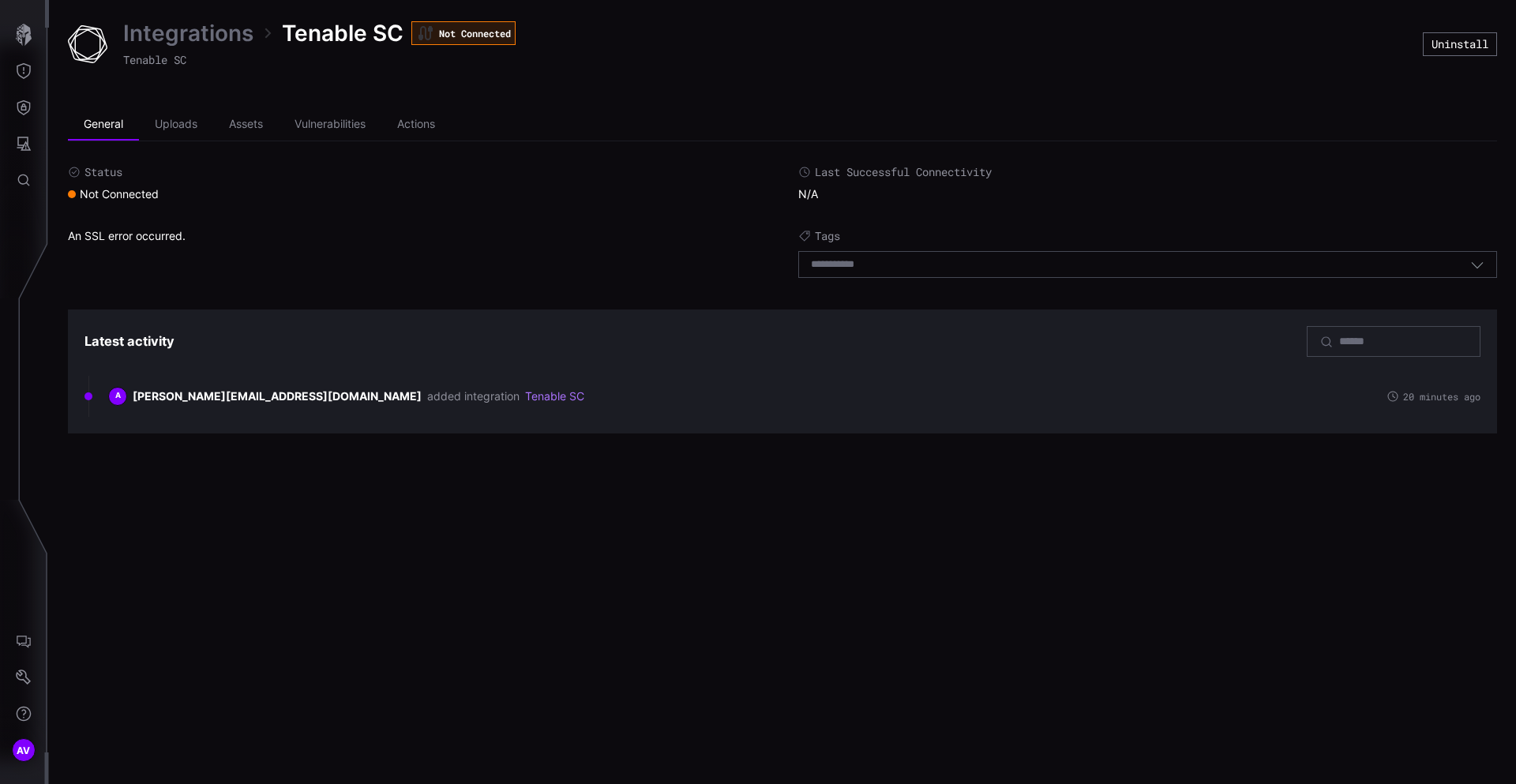
click at [109, 197] on div "Not Connected" at bounding box center [113, 194] width 91 height 14
drag, startPoint x: 109, startPoint y: 197, endPoint x: 990, endPoint y: 175, distance: 881.3
click at [990, 177] on div "Status Not Connected Last Successful Connectivity N/A An SSL error occurred. Ta…" at bounding box center [782, 226] width 1429 height 122
click at [220, 124] on li "Assets" at bounding box center [246, 125] width 65 height 32
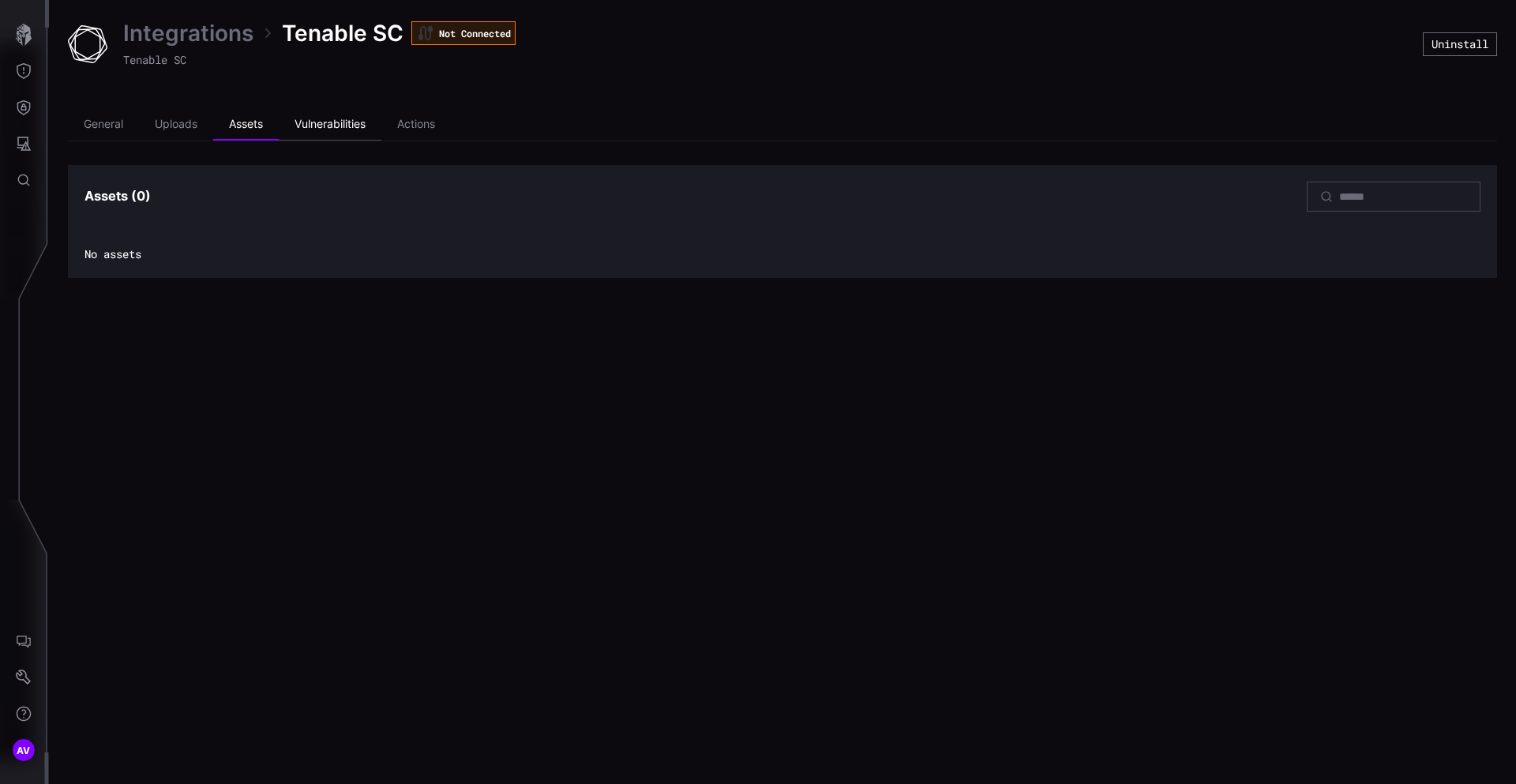
click at [356, 116] on li "Vulnerabilities" at bounding box center [330, 125] width 102 height 32
click at [426, 122] on li "Actions" at bounding box center [415, 125] width 70 height 32
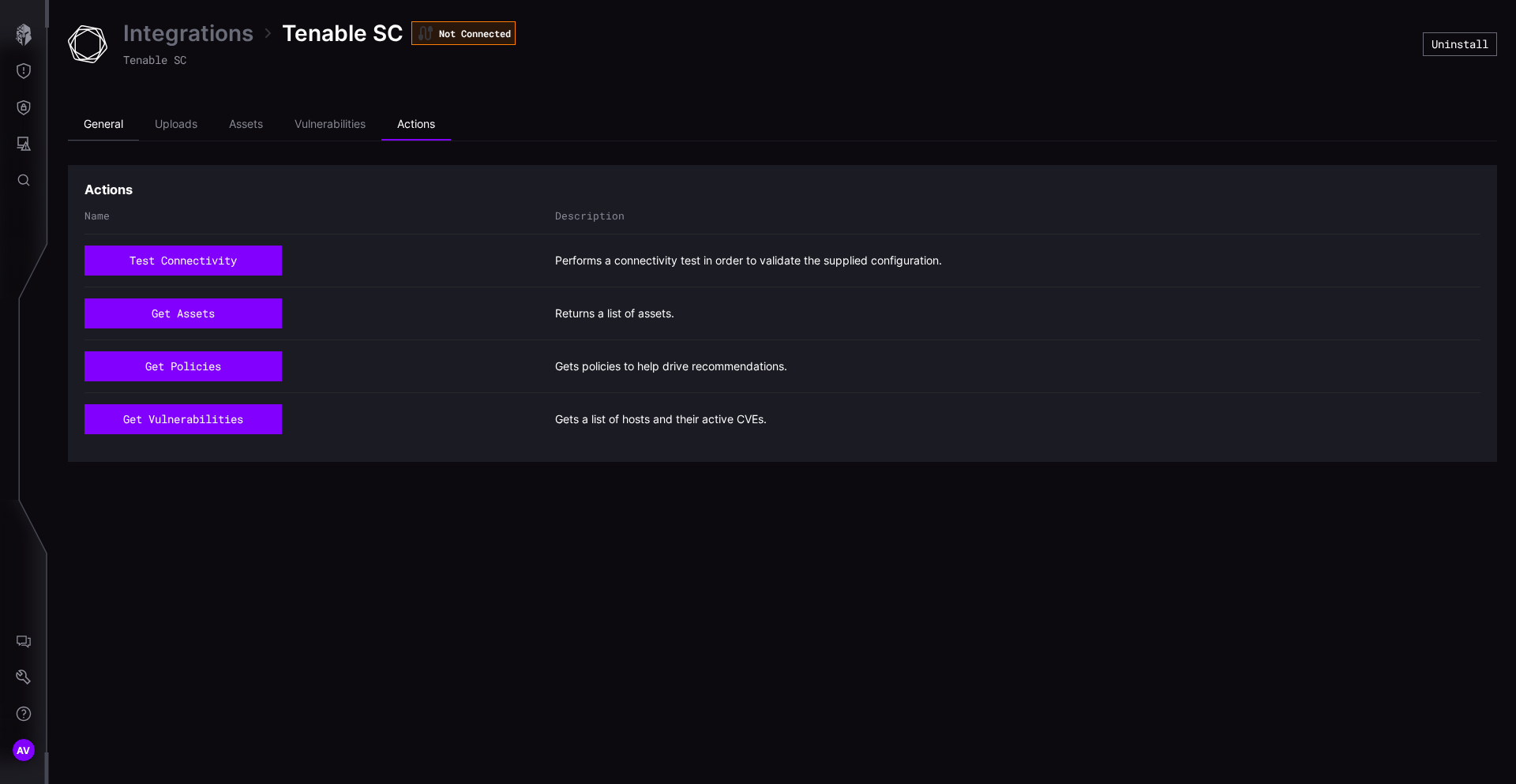
click at [107, 118] on li "General" at bounding box center [103, 125] width 71 height 32
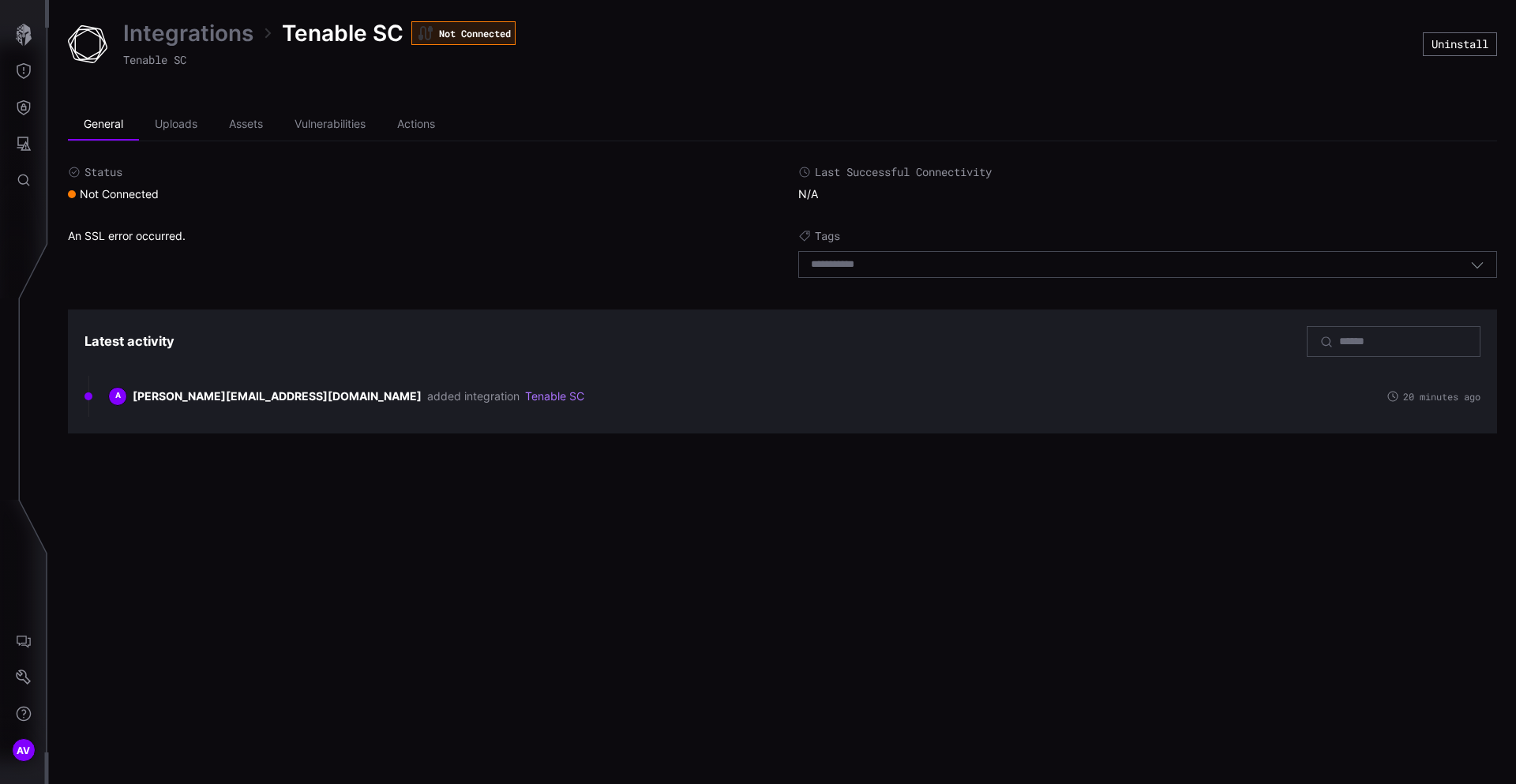
click at [219, 35] on link "Integrations" at bounding box center [189, 33] width 131 height 28
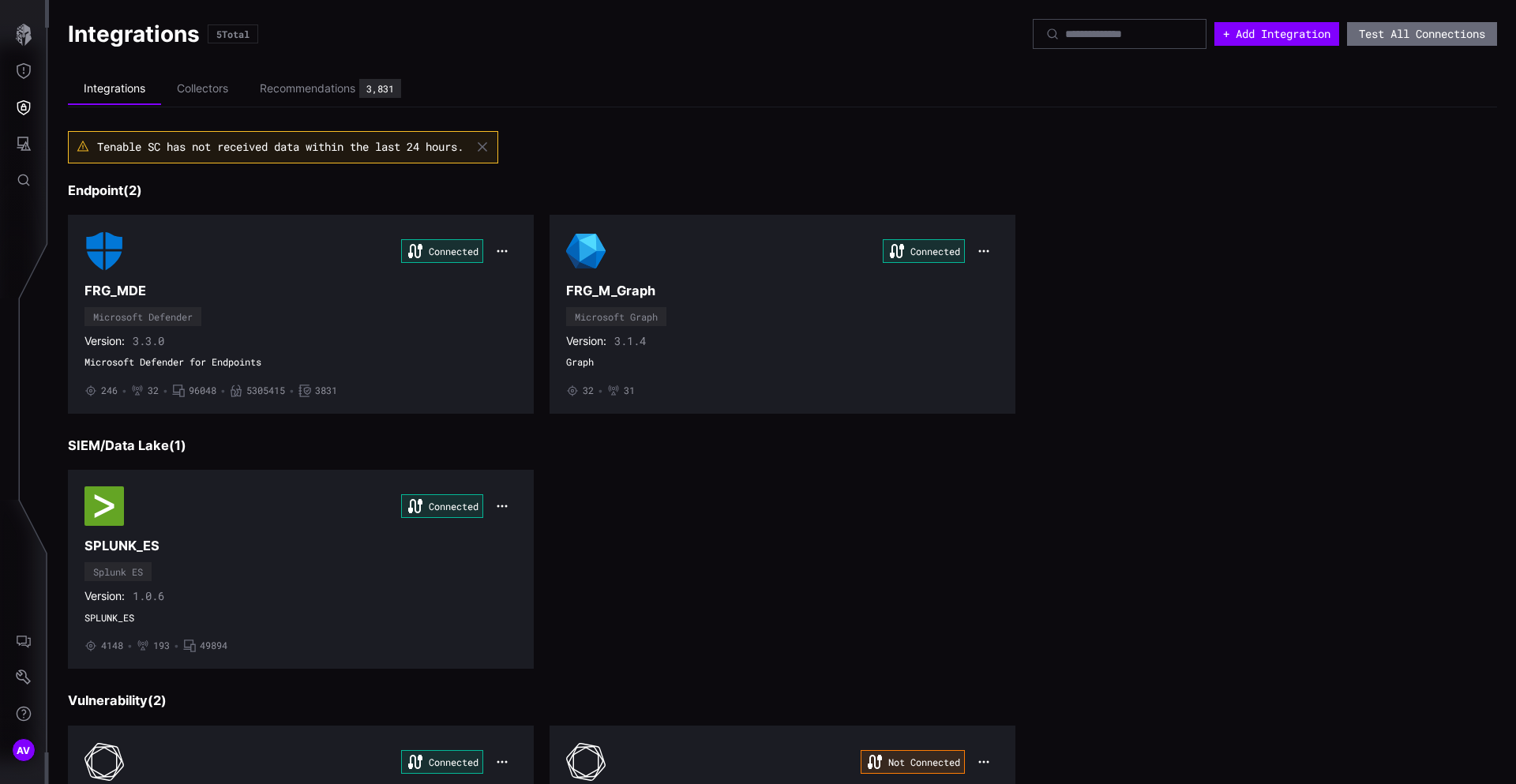
scroll to position [183, 0]
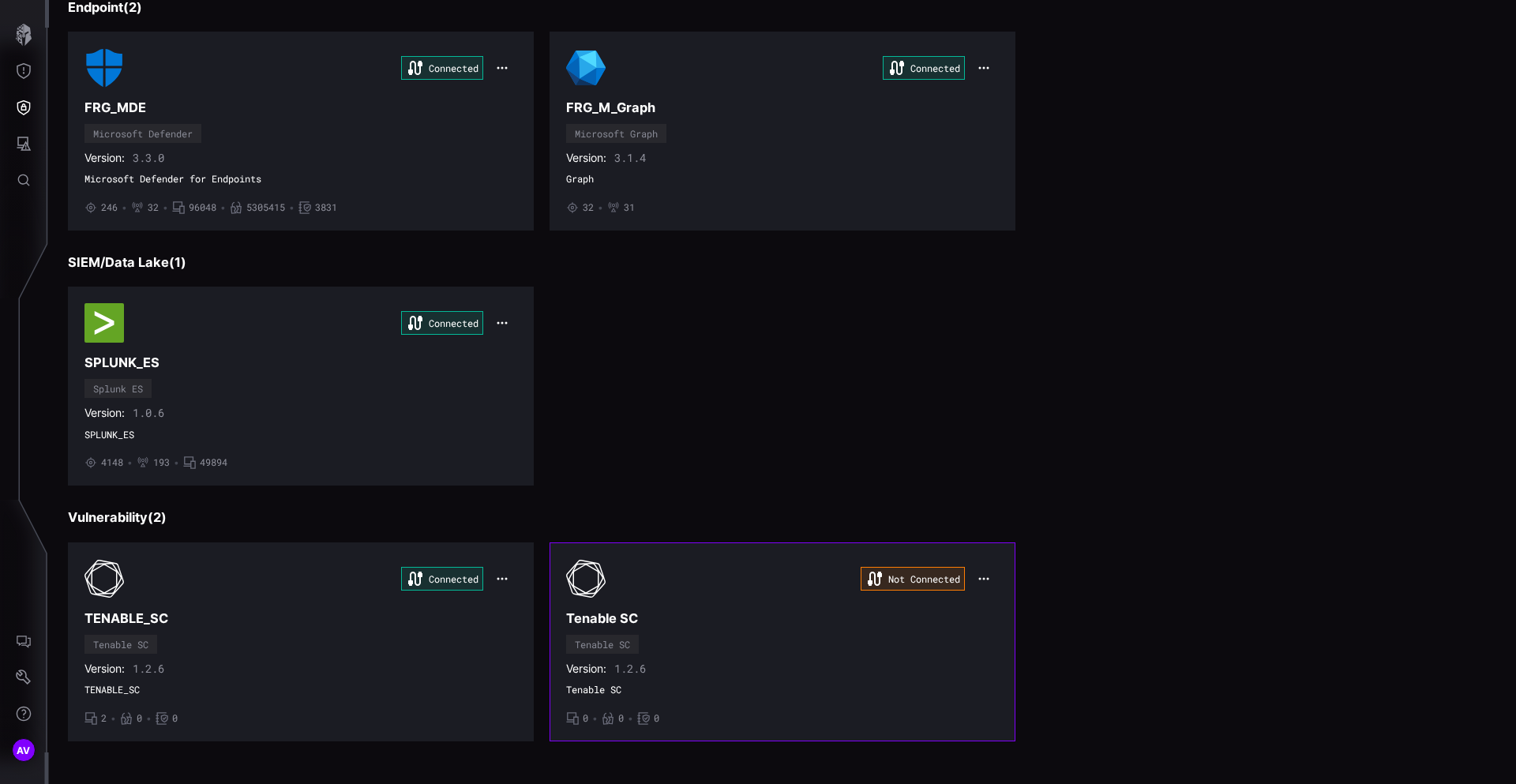
click at [988, 585] on button "button" at bounding box center [983, 579] width 30 height 22
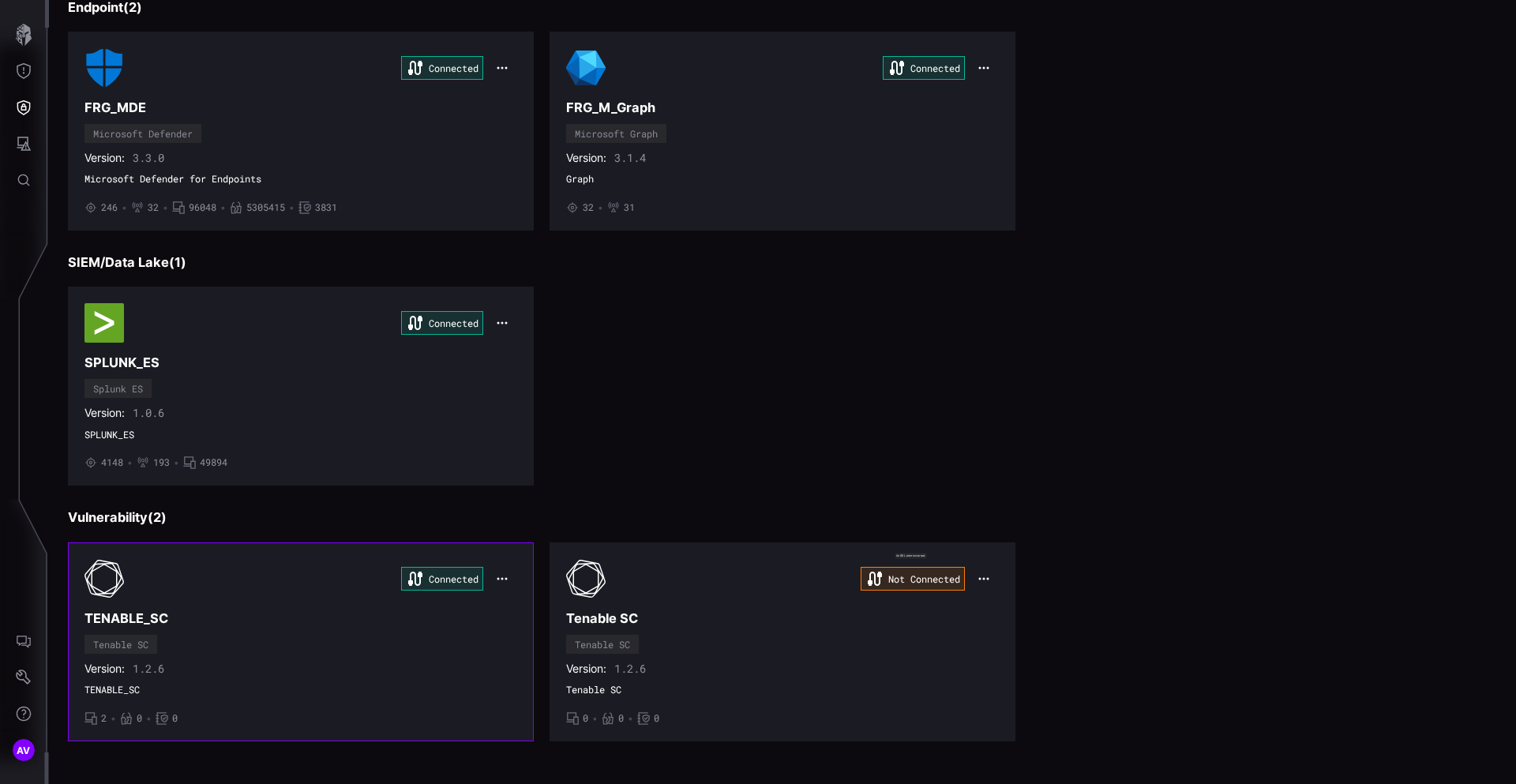
click at [503, 581] on icon "button" at bounding box center [502, 579] width 12 height 12
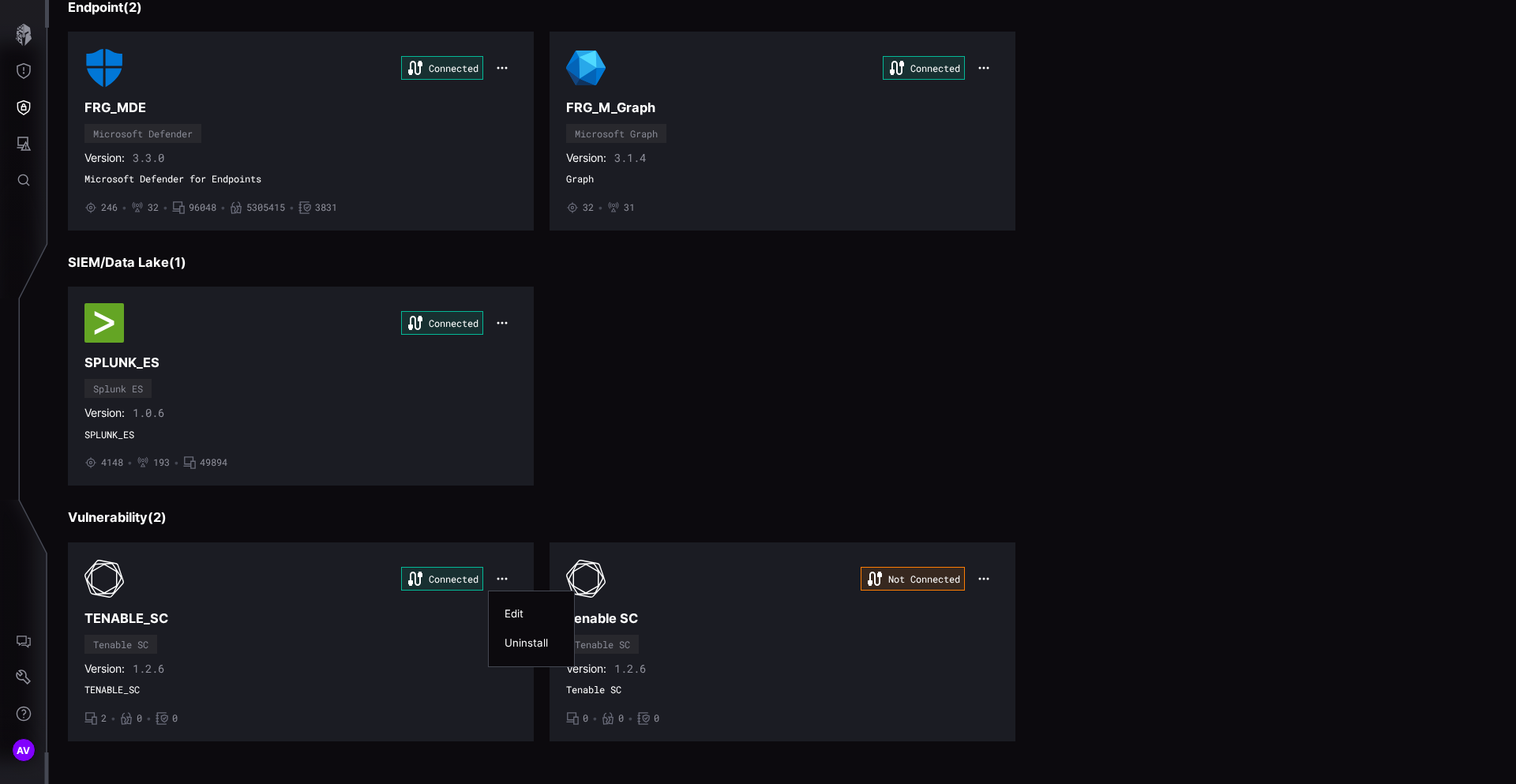
click at [509, 615] on div "Edit" at bounding box center [531, 613] width 54 height 13
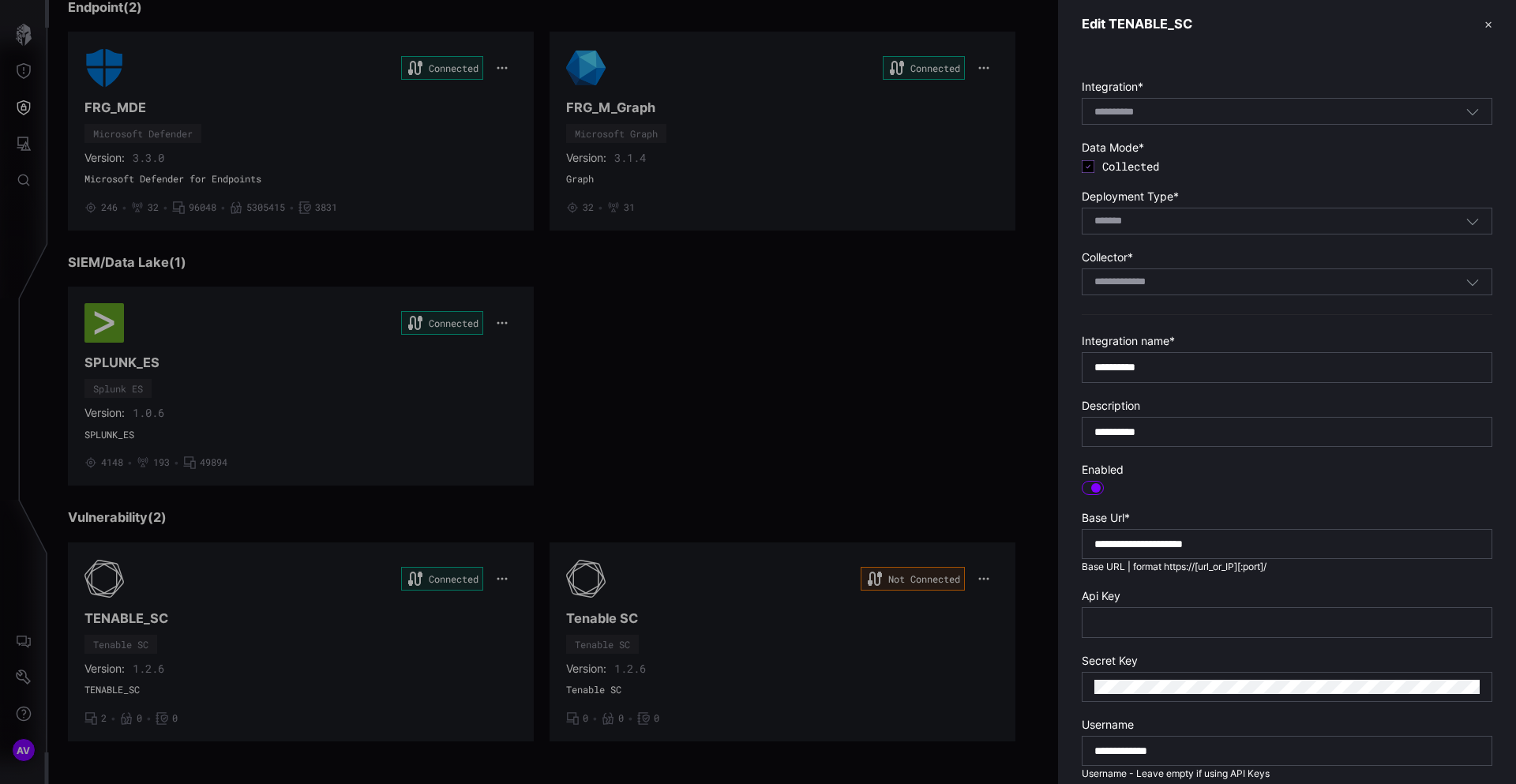
scroll to position [272, 0]
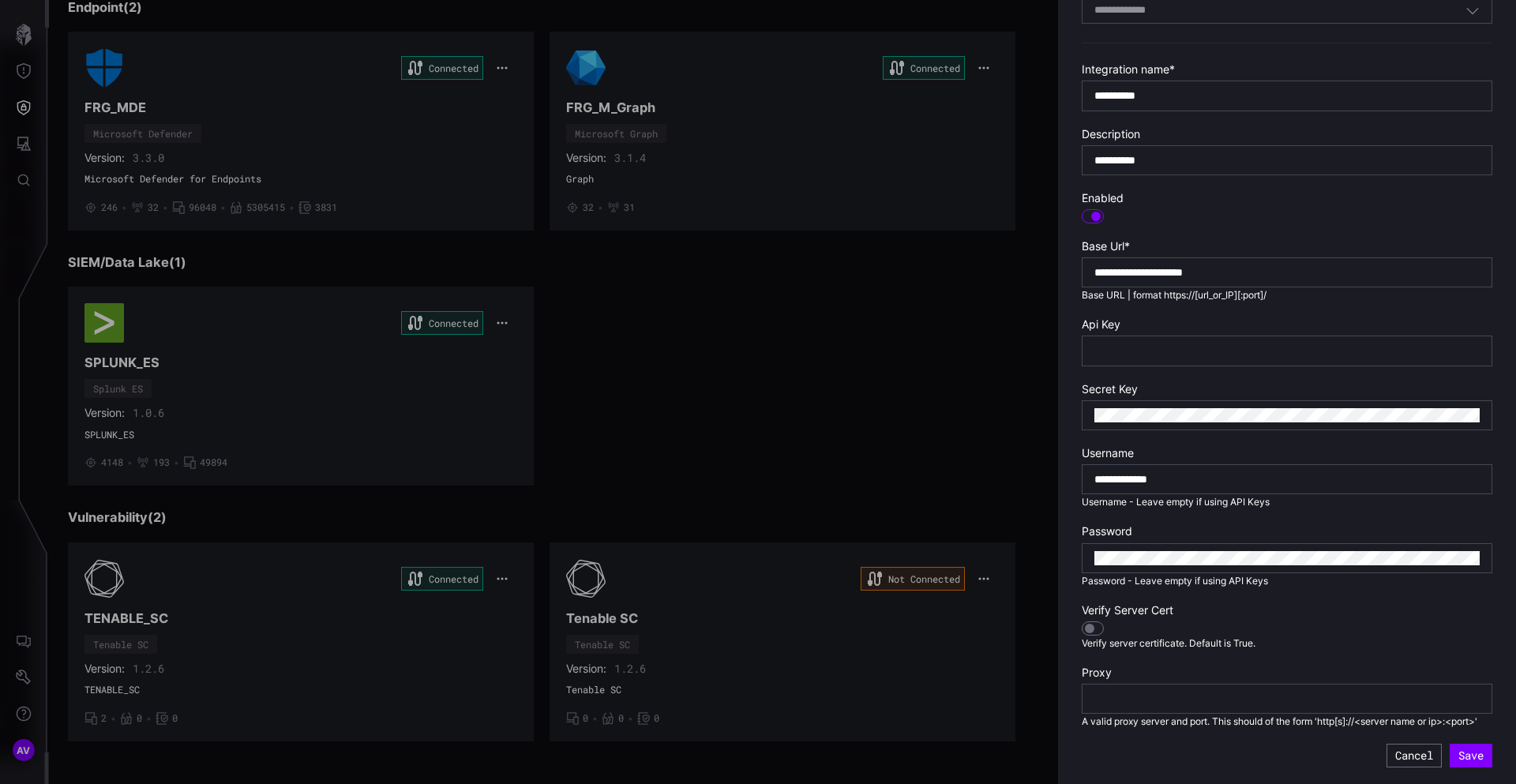
click at [825, 436] on div at bounding box center [758, 392] width 1516 height 784
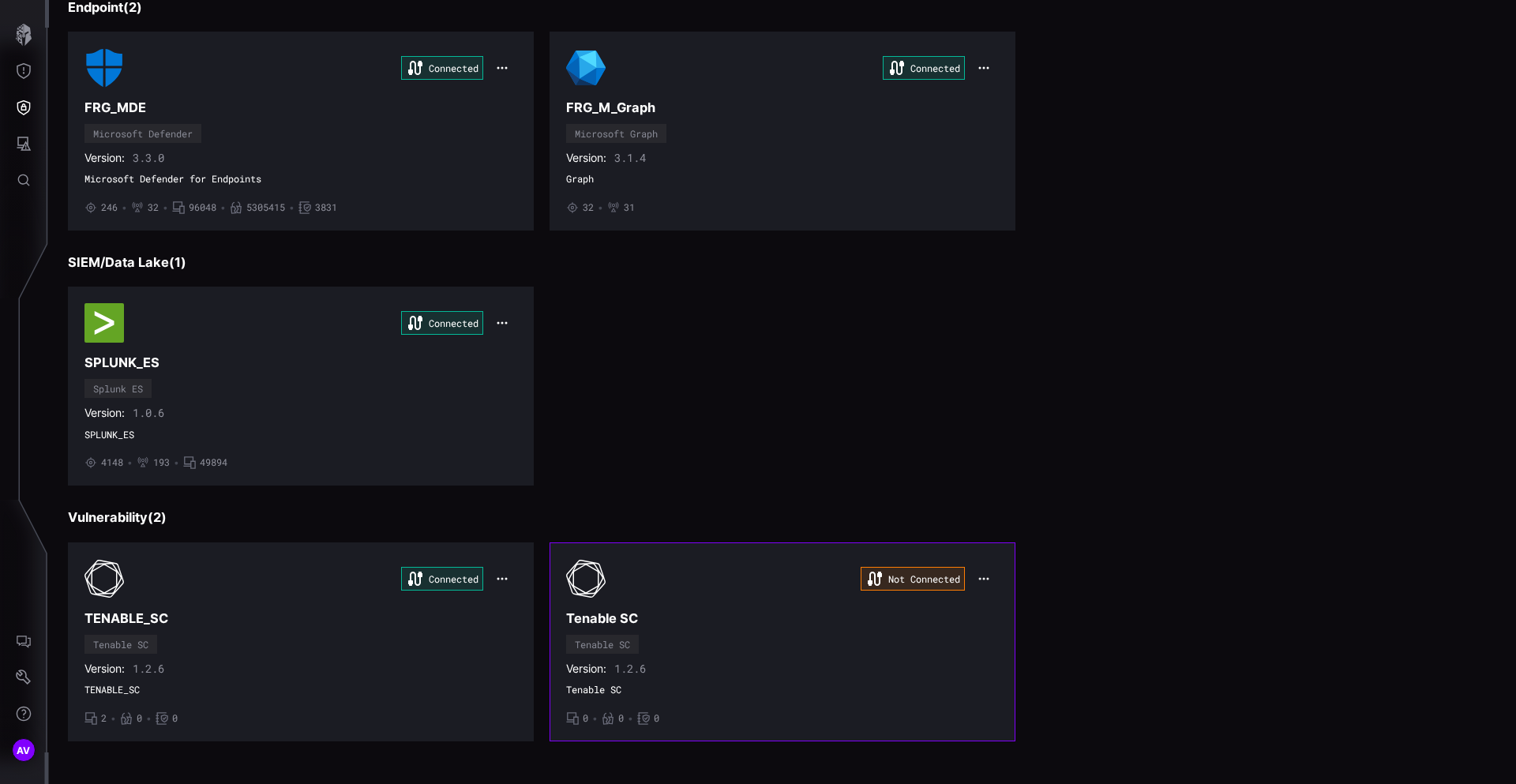
click at [986, 576] on icon "button" at bounding box center [983, 579] width 12 height 12
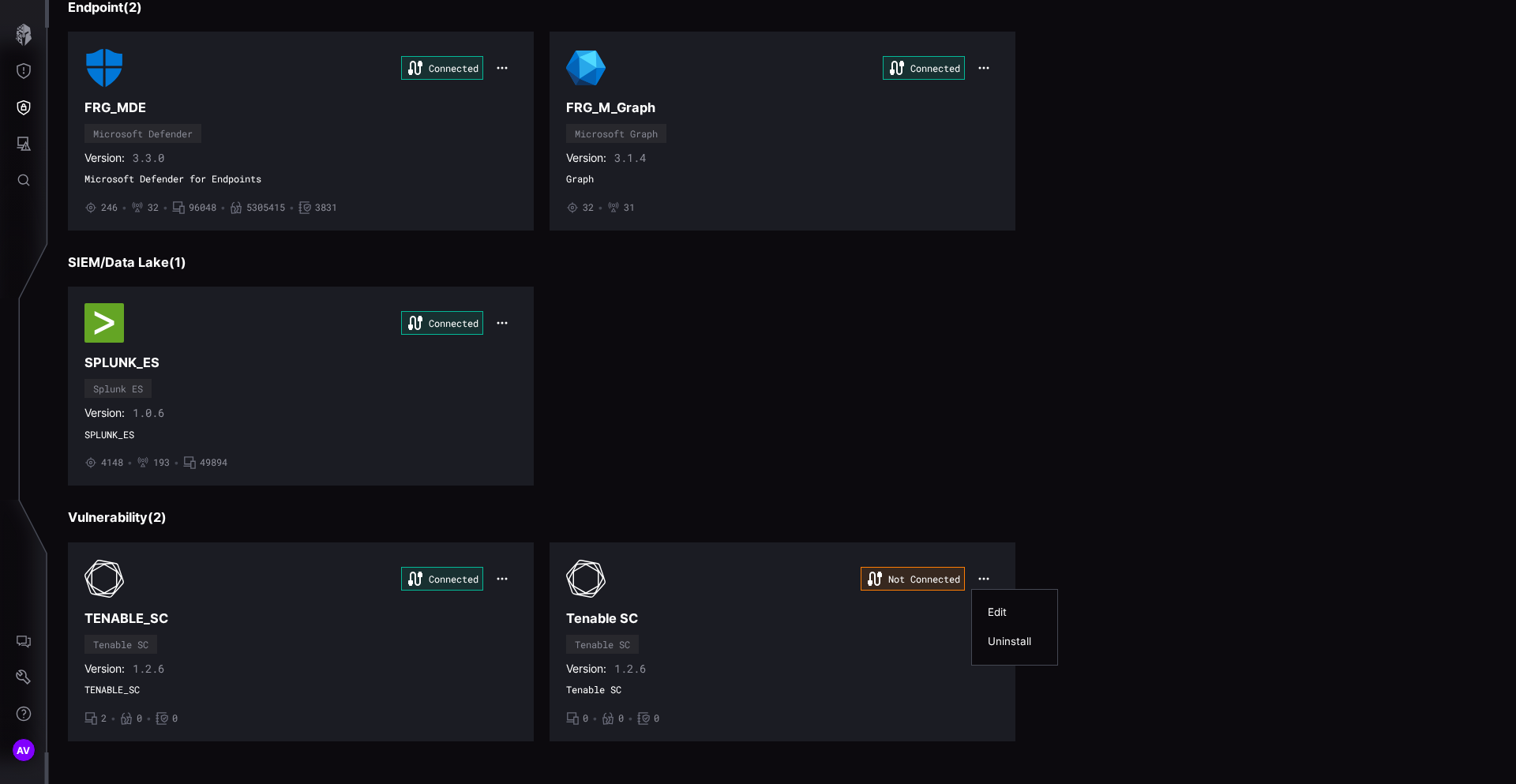
click at [990, 609] on div "Edit" at bounding box center [1014, 612] width 54 height 13
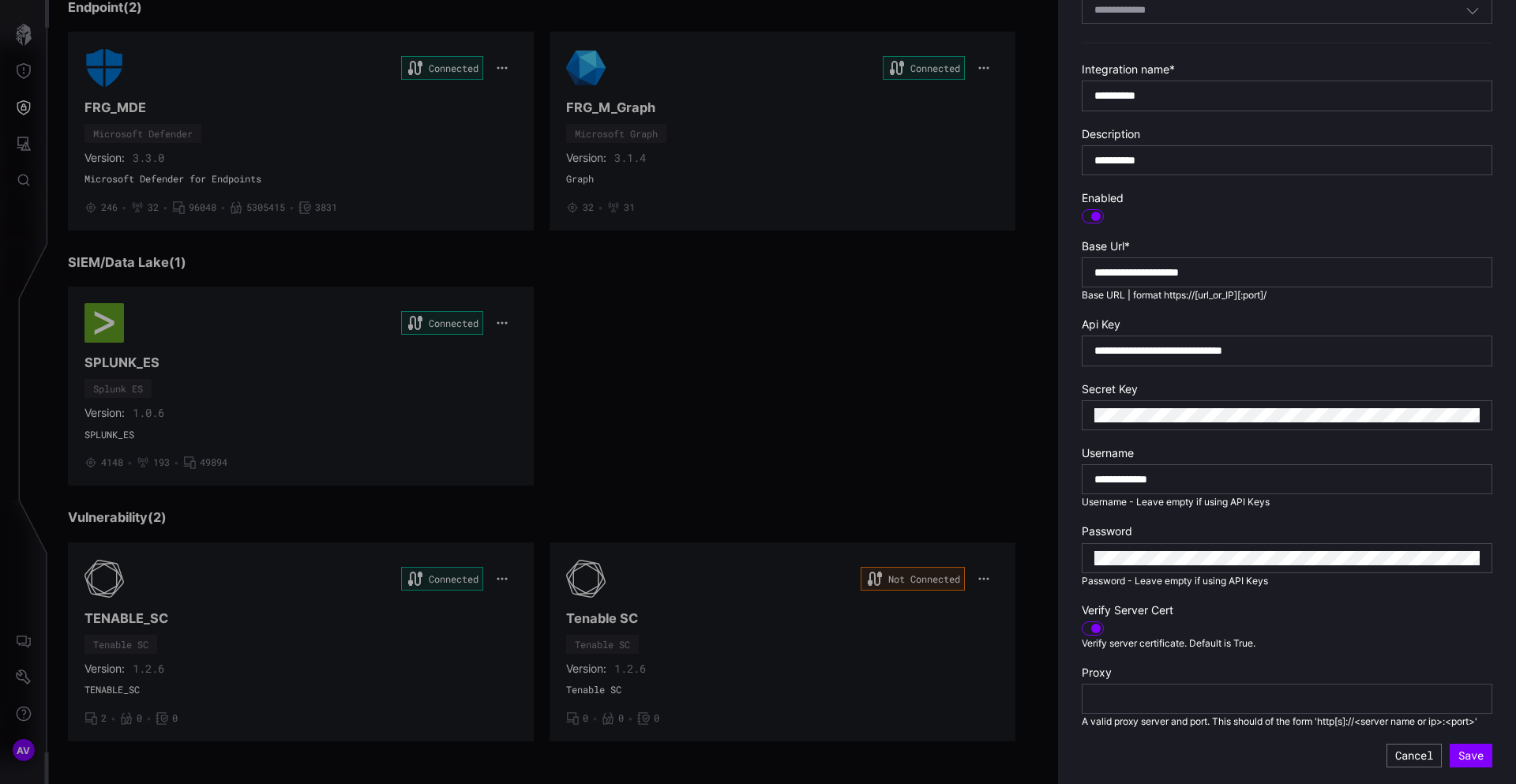
click at [1093, 623] on div at bounding box center [1096, 629] width 11 height 11
click at [1477, 758] on button "Save" at bounding box center [1471, 755] width 42 height 24
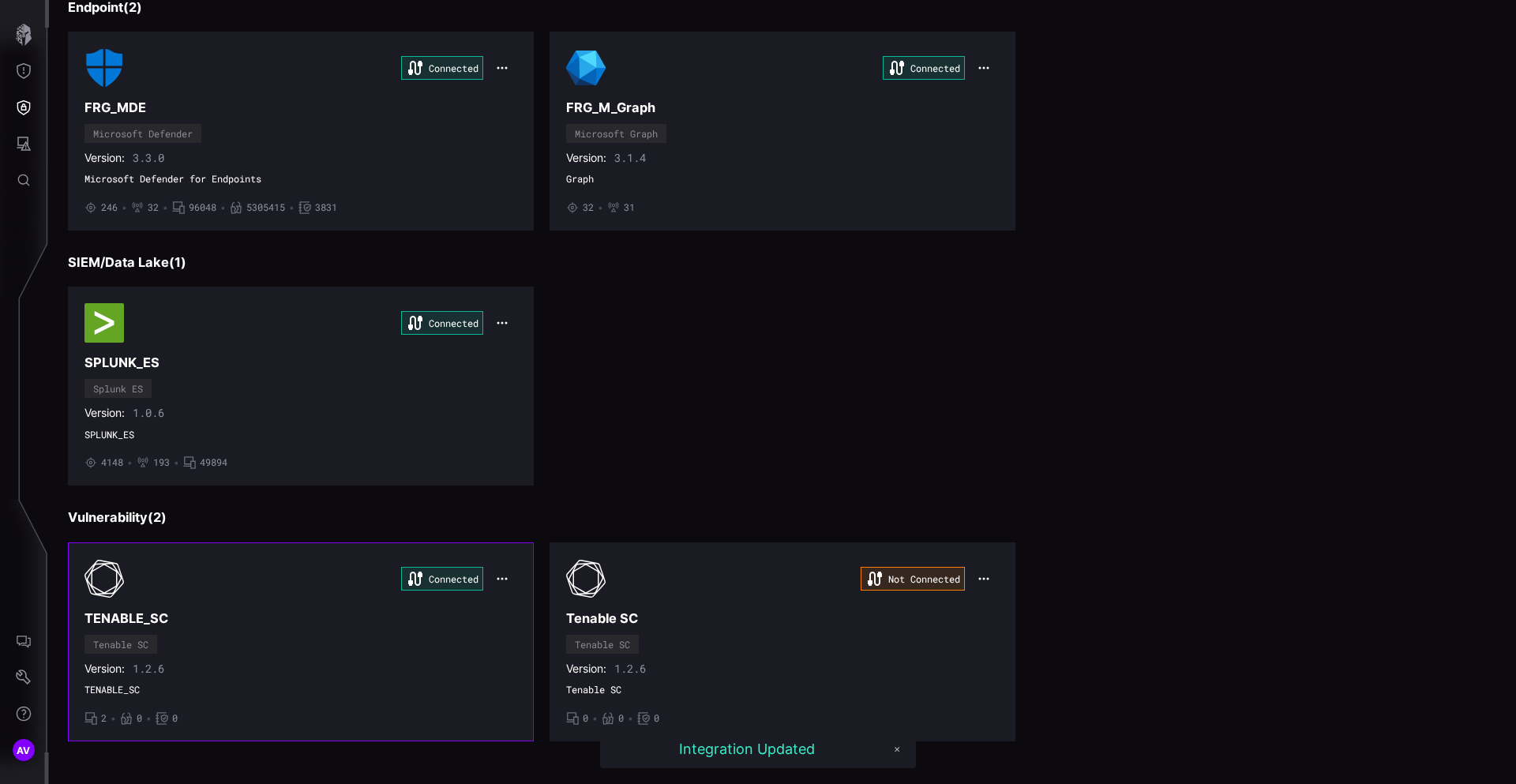
click at [502, 577] on icon "button" at bounding box center [503, 578] width 11 height 3
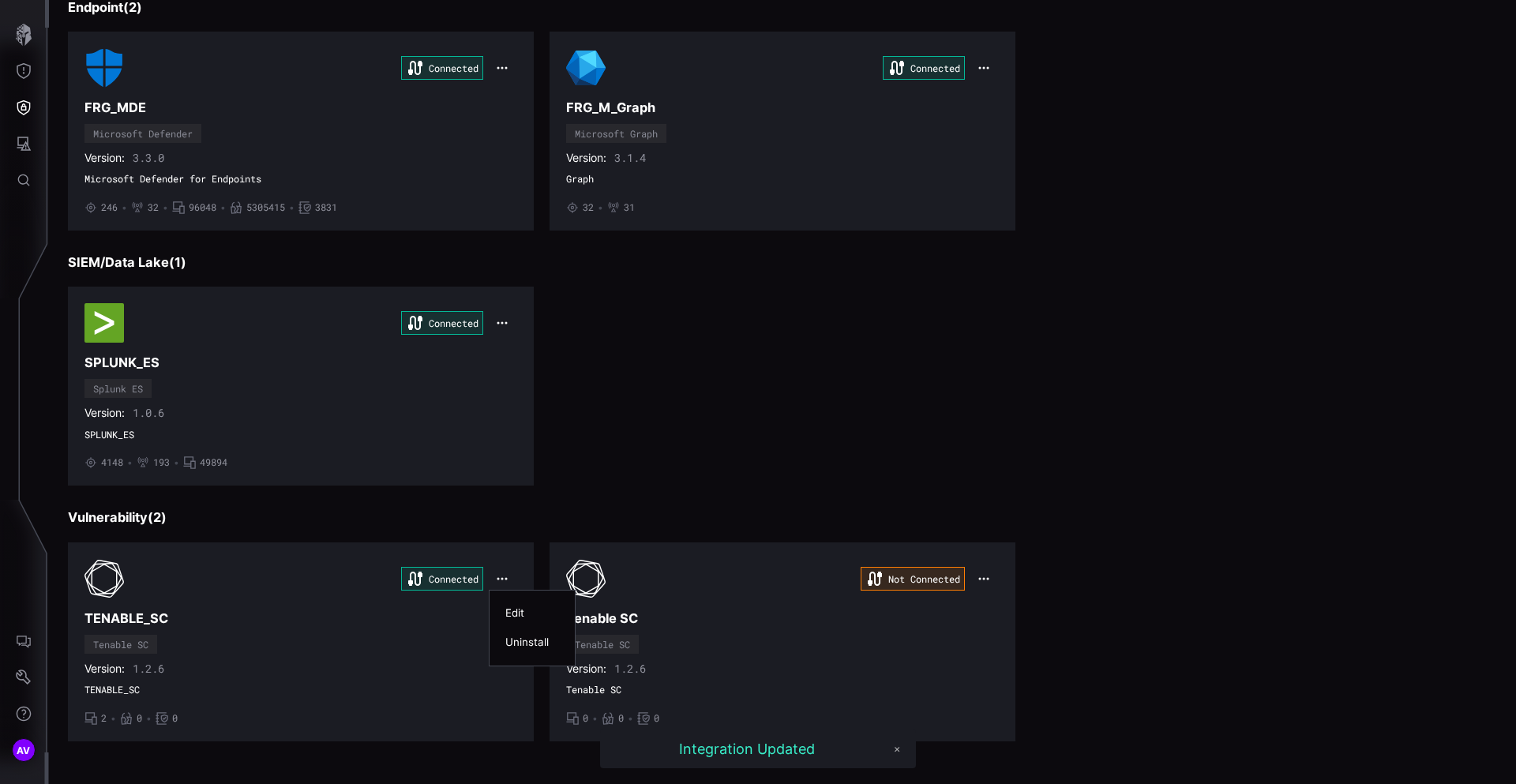
click at [510, 612] on div "Edit" at bounding box center [532, 613] width 54 height 13
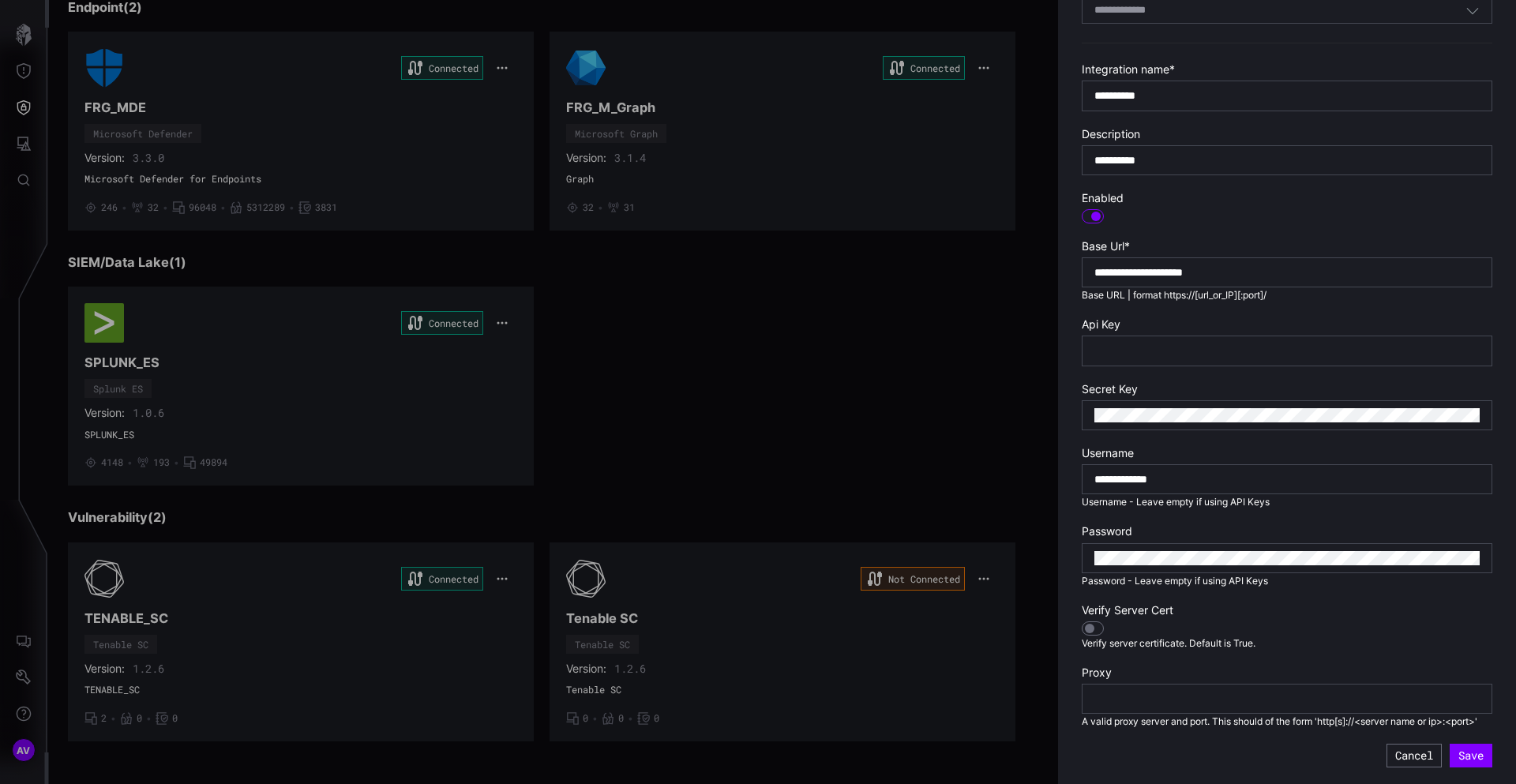
click at [940, 465] on div at bounding box center [758, 392] width 1516 height 784
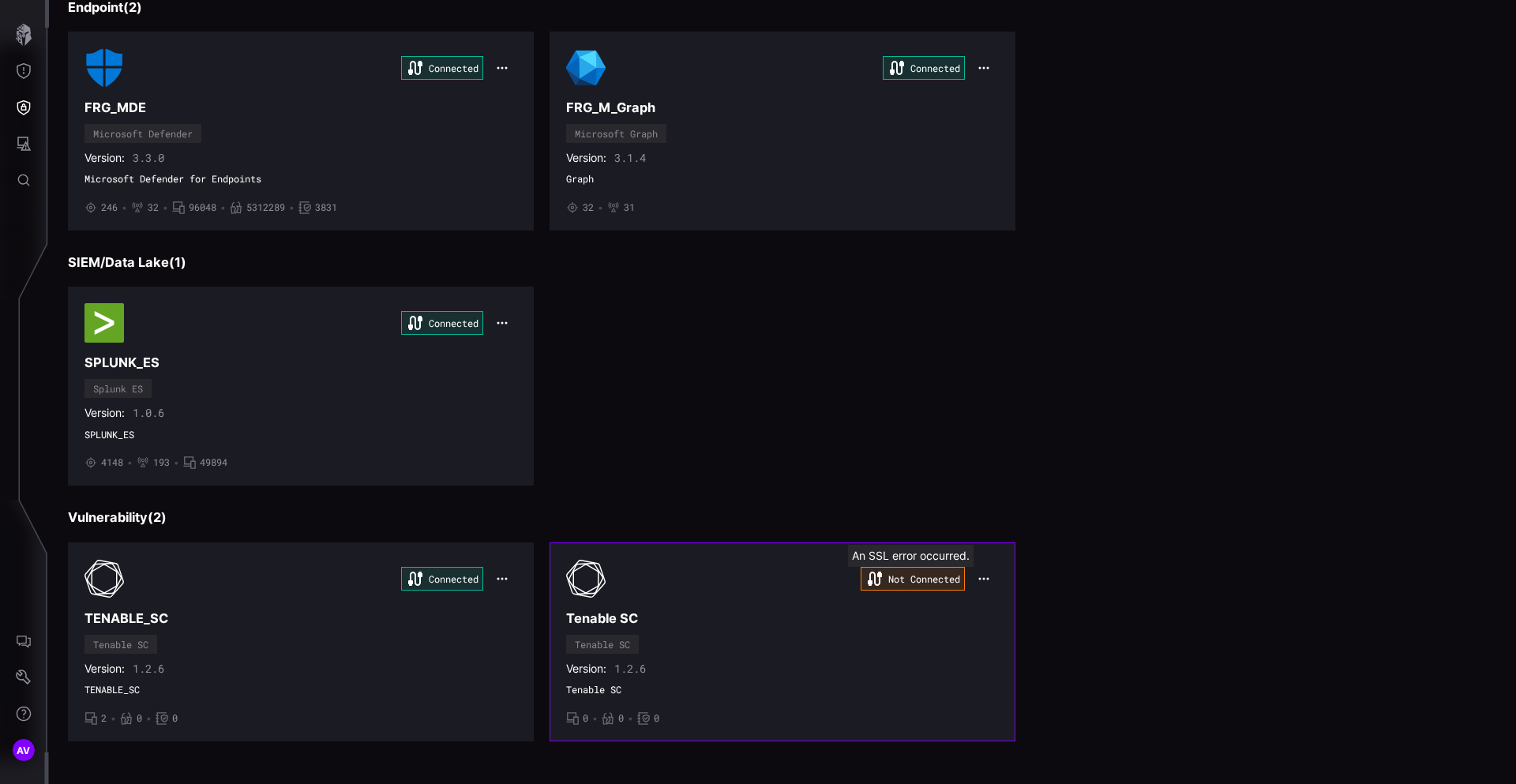
click at [773, 566] on div "Not Connected" at bounding box center [782, 579] width 433 height 40
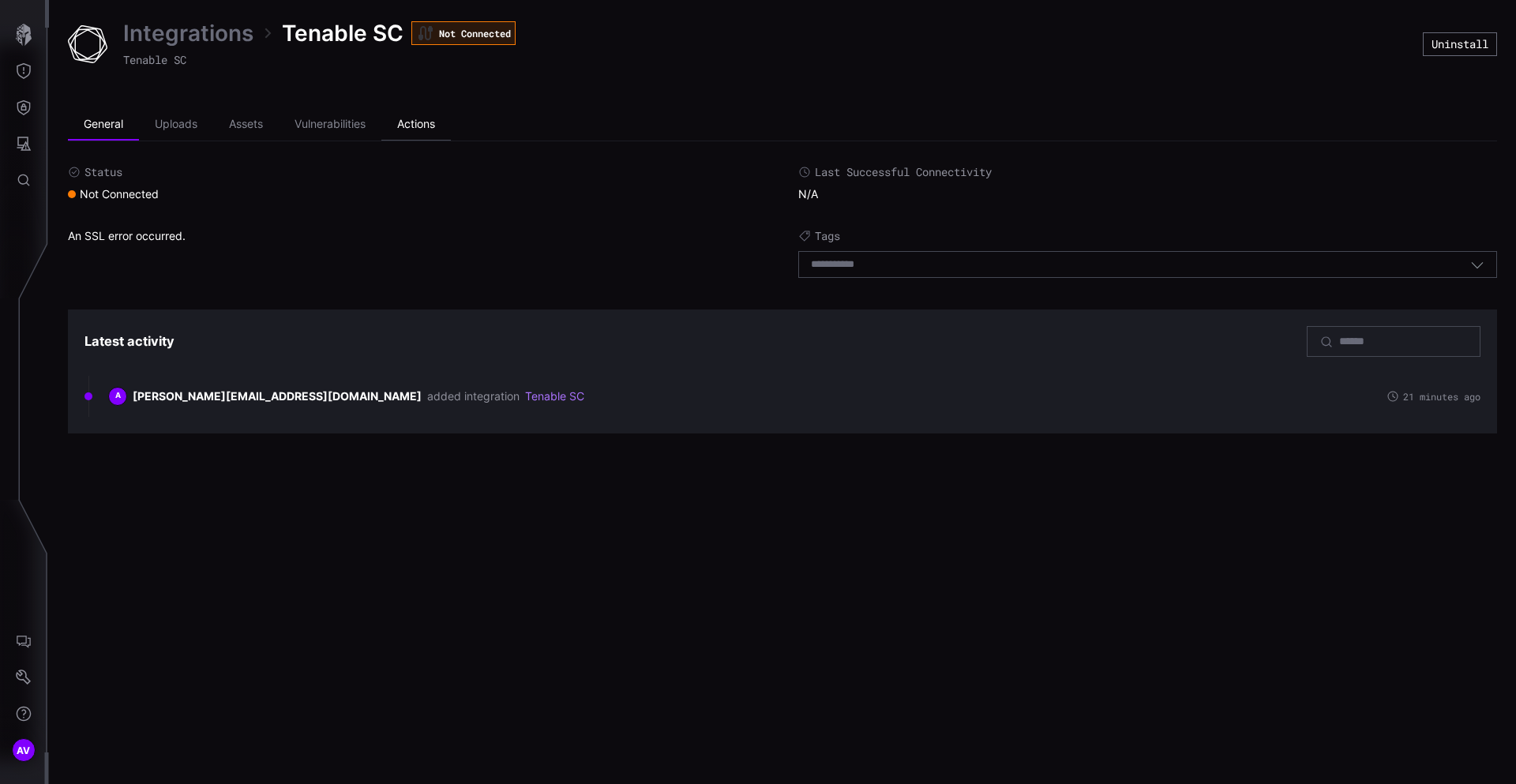
click at [432, 117] on li "Actions" at bounding box center [415, 125] width 70 height 32
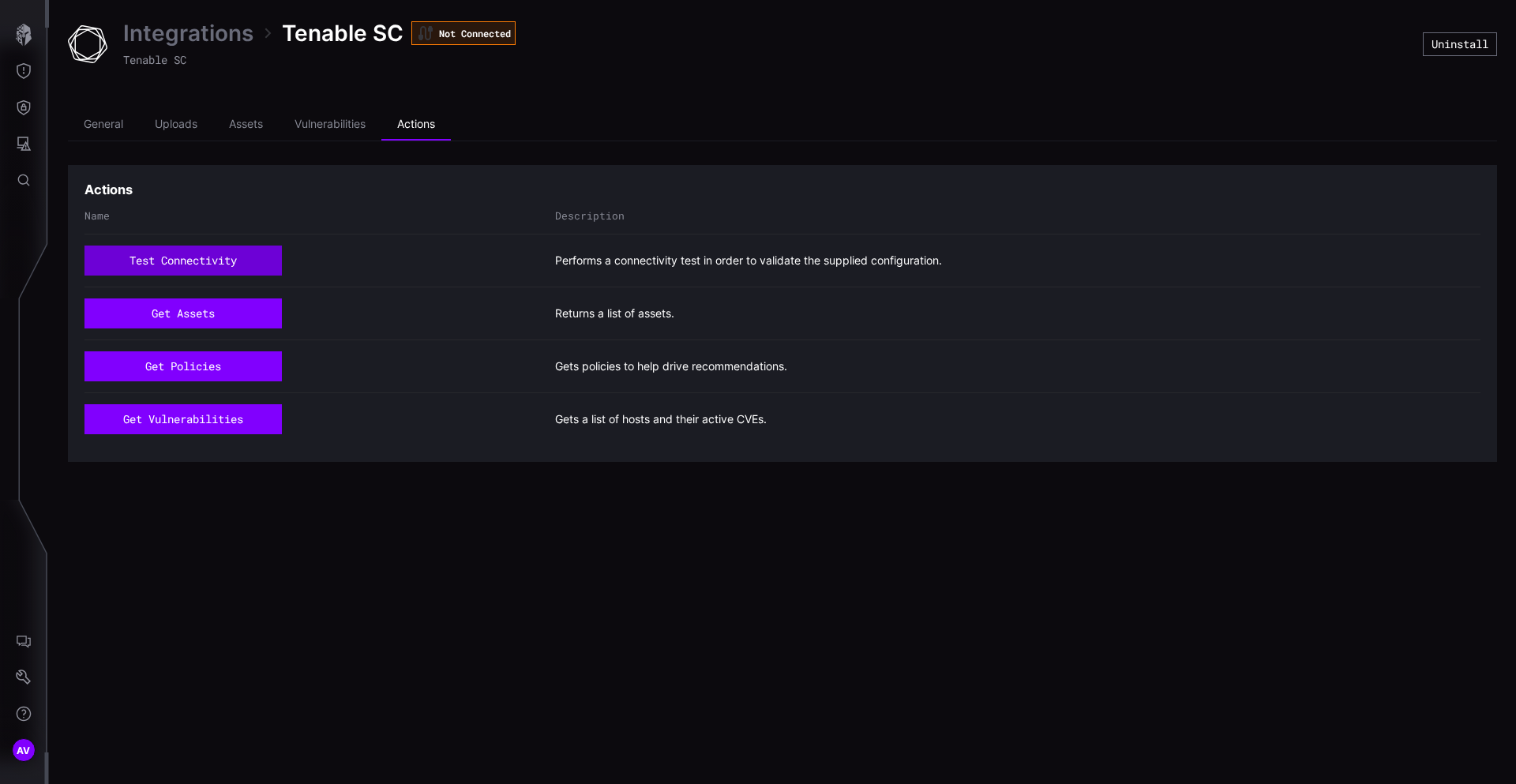
click at [204, 262] on button "test connectivity" at bounding box center [183, 260] width 198 height 30
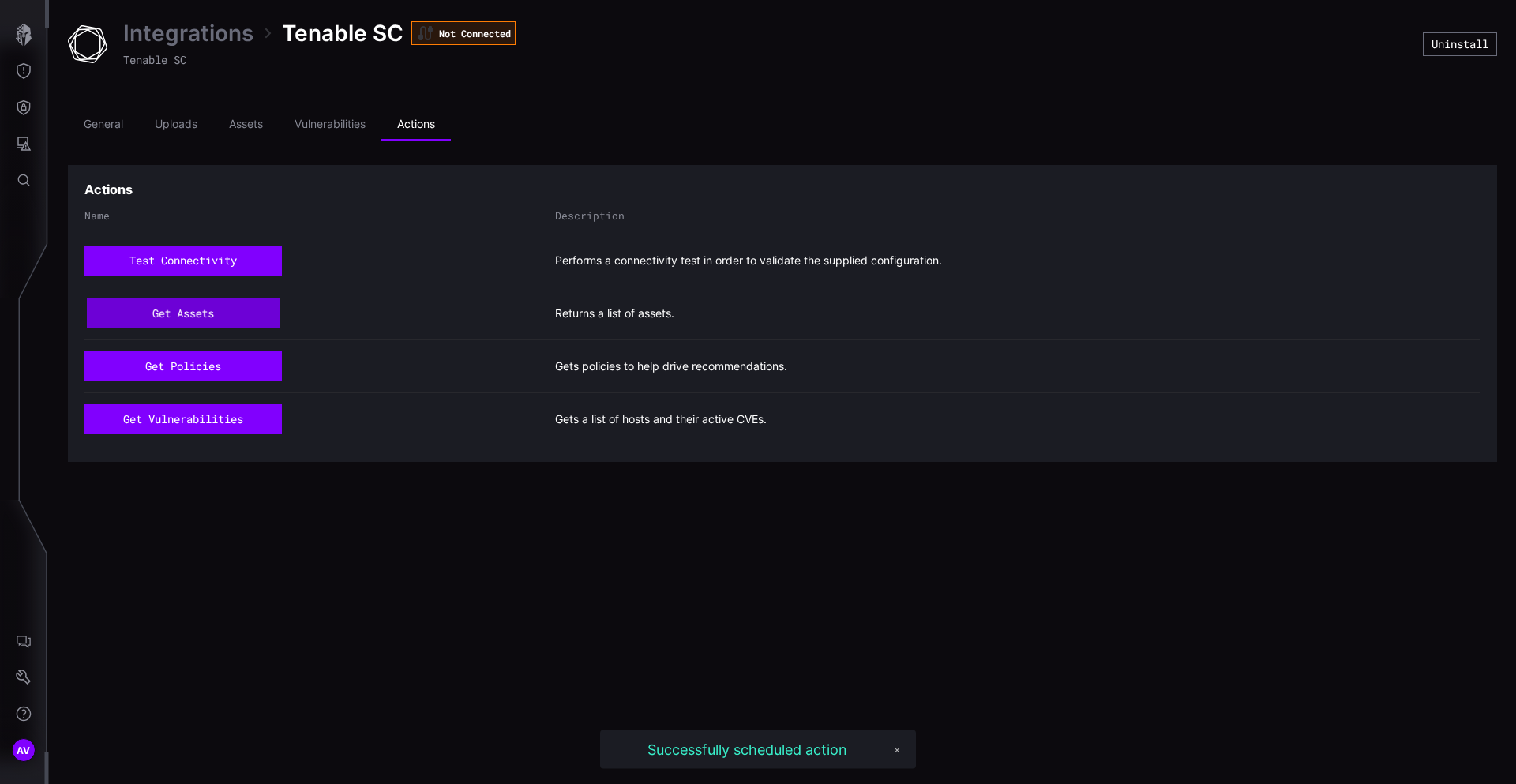
click at [204, 314] on button "get assets" at bounding box center [183, 312] width 192 height 29
click at [203, 362] on button "get policies" at bounding box center [183, 366] width 198 height 30
click at [203, 420] on button "get vulnerabilities" at bounding box center [183, 419] width 198 height 30
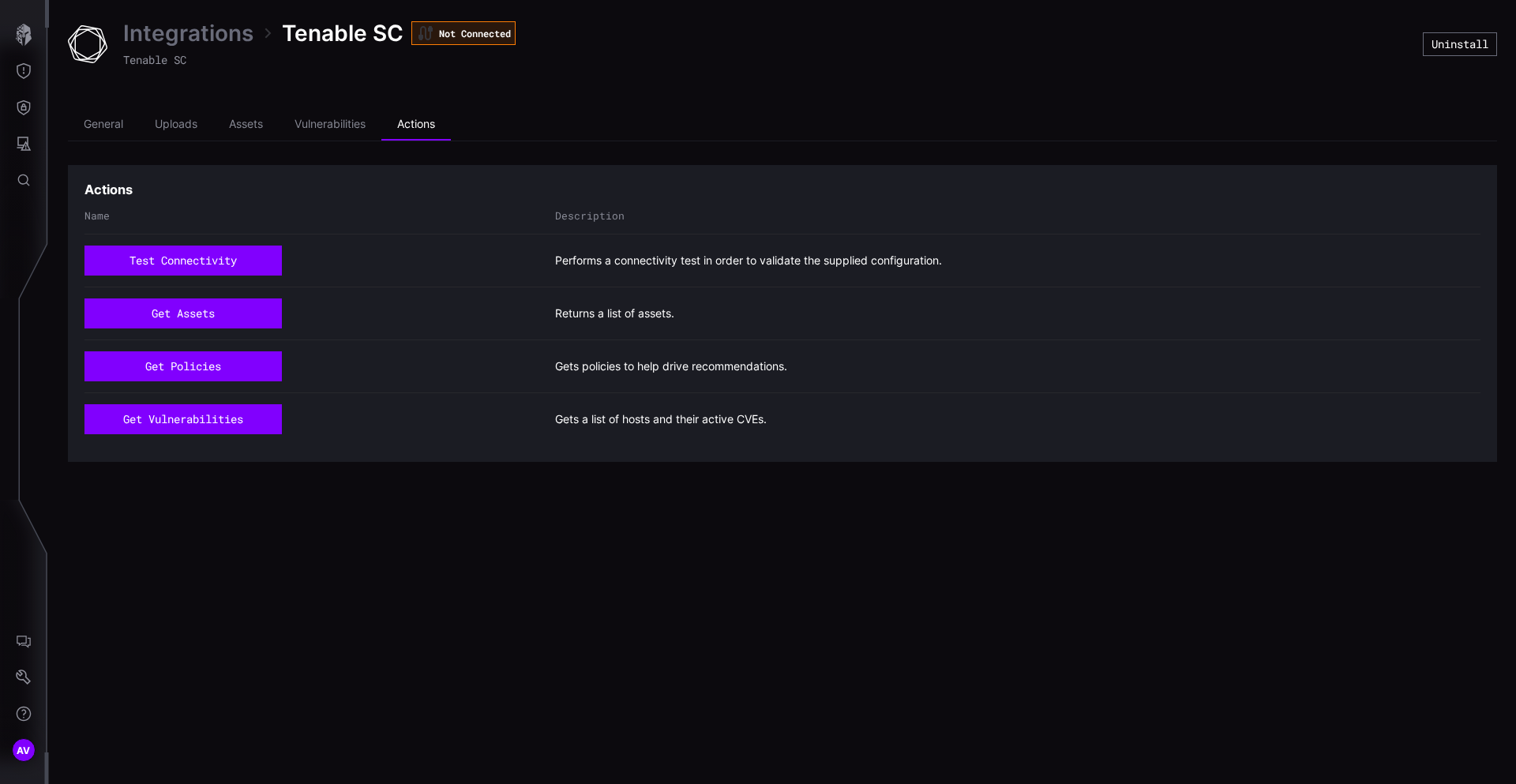
click at [108, 99] on div "Integrations Tenable SC Not Connected Tenable SC Uninstall General Uploads Asse…" at bounding box center [782, 240] width 1467 height 481
click at [108, 124] on li "General" at bounding box center [103, 125] width 71 height 32
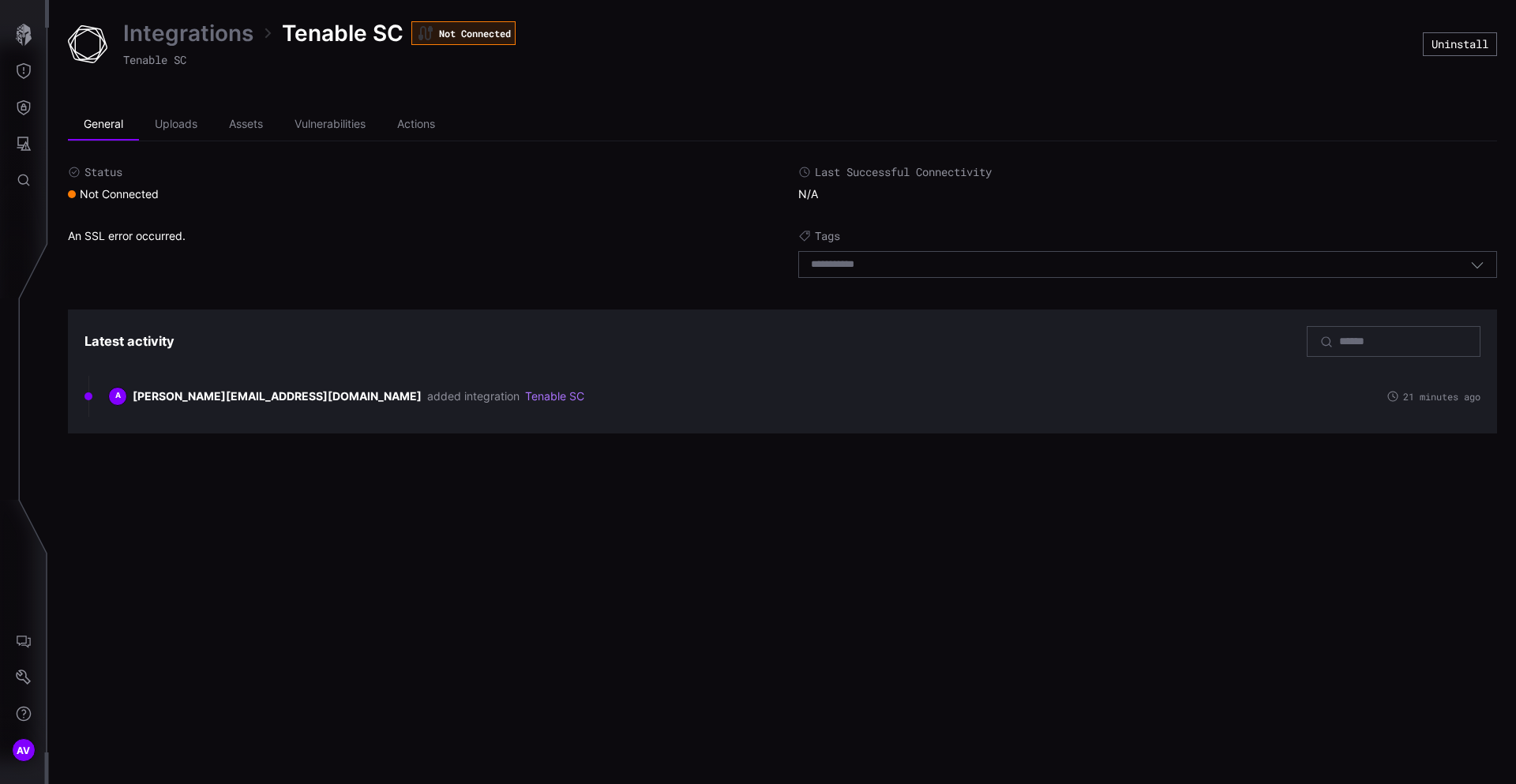
click at [88, 237] on div "An SSL error occurred." at bounding box center [417, 258] width 698 height 56
click at [182, 40] on link "Integrations" at bounding box center [189, 33] width 131 height 28
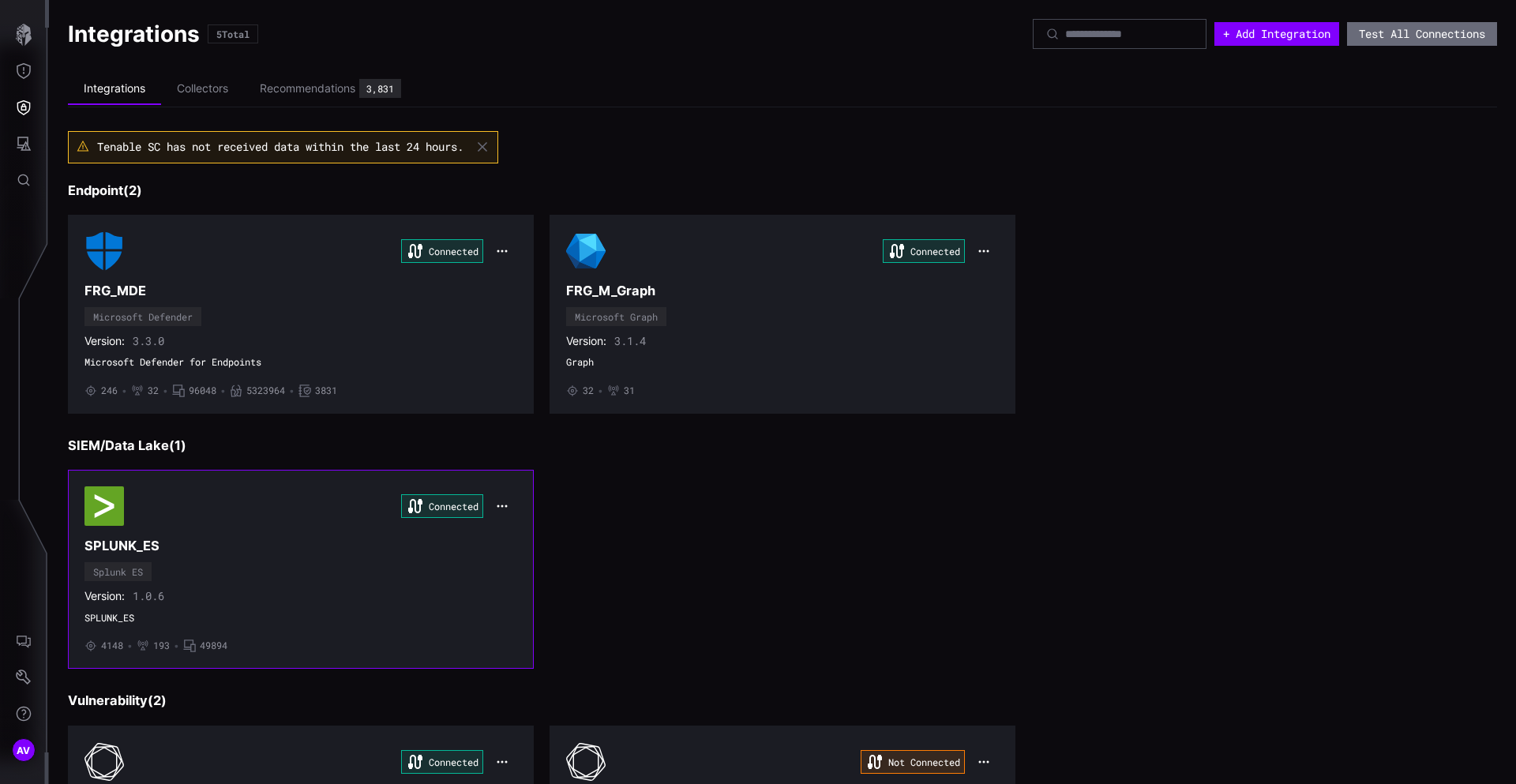
scroll to position [183, 0]
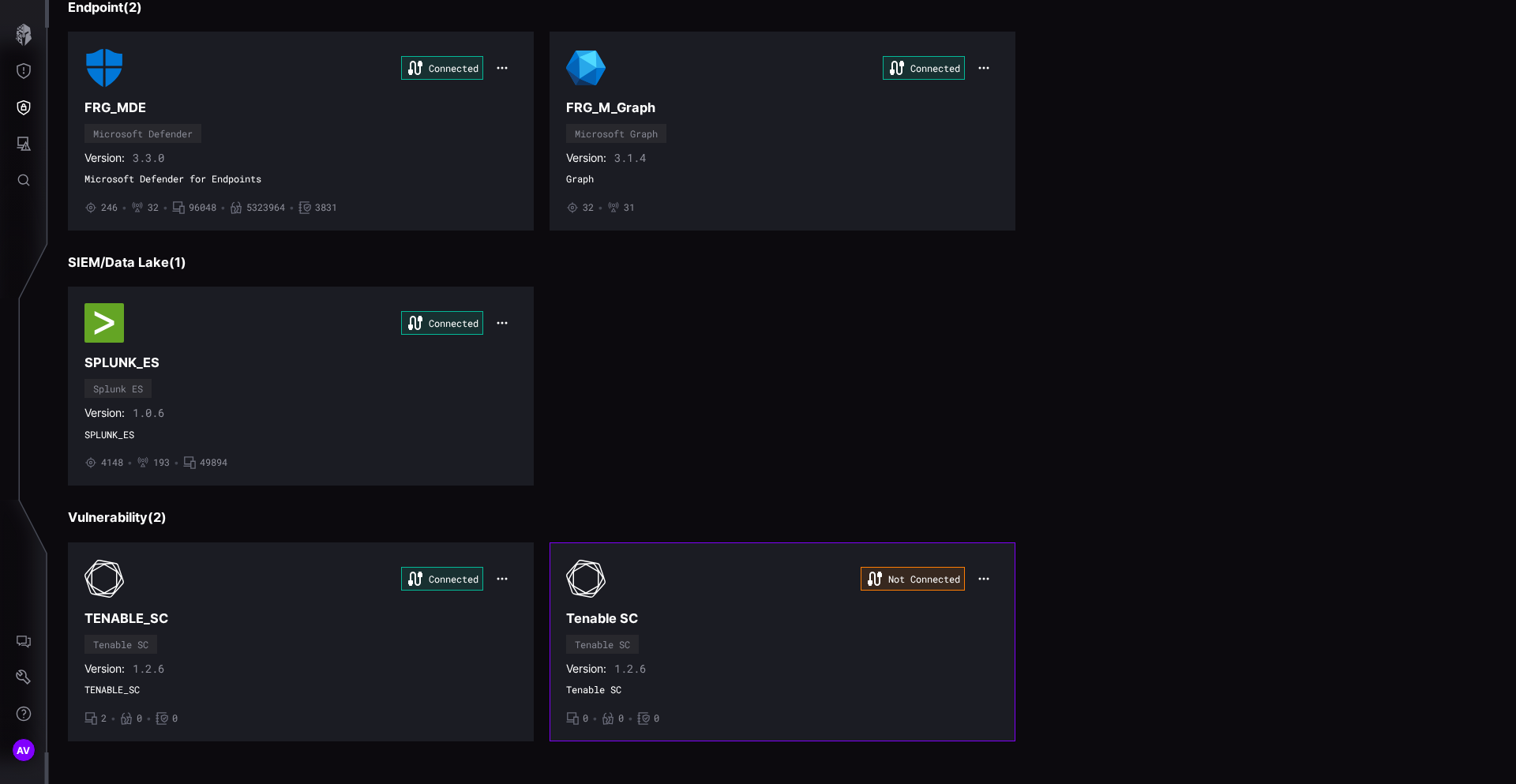
click at [684, 583] on div "Not Connected" at bounding box center [782, 579] width 433 height 40
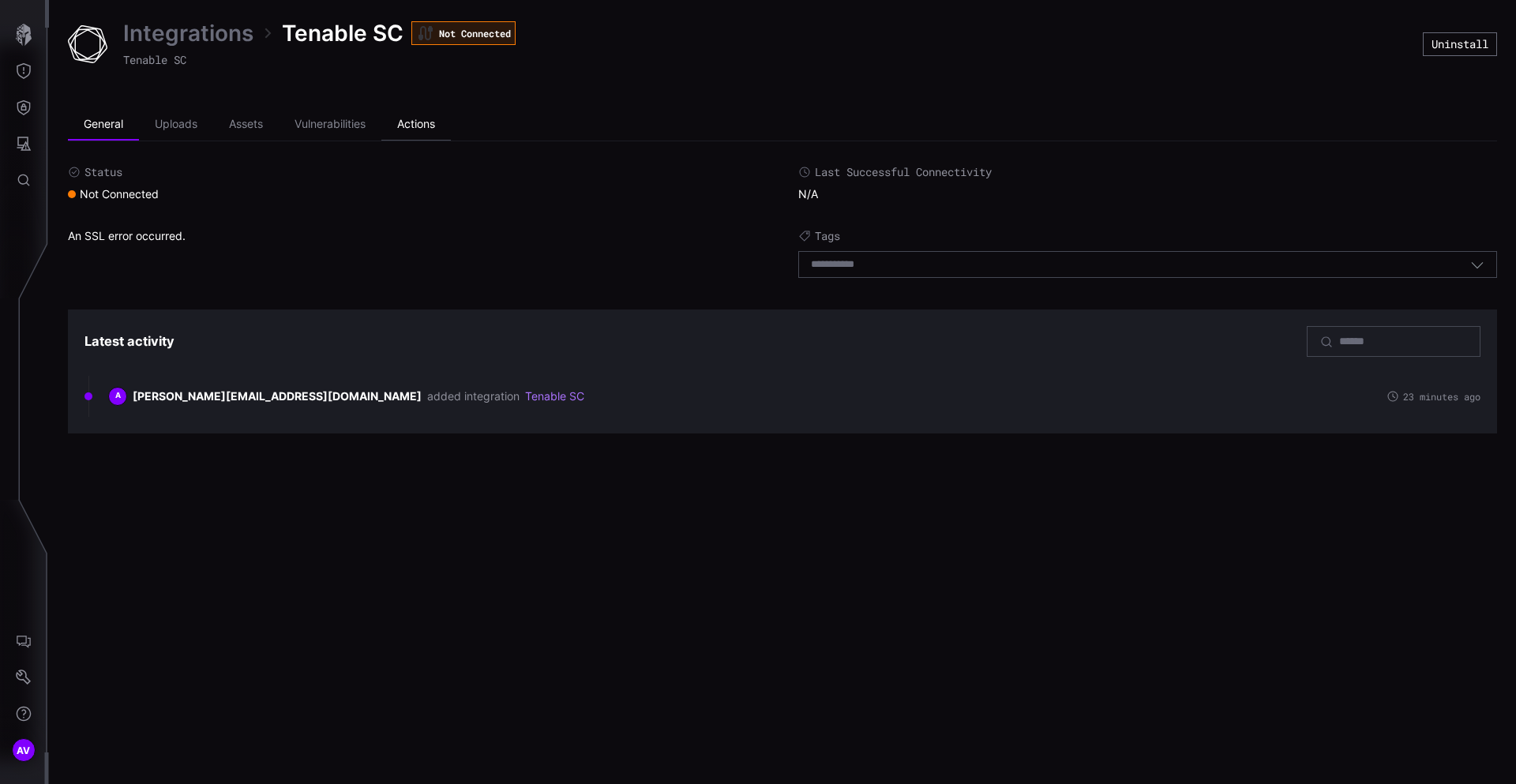
click at [424, 132] on li "Actions" at bounding box center [415, 125] width 70 height 32
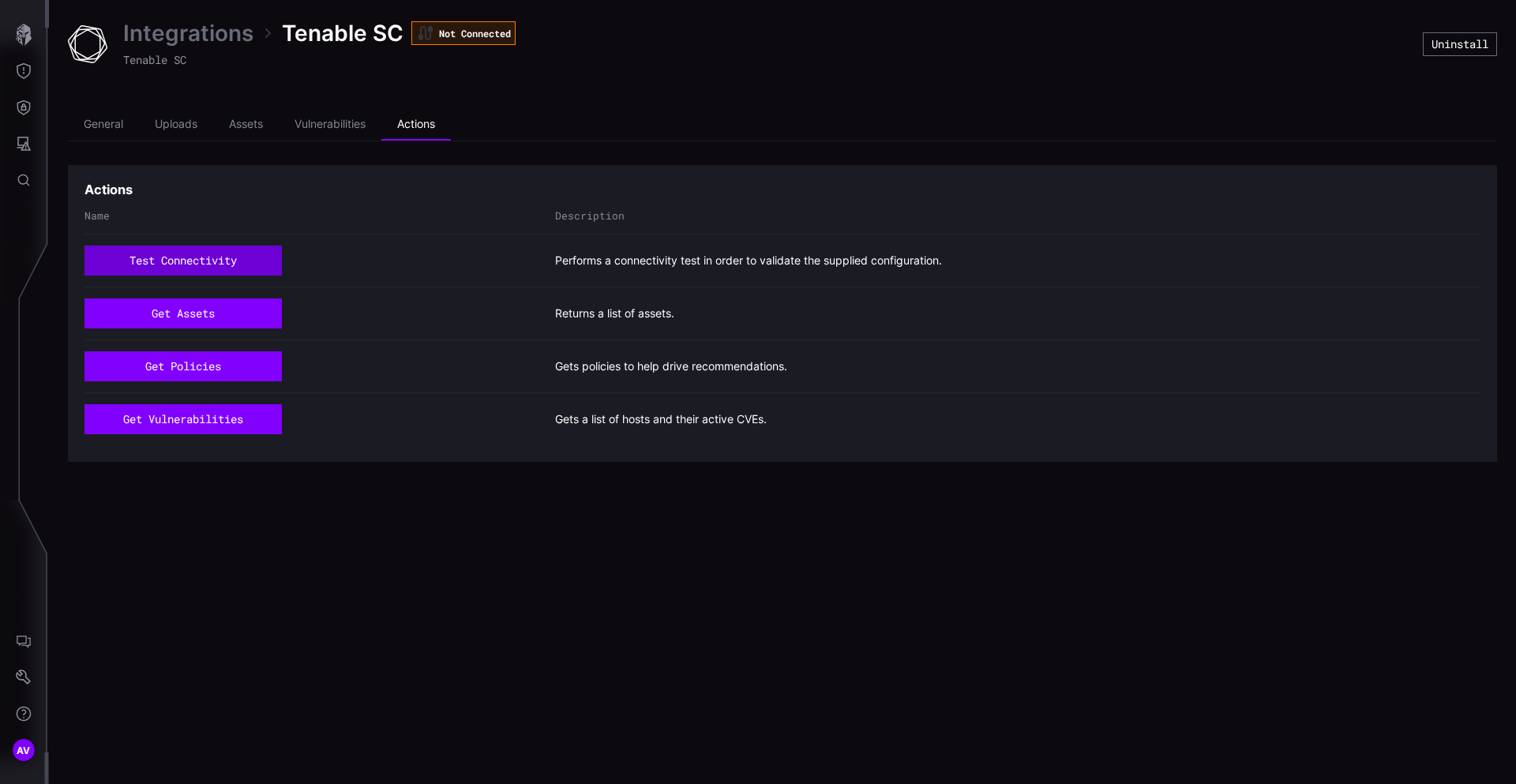
click at [228, 255] on button "test connectivity" at bounding box center [183, 260] width 198 height 30
click at [213, 32] on link "Integrations" at bounding box center [189, 33] width 131 height 28
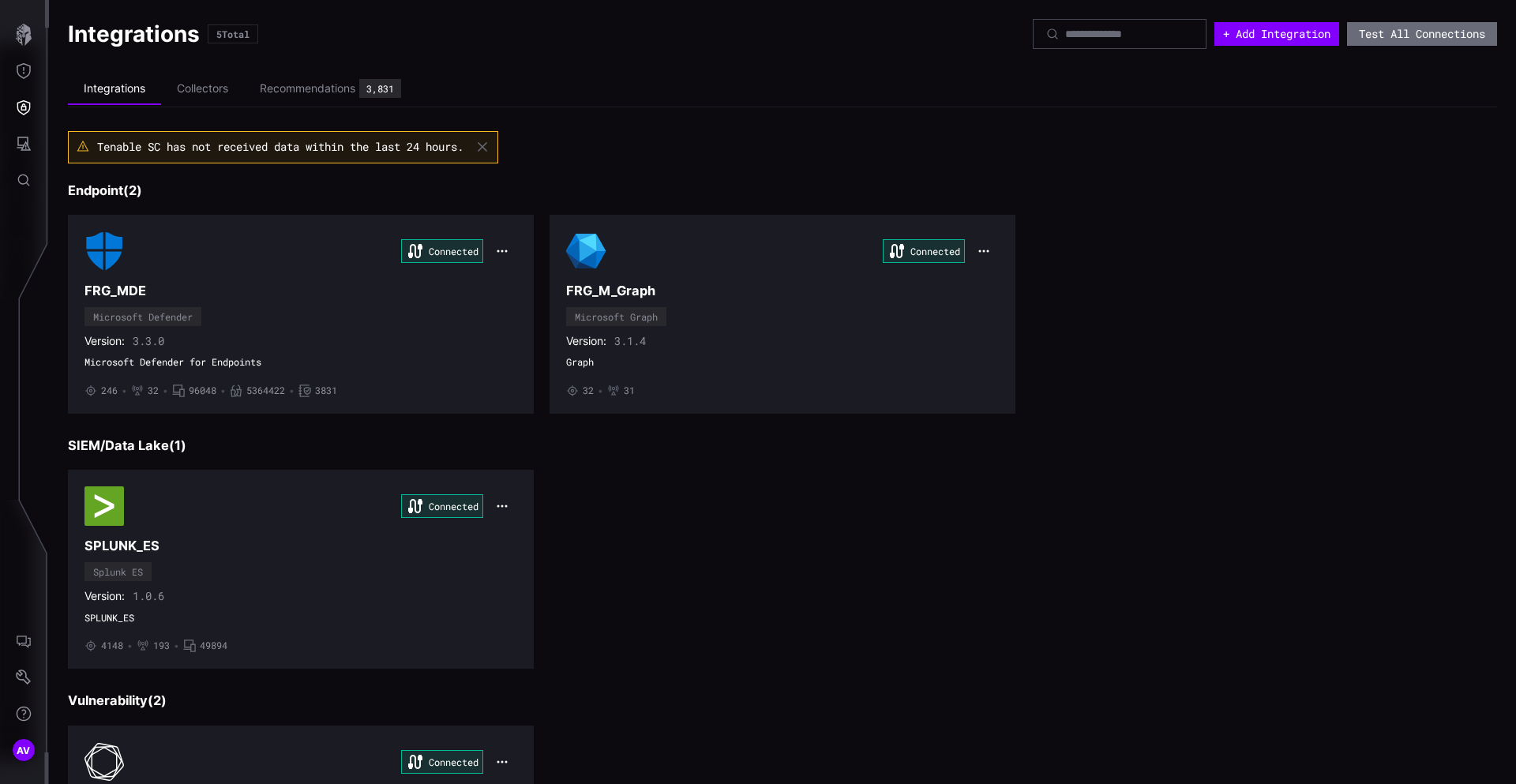
scroll to position [183, 0]
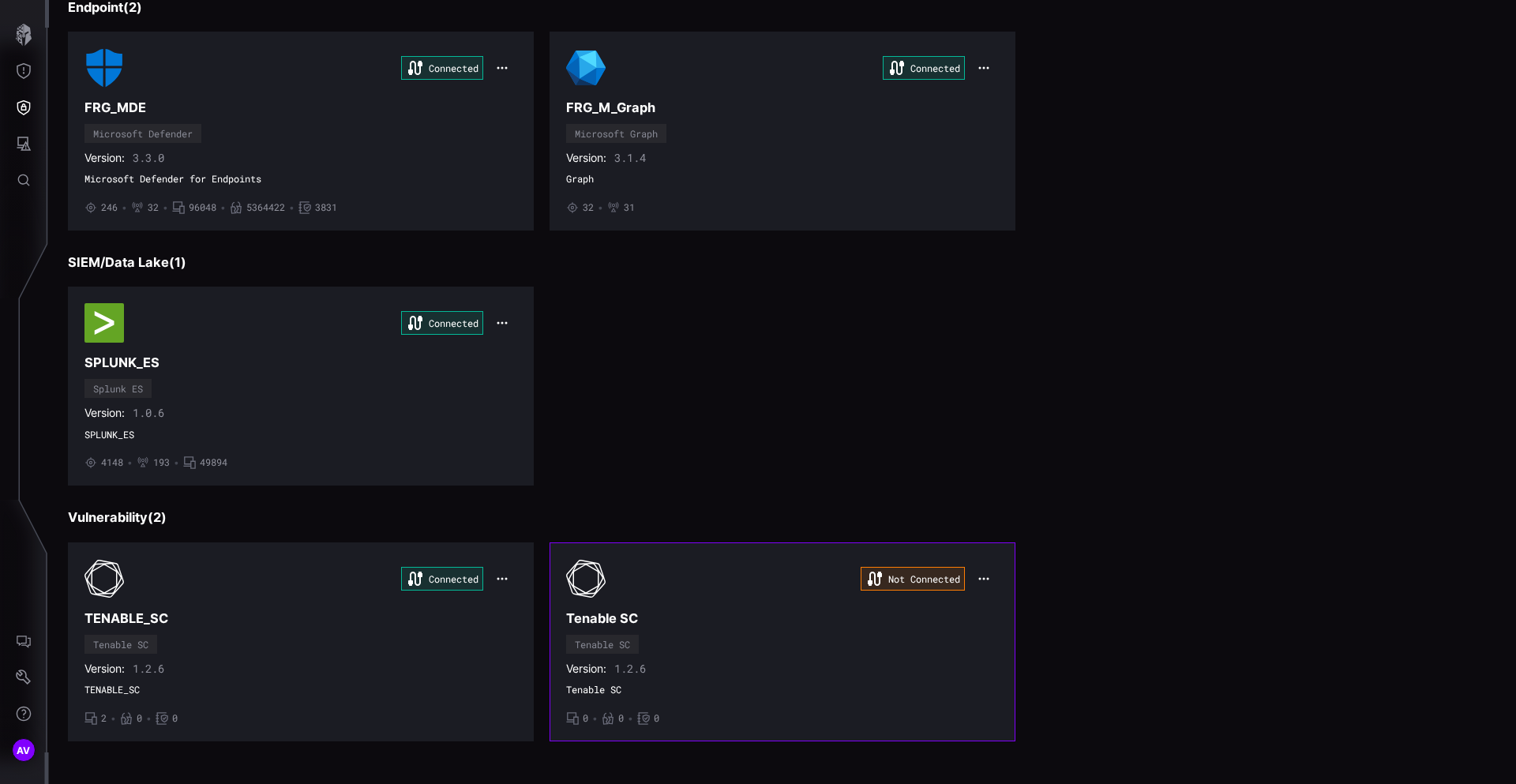
click at [983, 577] on icon "button" at bounding box center [983, 579] width 12 height 12
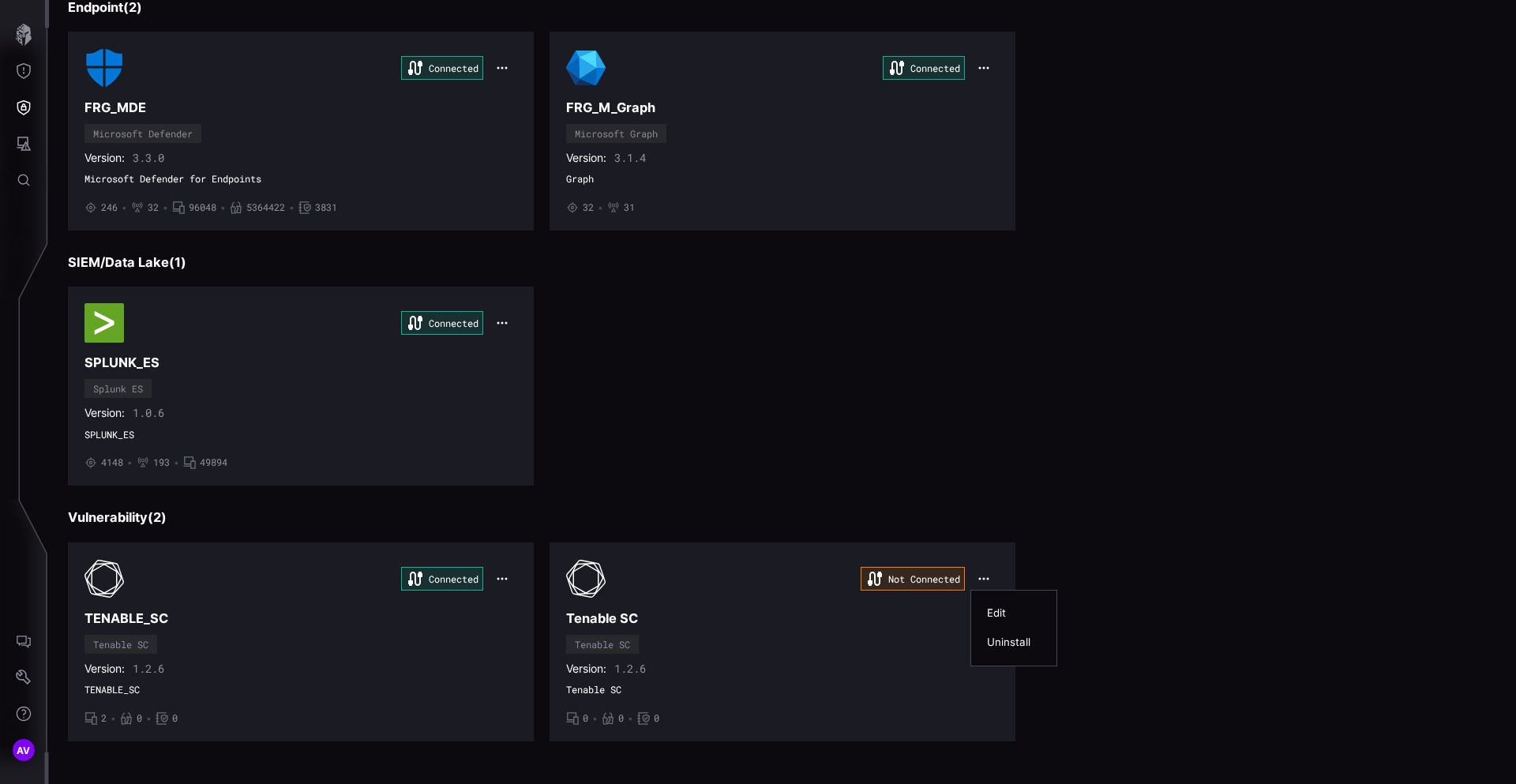
click at [1000, 652] on div "Uninstall" at bounding box center [1013, 642] width 70 height 29
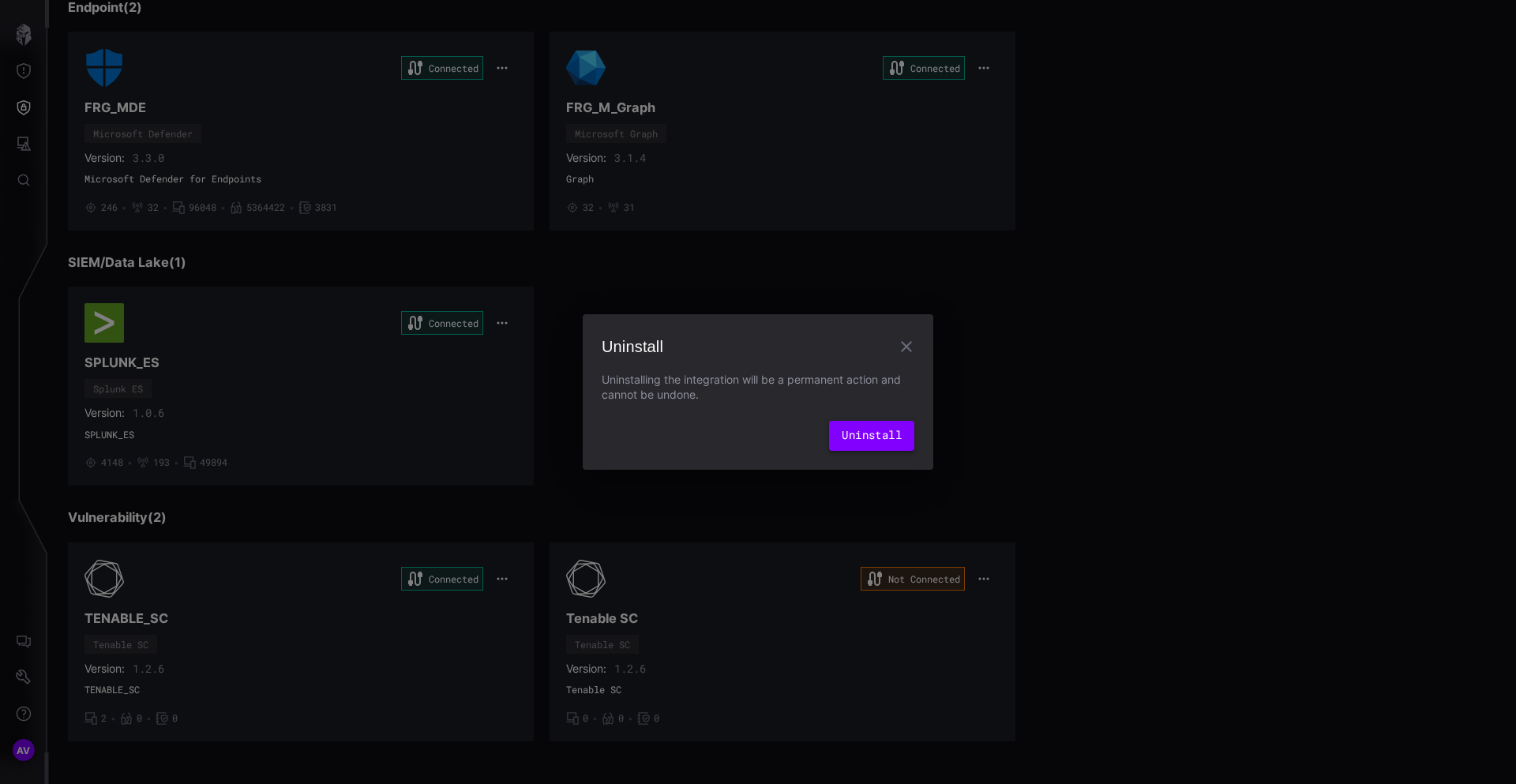
click at [876, 429] on button "Uninstall" at bounding box center [871, 436] width 86 height 30
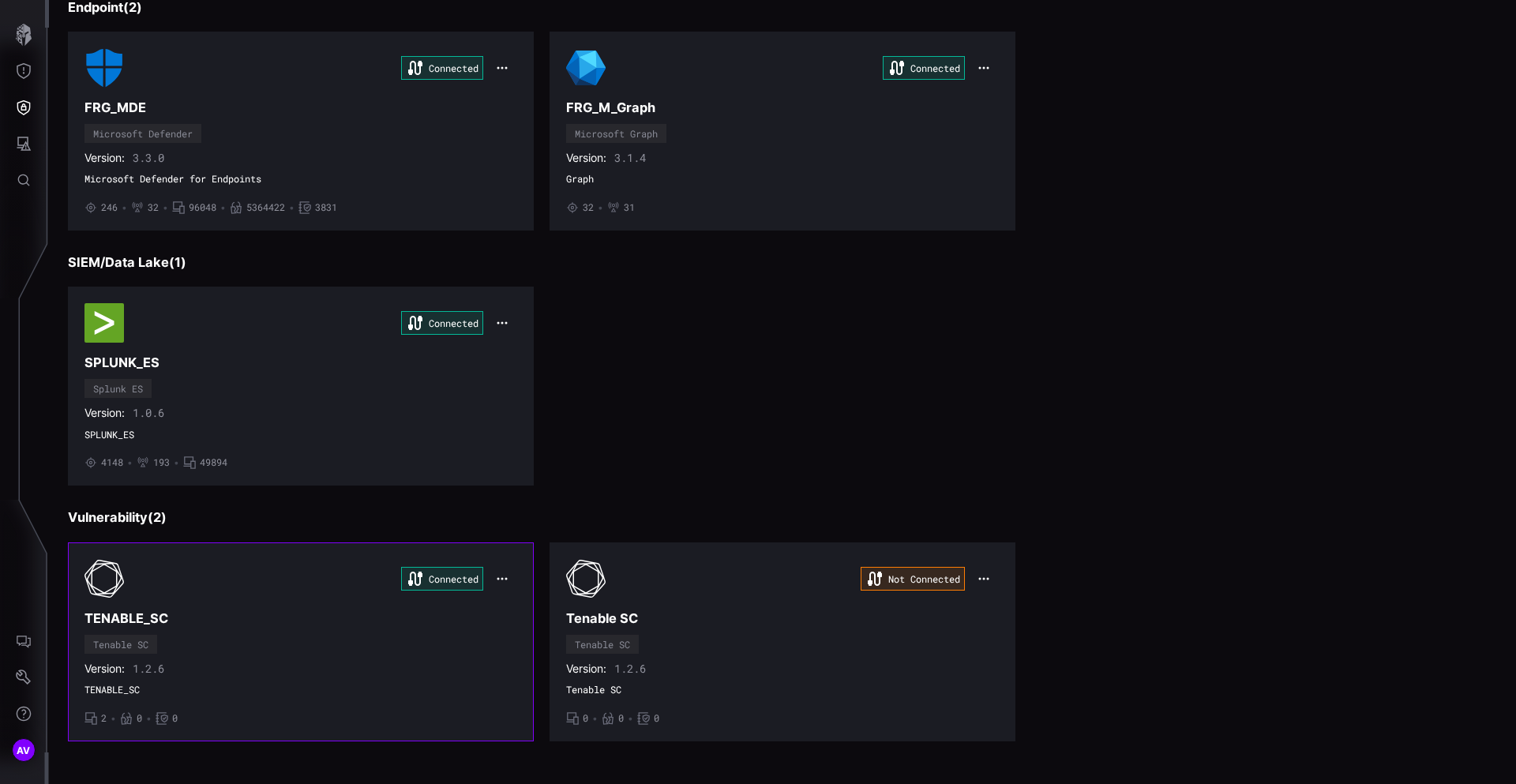
click at [186, 585] on div "Connected" at bounding box center [301, 579] width 433 height 40
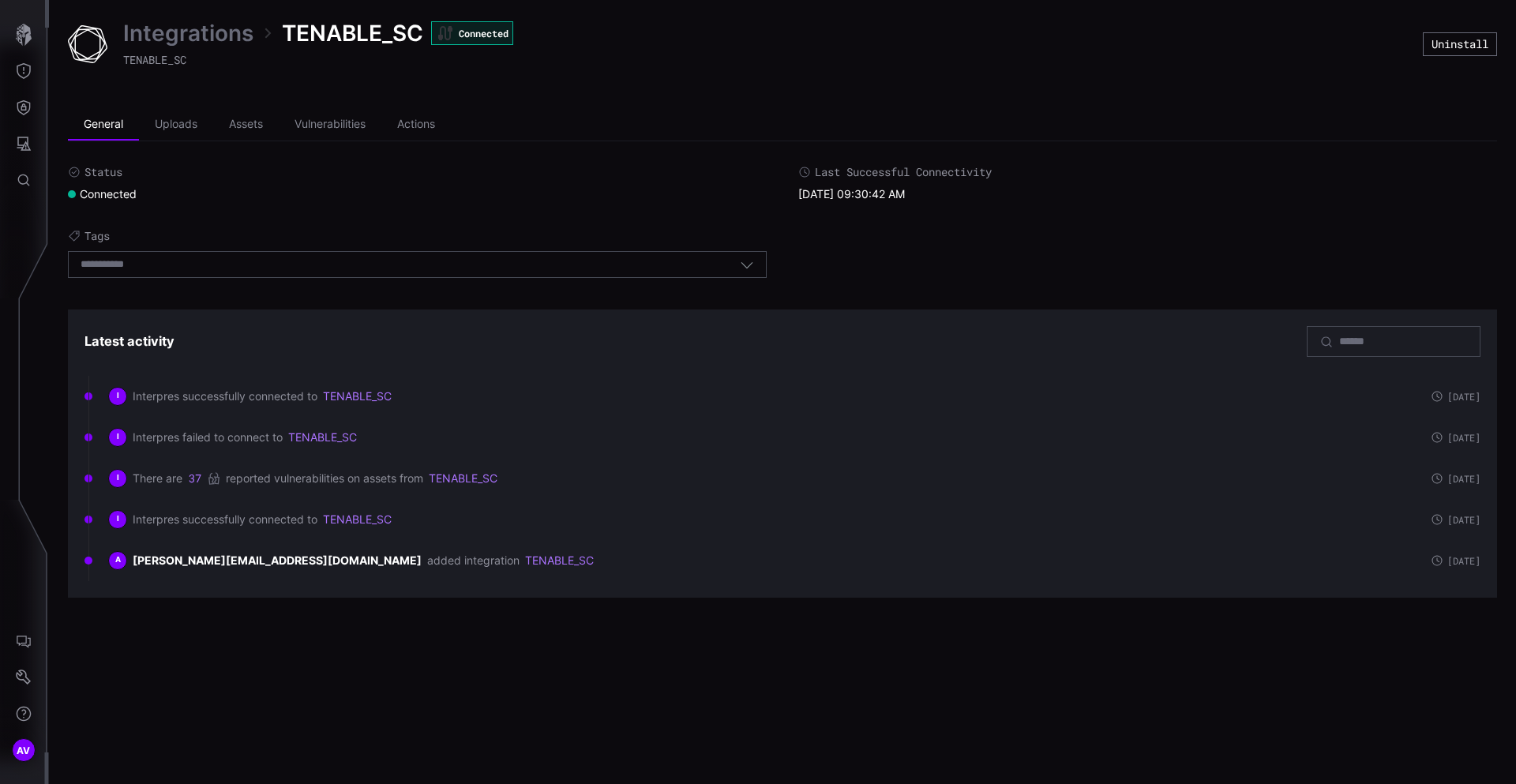
click at [196, 41] on link "Integrations" at bounding box center [189, 33] width 131 height 28
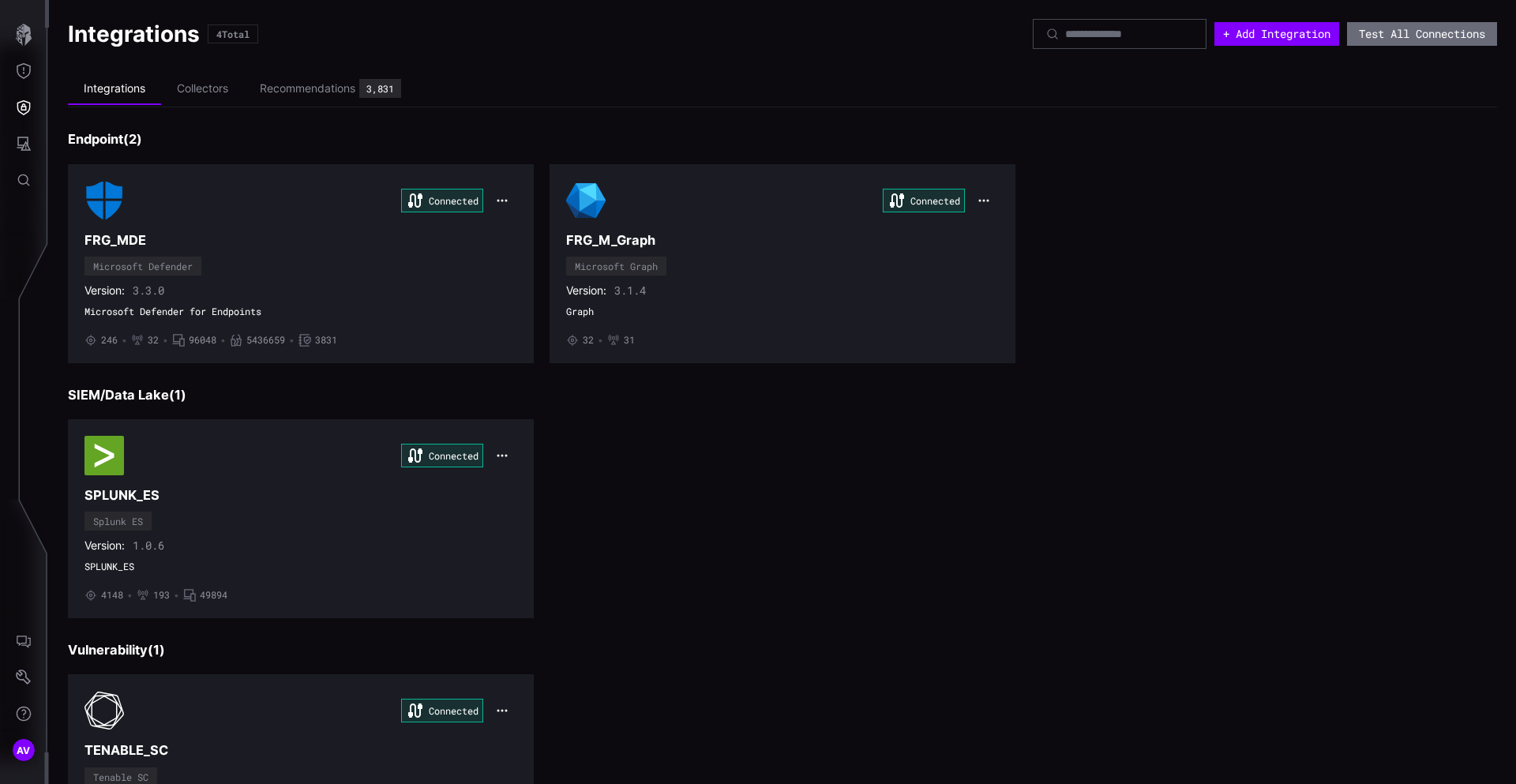
scroll to position [131, 0]
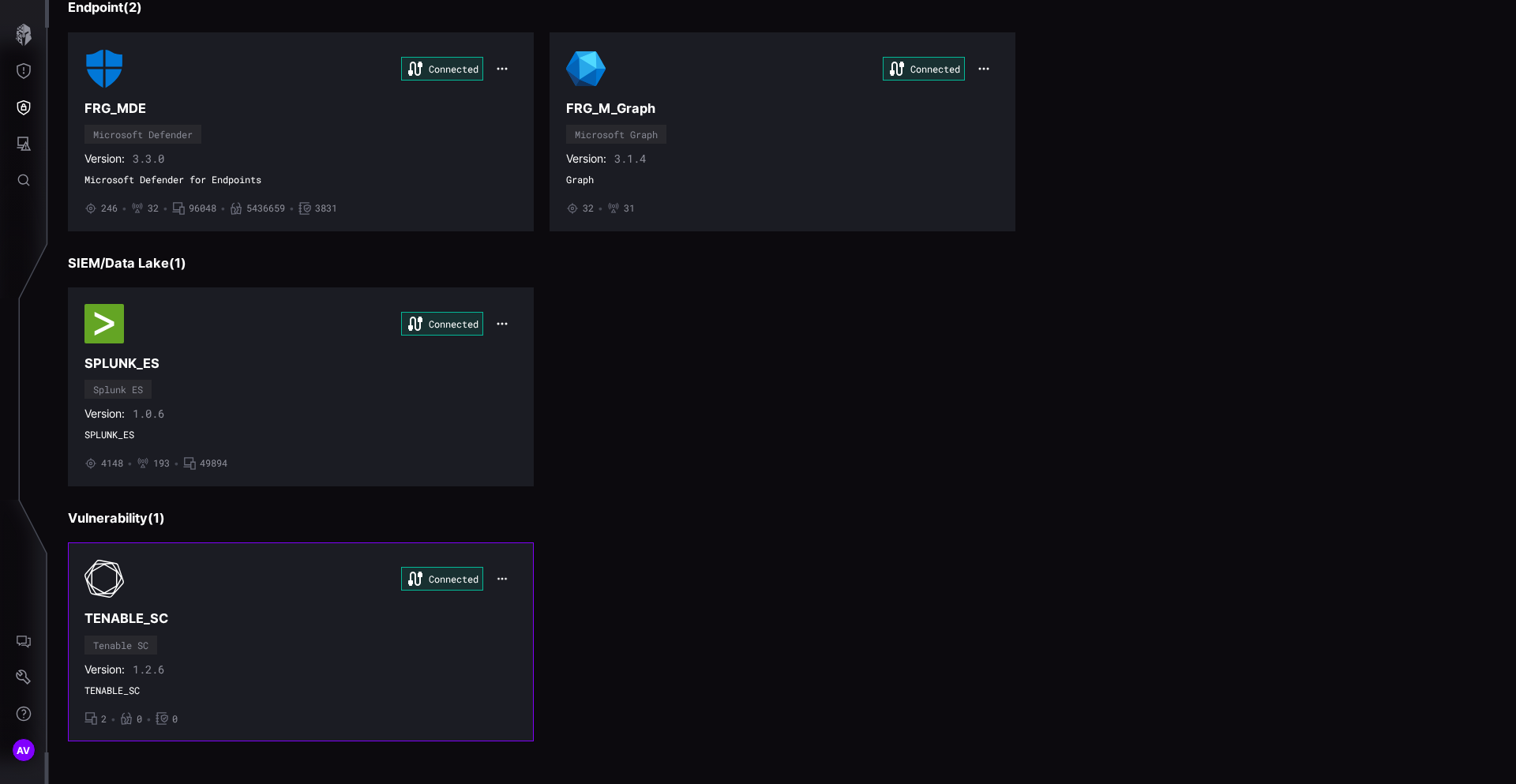
click at [499, 577] on icon "button" at bounding box center [502, 579] width 11 height 11
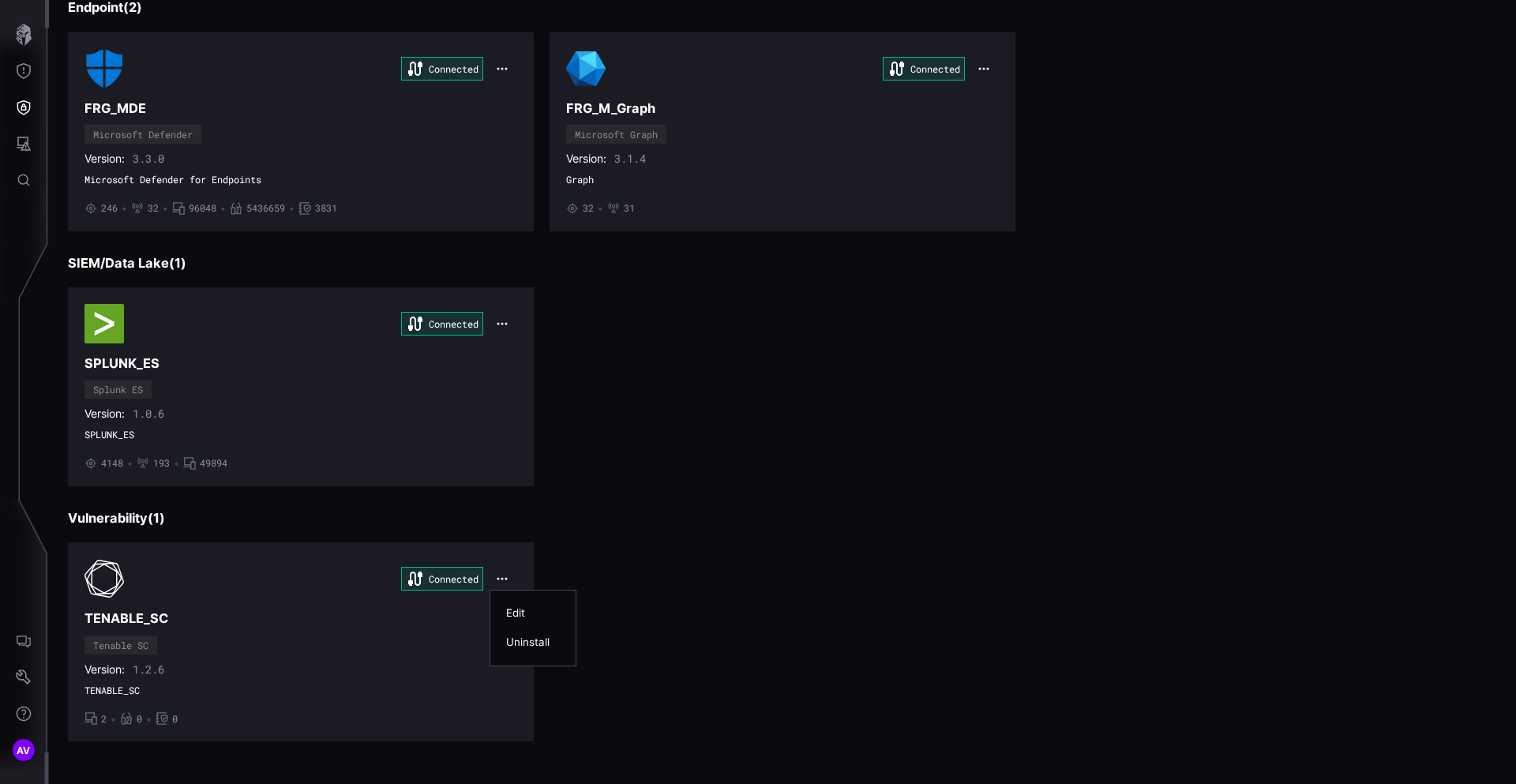
click at [518, 609] on div "Edit" at bounding box center [533, 613] width 54 height 13
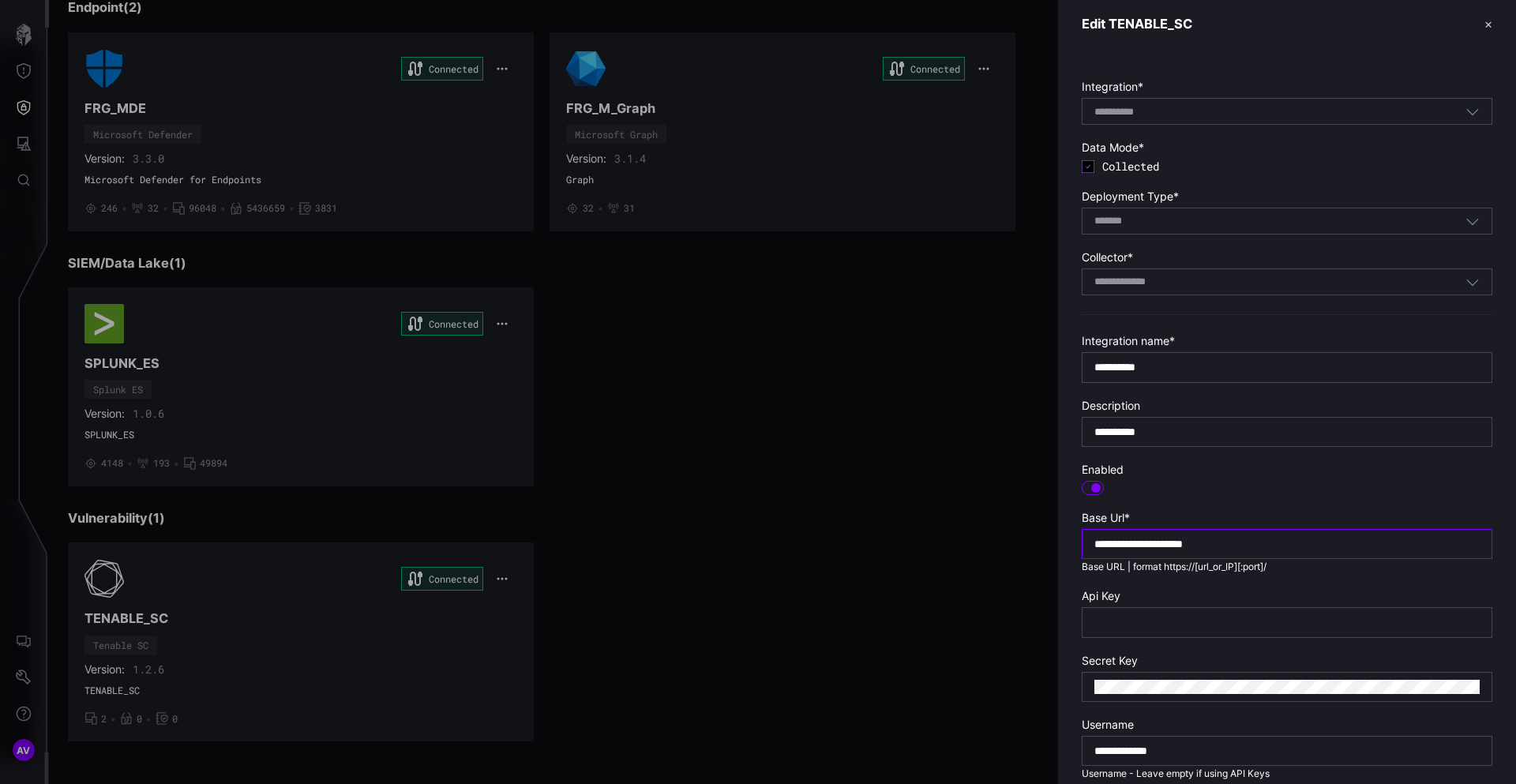
drag, startPoint x: 1150, startPoint y: 543, endPoint x: 1232, endPoint y: 539, distance: 82.1
click at [1231, 540] on input "**********" at bounding box center [1287, 544] width 385 height 14
drag, startPoint x: 1269, startPoint y: 541, endPoint x: 978, endPoint y: 546, distance: 291.0
click at [1515, 546] on div "**********" at bounding box center [1516, 392] width 0 height 784
click at [1489, 25] on button "✕" at bounding box center [1488, 24] width 8 height 17
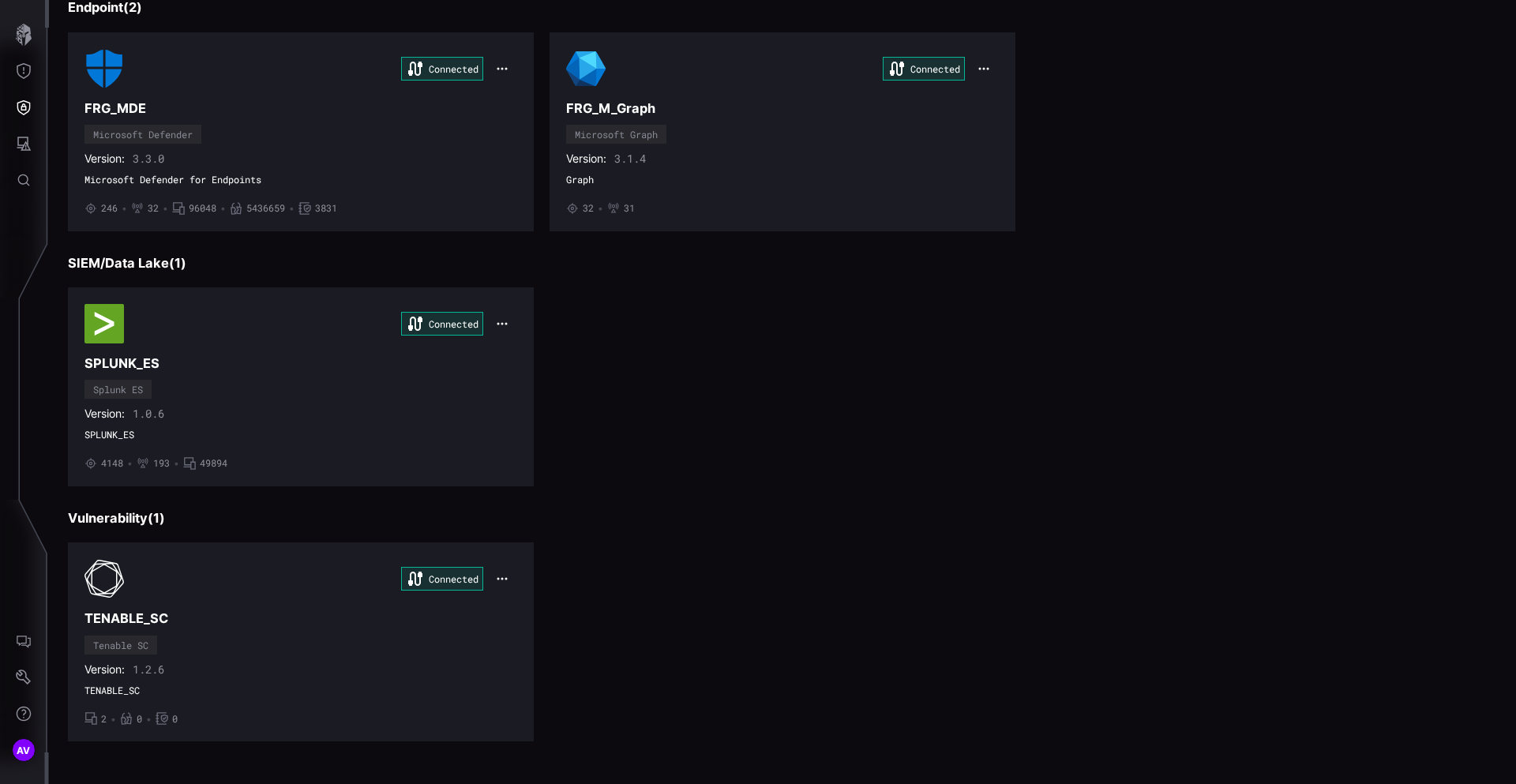
scroll to position [0, 0]
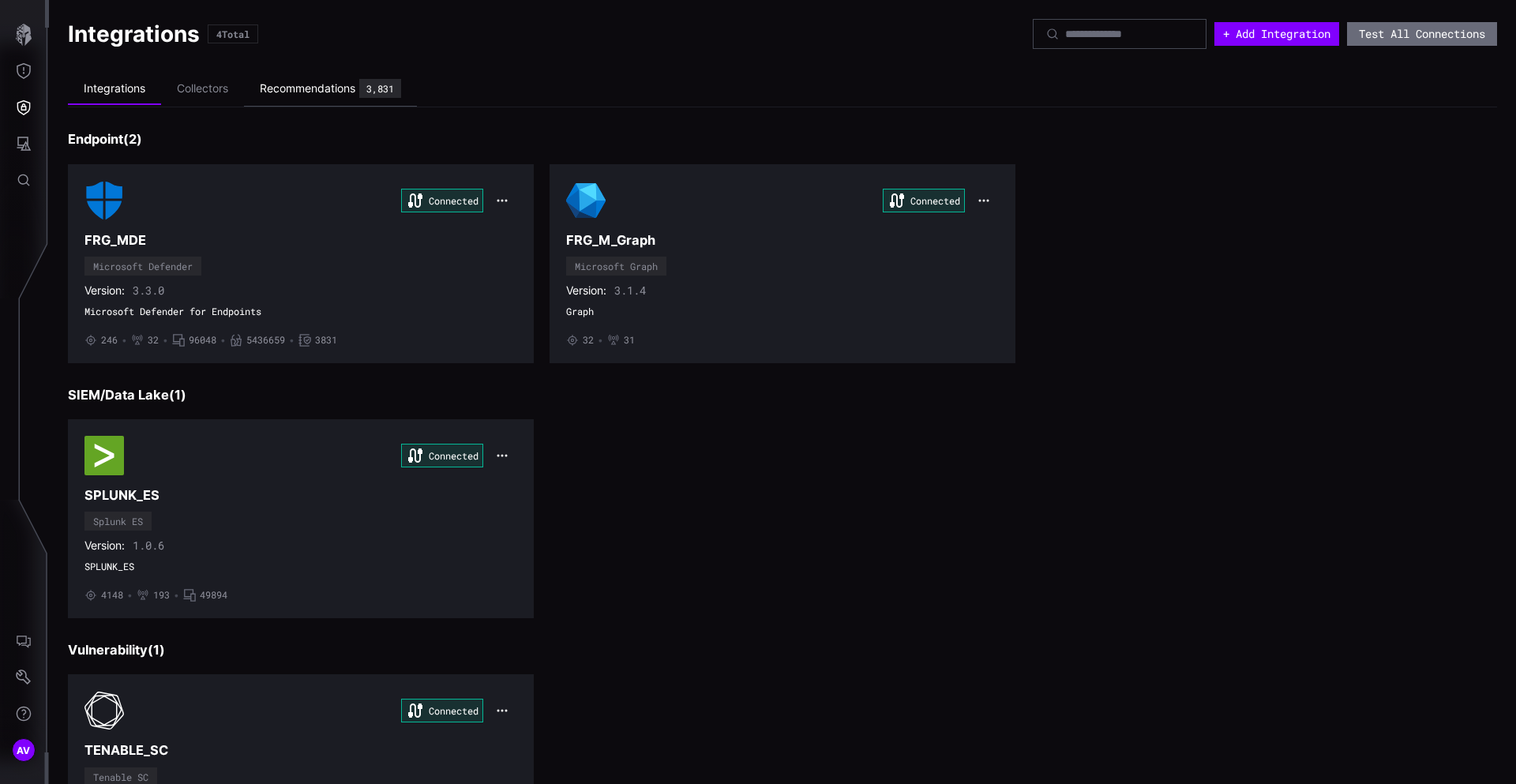
click at [302, 92] on div "Recommendations" at bounding box center [308, 88] width 95 height 14
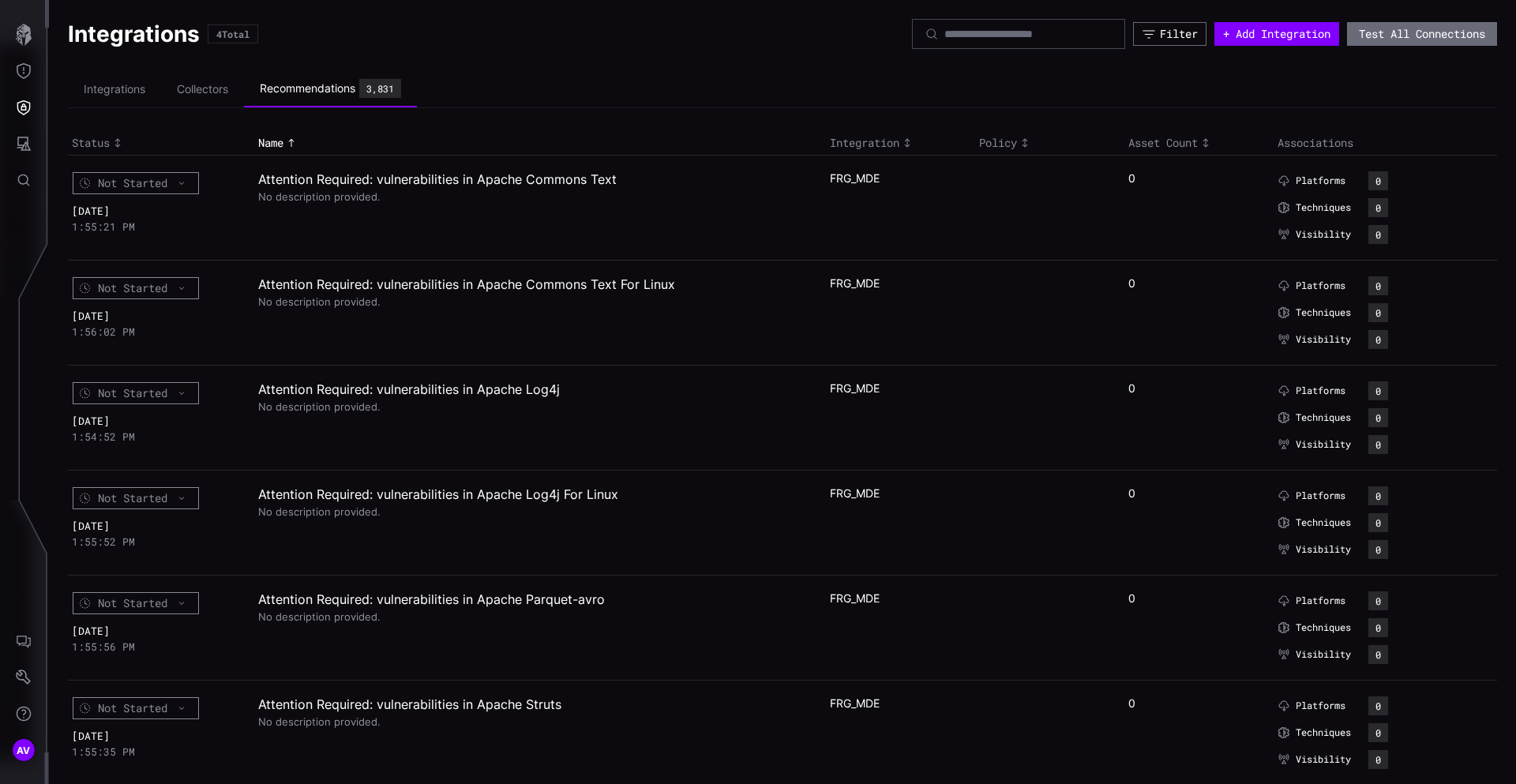
click at [187, 184] on div "Not Started" at bounding box center [135, 183] width 126 height 22
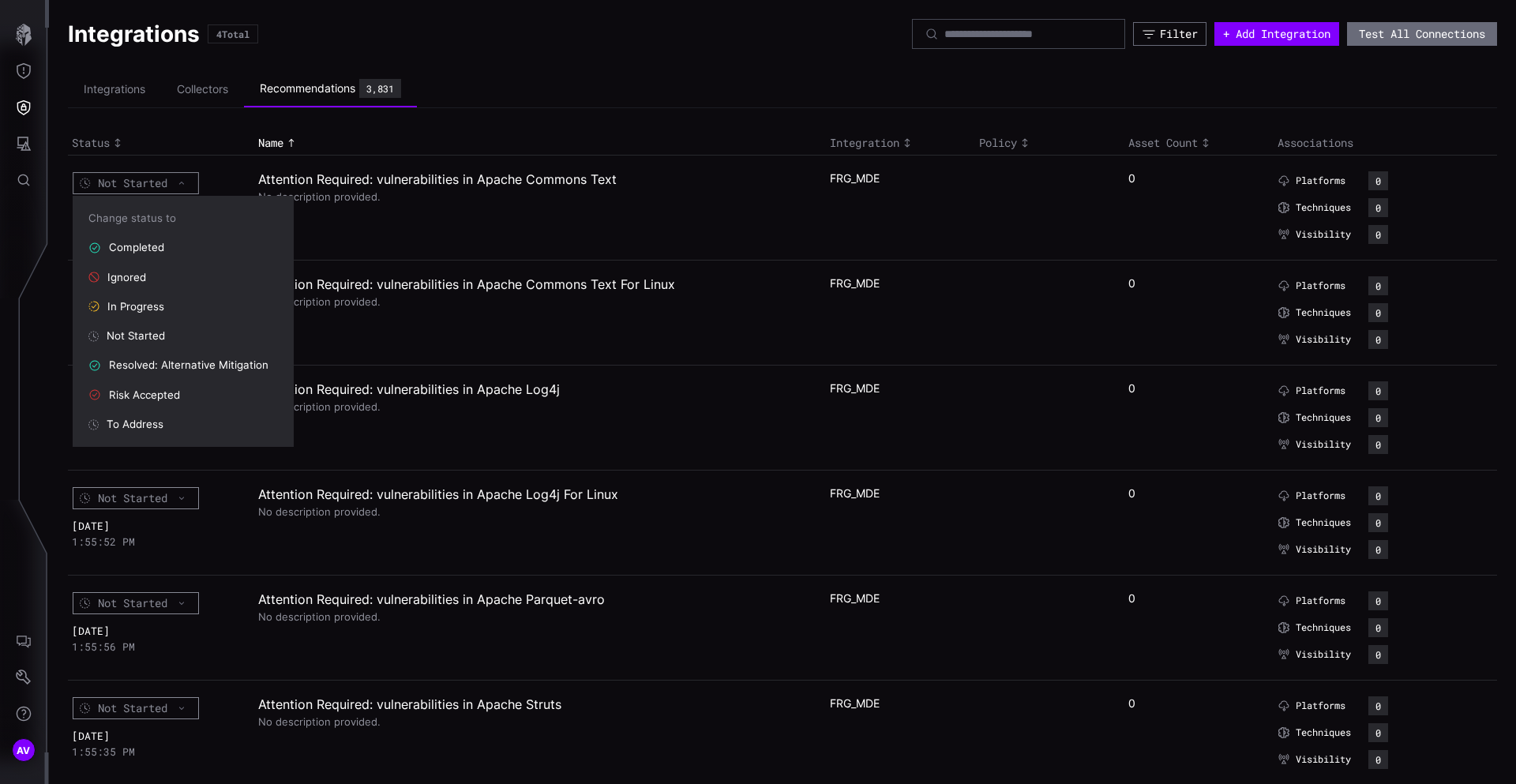
click at [187, 184] on div "Not Started" at bounding box center [135, 183] width 126 height 22
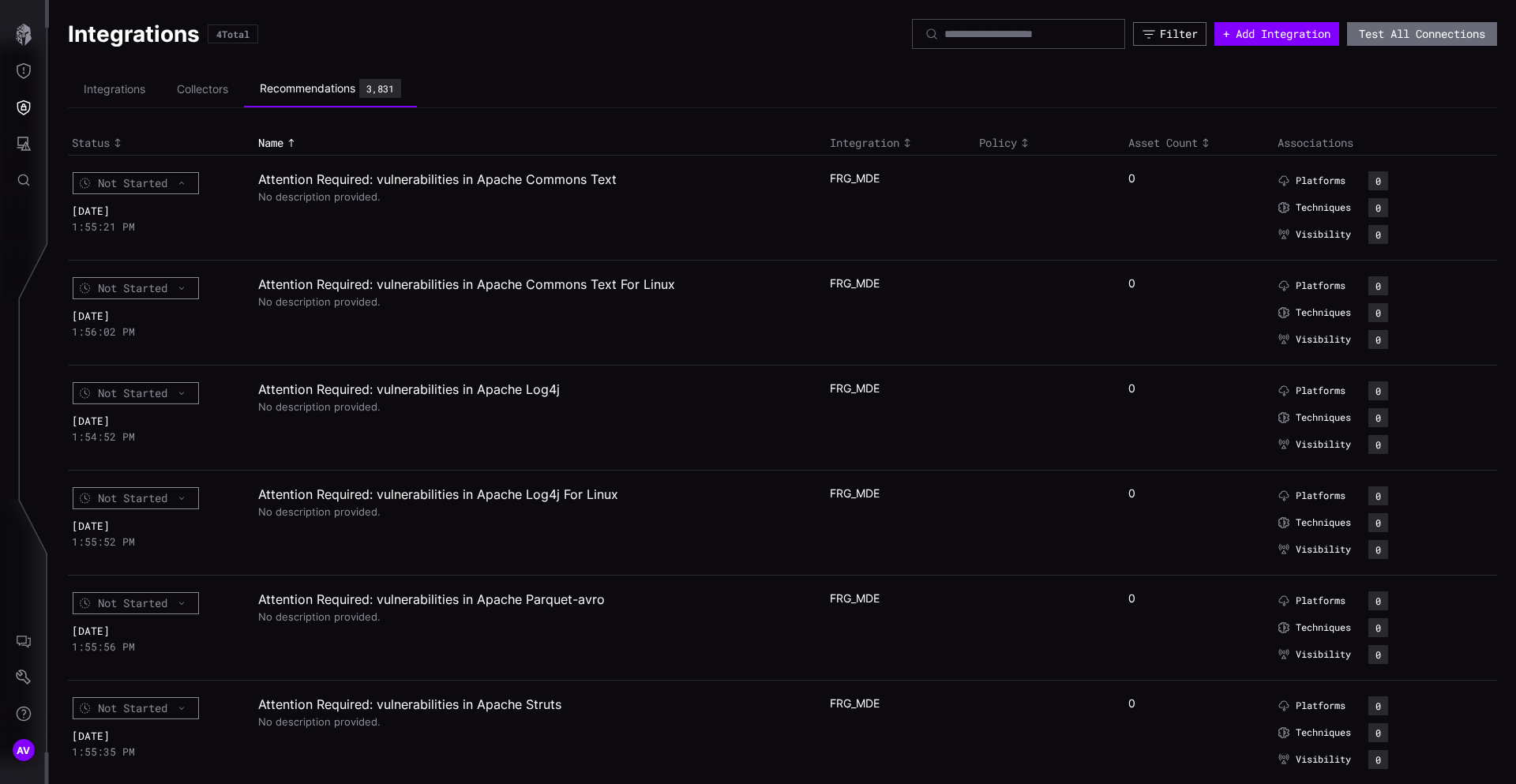
click at [531, 84] on ul "Integrations Collectors Recommendations 3,831" at bounding box center [782, 90] width 1429 height 37
drag, startPoint x: 69, startPoint y: 39, endPoint x: 612, endPoint y: 78, distance: 544.4
click at [612, 78] on ul "Integrations Collectors Recommendations 3,831" at bounding box center [782, 90] width 1429 height 37
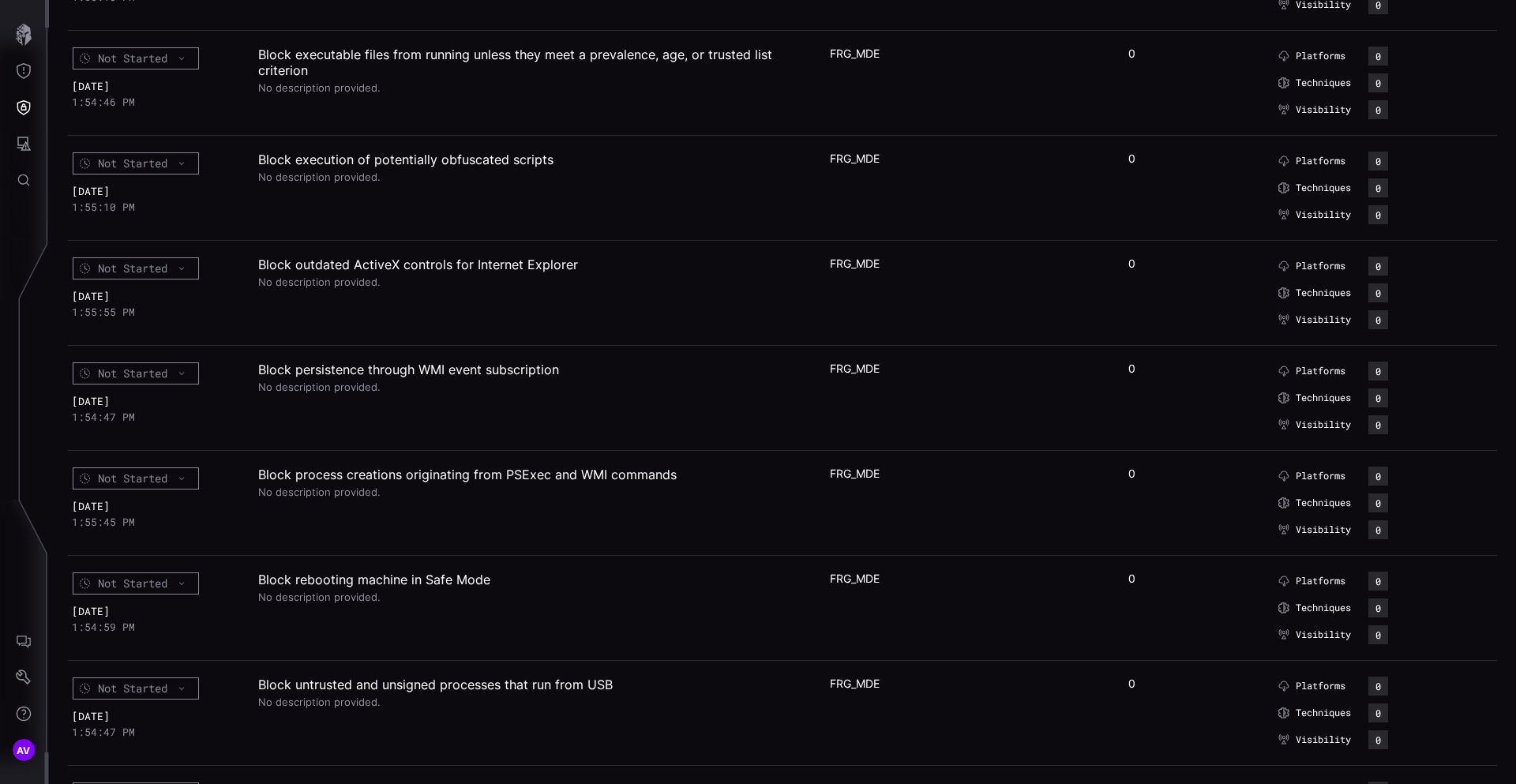
scroll to position [2437, 0]
click at [197, 358] on td "Not Started 08/15/2025 1:54:47 PM" at bounding box center [161, 395] width 186 height 105
click at [182, 369] on icon "button" at bounding box center [180, 371] width 6 height 12
click at [226, 357] on td "Not Started 08/15/2025 1:54:47 PM" at bounding box center [161, 395] width 186 height 105
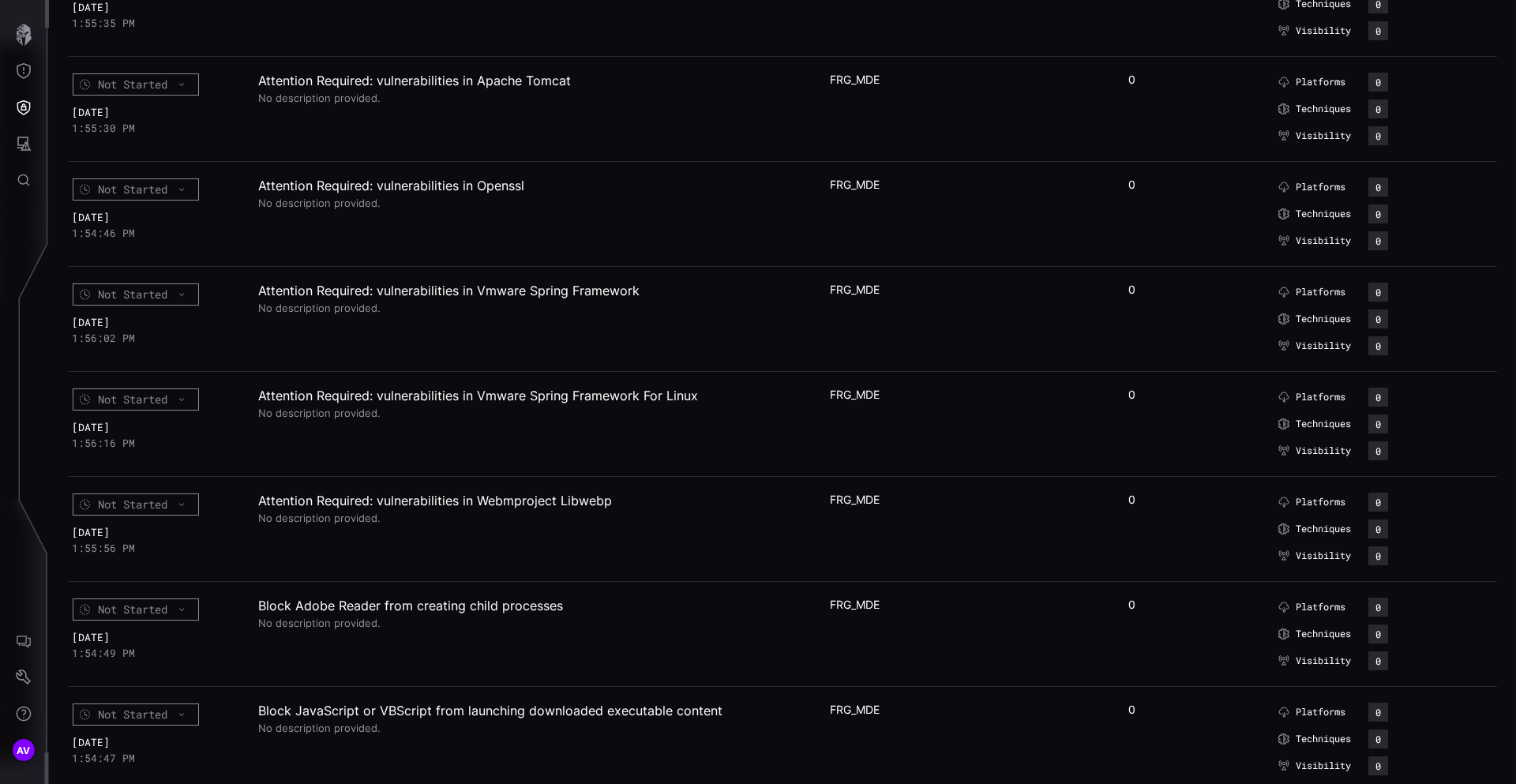
scroll to position [0, 0]
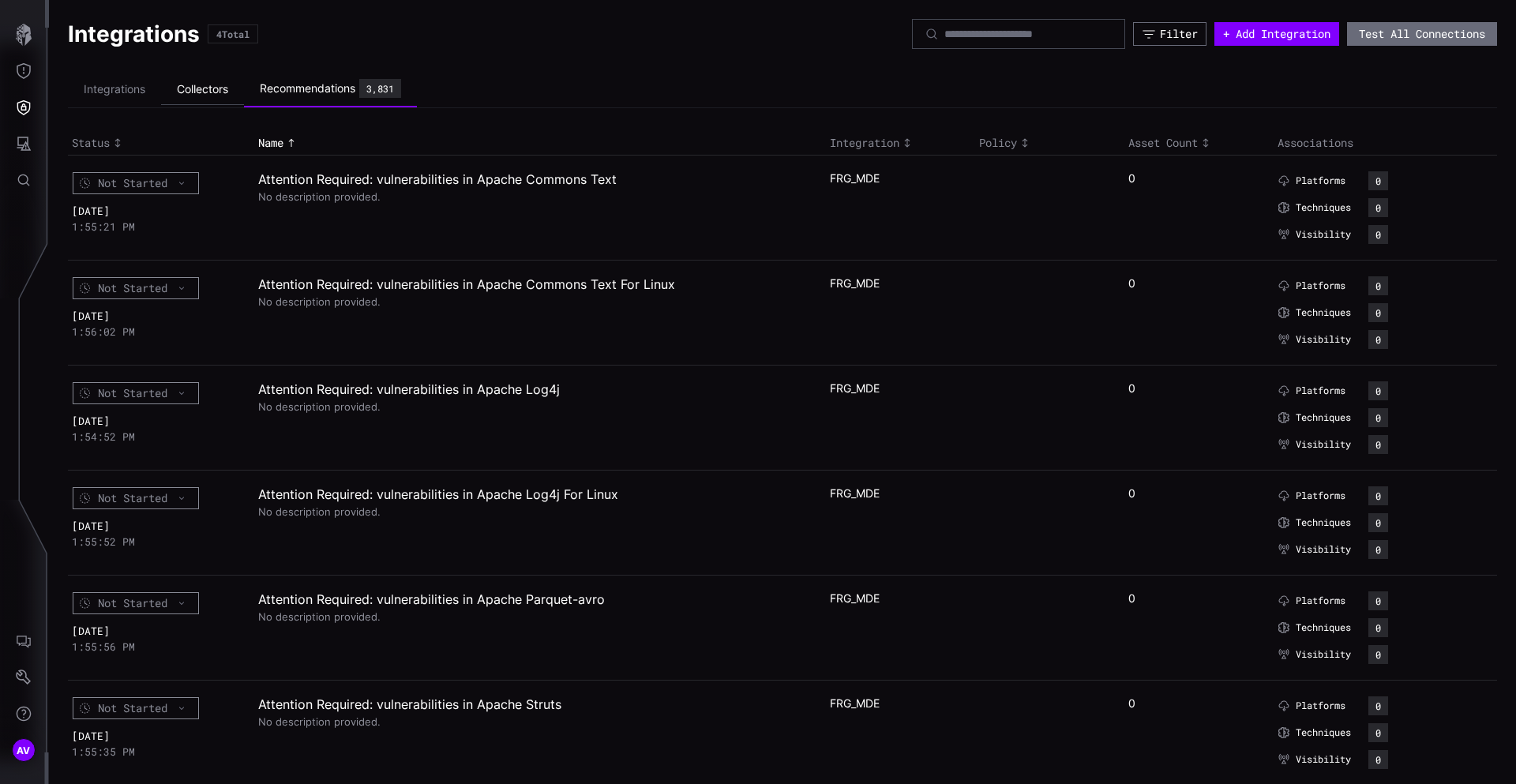
click at [220, 99] on li "Collectors" at bounding box center [203, 89] width 83 height 31
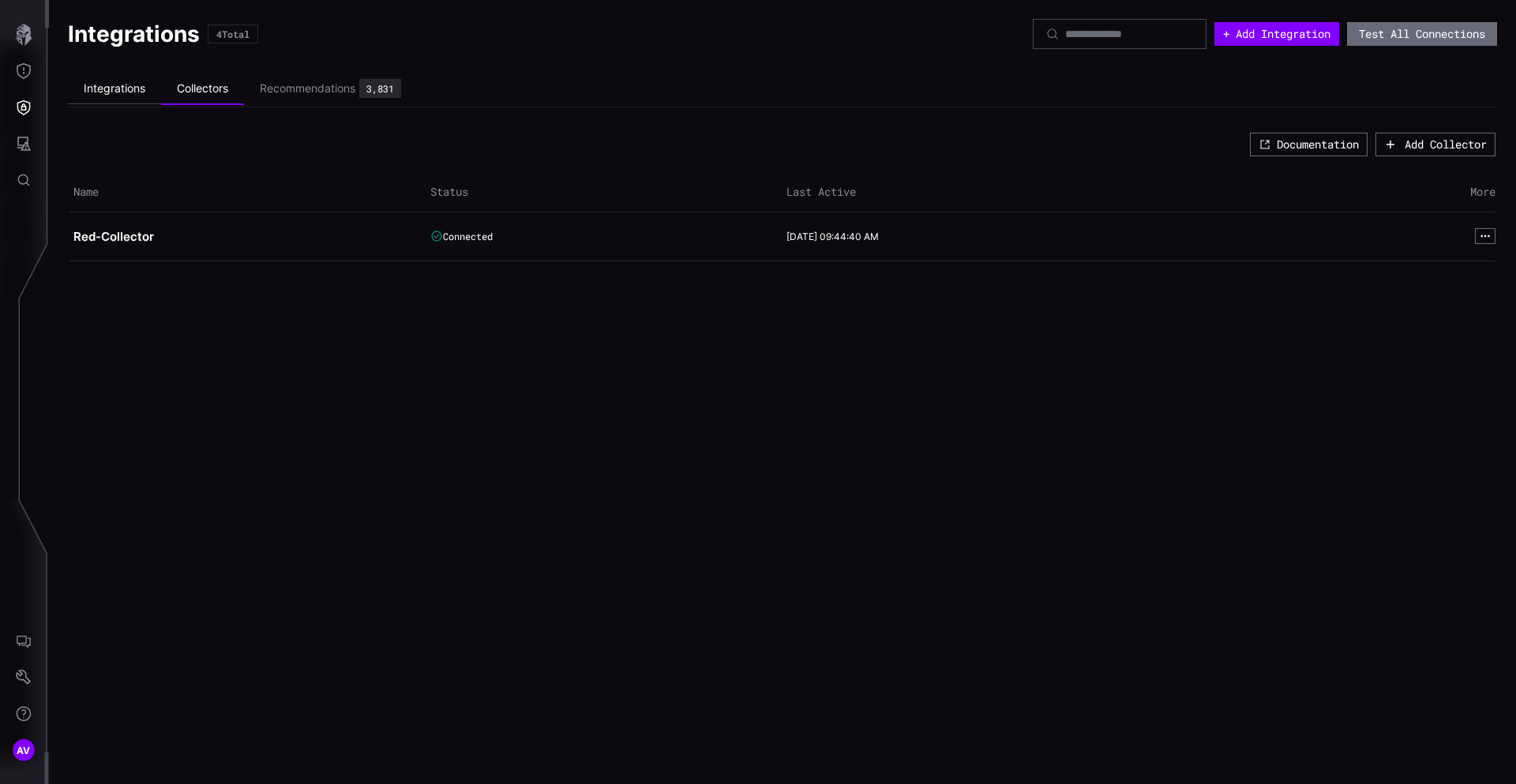
click at [138, 99] on li "Integrations" at bounding box center [115, 88] width 93 height 31
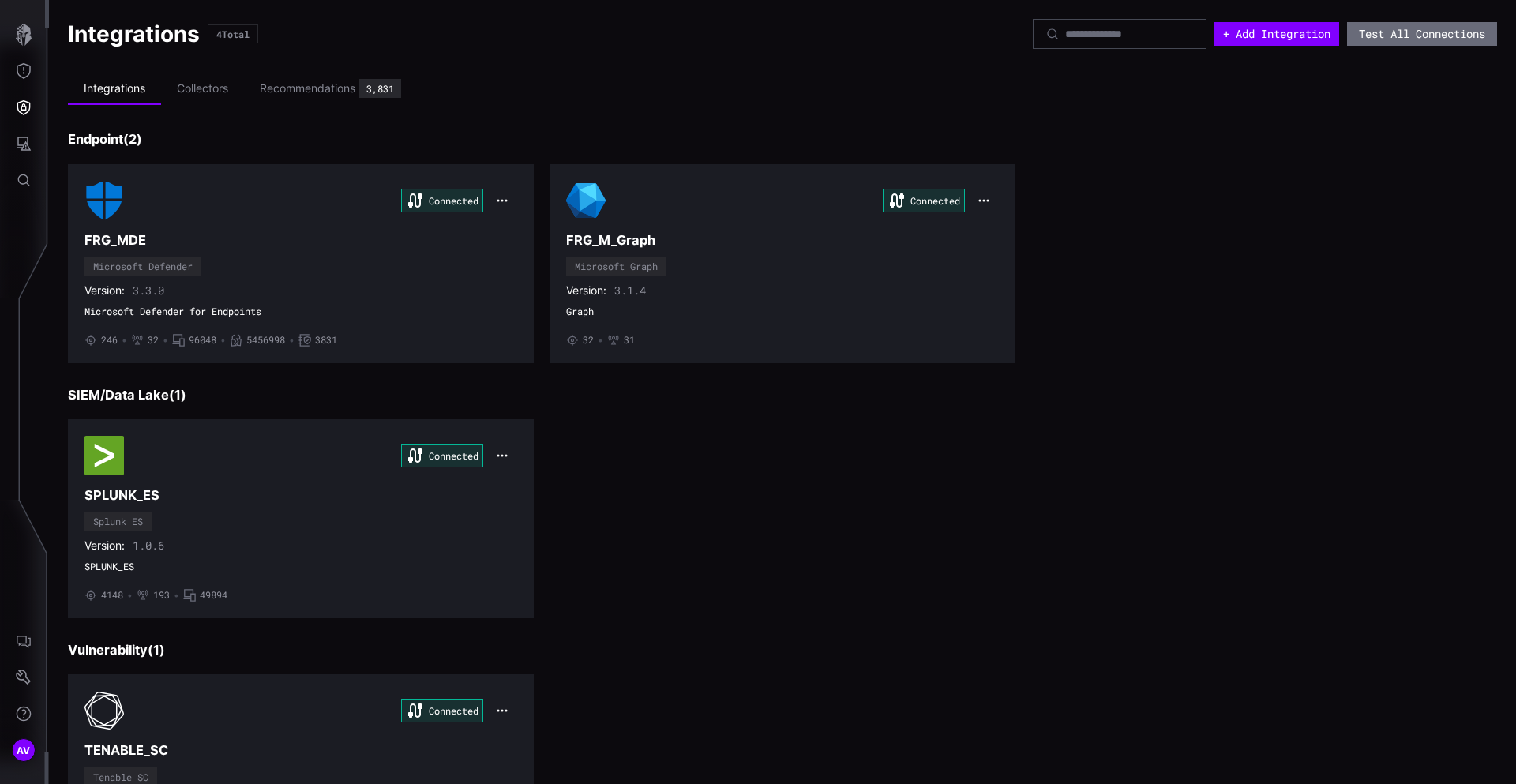
scroll to position [131, 0]
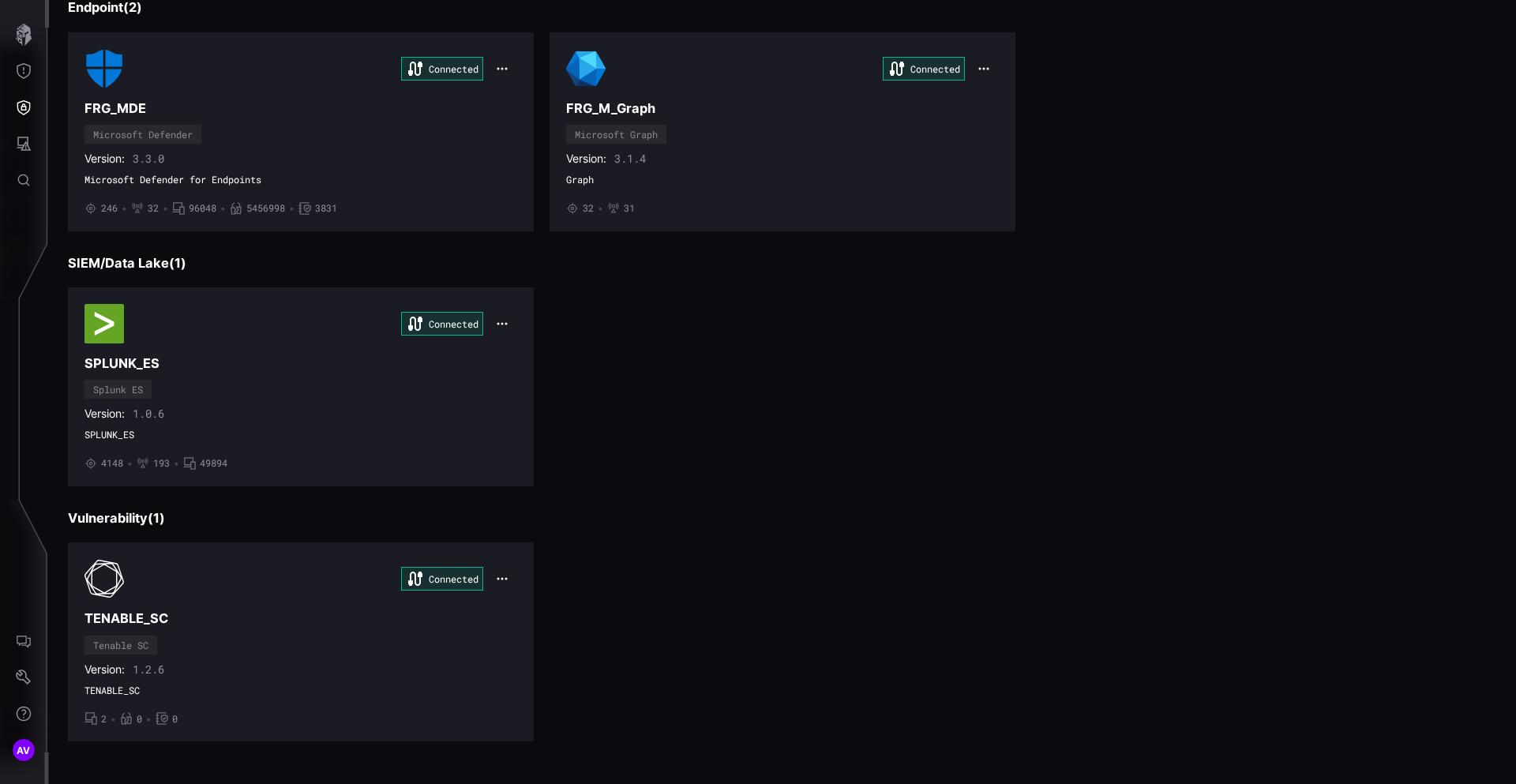
click at [915, 518] on h3 "Vulnerability ( 1 )" at bounding box center [782, 518] width 1429 height 17
